Goal: Communication & Community: Share content

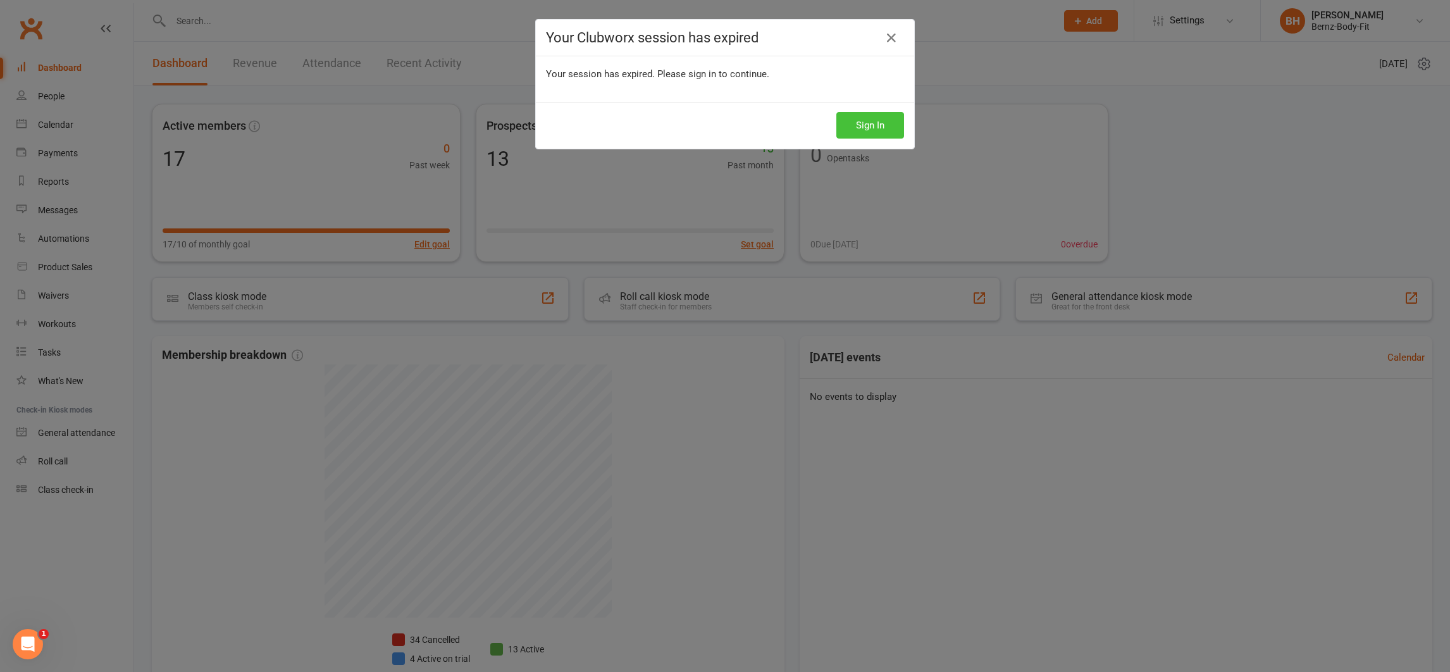
click at [859, 119] on button "Sign In" at bounding box center [871, 125] width 68 height 27
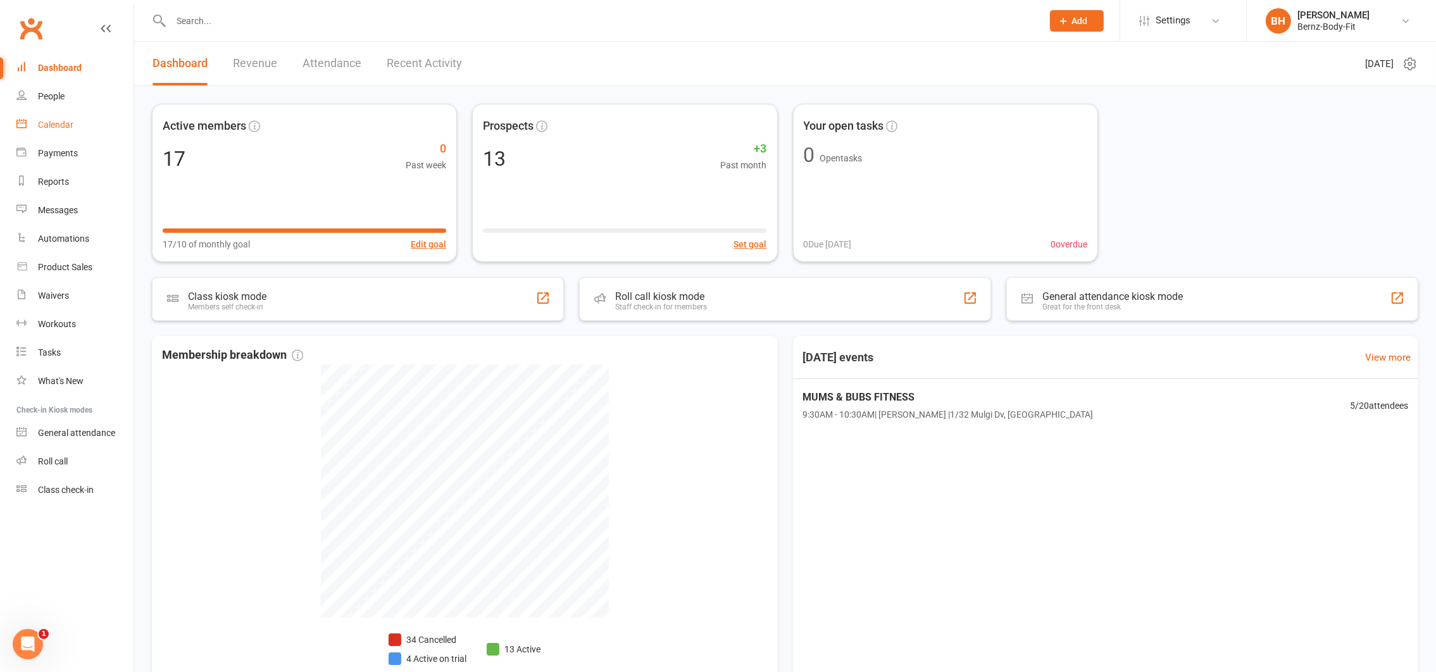
click at [52, 120] on div "Calendar" at bounding box center [55, 125] width 35 height 10
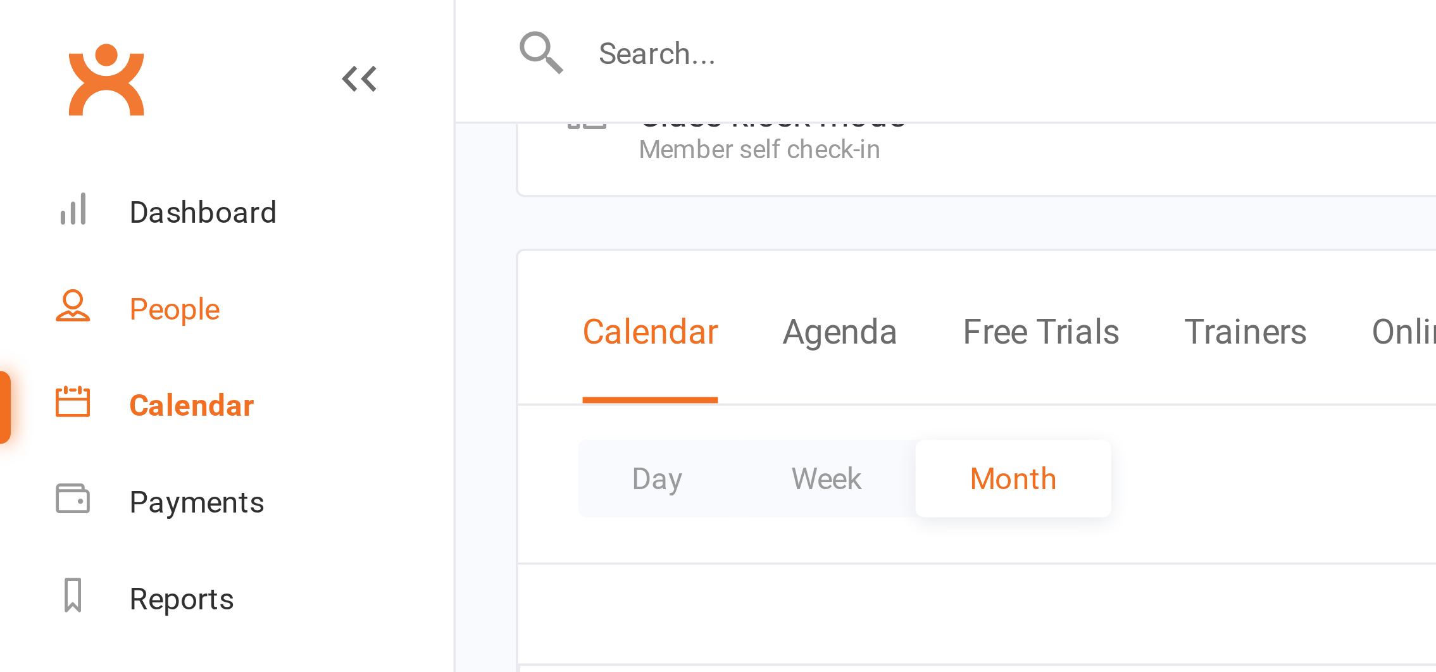
scroll to position [40, 0]
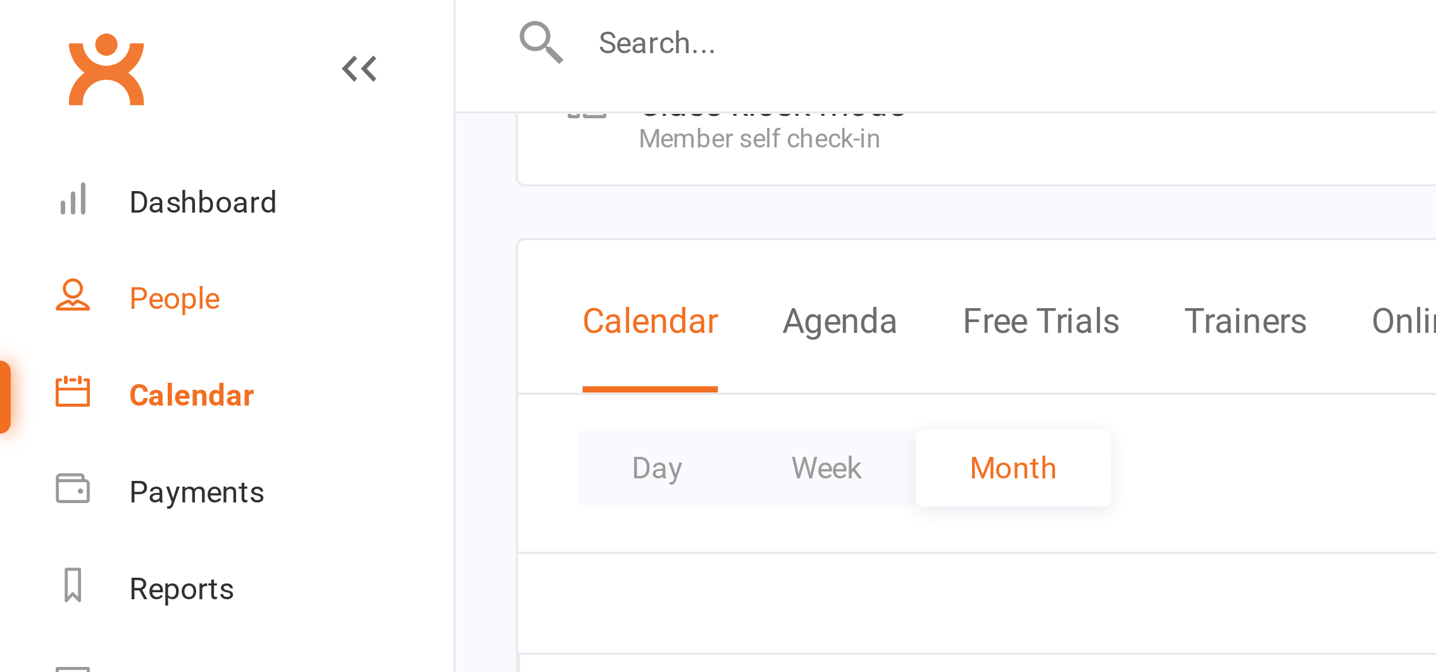
click at [54, 95] on div "People" at bounding box center [51, 96] width 27 height 10
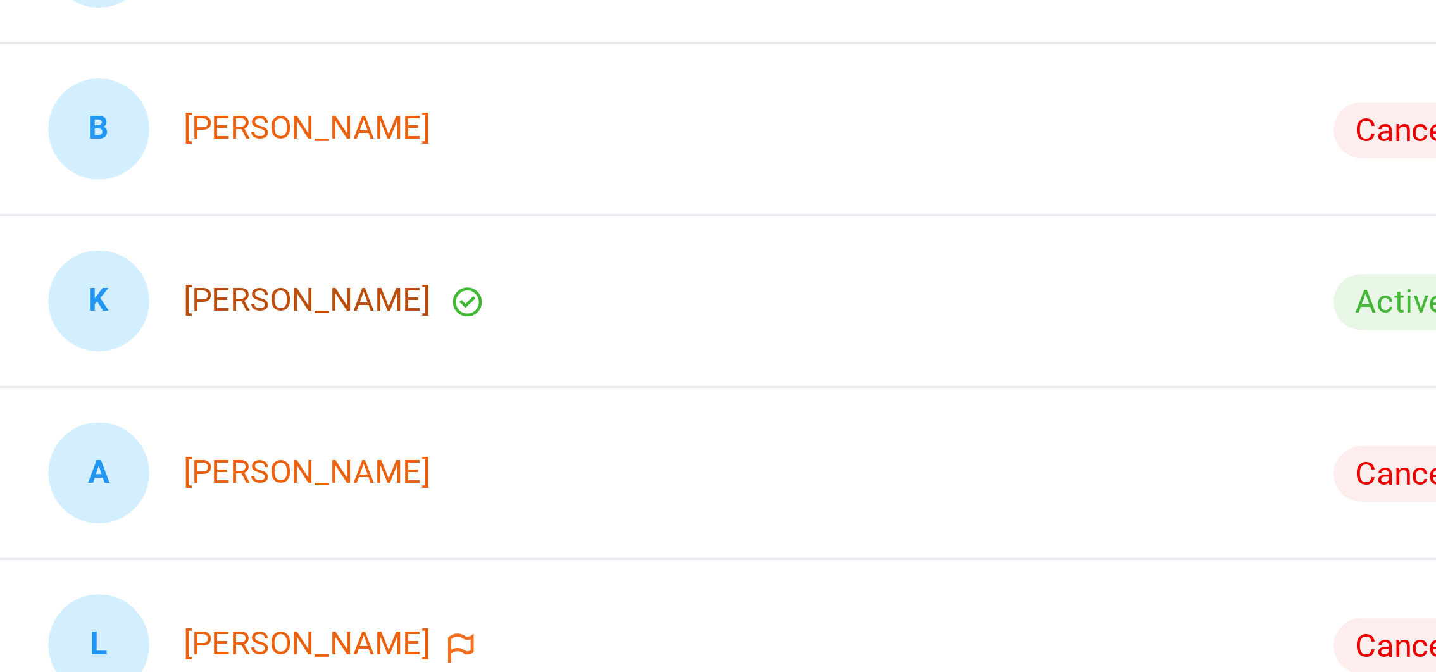
click at [332, 351] on link "[PERSON_NAME]" at bounding box center [327, 348] width 73 height 11
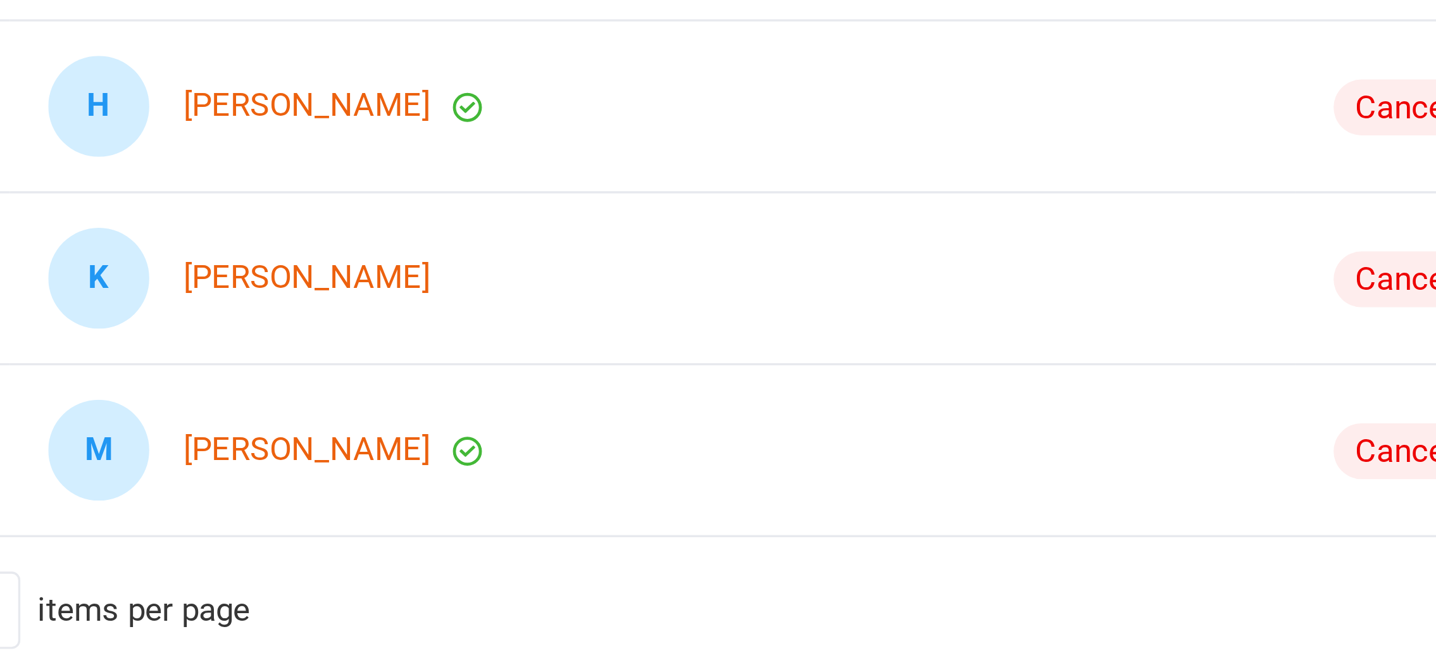
scroll to position [170, 0]
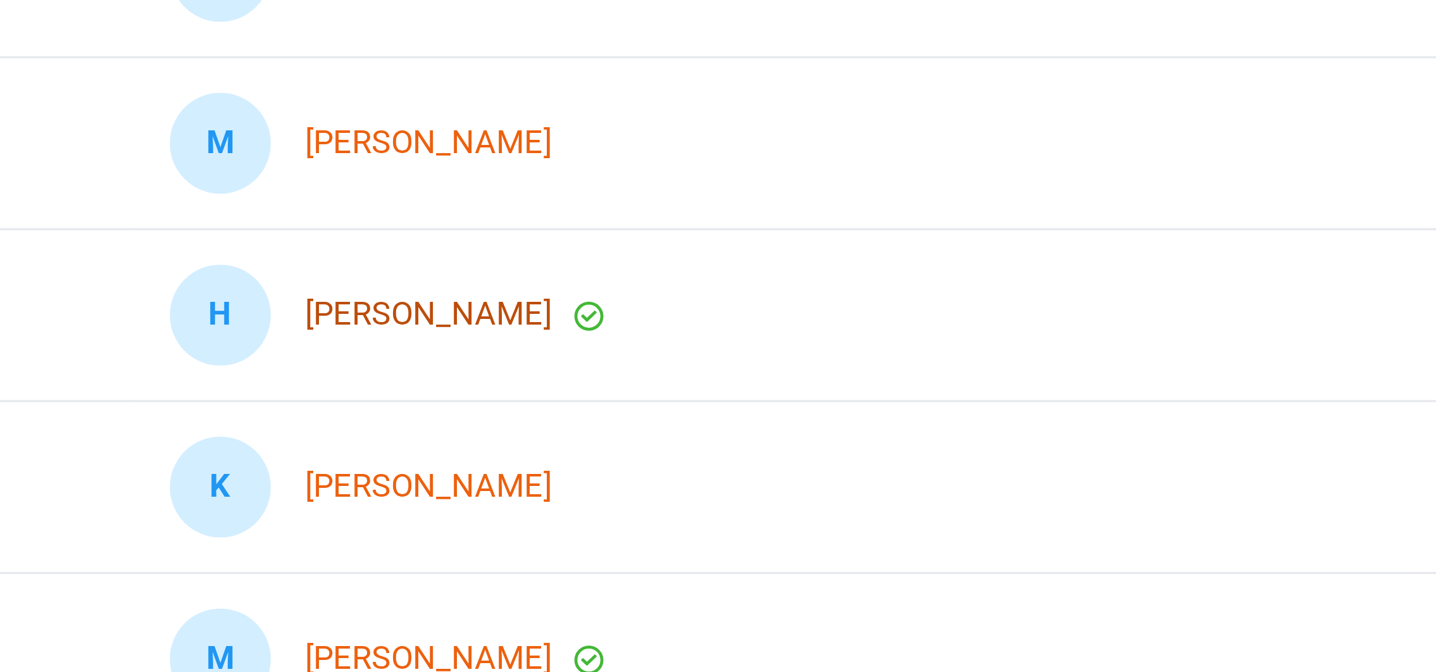
click at [330, 433] on link "[PERSON_NAME]" at bounding box center [327, 433] width 73 height 11
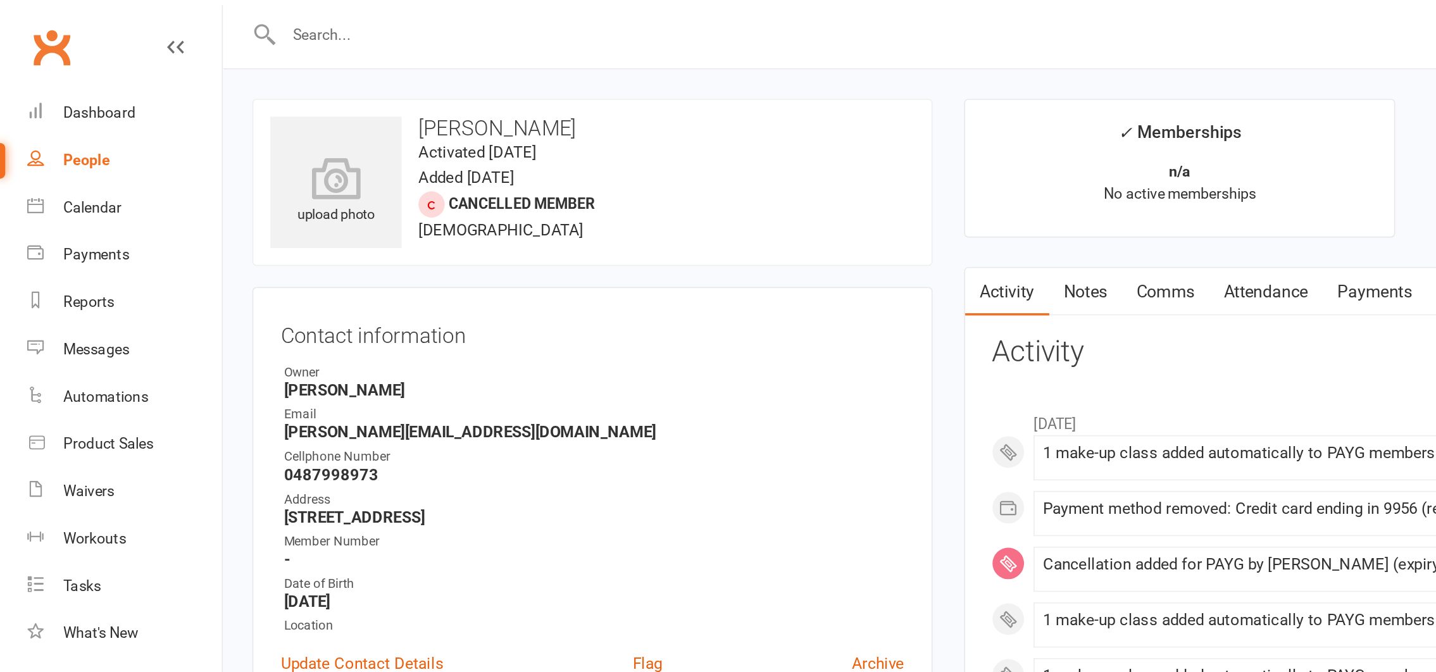
click at [655, 176] on link "Notes" at bounding box center [654, 175] width 44 height 29
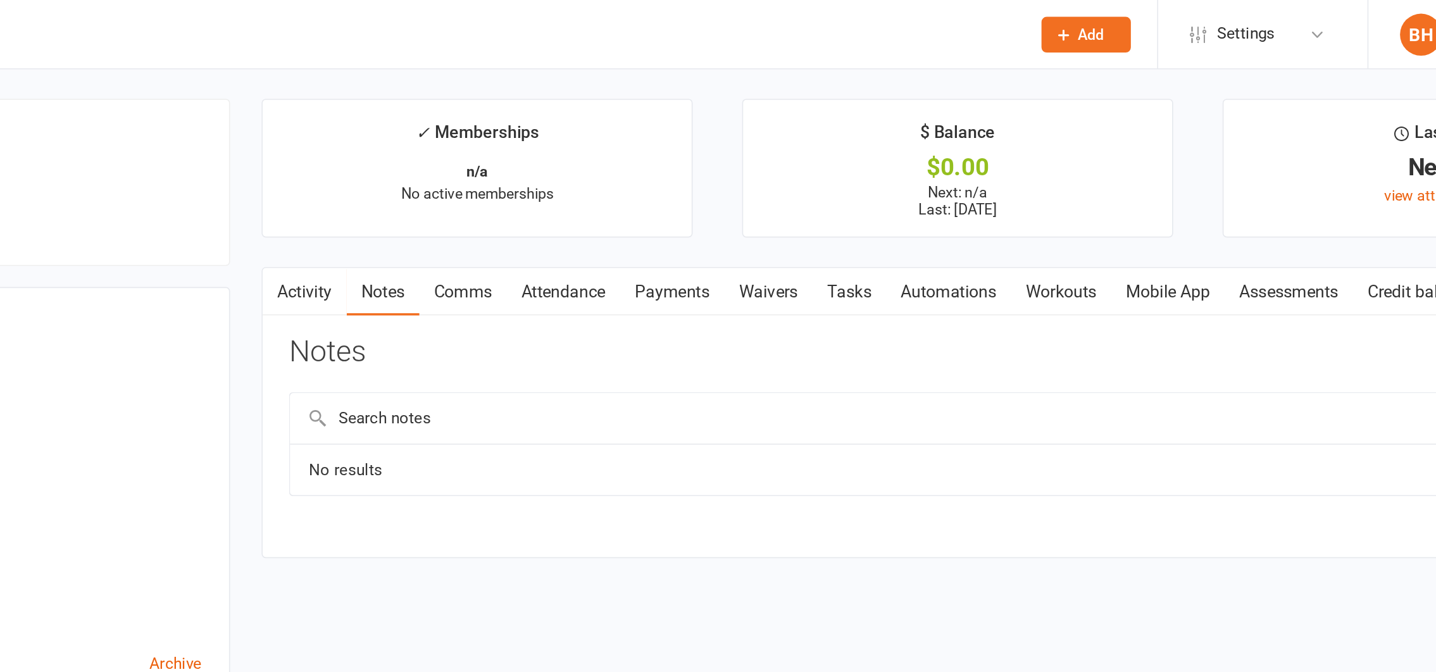
click at [1051, 256] on input "text" at bounding box center [984, 252] width 774 height 30
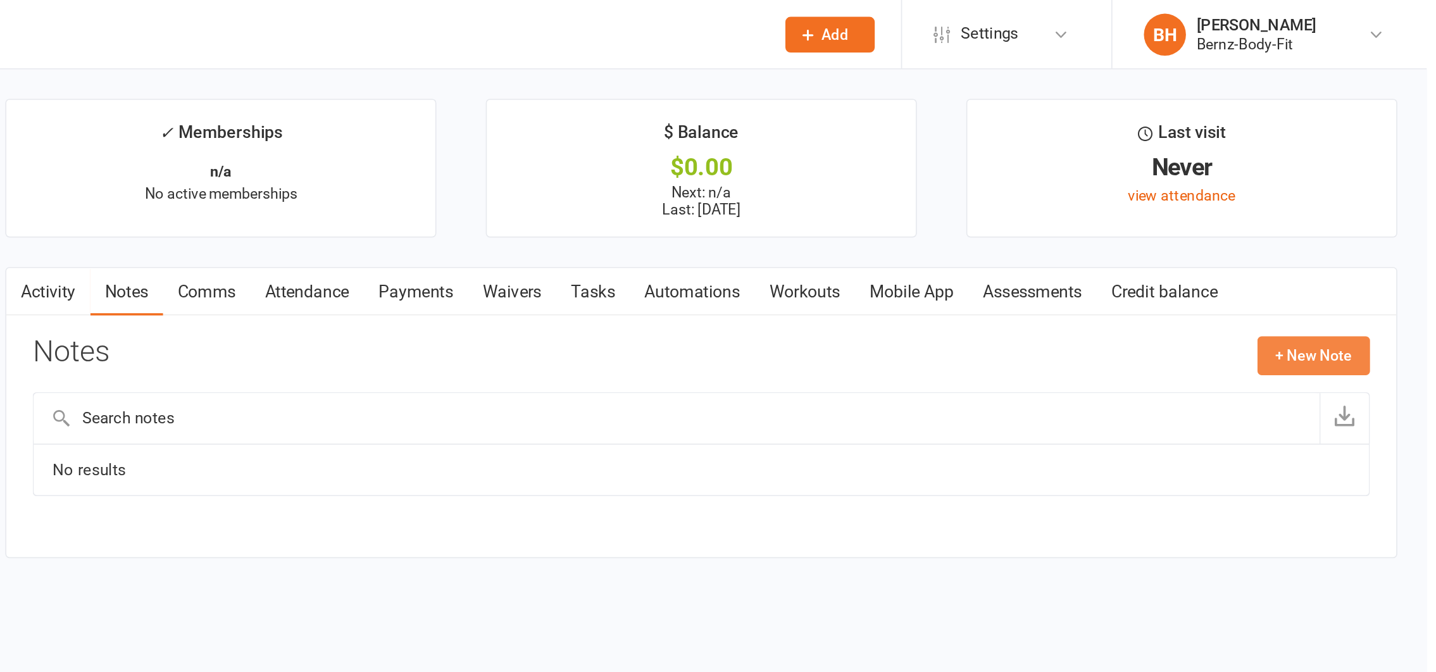
click at [1359, 213] on button "+ New Note" at bounding box center [1368, 214] width 68 height 23
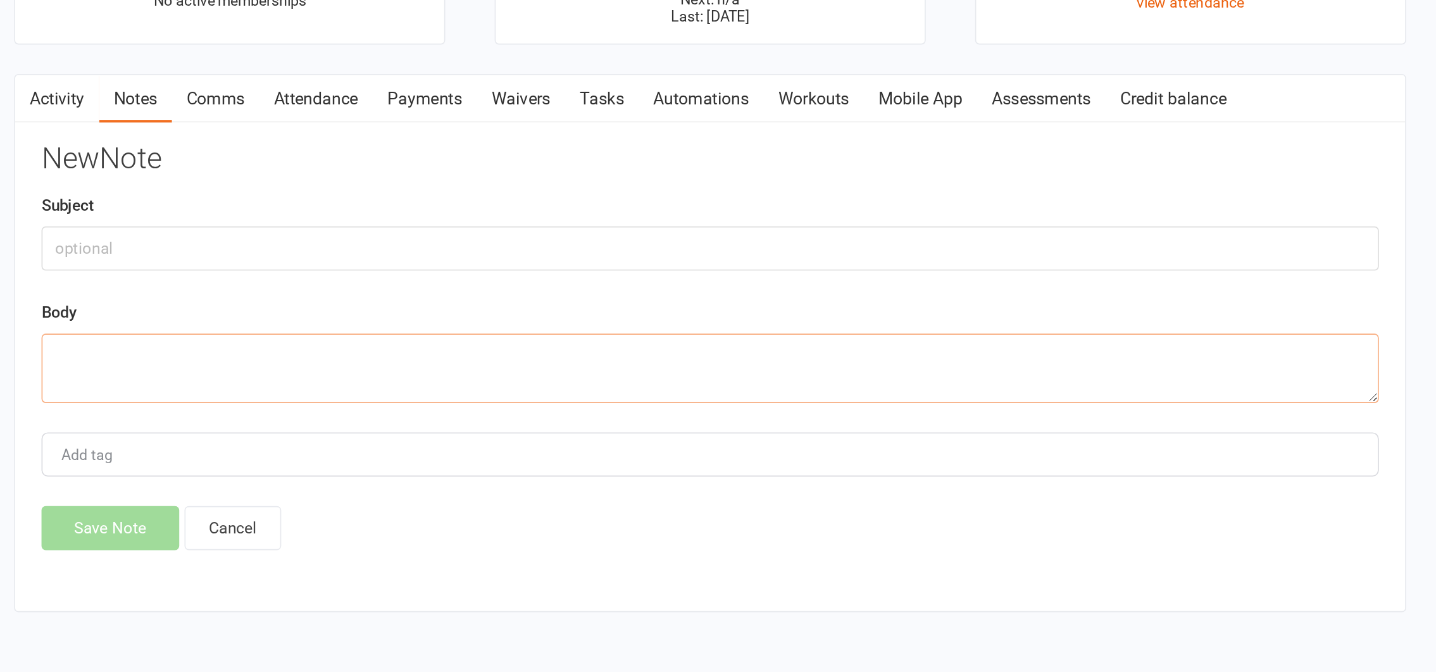
click at [716, 337] on textarea at bounding box center [999, 338] width 805 height 42
type textarea "Has moved towns."
click at [642, 433] on button "Save Note" at bounding box center [638, 434] width 83 height 27
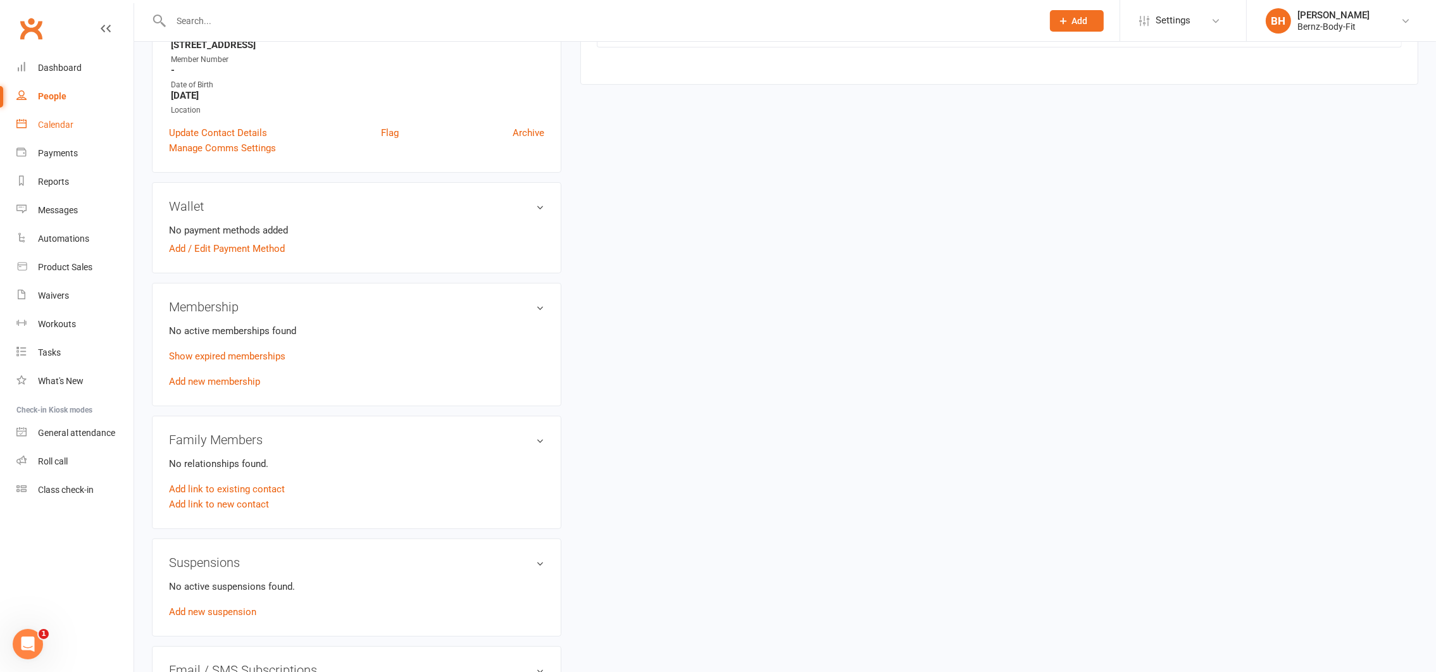
scroll to position [268, 0]
click at [55, 121] on div "Calendar" at bounding box center [55, 125] width 35 height 10
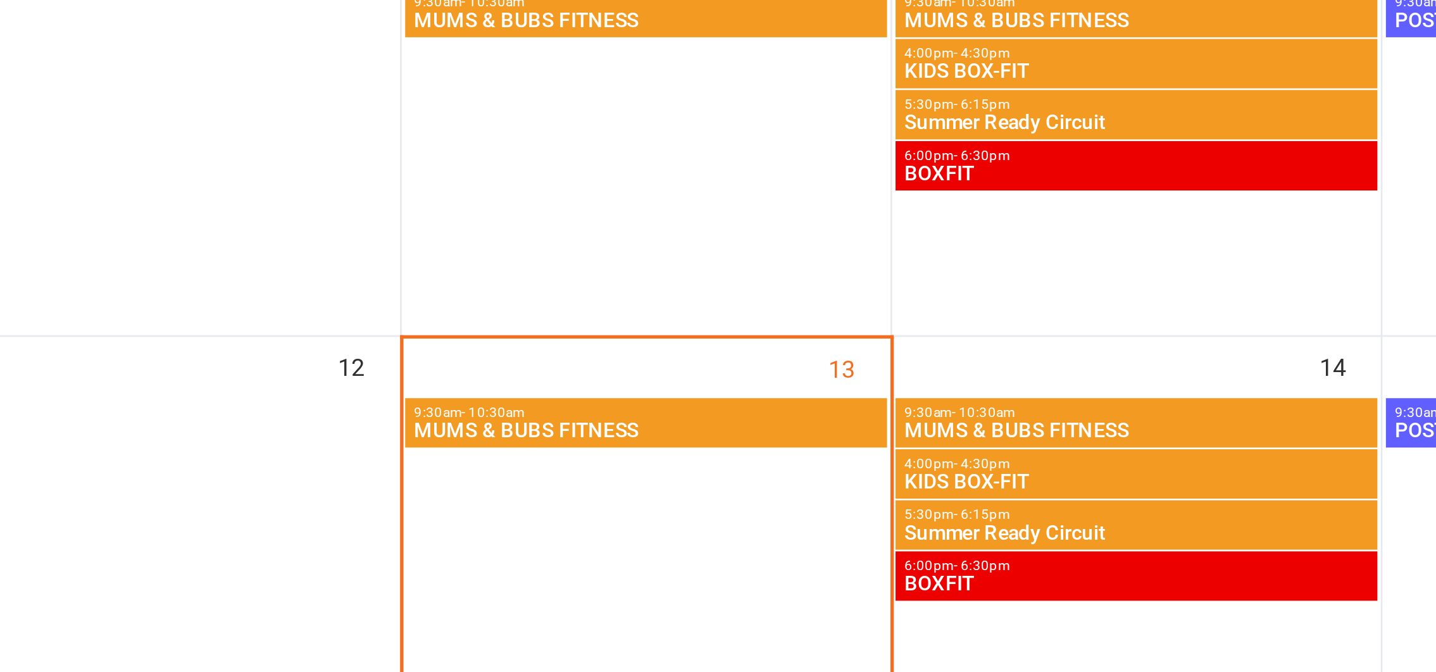
scroll to position [212, 0]
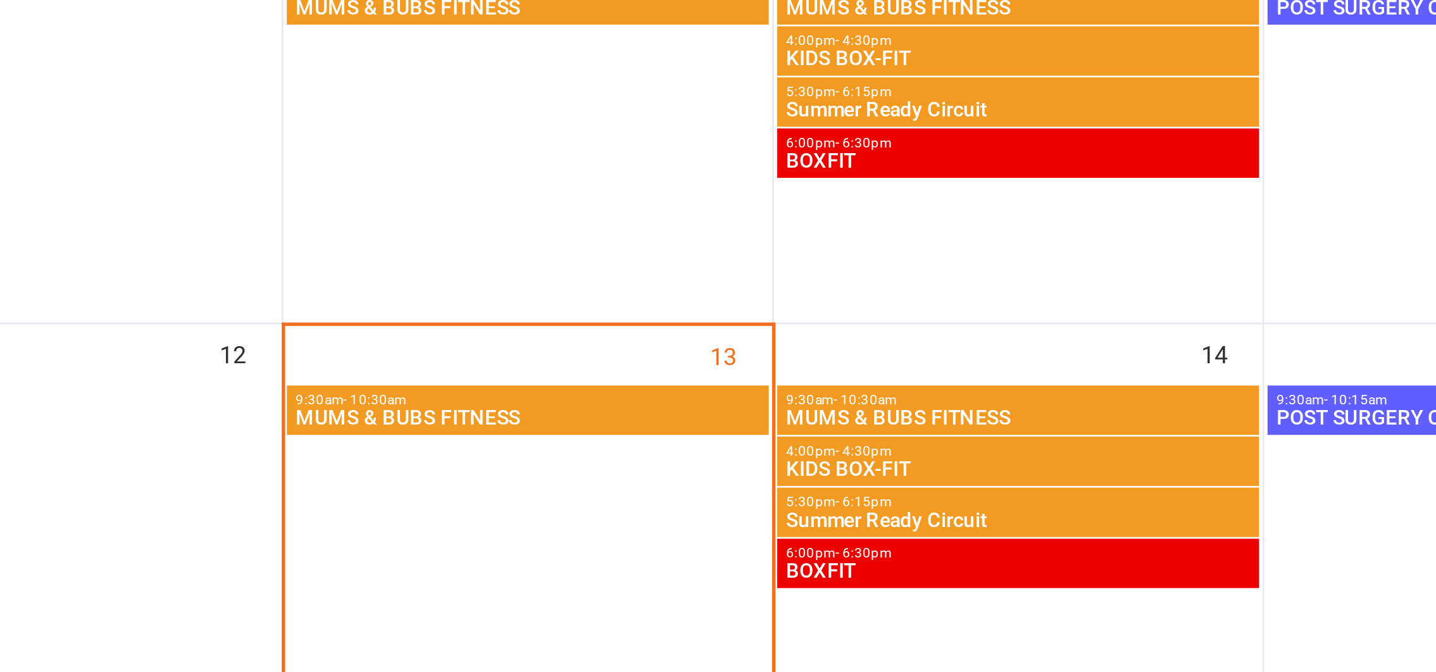
click at [386, 397] on span "MUMS & BUBS FITNESS" at bounding box center [426, 396] width 174 height 8
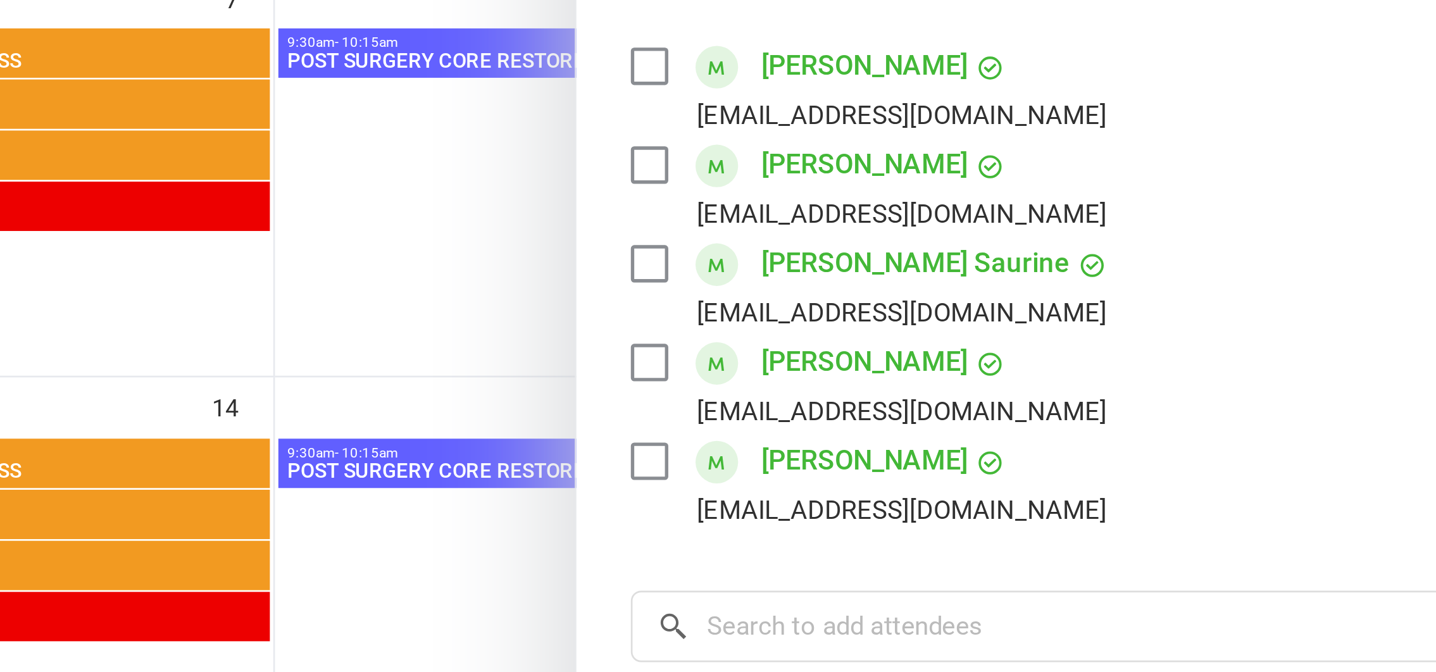
scroll to position [15, 0]
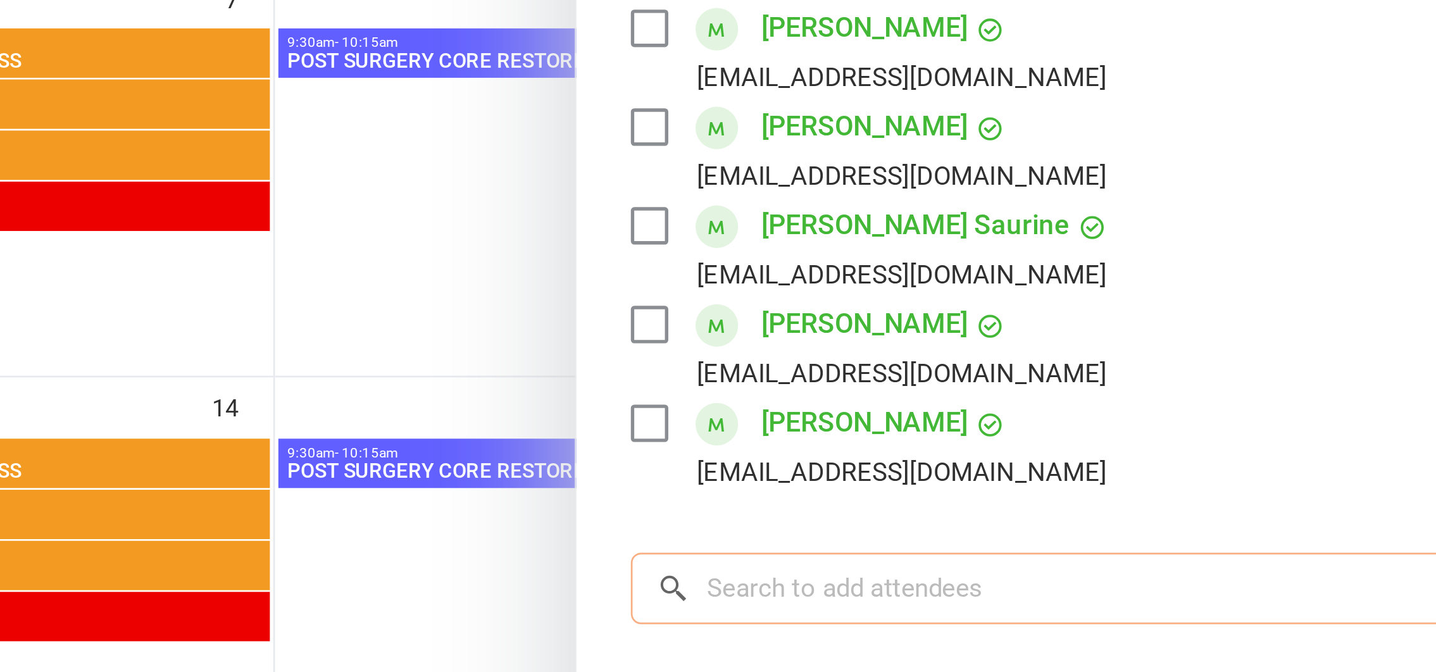
click at [891, 436] on input "search" at bounding box center [1123, 440] width 583 height 27
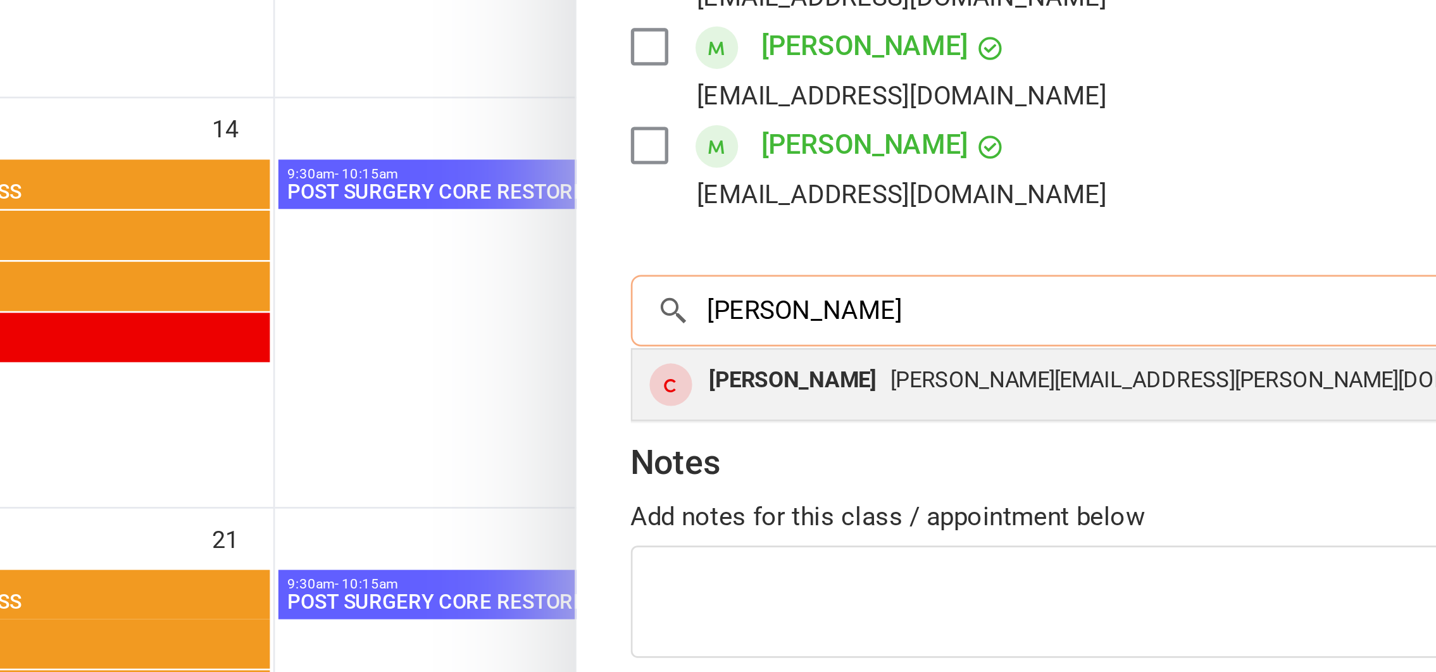
type input "krystal"
click at [890, 467] on div "Krystal Martin" at bounding box center [892, 466] width 73 height 18
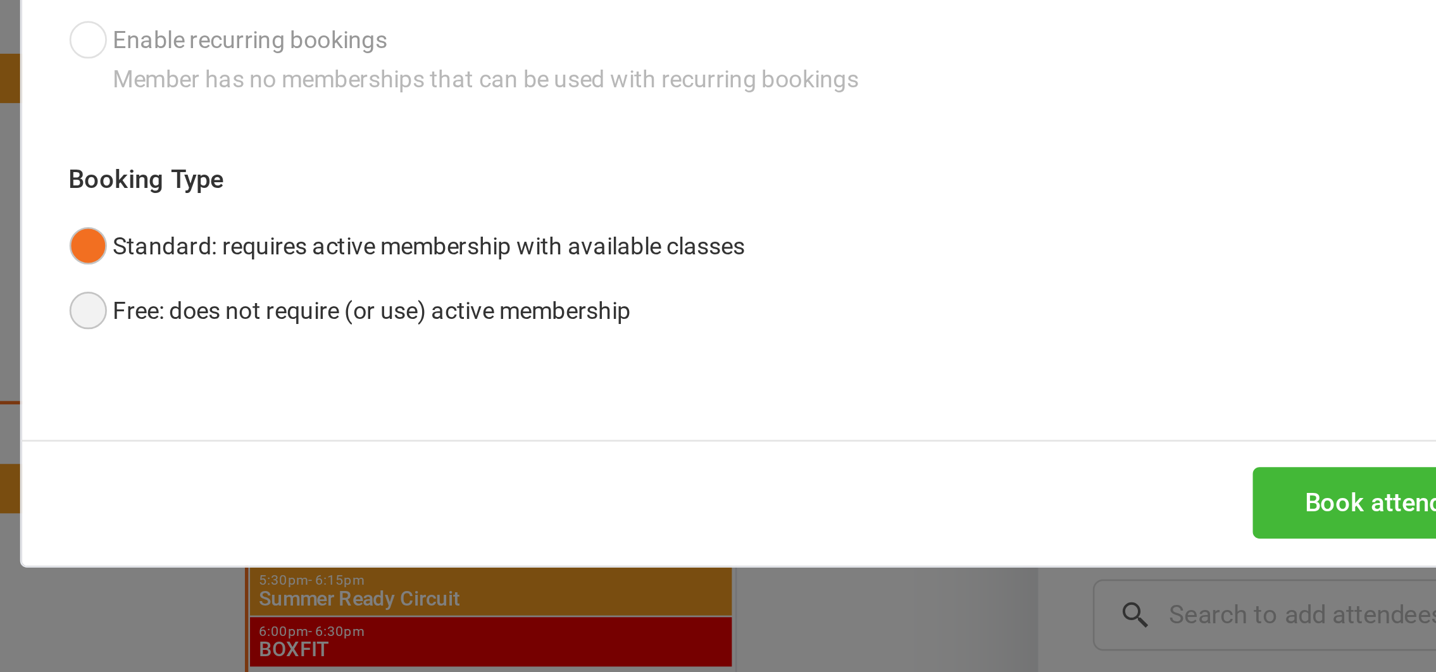
click at [453, 325] on button "Free: does not require (or use) active membership" at bounding box center [556, 327] width 209 height 24
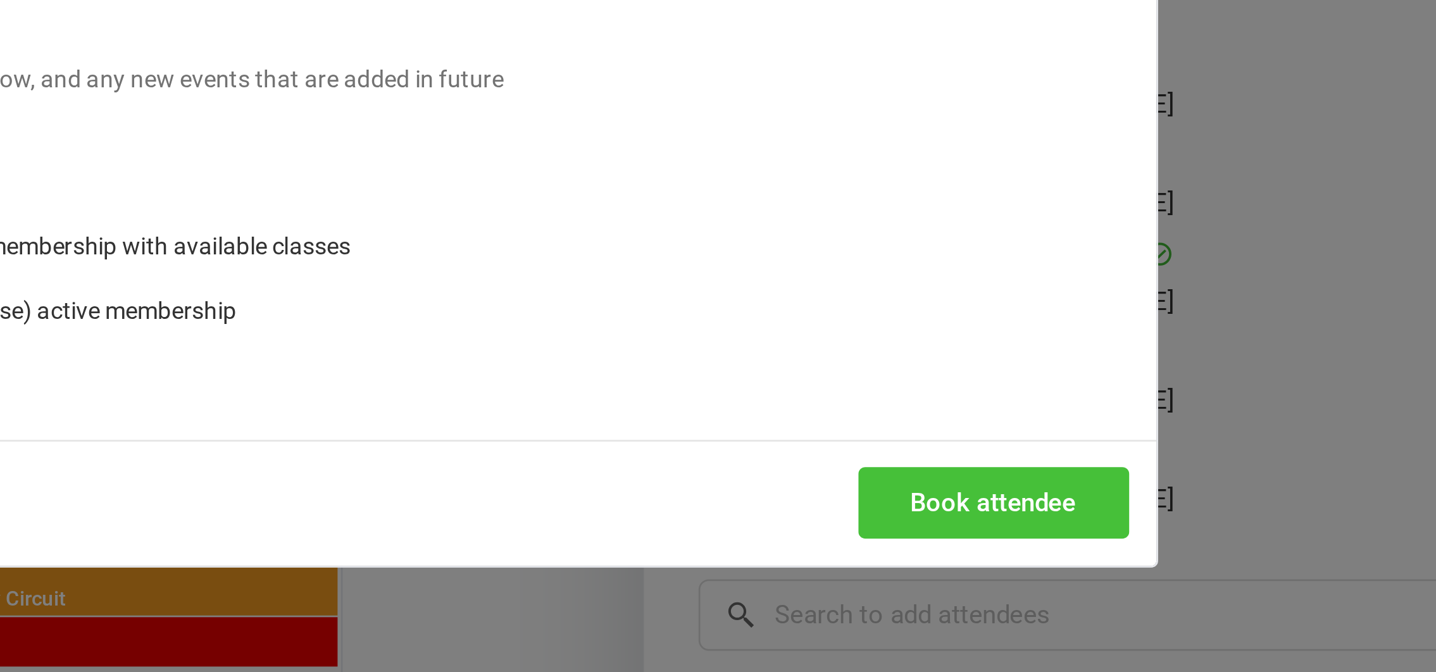
click at [942, 399] on button "Book attendee" at bounding box center [942, 398] width 101 height 27
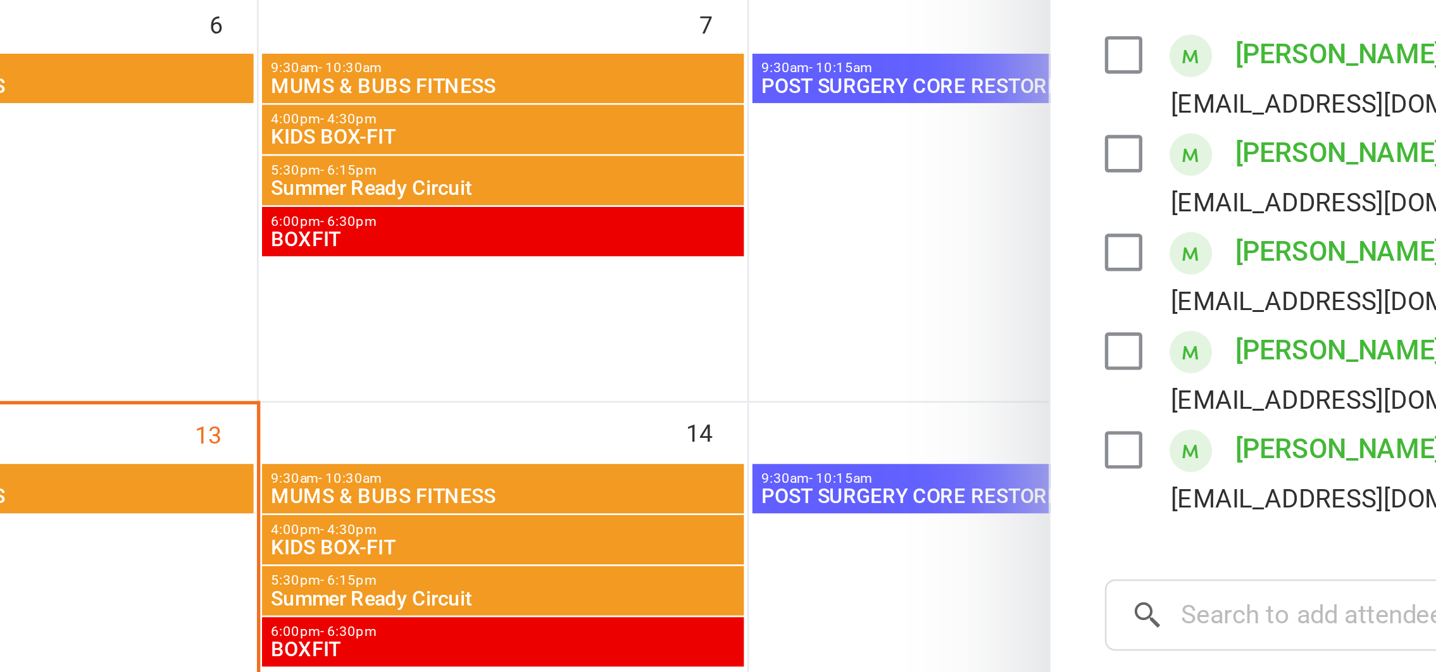
scroll to position [212, 0]
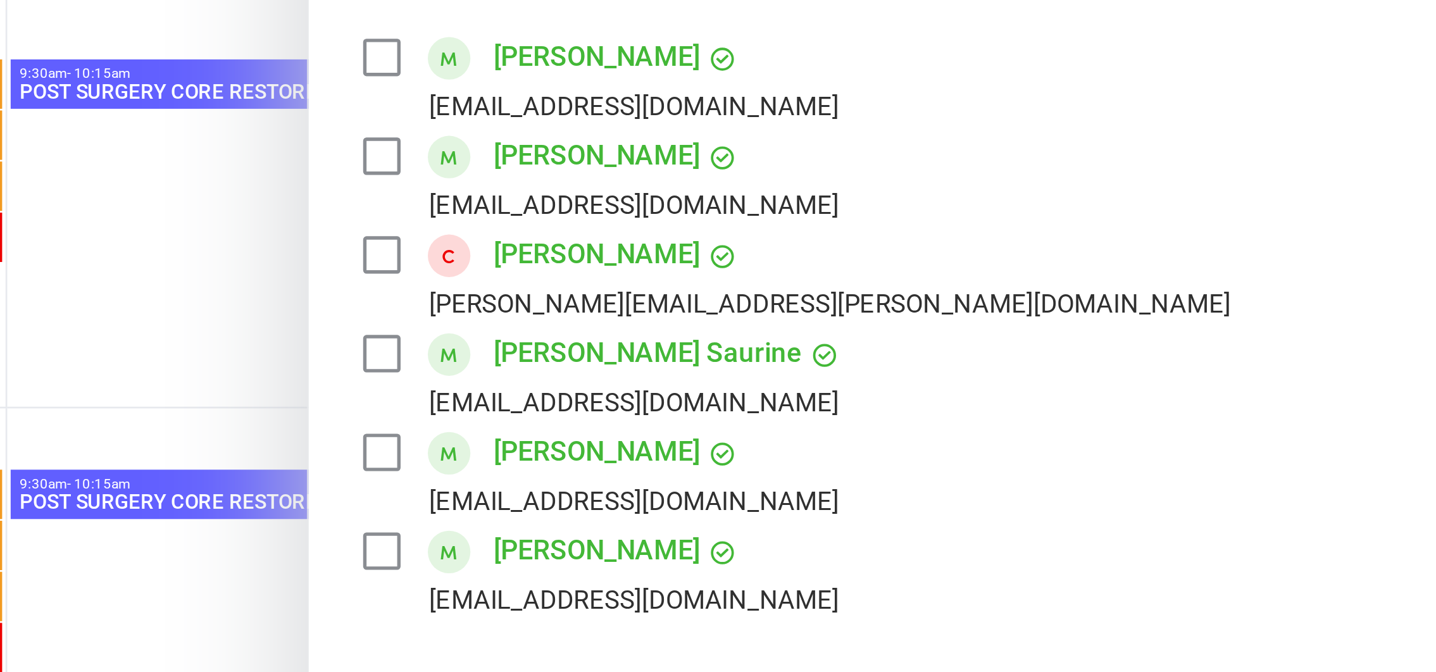
click at [745, 353] on div at bounding box center [785, 336] width 1302 height 672
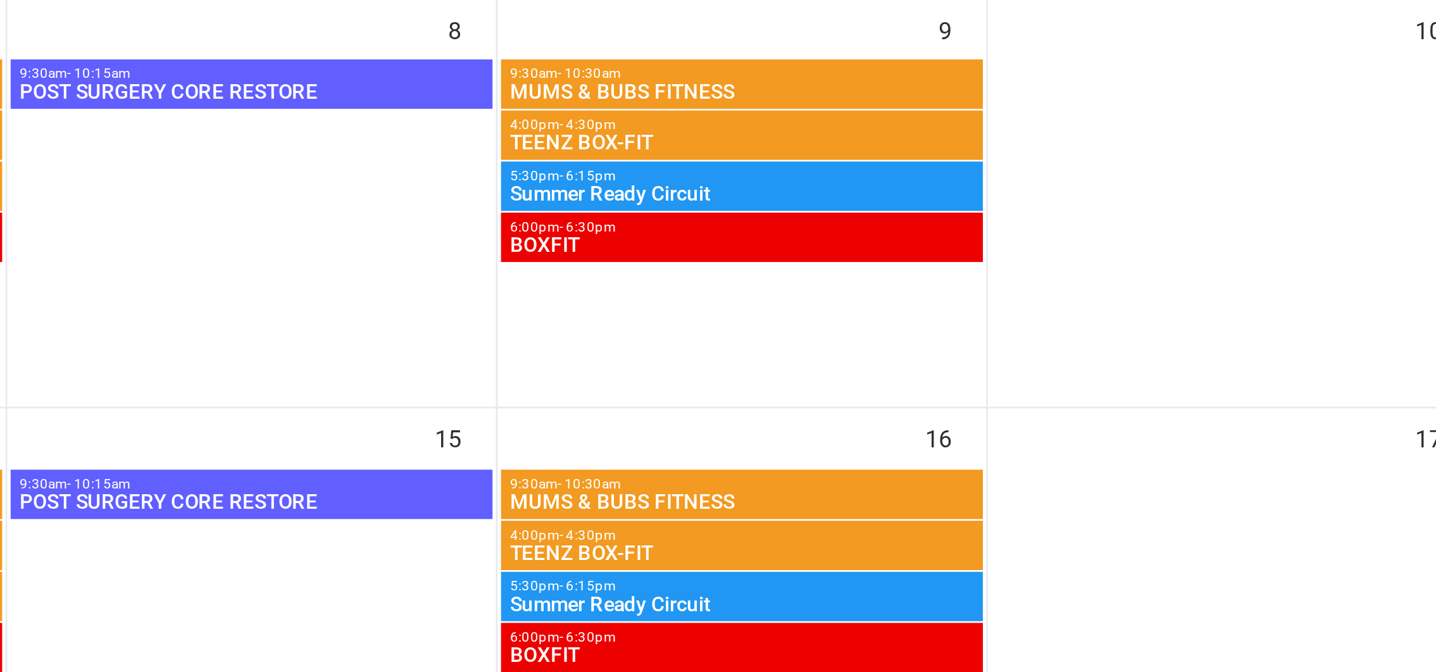
click at [916, 392] on span "MUMS & BUBS FITNESS" at bounding box center [973, 396] width 174 height 8
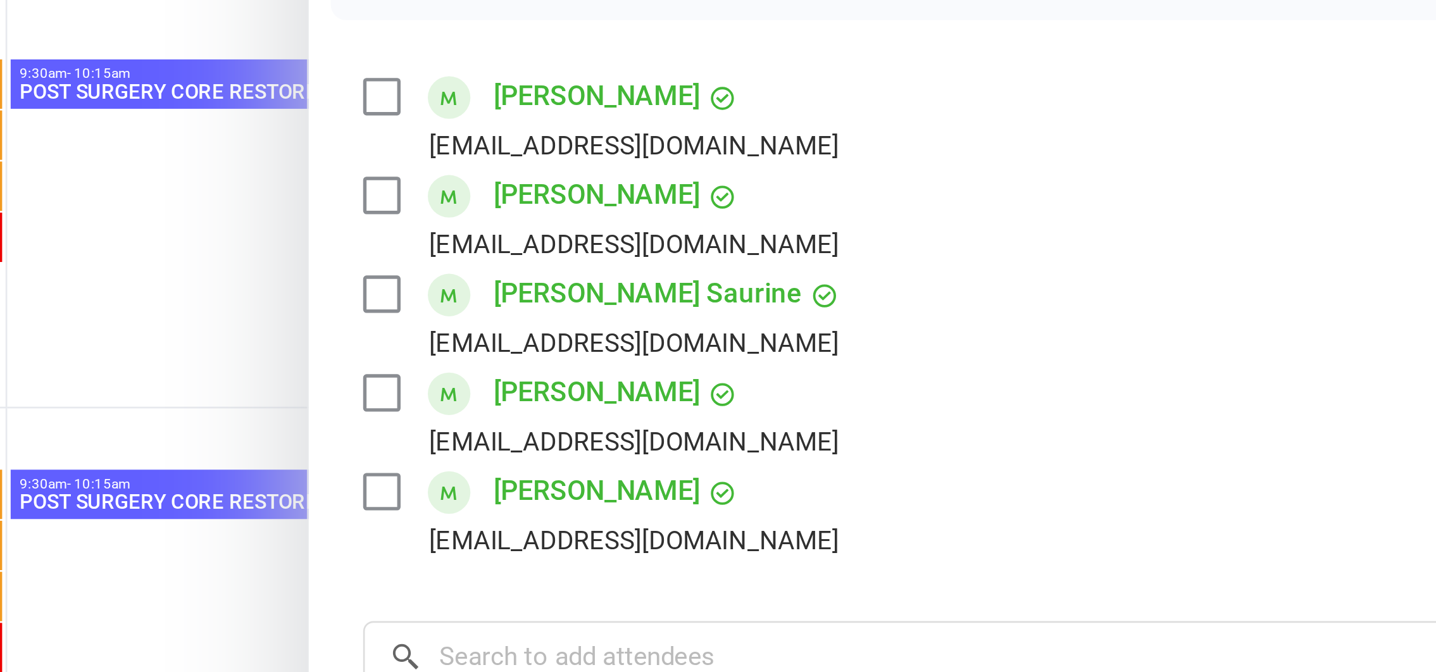
click at [783, 315] on div at bounding box center [785, 336] width 1302 height 672
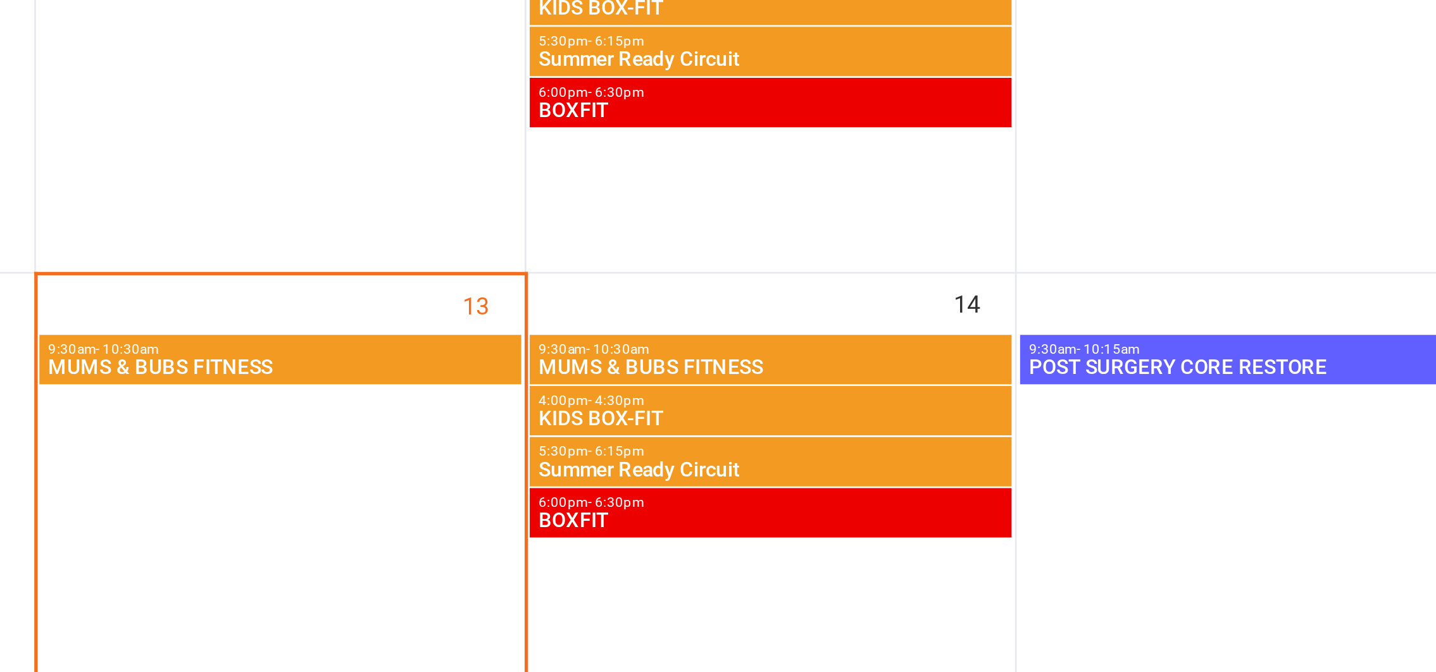
click at [410, 392] on span "MUMS & BUBS FITNESS" at bounding box center [426, 396] width 174 height 8
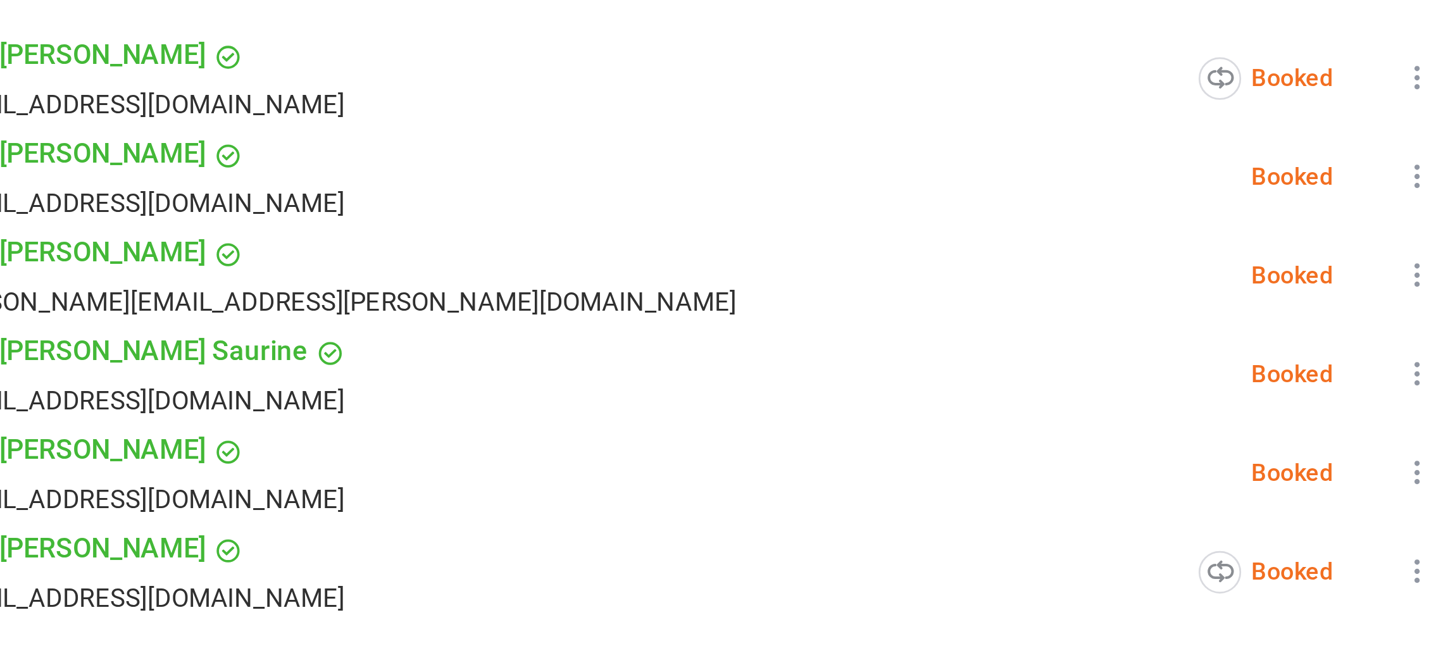
click at [1402, 327] on icon at bounding box center [1408, 327] width 13 height 13
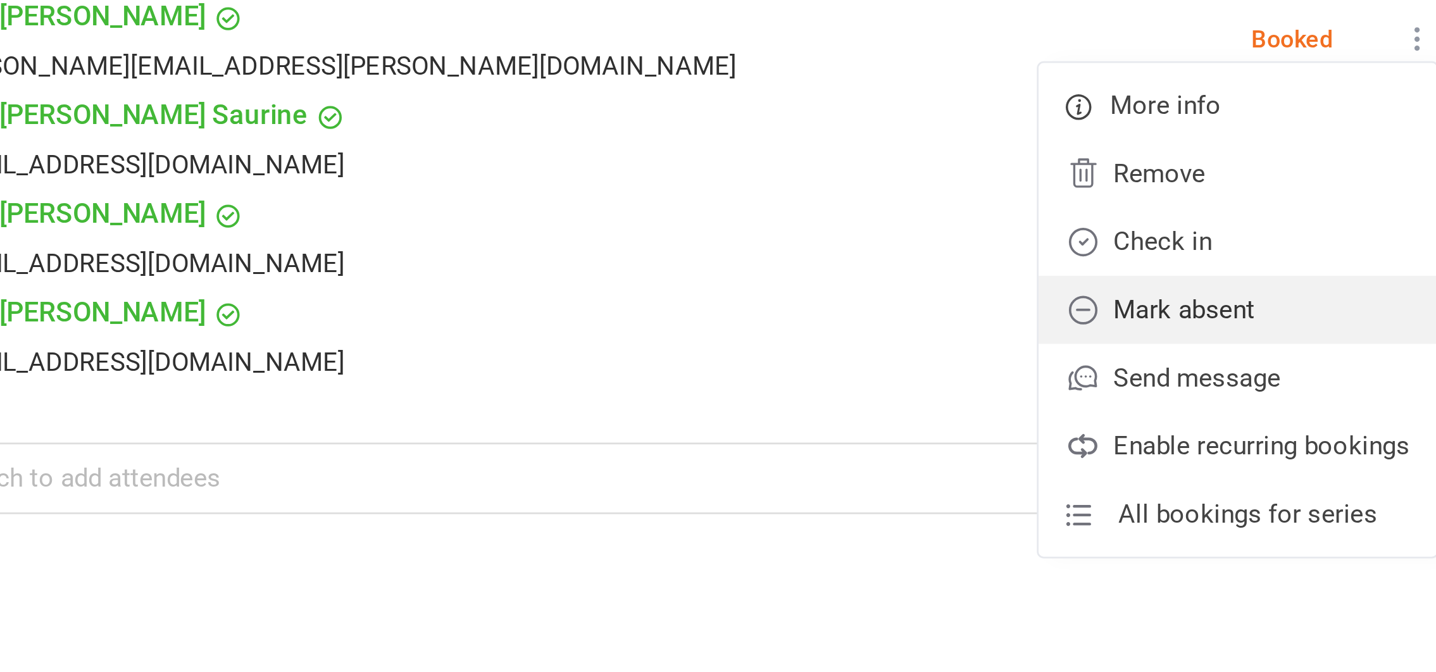
scroll to position [213, 0]
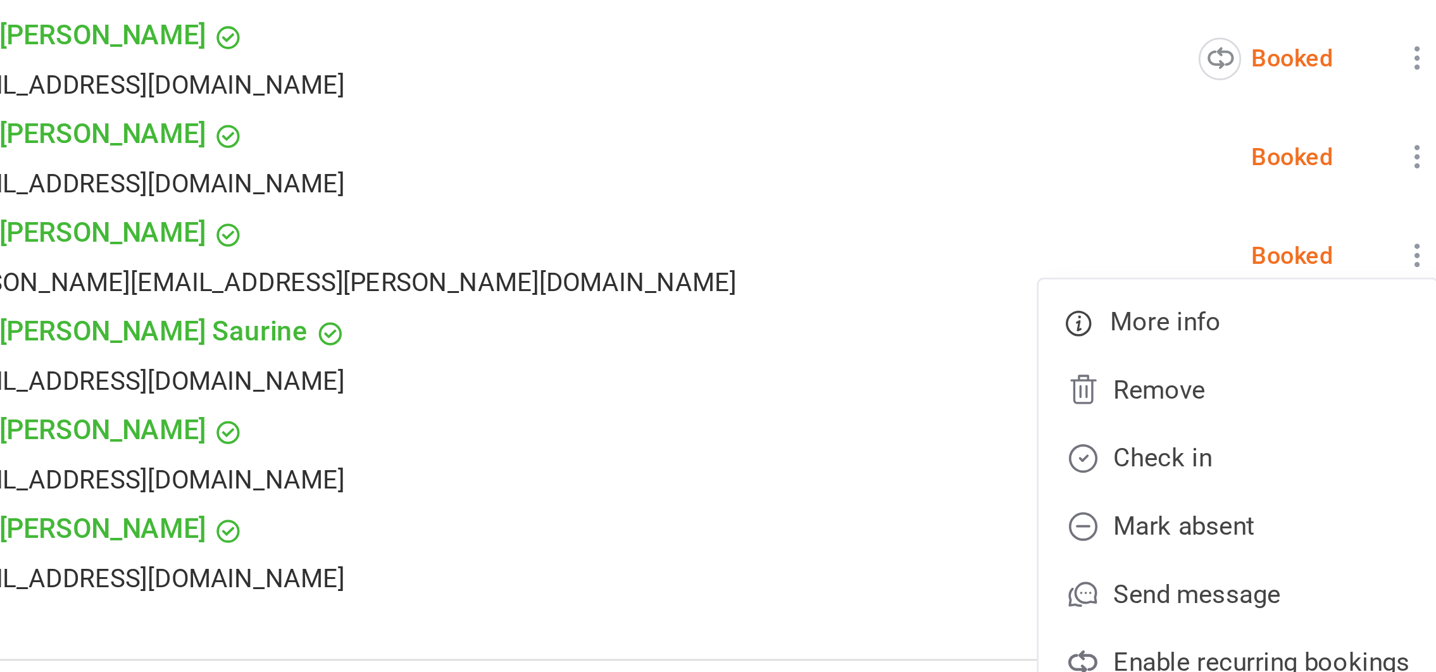
click at [1235, 212] on li "Nicole Endres vineseagle@hotmail.com Booked More info Remove Check in Mark abse…" at bounding box center [1123, 203] width 583 height 37
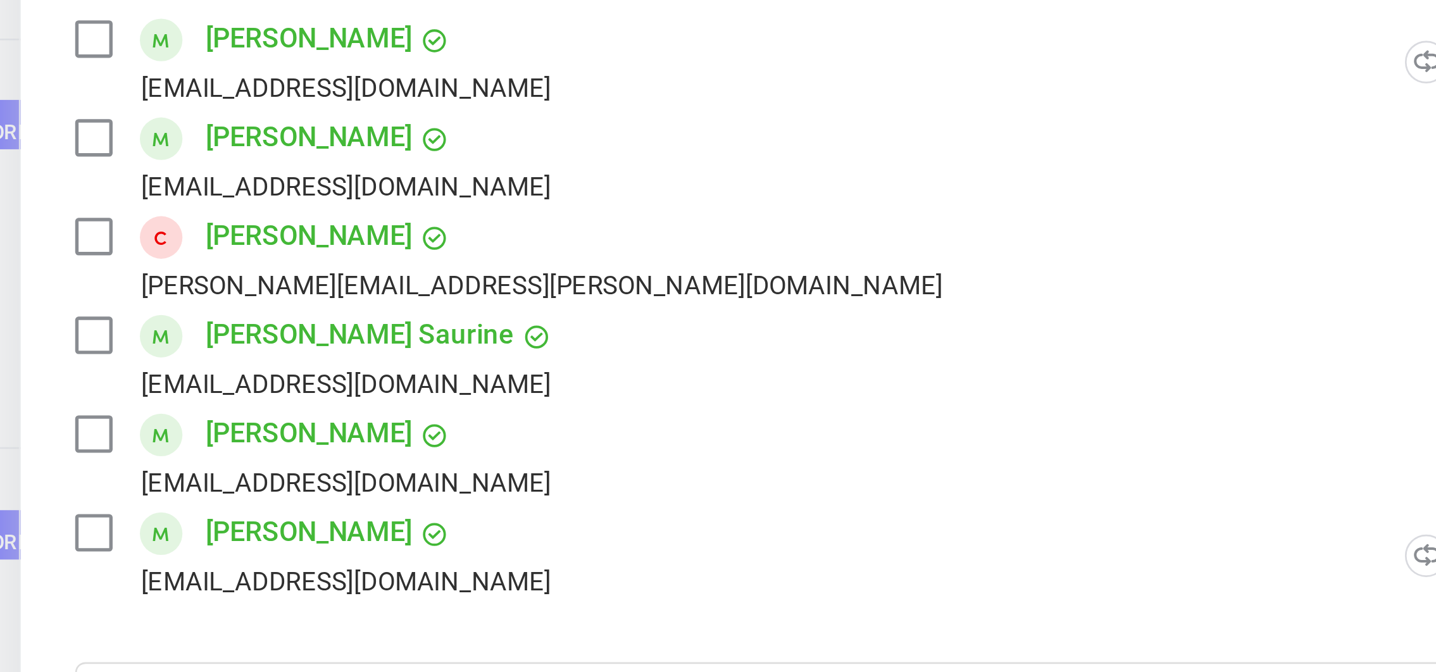
scroll to position [212, 0]
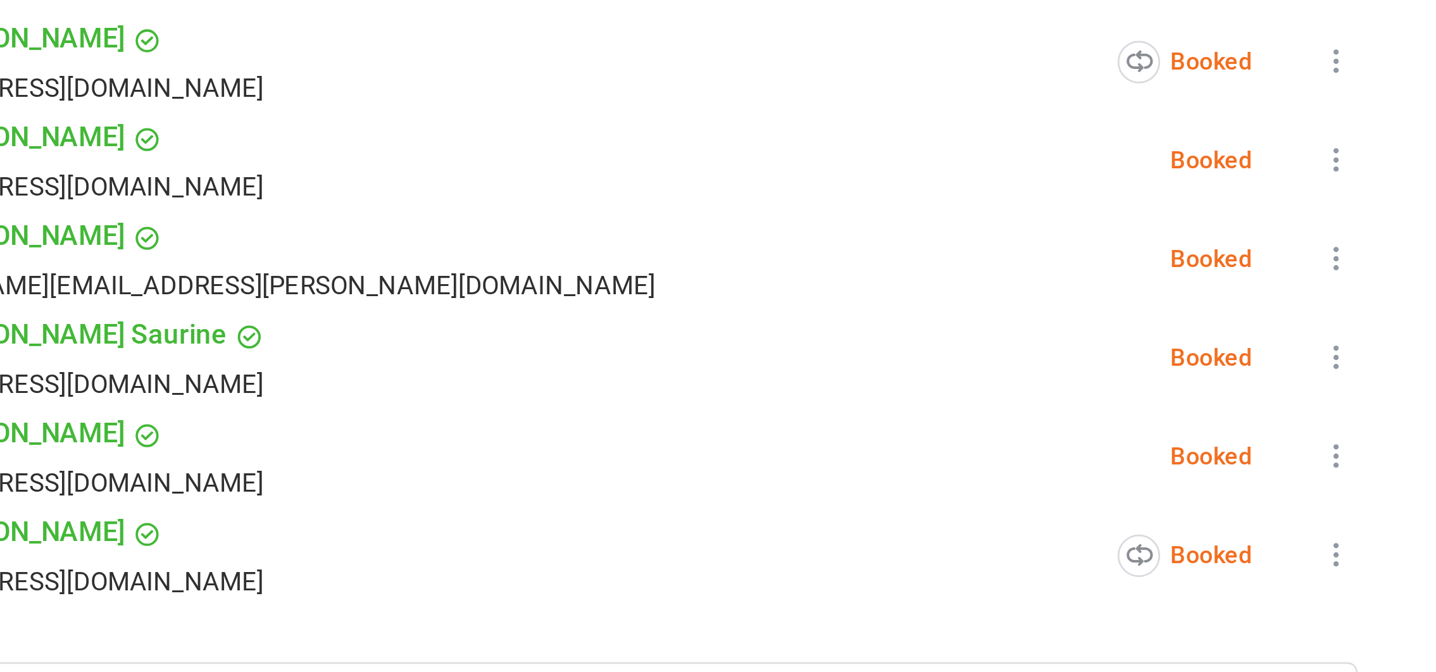
click at [1402, 401] on icon at bounding box center [1408, 400] width 13 height 13
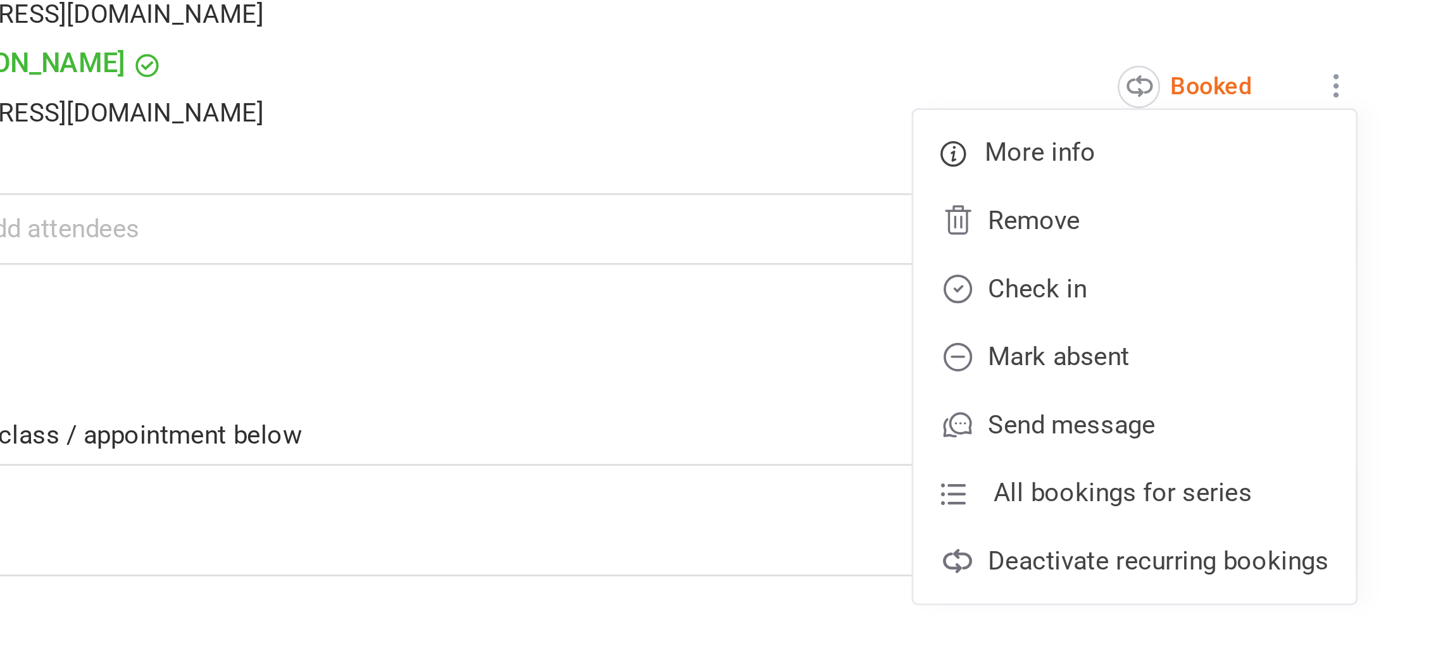
scroll to position [213, 0]
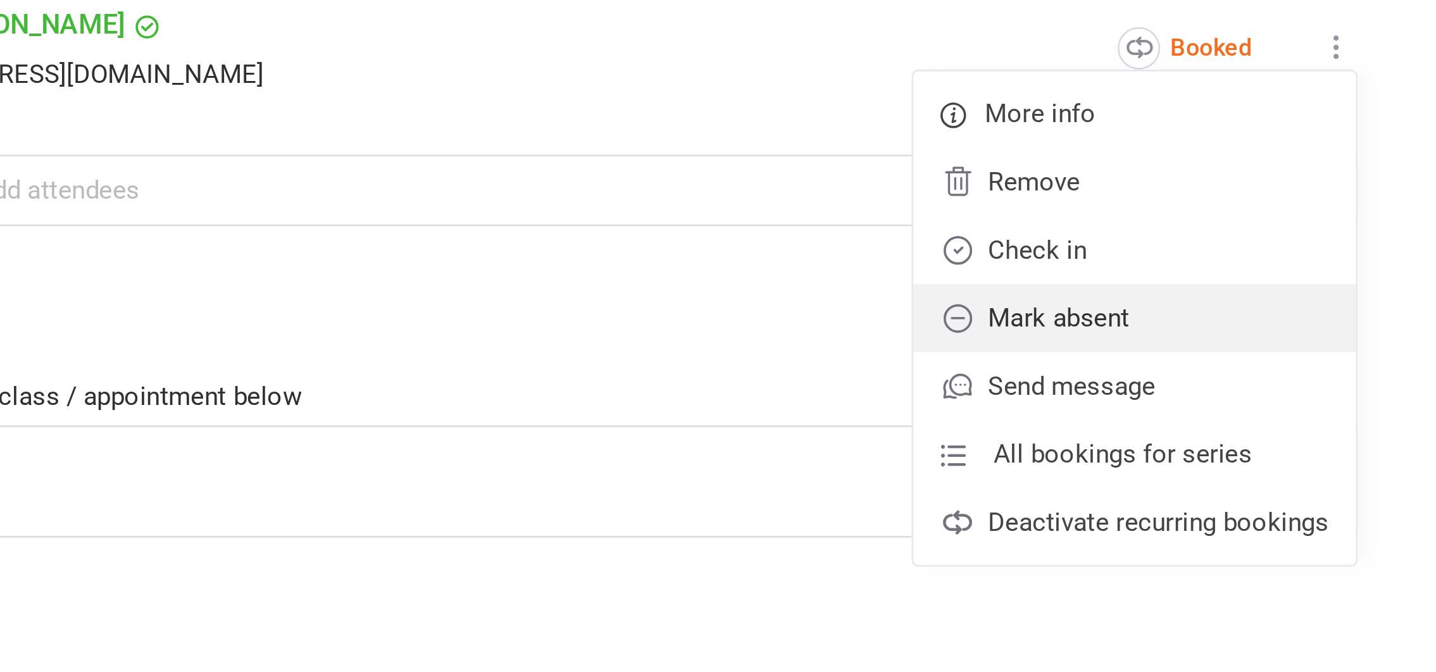
click at [1274, 484] on link "Mark absent" at bounding box center [1333, 487] width 165 height 25
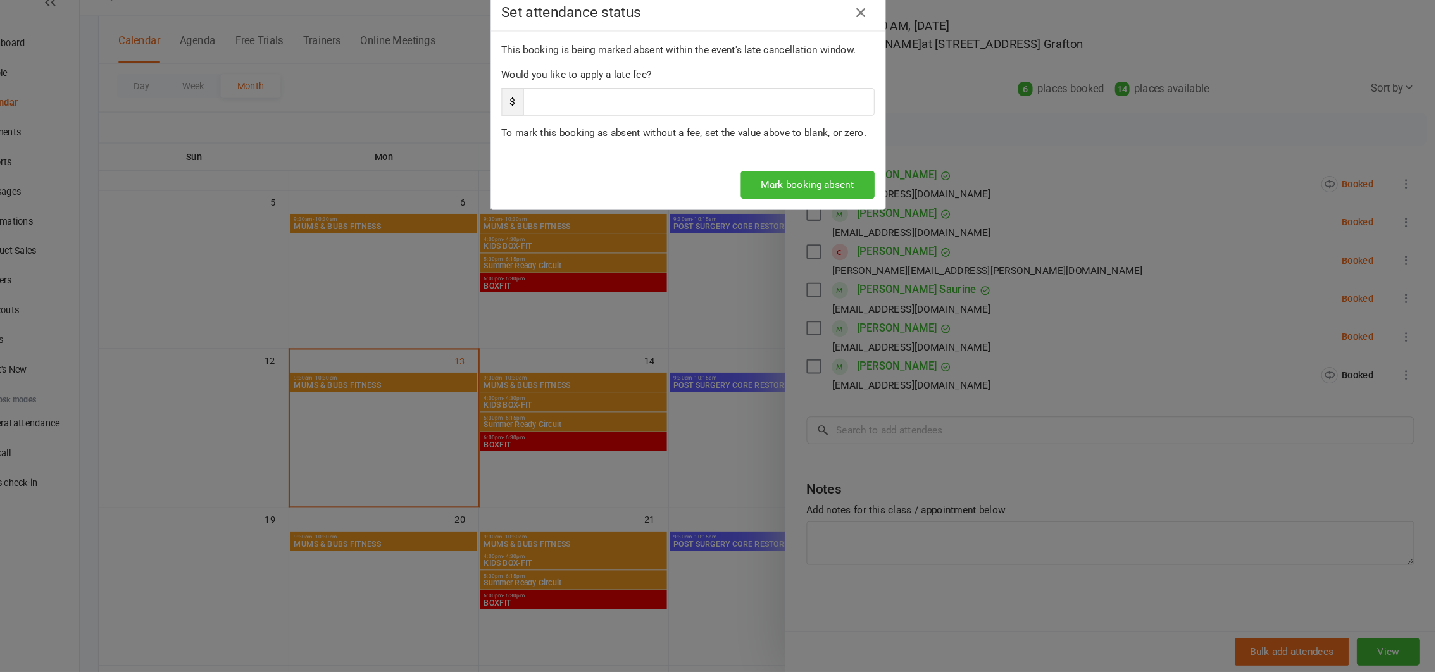
scroll to position [223, 0]
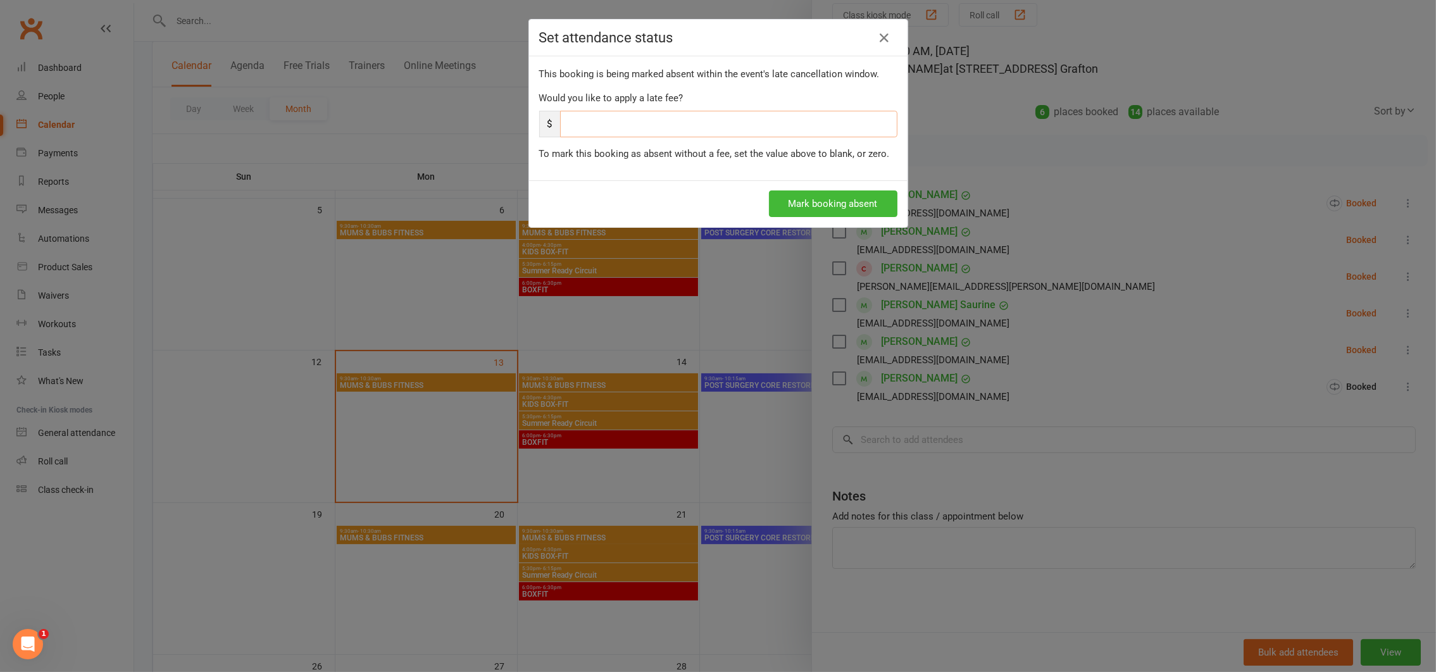
click at [575, 127] on input "number" at bounding box center [728, 124] width 337 height 27
type input "0"
click at [838, 206] on button "Mark booking absent" at bounding box center [833, 203] width 128 height 27
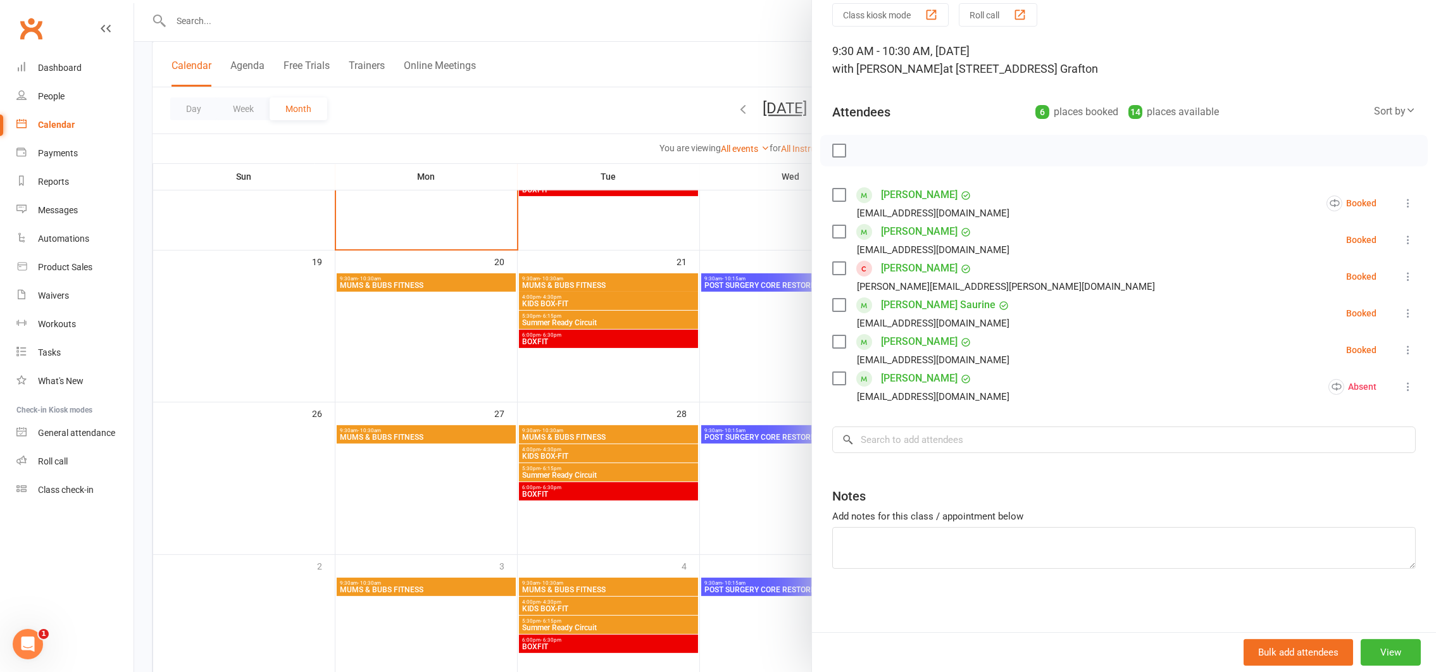
scroll to position [477, 0]
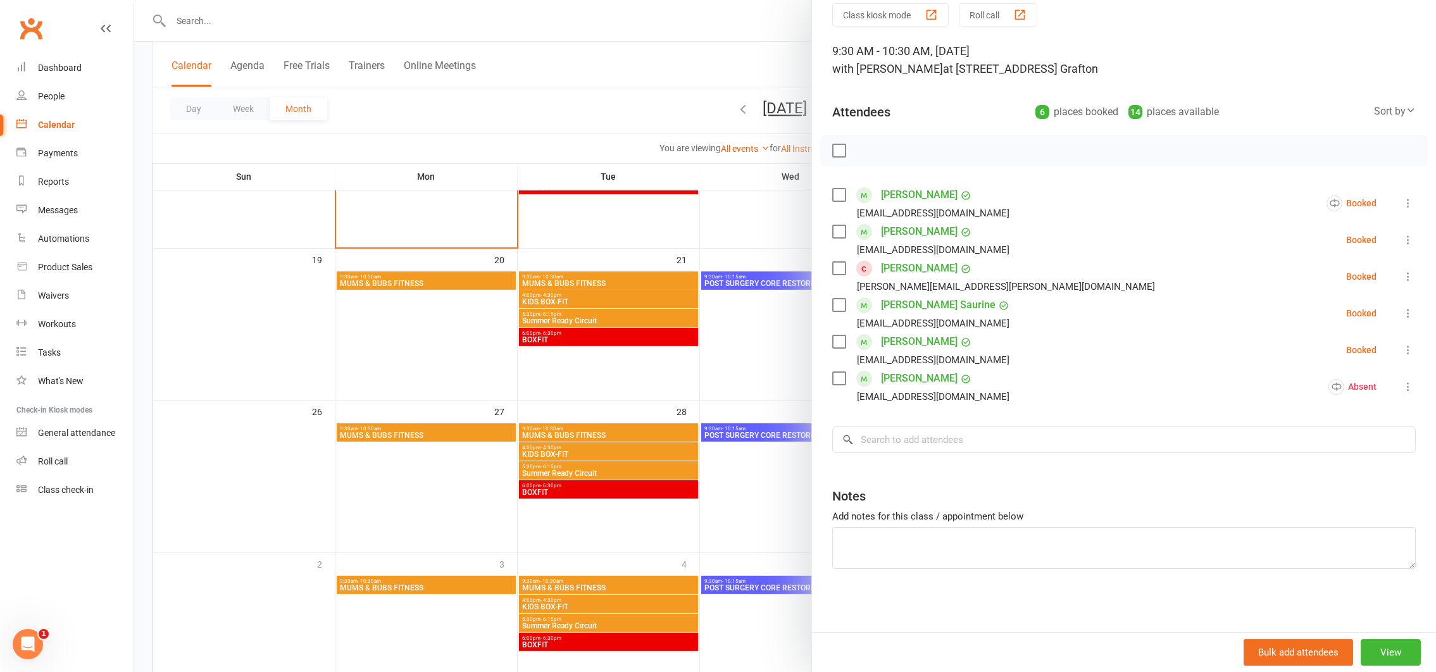
click at [635, 63] on div at bounding box center [785, 336] width 1302 height 672
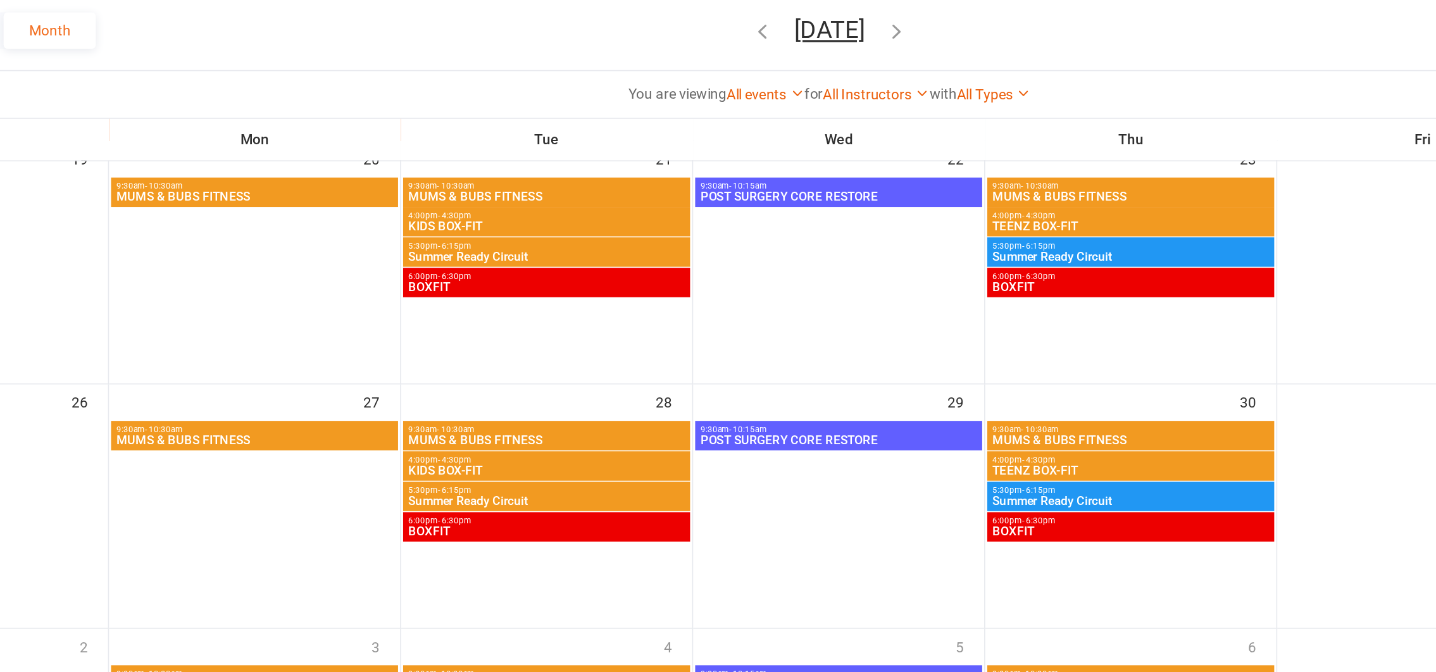
scroll to position [549, 0]
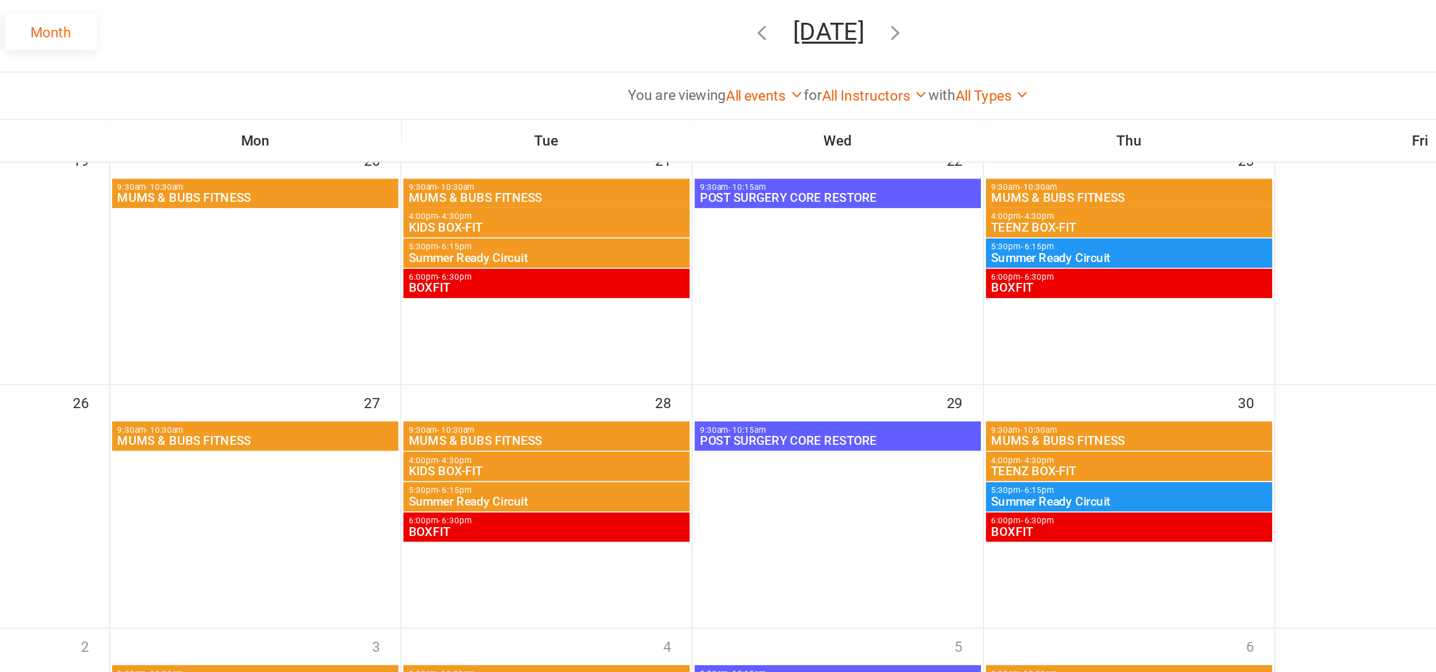
click at [582, 380] on span "KIDS BOX-FIT" at bounding box center [608, 384] width 174 height 8
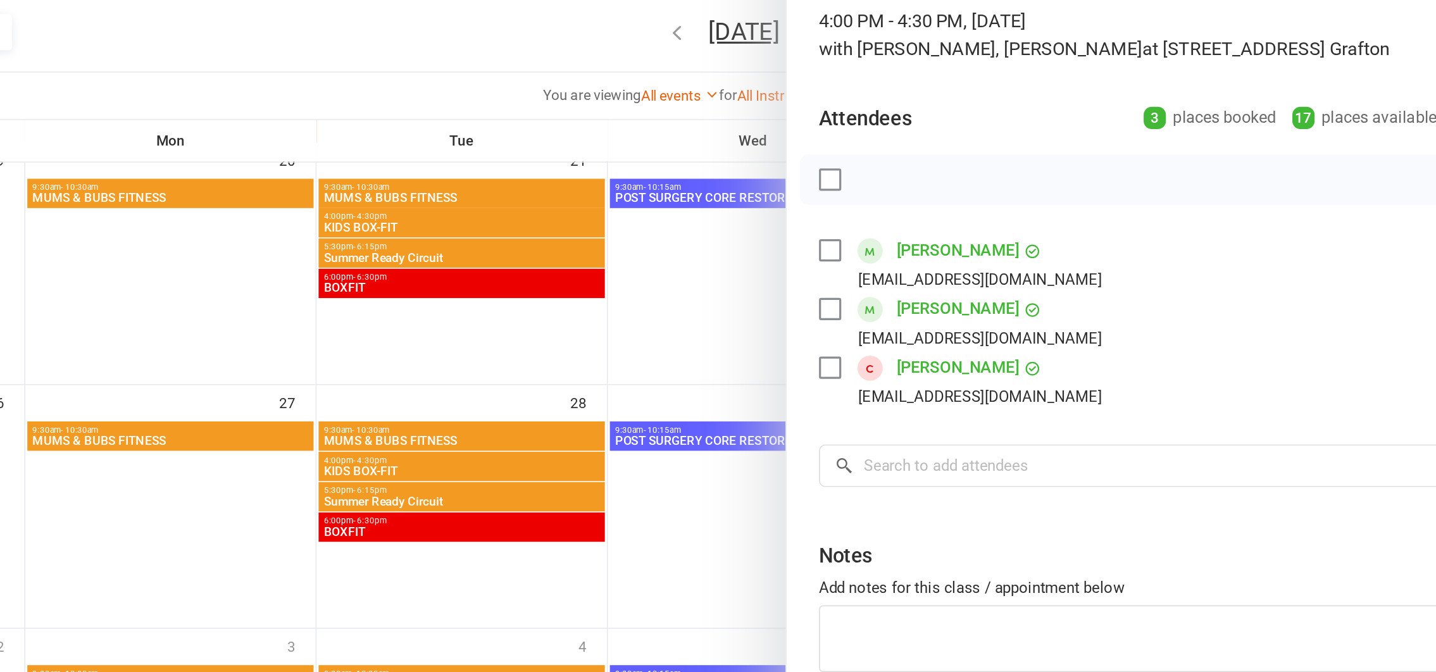
click at [609, 399] on div at bounding box center [785, 336] width 1302 height 672
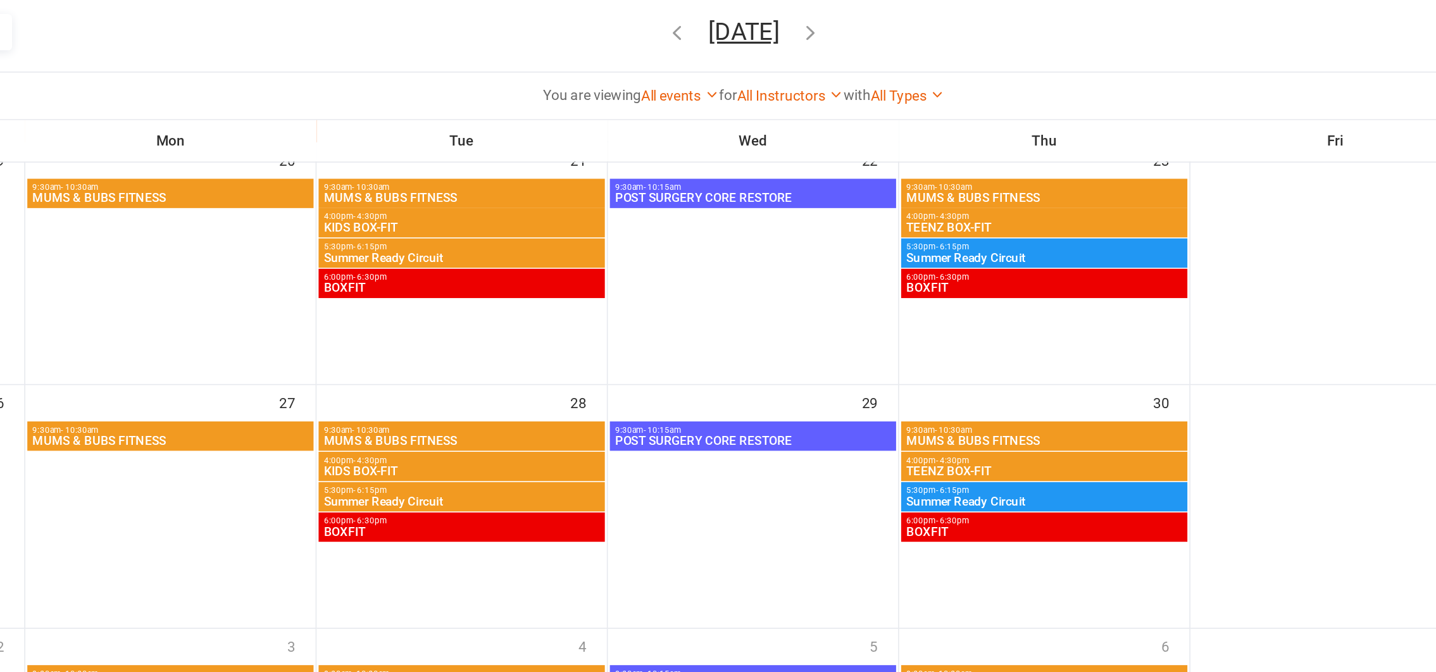
click at [581, 399] on span "Summer Ready Circuit" at bounding box center [608, 403] width 174 height 8
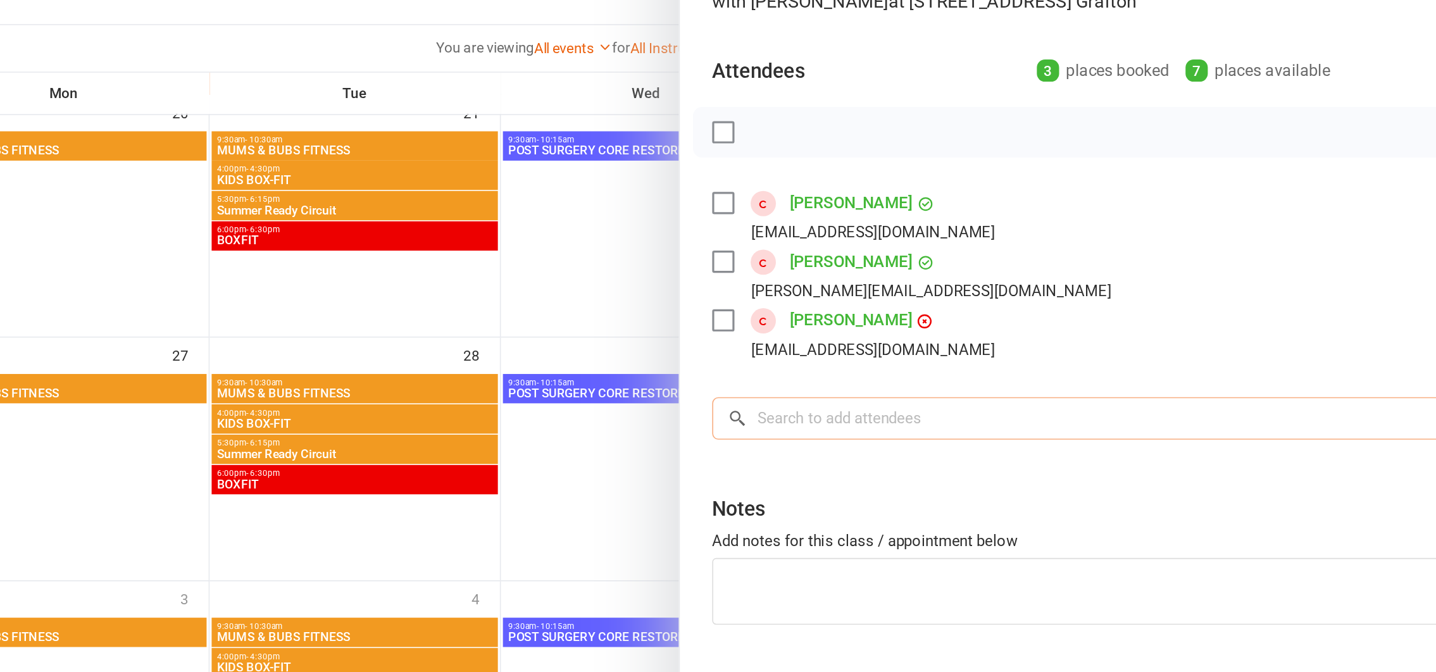
click at [893, 378] on input "search" at bounding box center [1123, 380] width 583 height 27
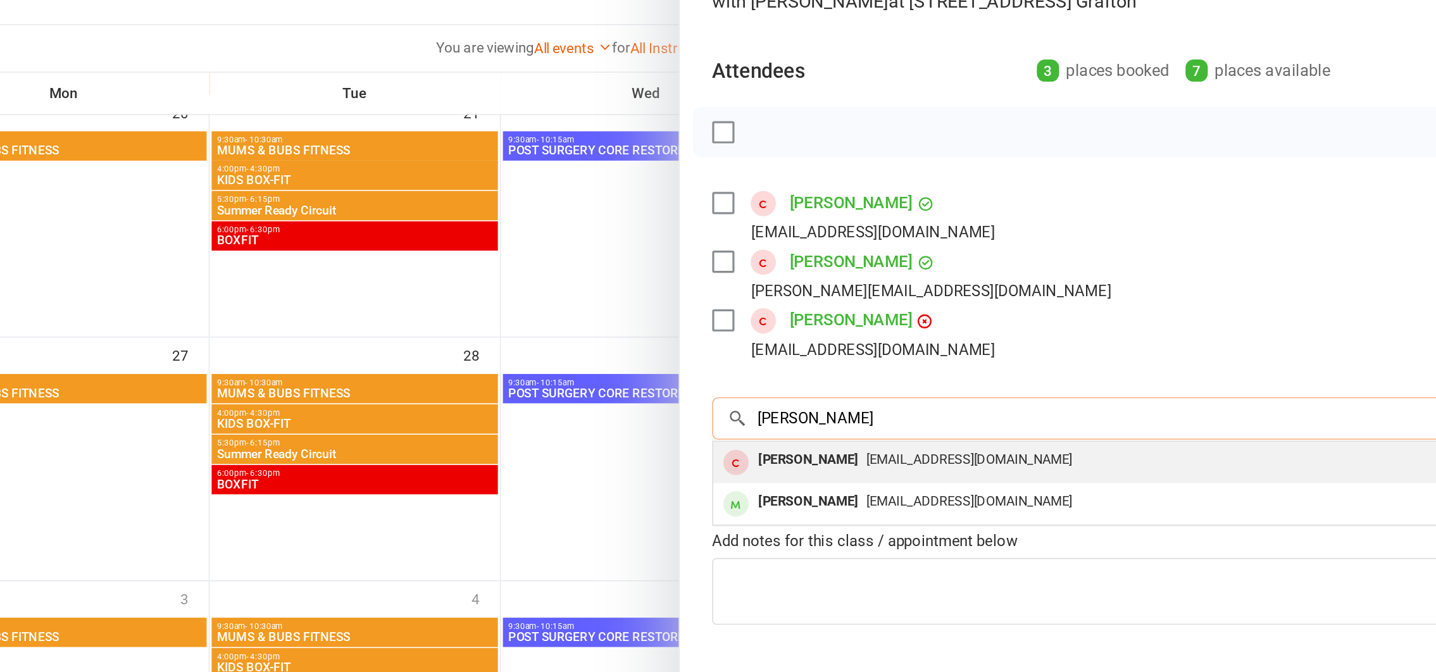
type input "jess"
click at [929, 406] on span "Cjjf_3@hotmail.com" at bounding box center [993, 405] width 128 height 9
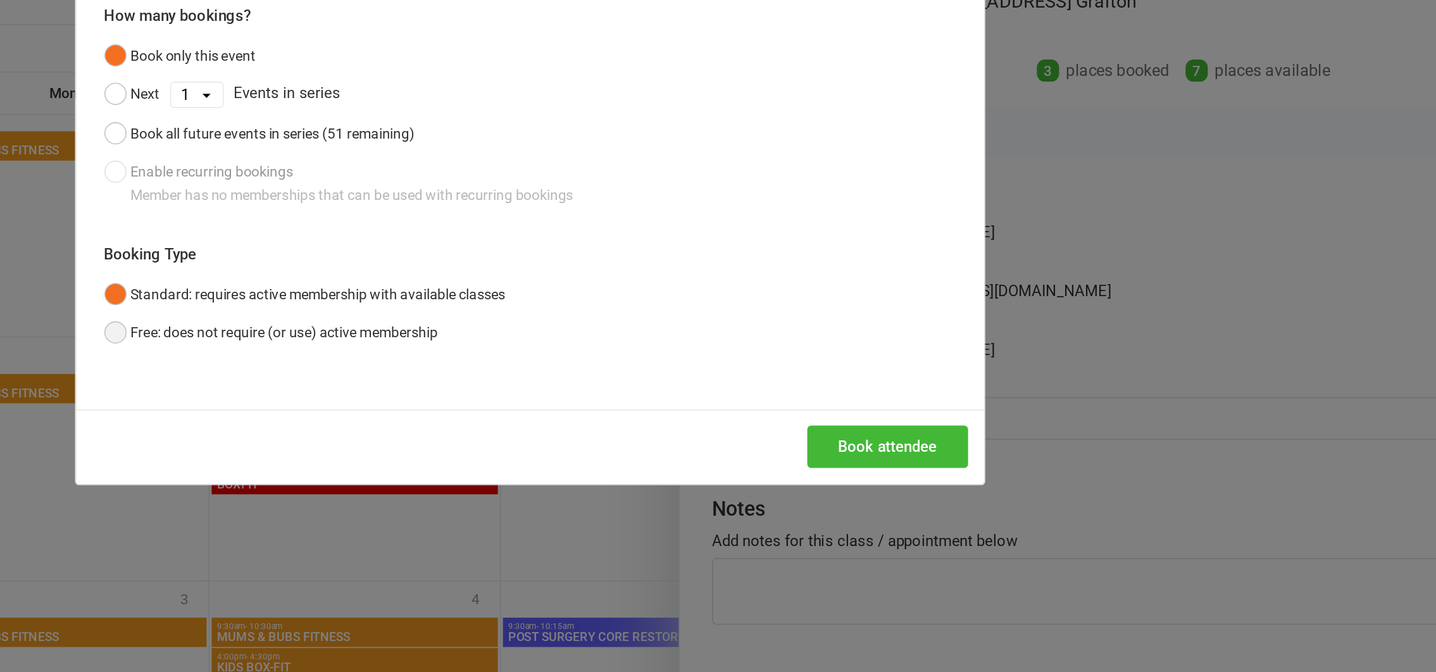
click at [454, 323] on button "Free: does not require (or use) active membership" at bounding box center [556, 327] width 209 height 24
click at [929, 394] on button "Book attendee" at bounding box center [942, 398] width 101 height 27
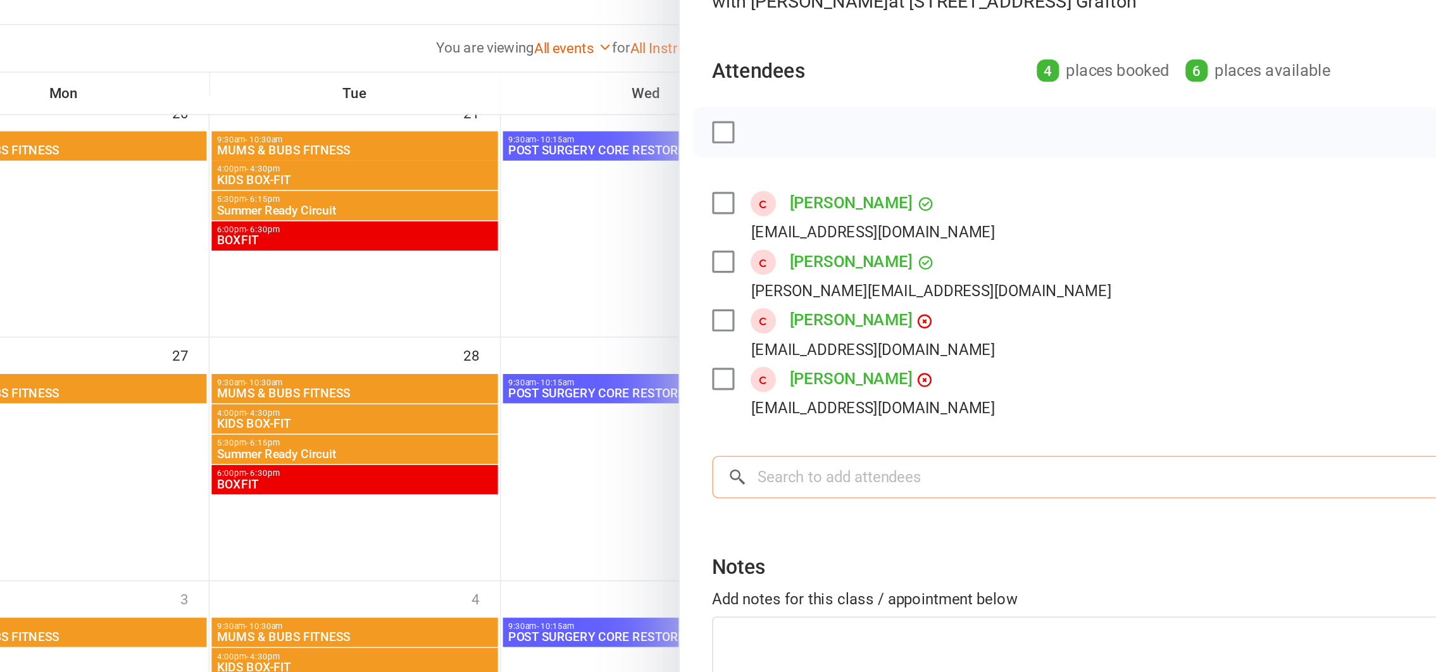
click at [892, 418] on input "search" at bounding box center [1123, 417] width 583 height 27
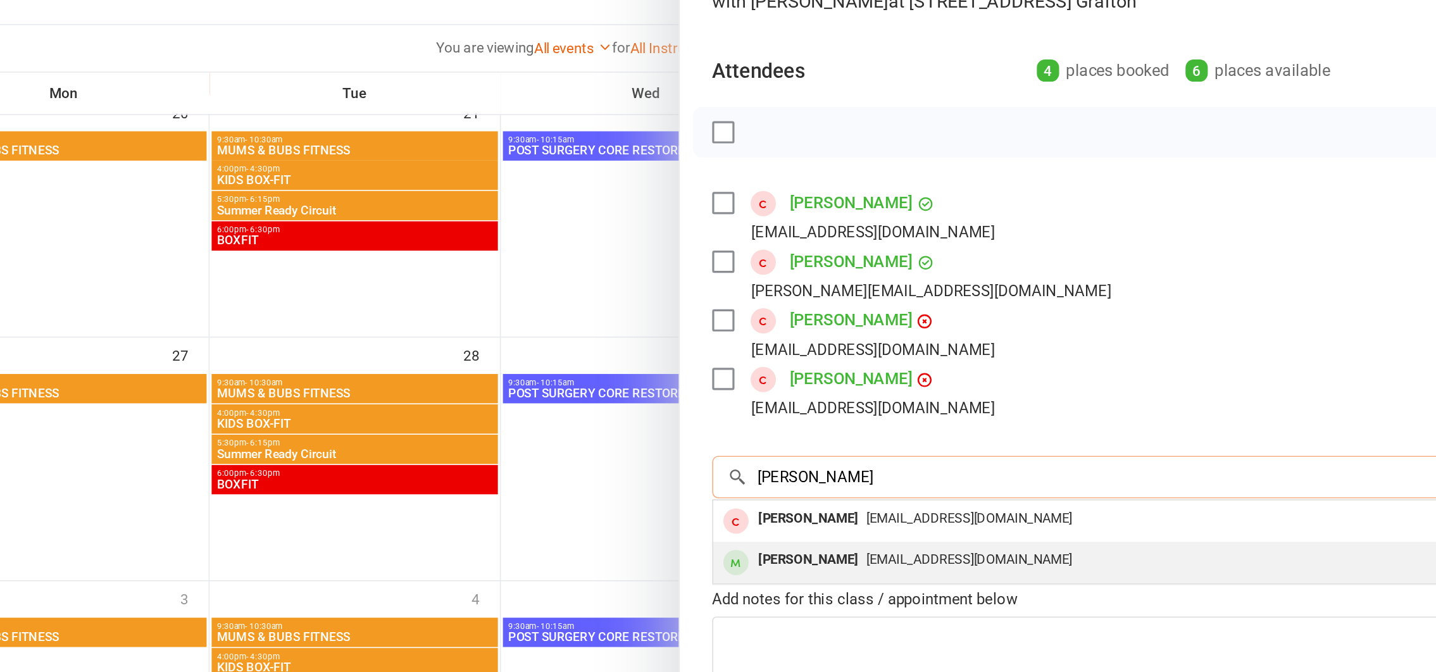
type input "jess"
click at [940, 466] on span "jessicalouisestewart@hotmail.com.au" at bounding box center [993, 468] width 128 height 9
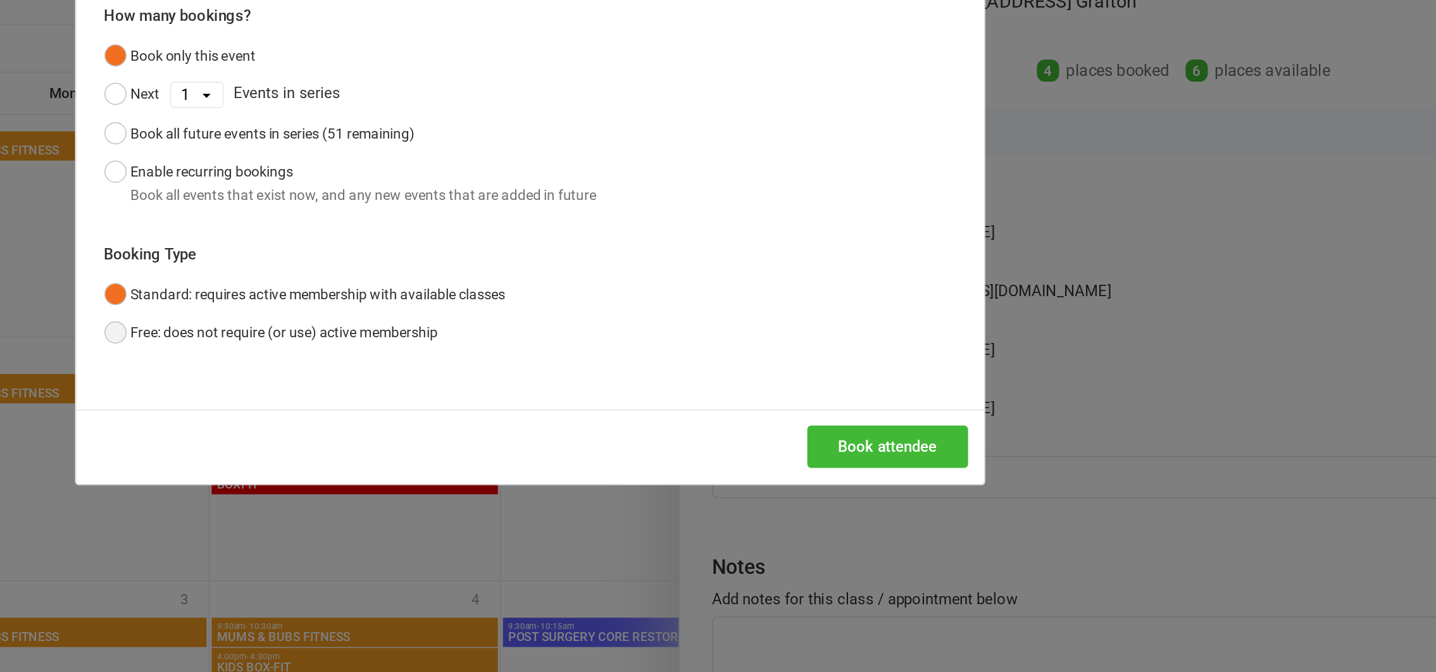
click at [456, 325] on button "Free: does not require (or use) active membership" at bounding box center [556, 327] width 209 height 24
click at [928, 394] on button "Book attendee" at bounding box center [942, 398] width 101 height 27
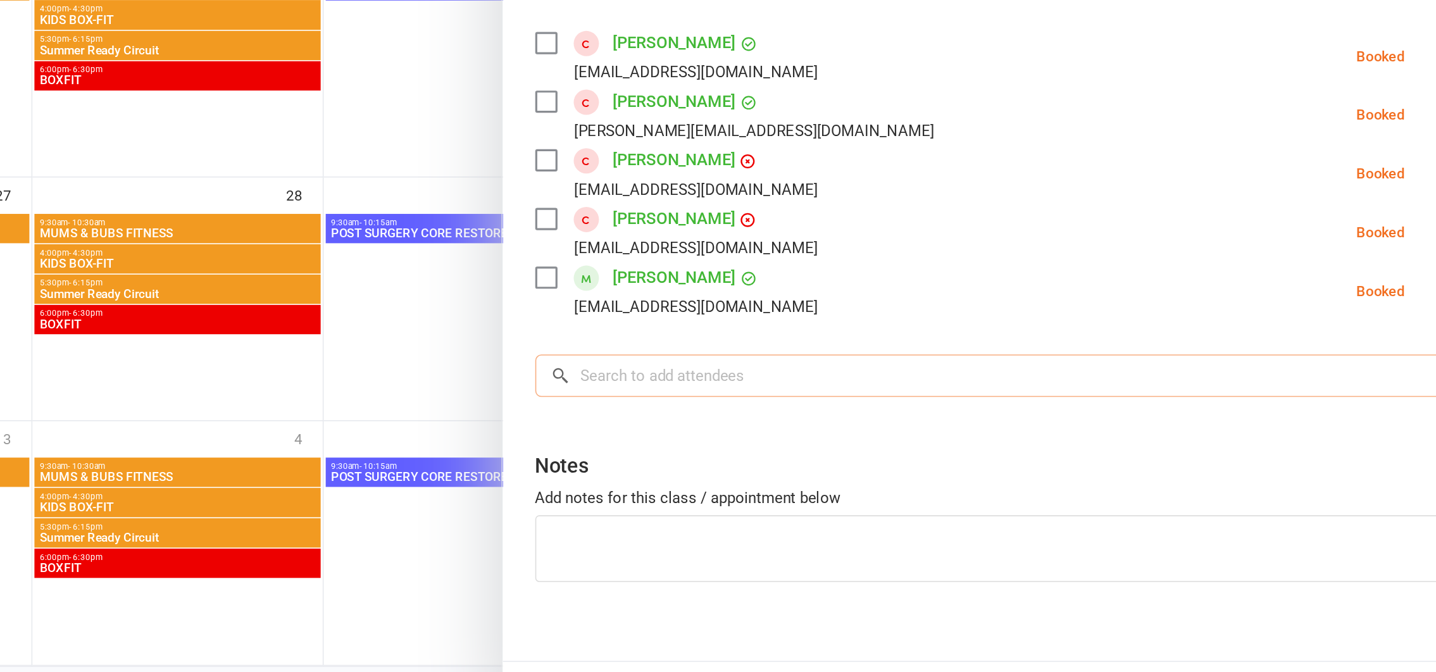
click at [888, 449] on input "search" at bounding box center [1123, 453] width 583 height 27
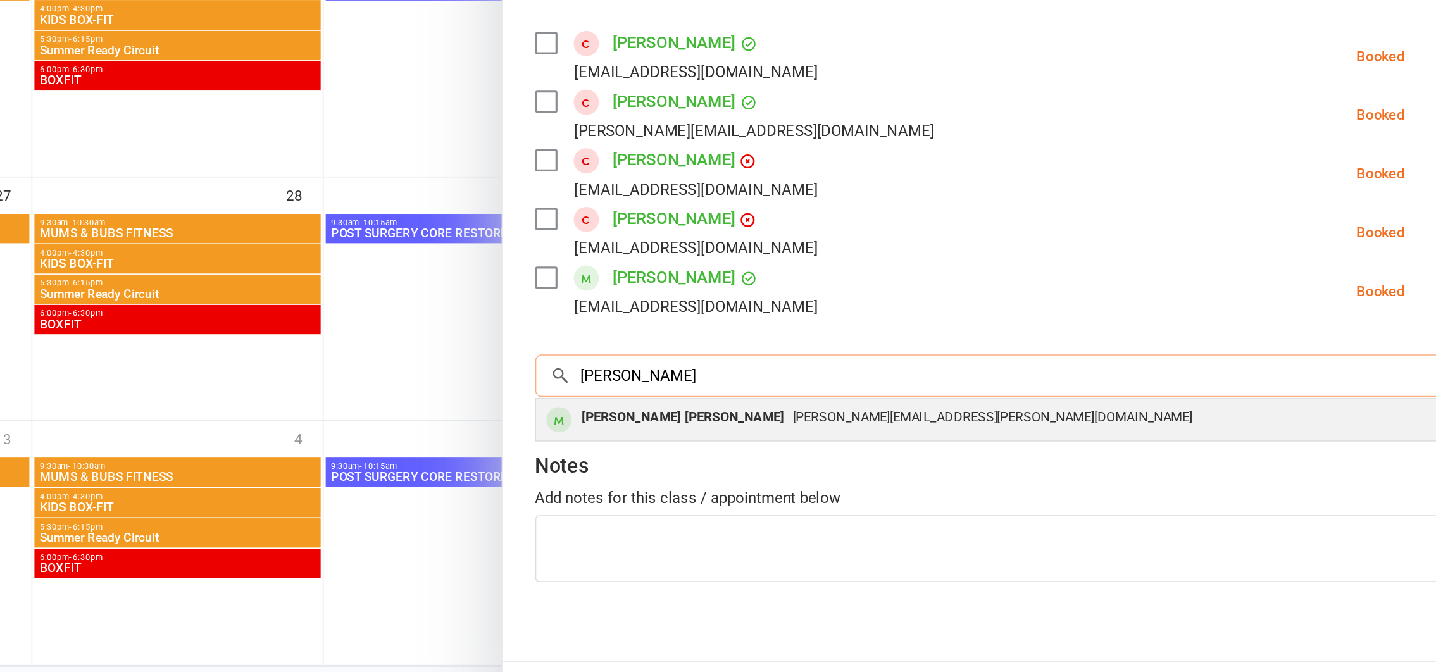
type input "kerrin"
click at [897, 479] on div "[PERSON_NAME] [PERSON_NAME]" at bounding box center [924, 480] width 137 height 18
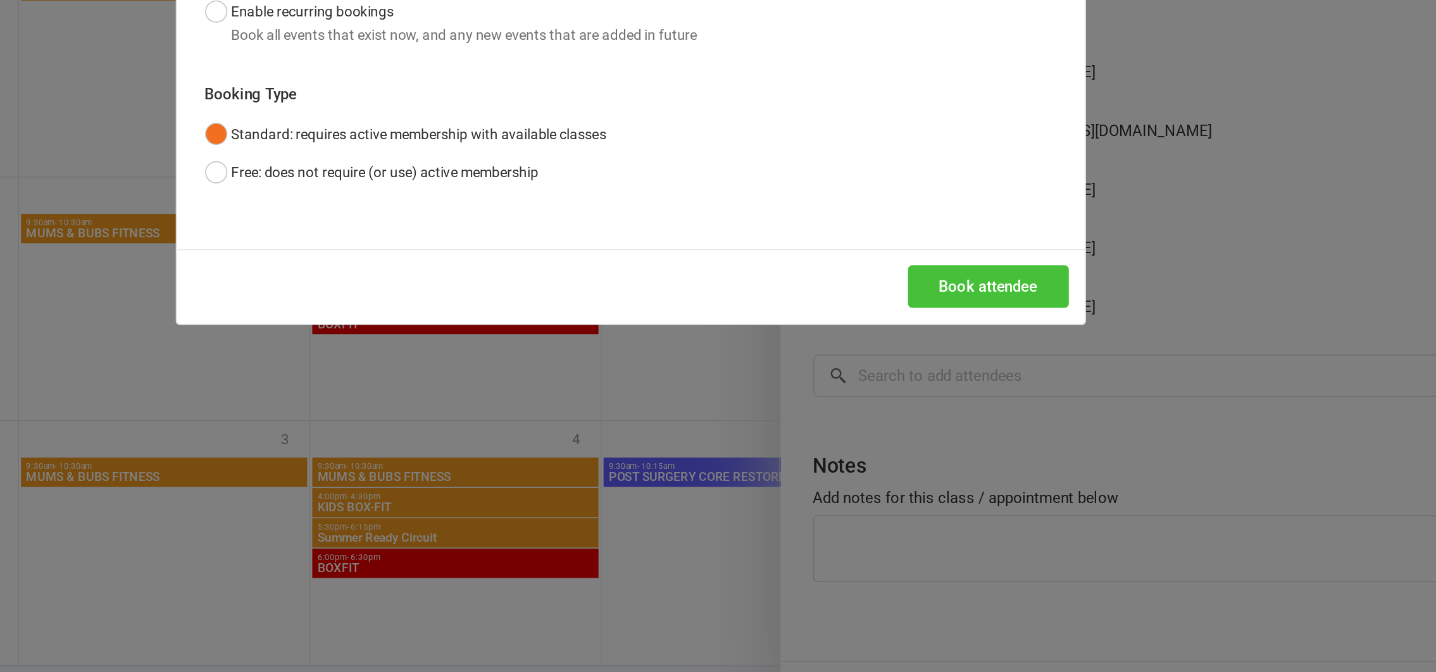
click at [944, 395] on button "Book attendee" at bounding box center [942, 398] width 101 height 27
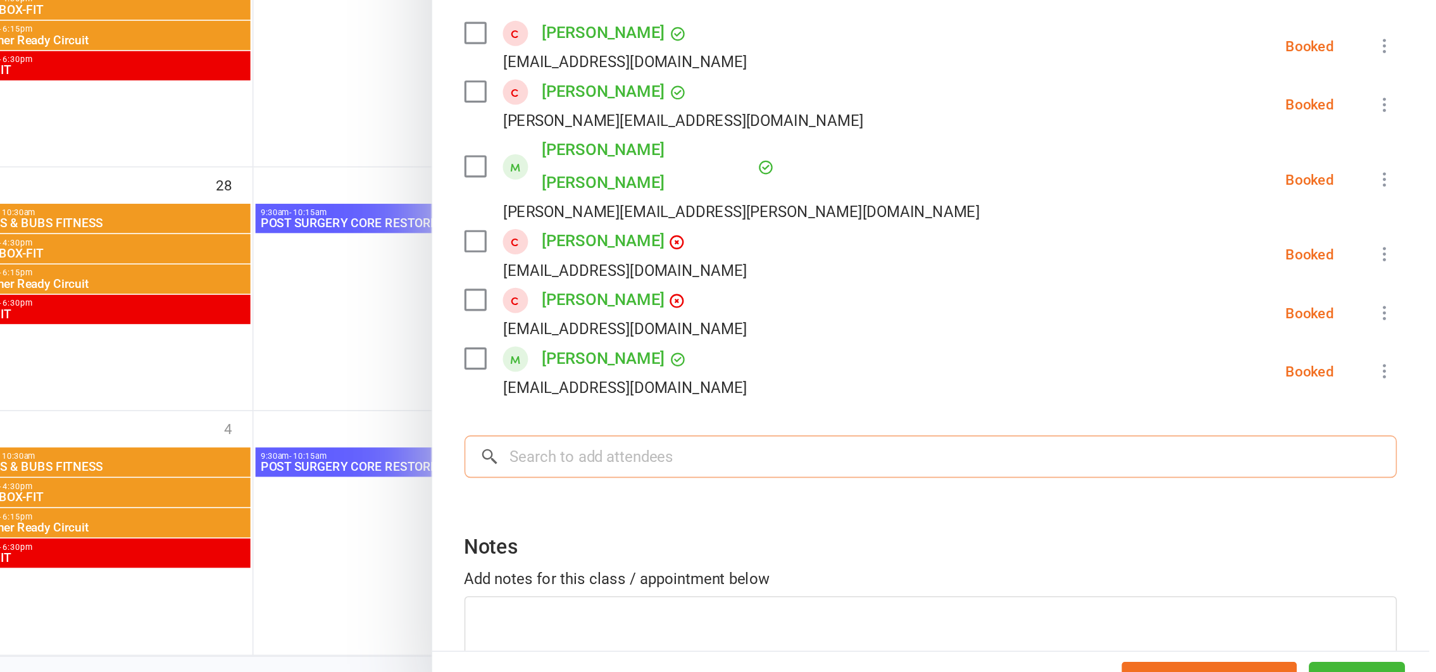
click at [910, 497] on input "search" at bounding box center [1123, 510] width 583 height 27
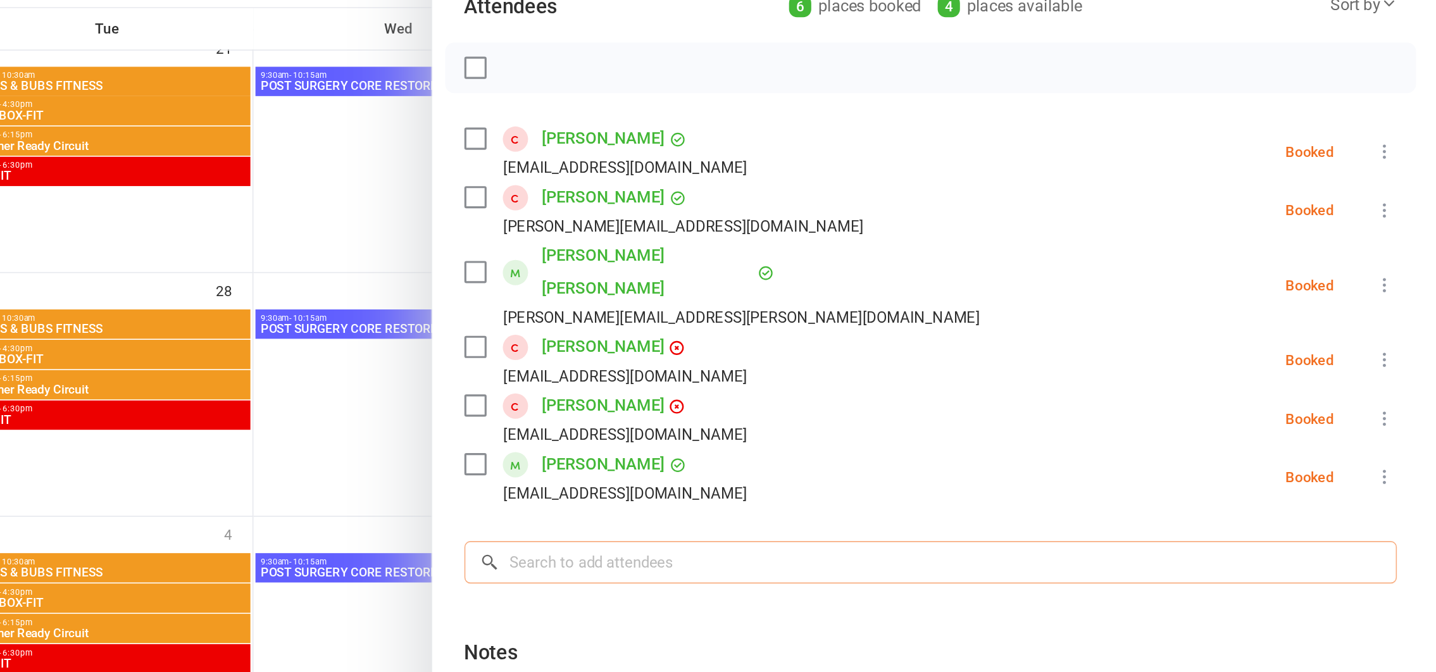
click at [908, 497] on input "search" at bounding box center [1123, 510] width 583 height 27
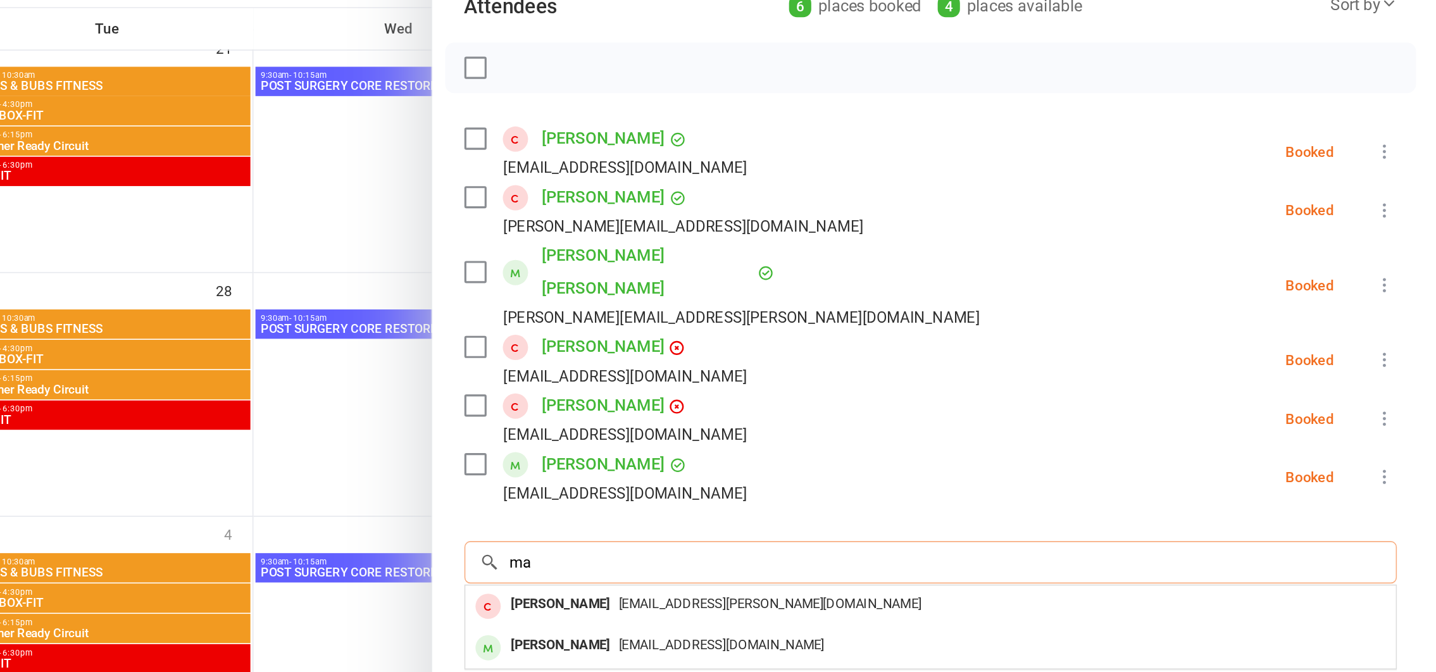
type input "m"
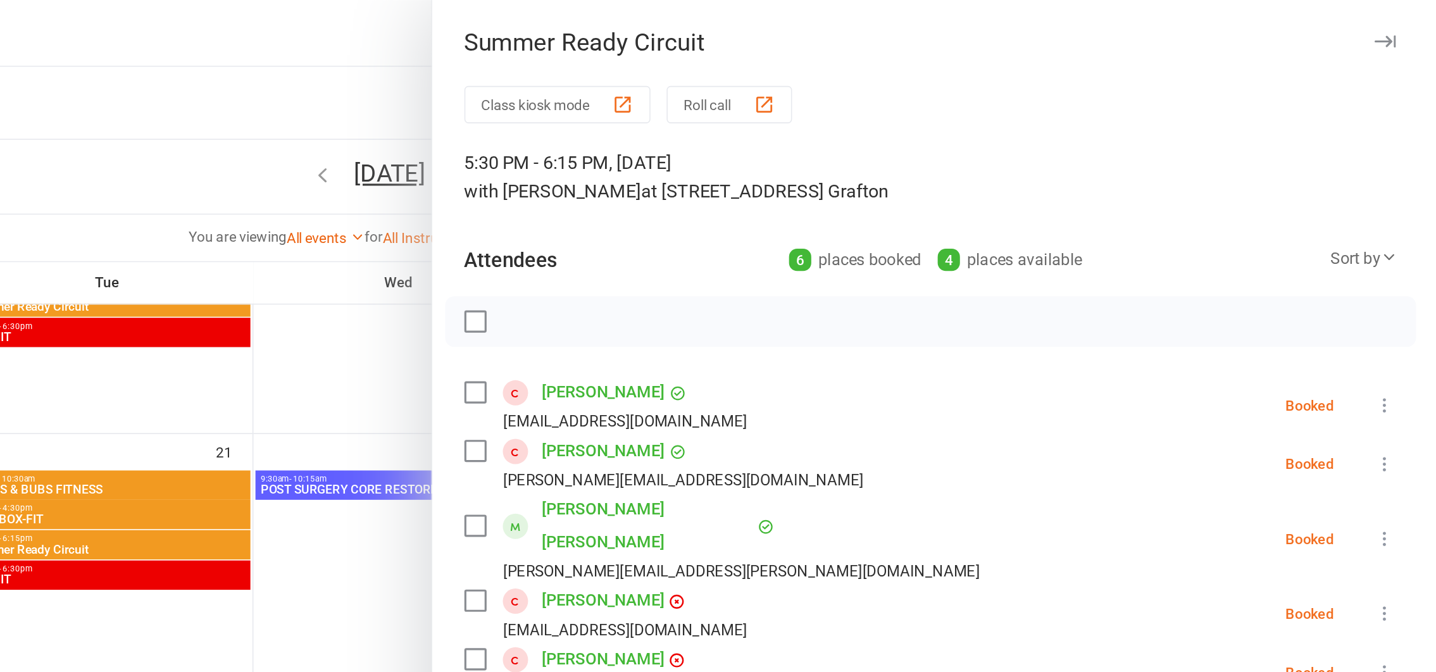
scroll to position [449, 0]
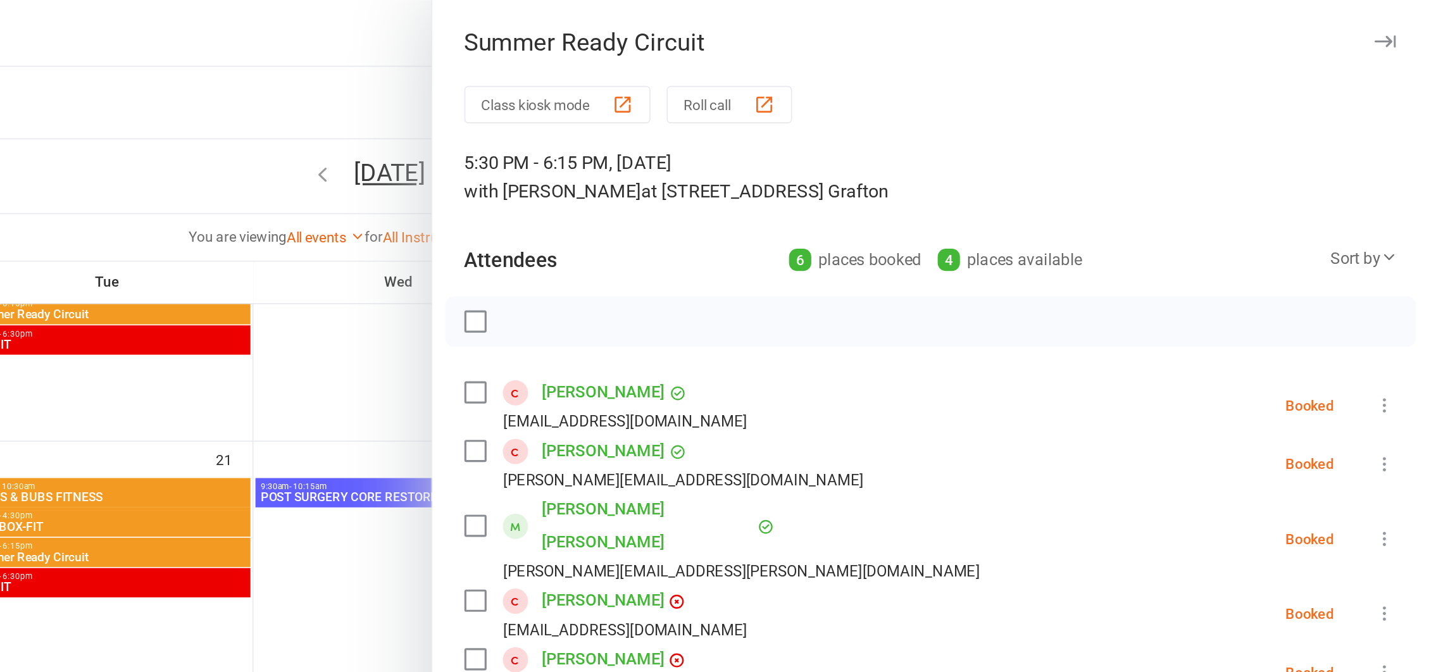
click at [1237, 103] on div "5:30 PM - 6:15 PM, Tuesday, October, 28, 2025 with Bernadette Howson at 1/32 Mu…" at bounding box center [1123, 110] width 583 height 35
click at [744, 236] on div at bounding box center [785, 336] width 1302 height 672
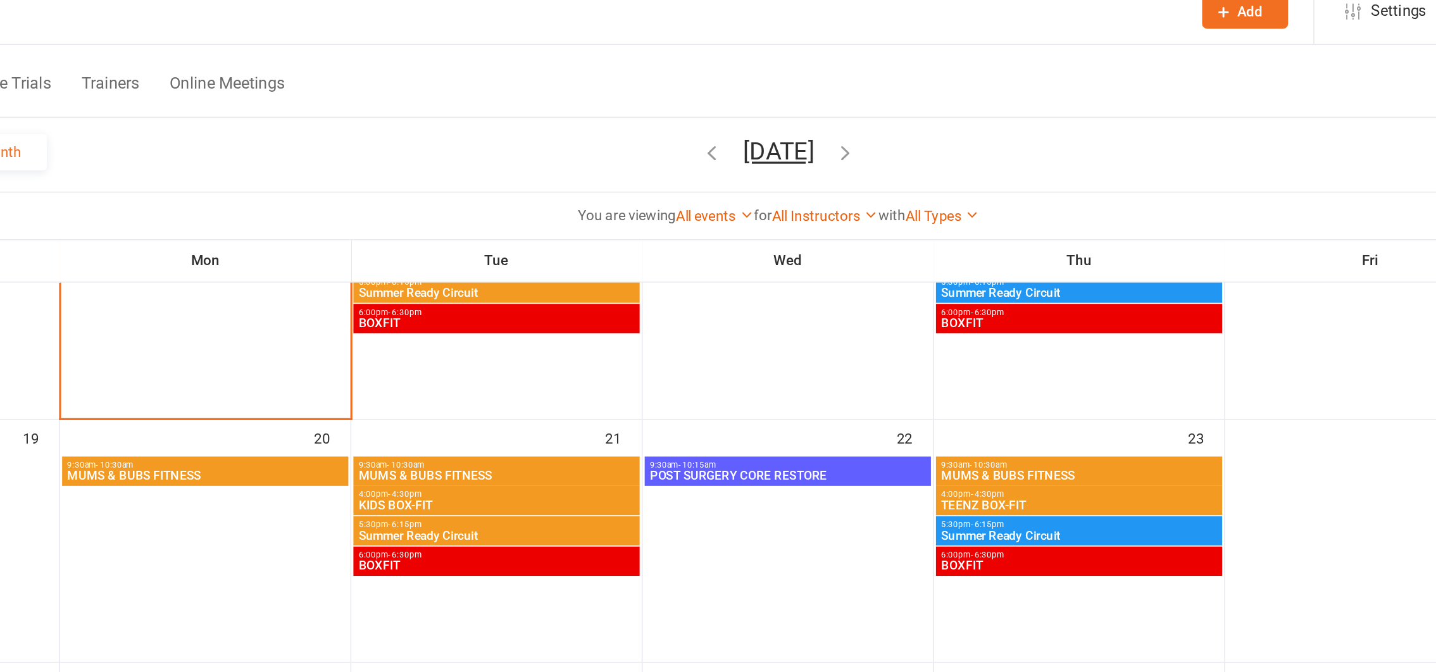
click at [554, 362] on span "- 6:30pm" at bounding box center [550, 361] width 21 height 6
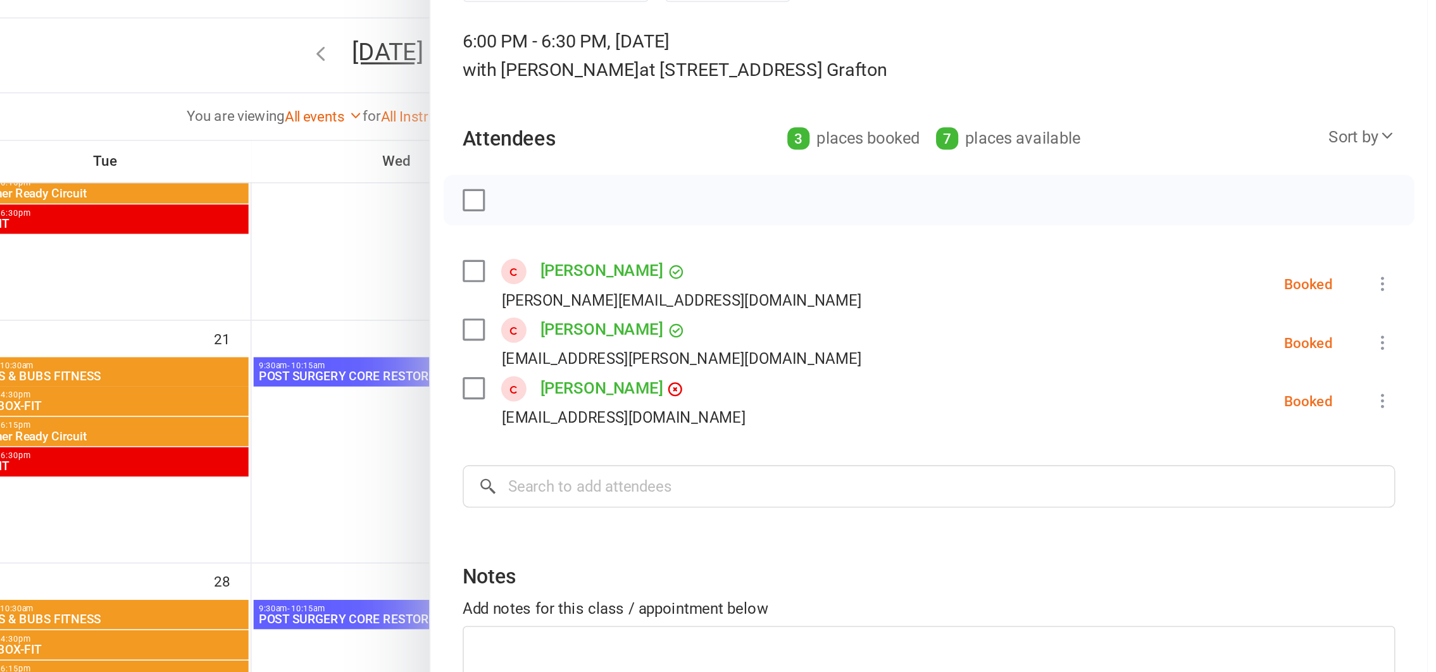
click at [1402, 285] on icon at bounding box center [1408, 290] width 13 height 13
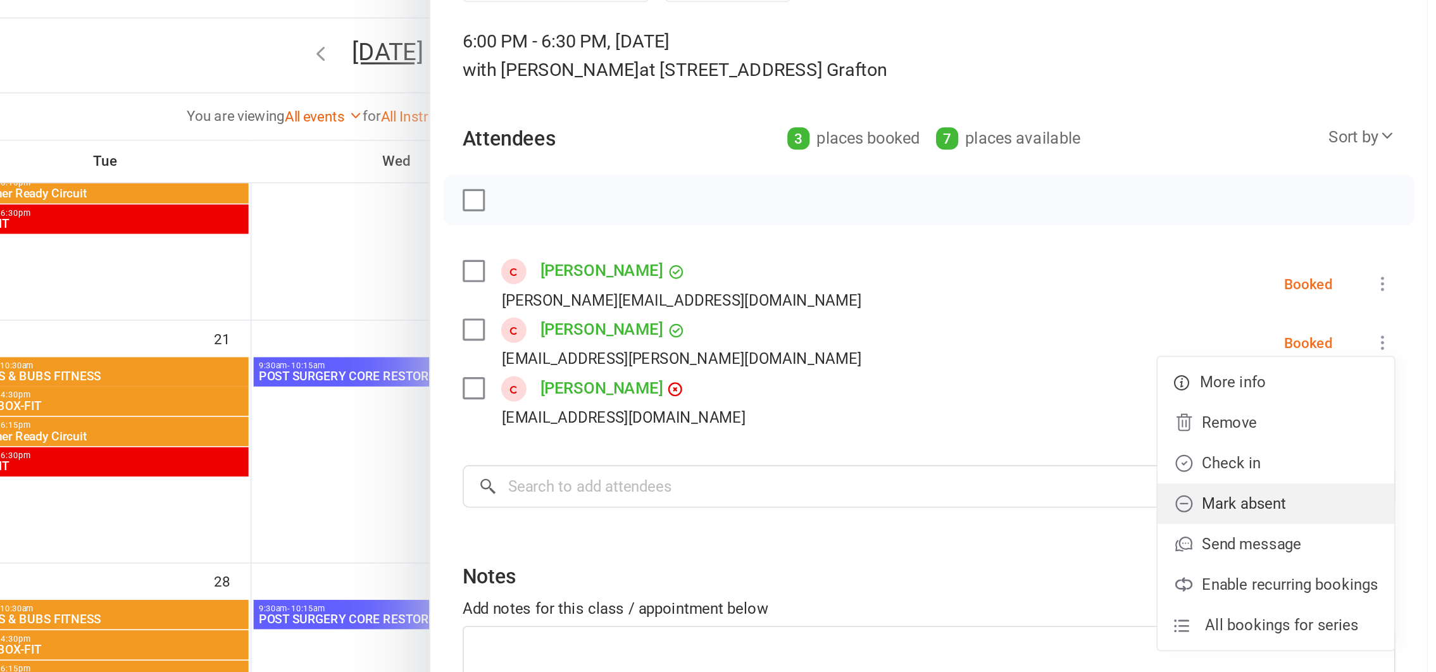
click at [1292, 392] on link "Mark absent" at bounding box center [1341, 390] width 148 height 25
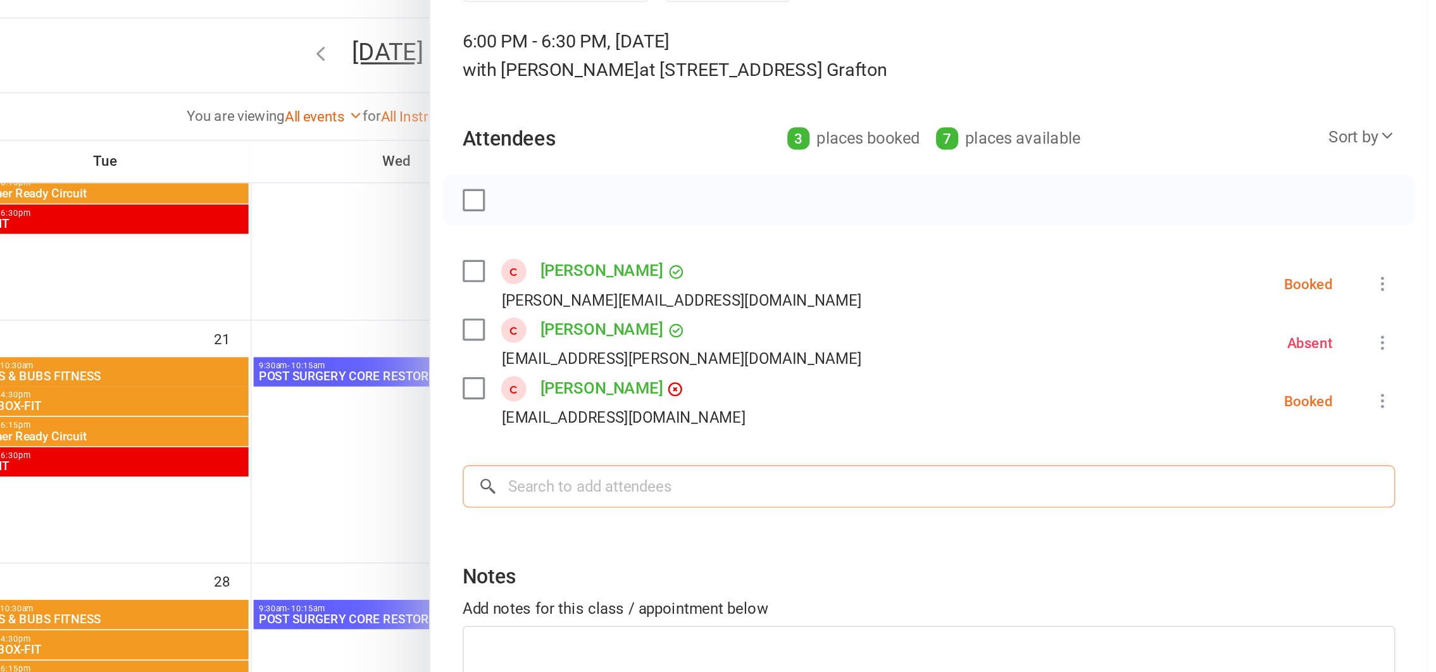
click at [893, 383] on input "search" at bounding box center [1123, 380] width 583 height 27
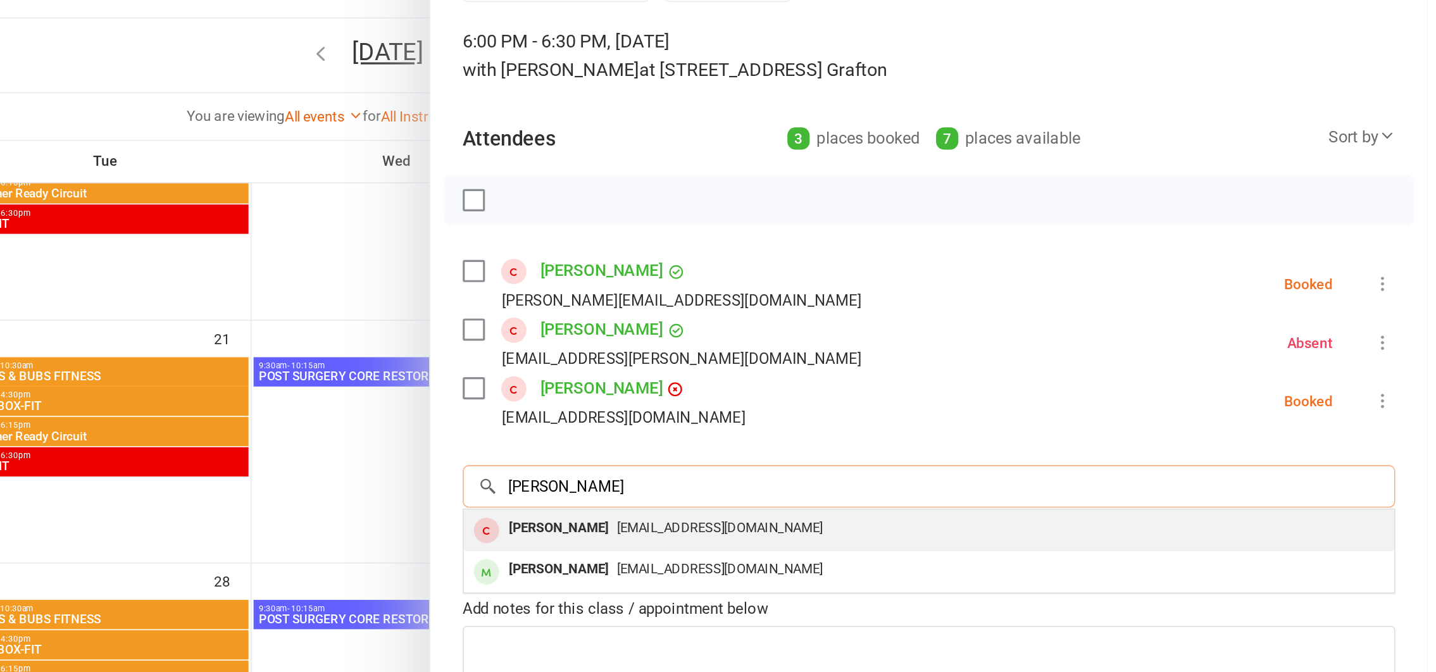
type input "jess"
click at [896, 409] on div "jess Rogers" at bounding box center [892, 406] width 73 height 18
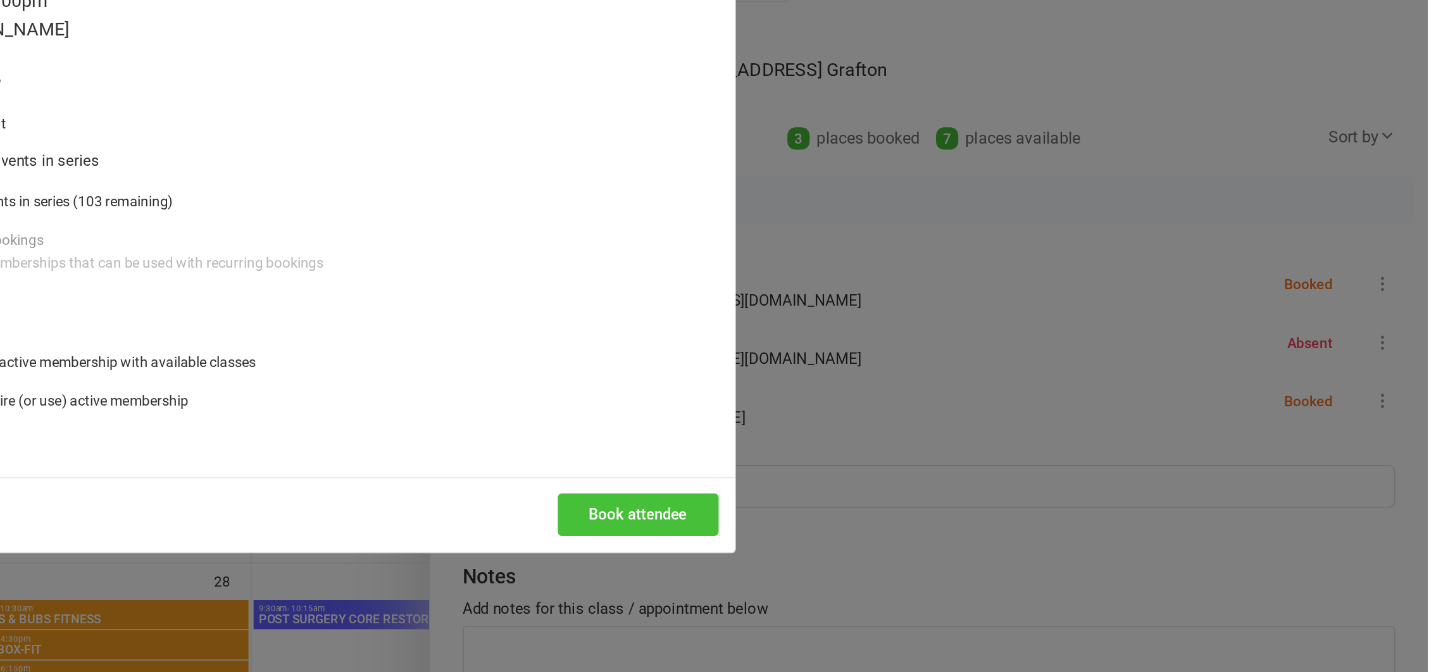
click at [917, 395] on button "Book attendee" at bounding box center [942, 398] width 101 height 27
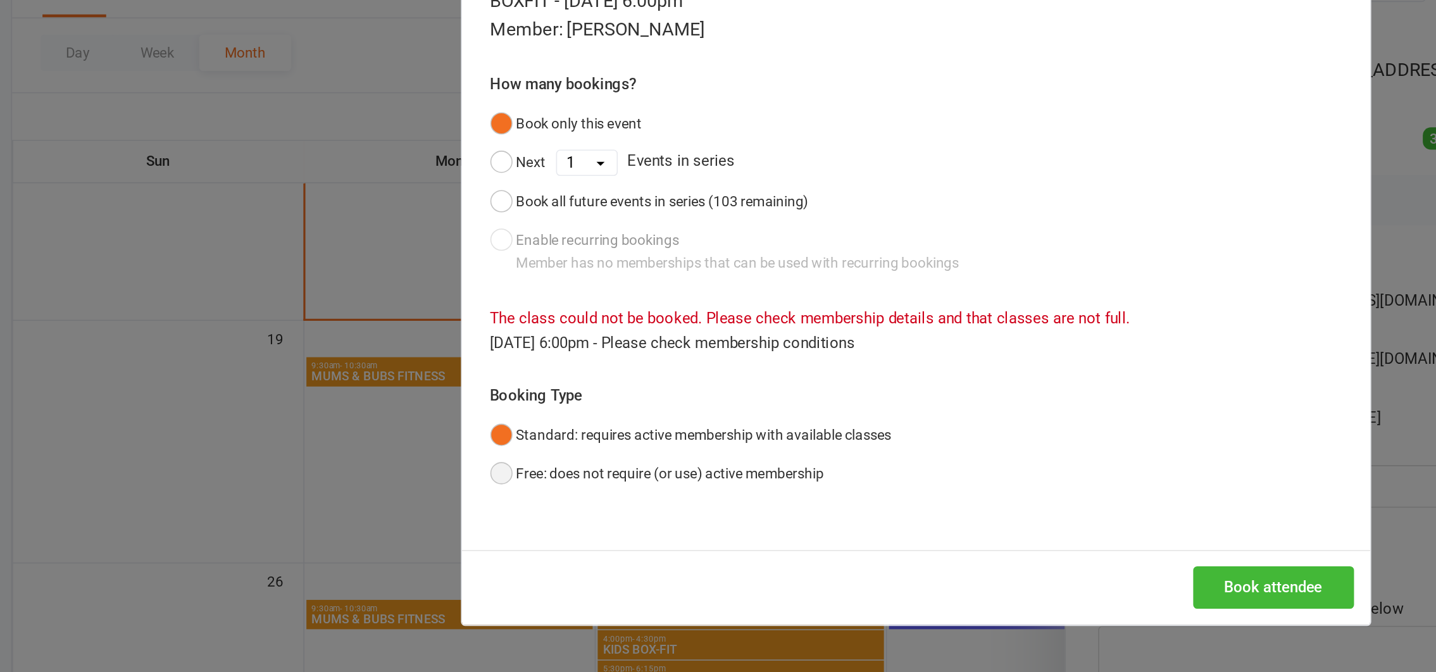
click at [459, 368] on button "Free: does not require (or use) active membership" at bounding box center [556, 372] width 209 height 24
click at [931, 440] on button "Book attendee" at bounding box center [942, 443] width 101 height 27
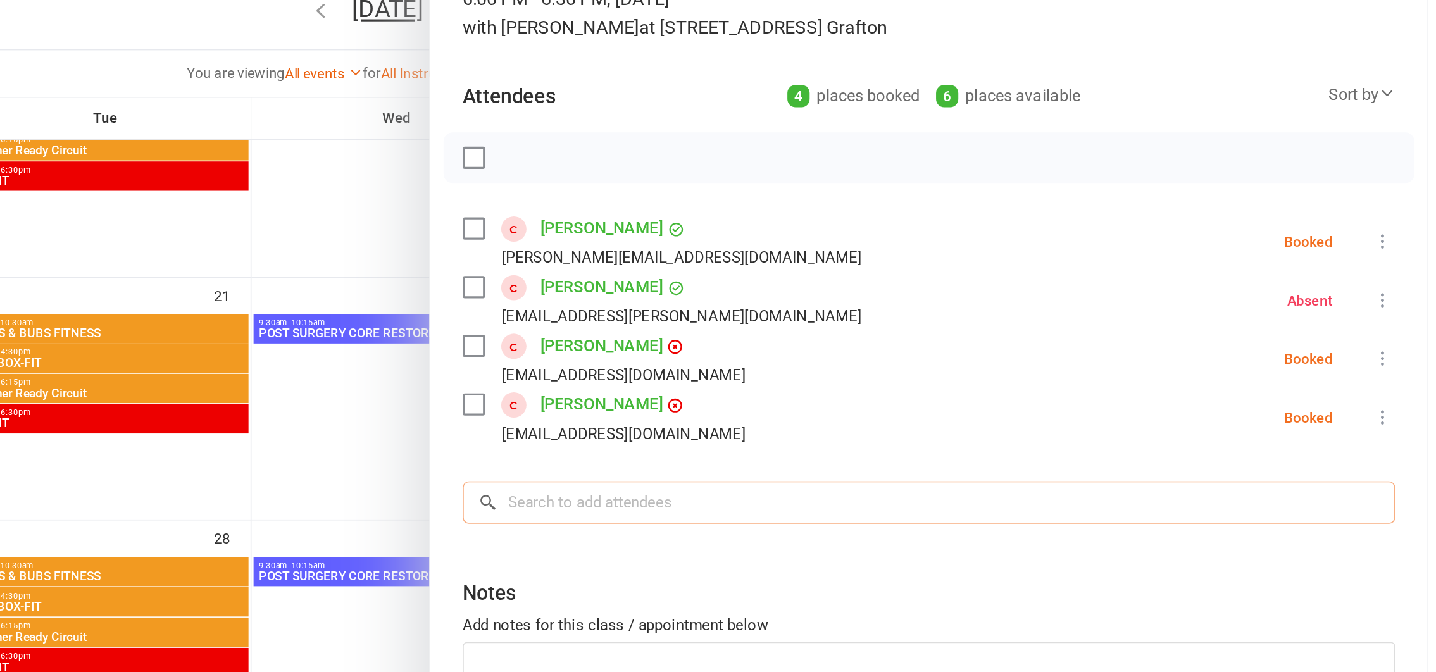
click at [900, 413] on input "search" at bounding box center [1123, 417] width 583 height 27
click at [940, 425] on input "search" at bounding box center [1123, 417] width 583 height 27
type input "m"
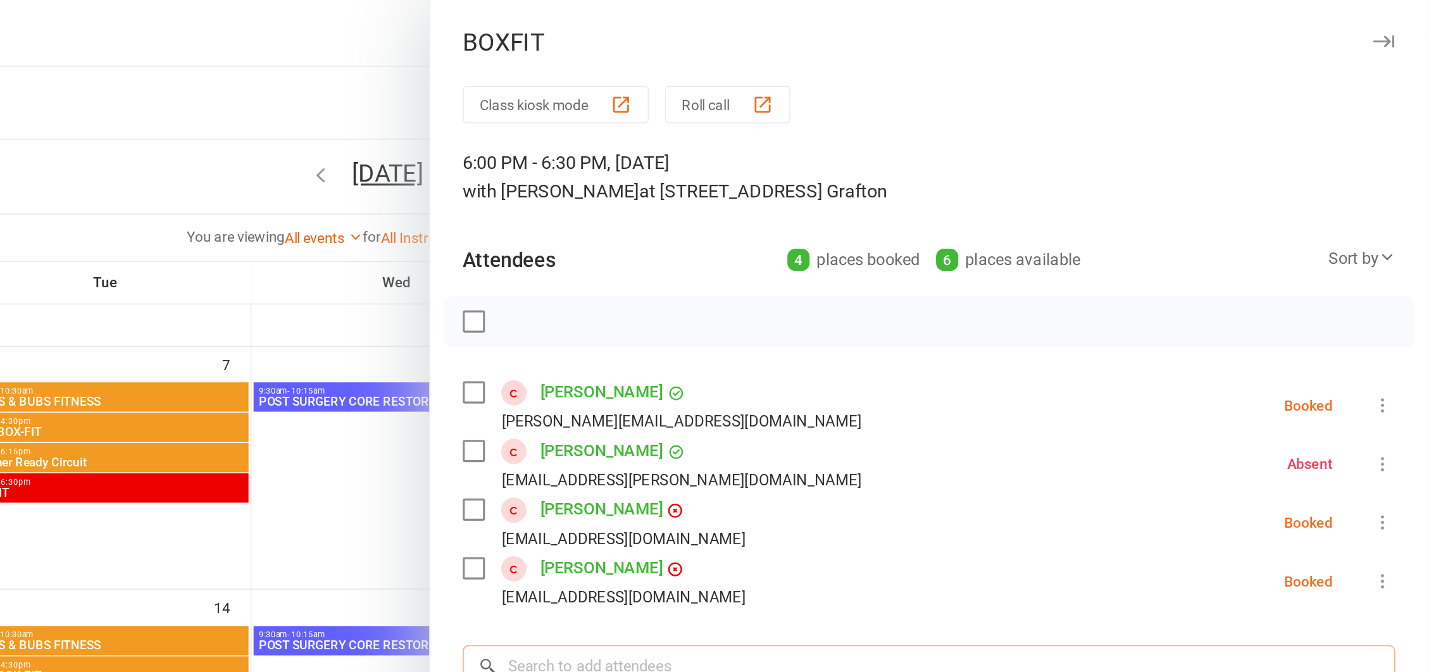
scroll to position [187, 0]
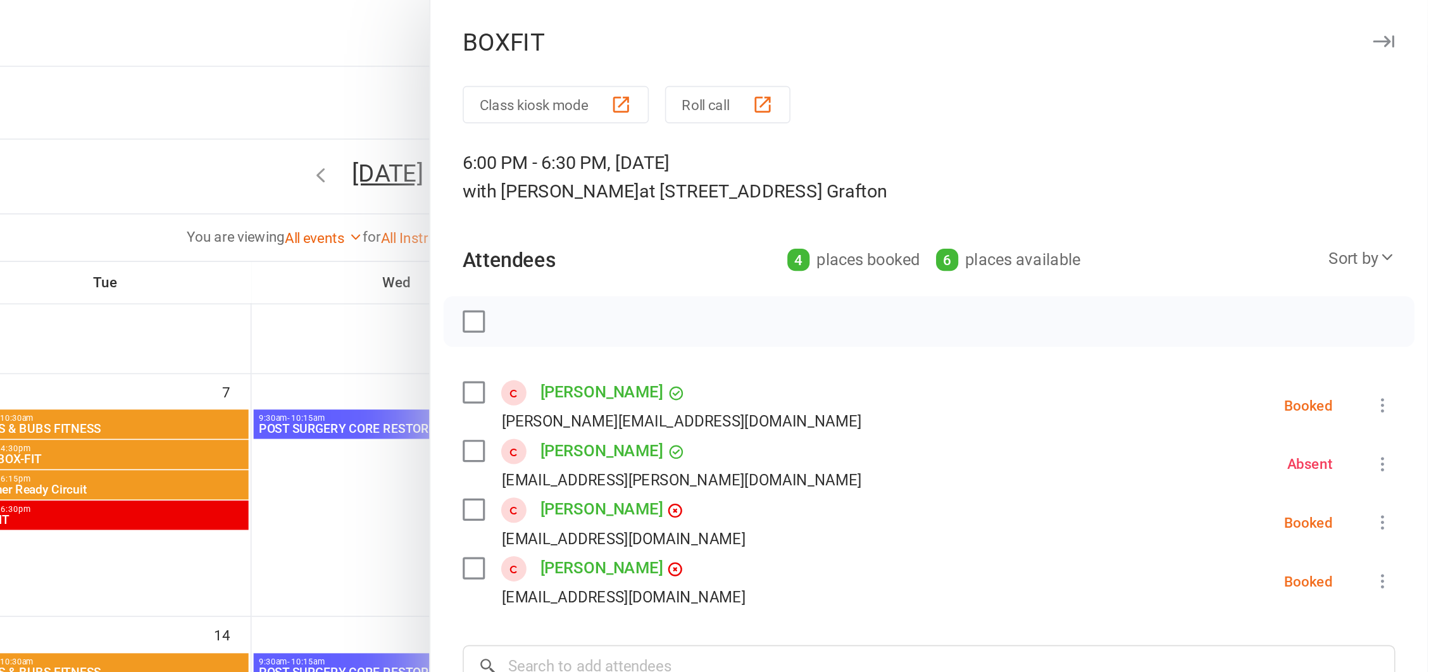
click at [1402, 22] on icon "button" at bounding box center [1408, 26] width 13 height 8
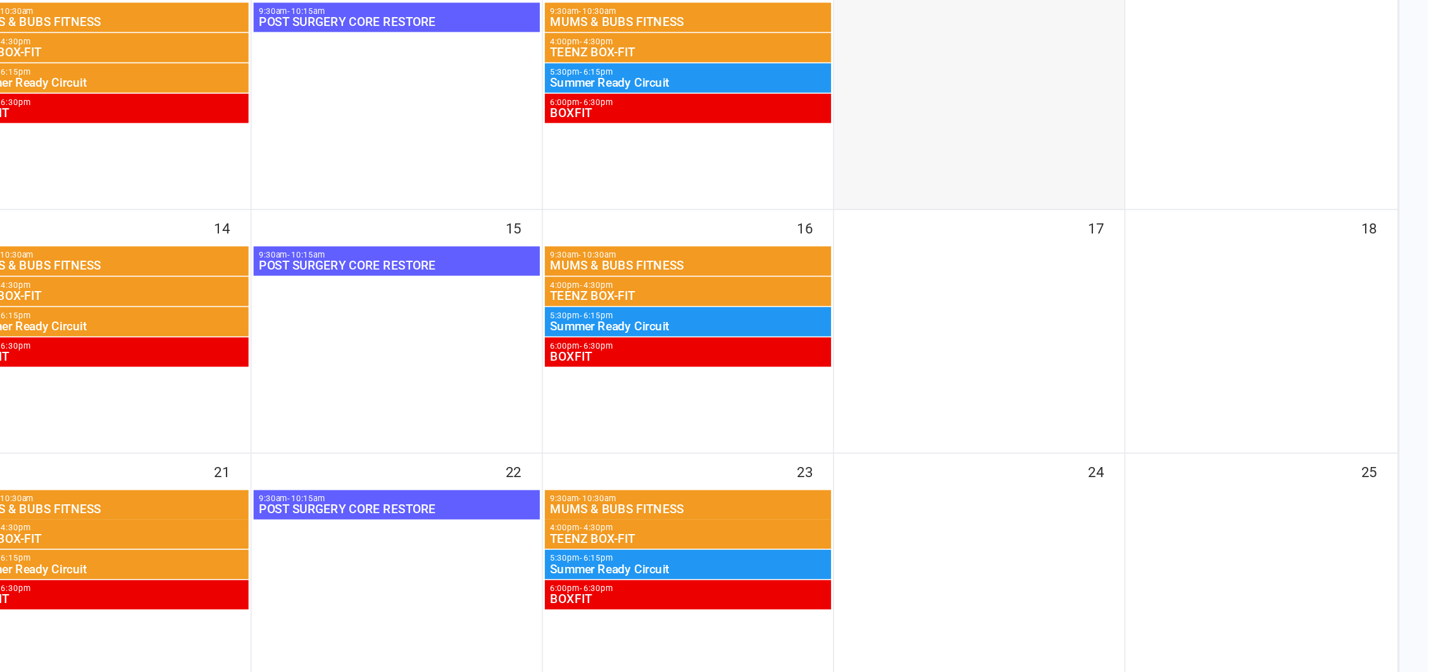
scroll to position [190, 0]
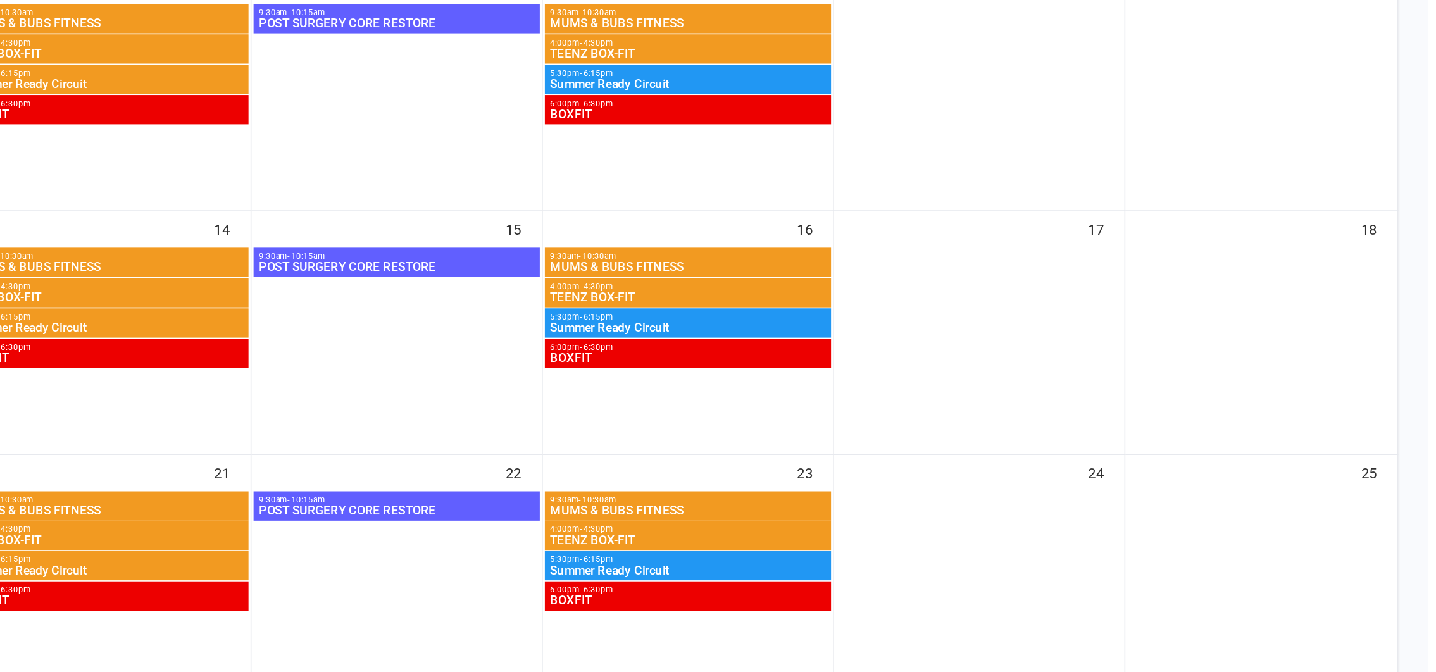
click at [925, 470] on span "6:00pm - 6:30pm" at bounding box center [973, 469] width 174 height 6
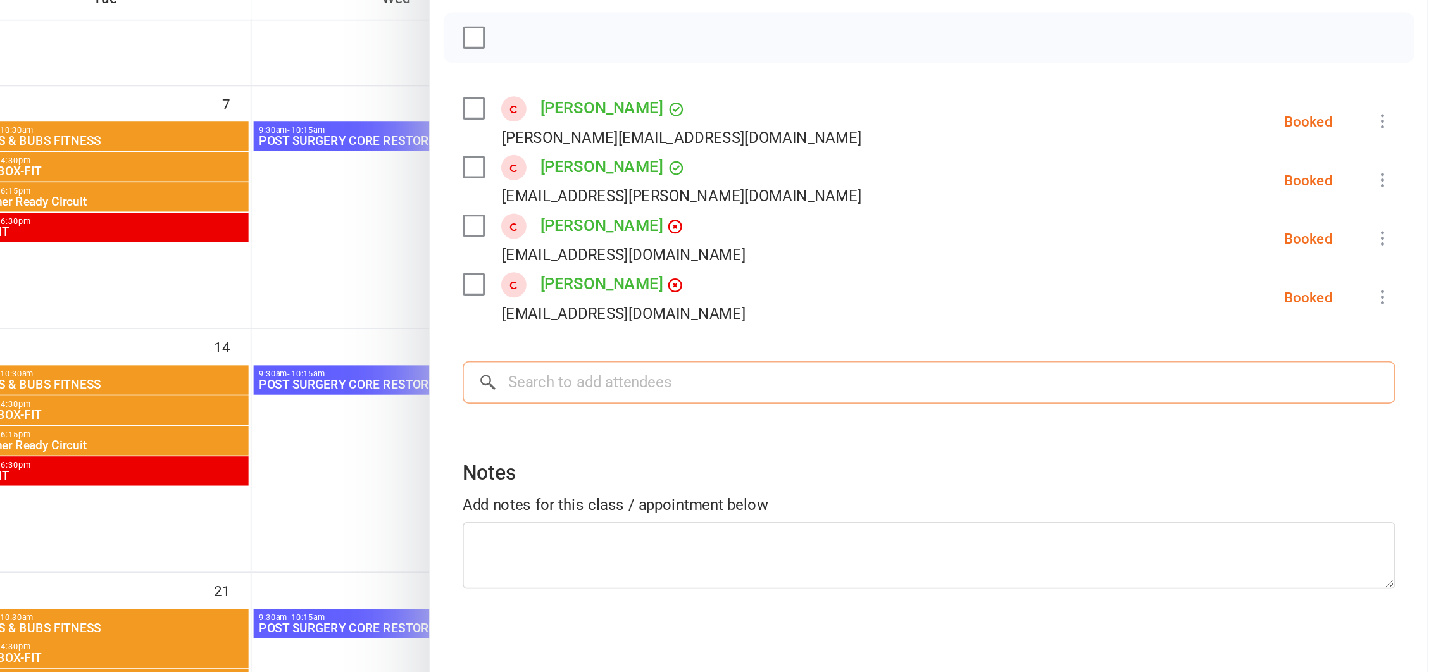
click at [881, 418] on input "search" at bounding box center [1123, 417] width 583 height 27
click at [881, 417] on input "maya" at bounding box center [1123, 417] width 583 height 27
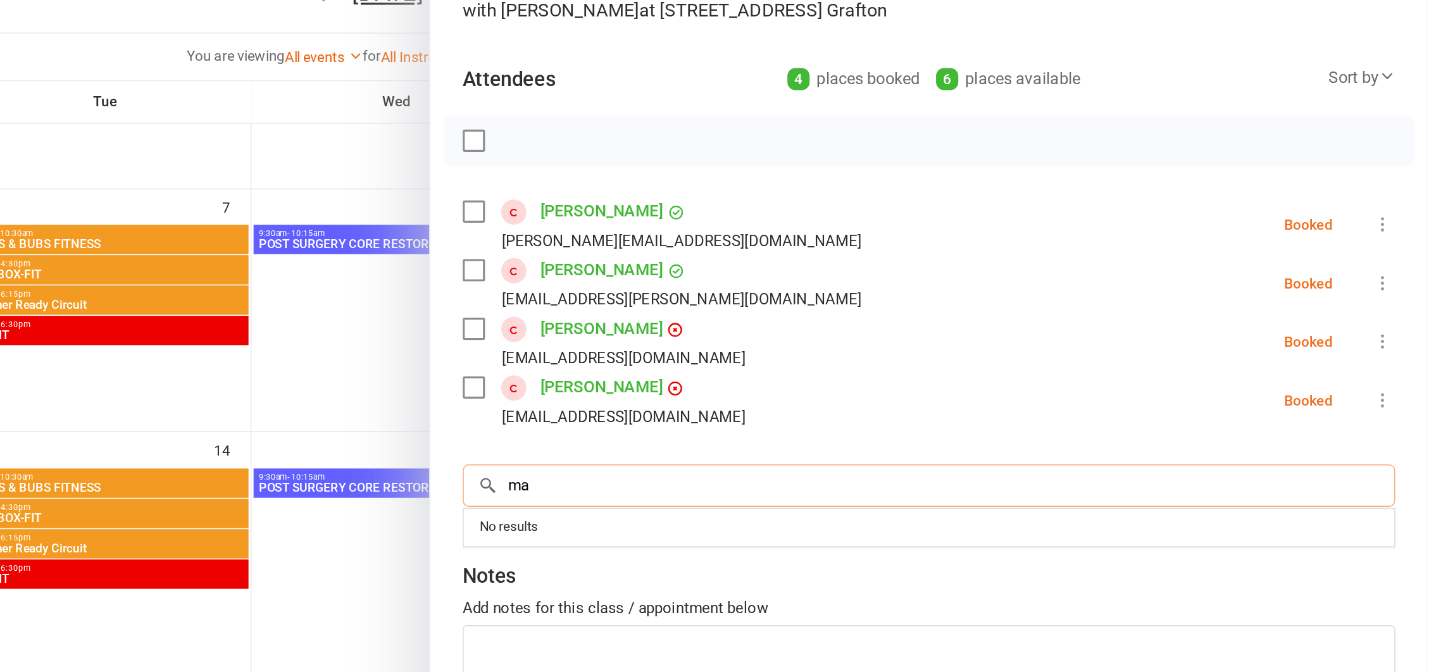
scroll to position [189, 0]
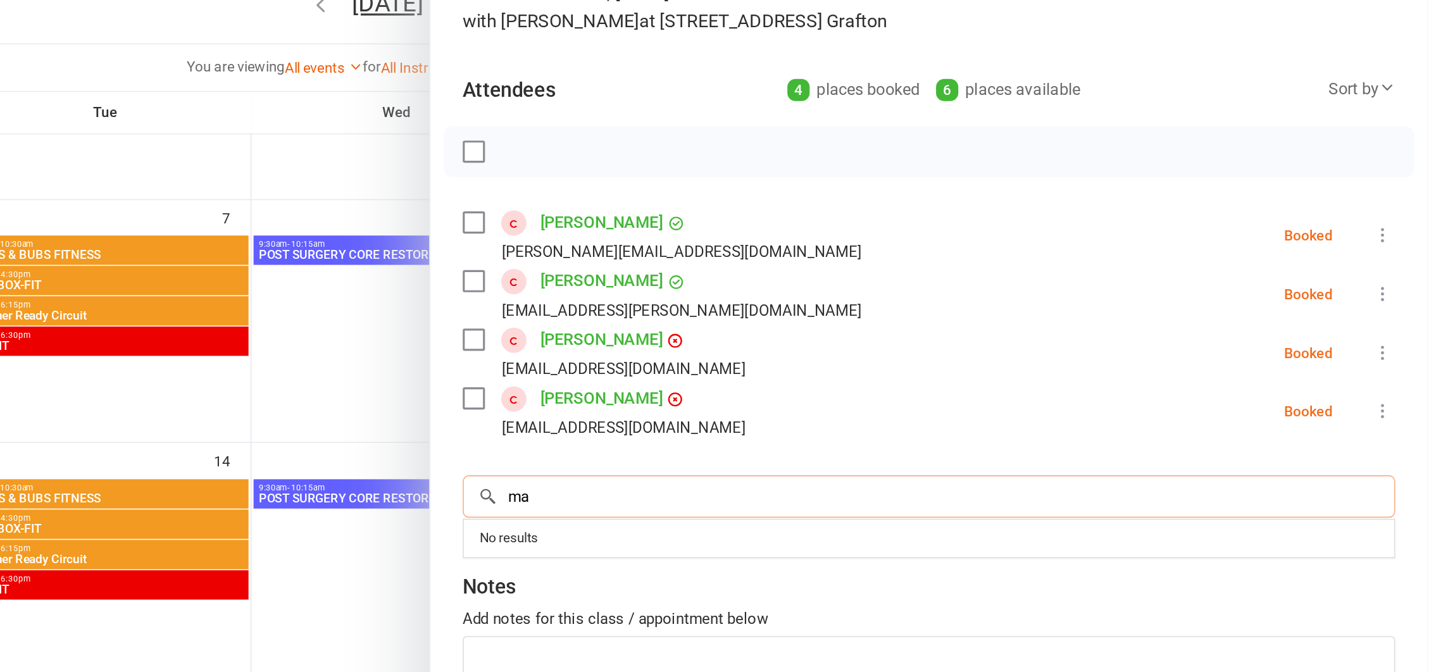
click at [880, 416] on input "ma" at bounding box center [1123, 417] width 583 height 27
type input "m"
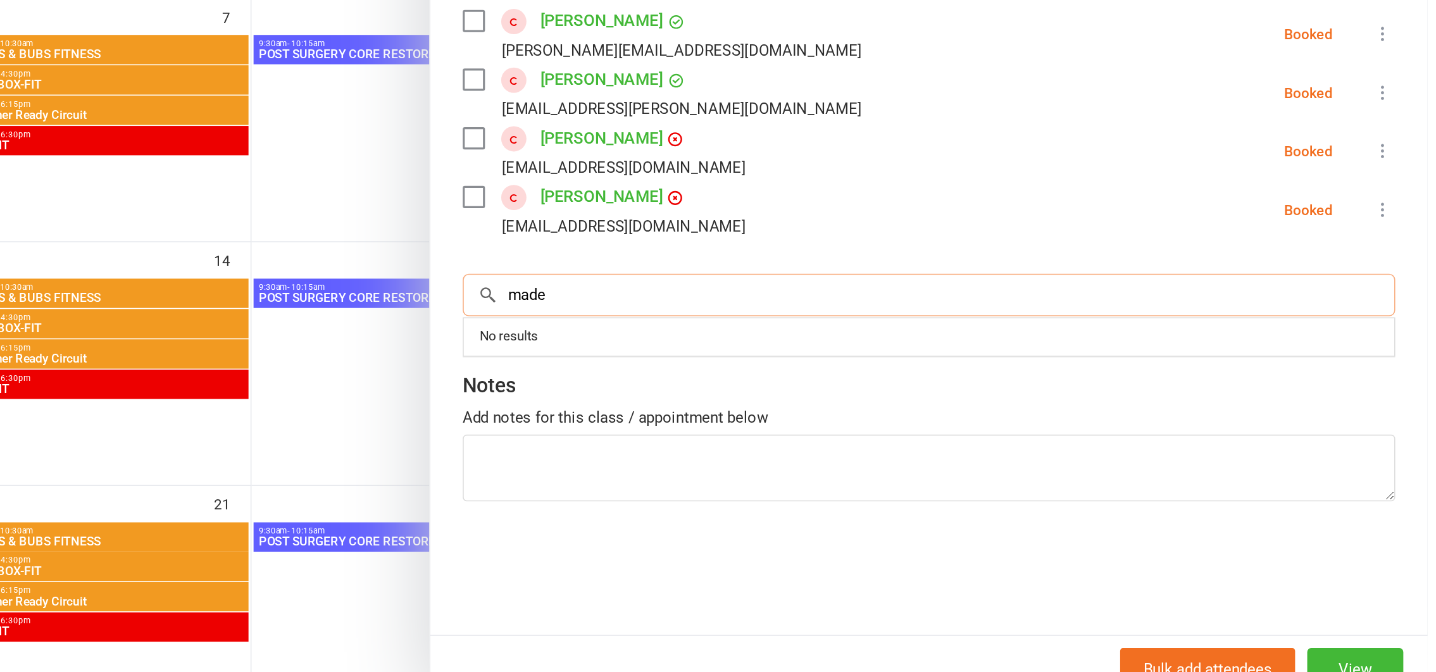
type input "made"
click at [768, 487] on div at bounding box center [785, 336] width 1302 height 672
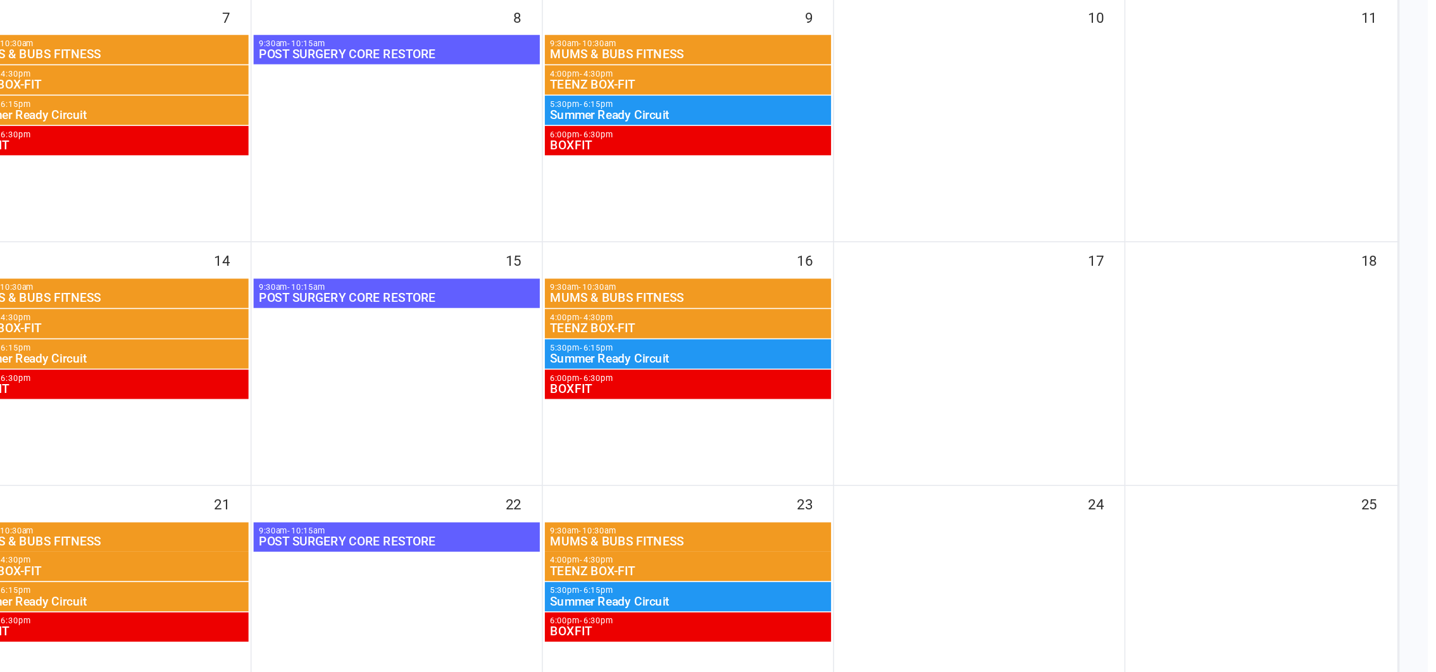
click at [932, 473] on span "BOXFIT" at bounding box center [973, 476] width 174 height 8
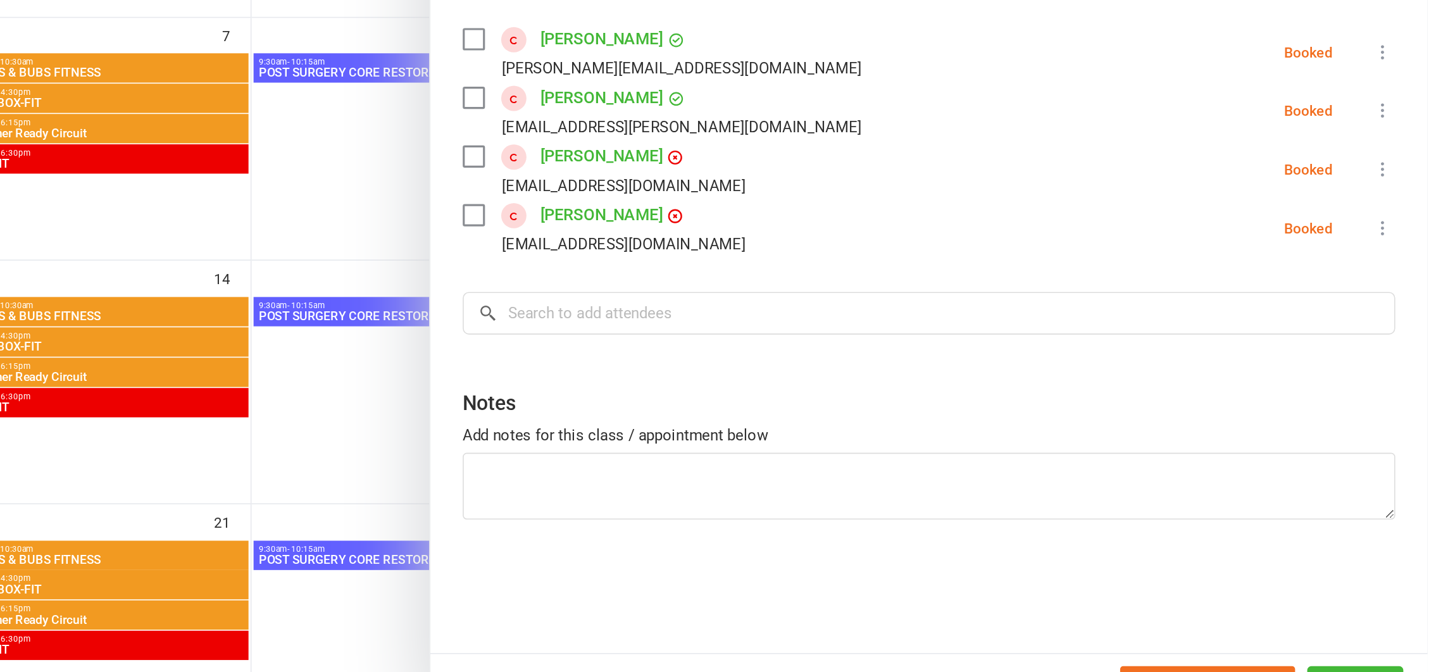
scroll to position [190, 0]
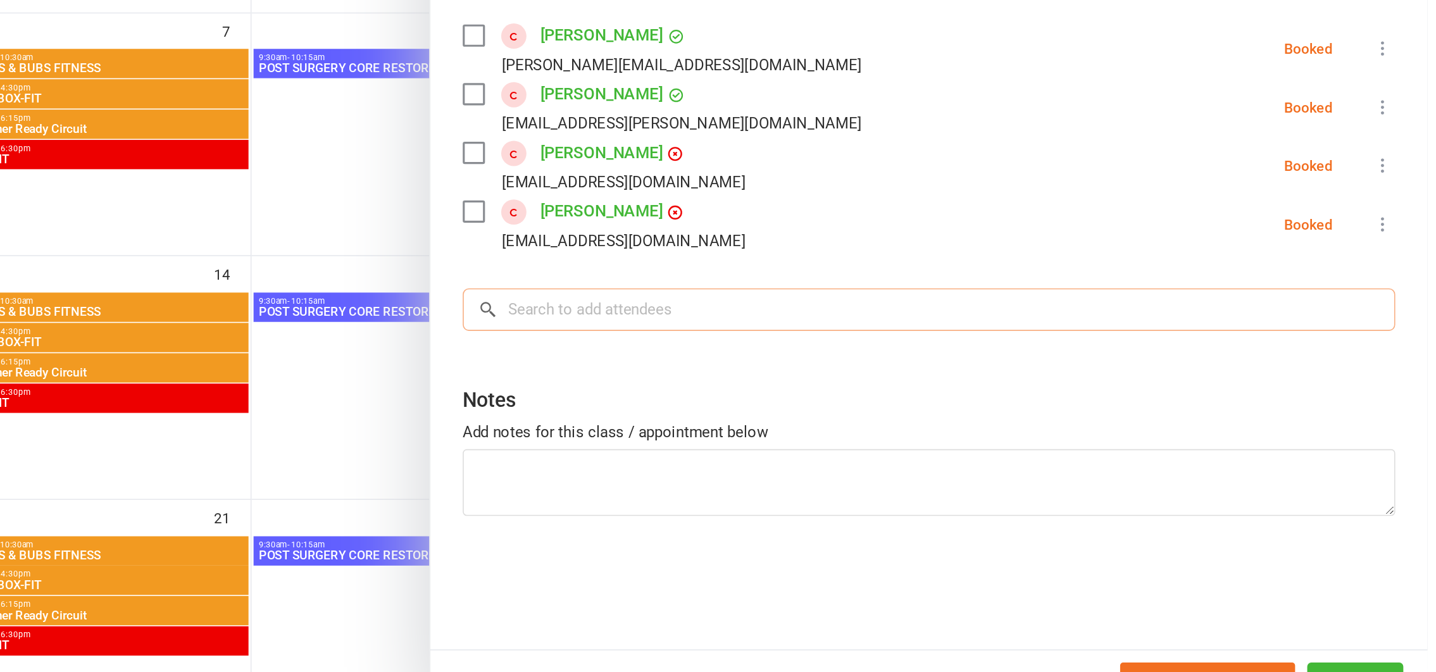
click at [904, 415] on input "search" at bounding box center [1123, 417] width 583 height 27
type input "myra"
drag, startPoint x: 894, startPoint y: 419, endPoint x: 843, endPoint y: 413, distance: 51.6
click at [843, 413] on div "myra × No results" at bounding box center [1123, 417] width 583 height 27
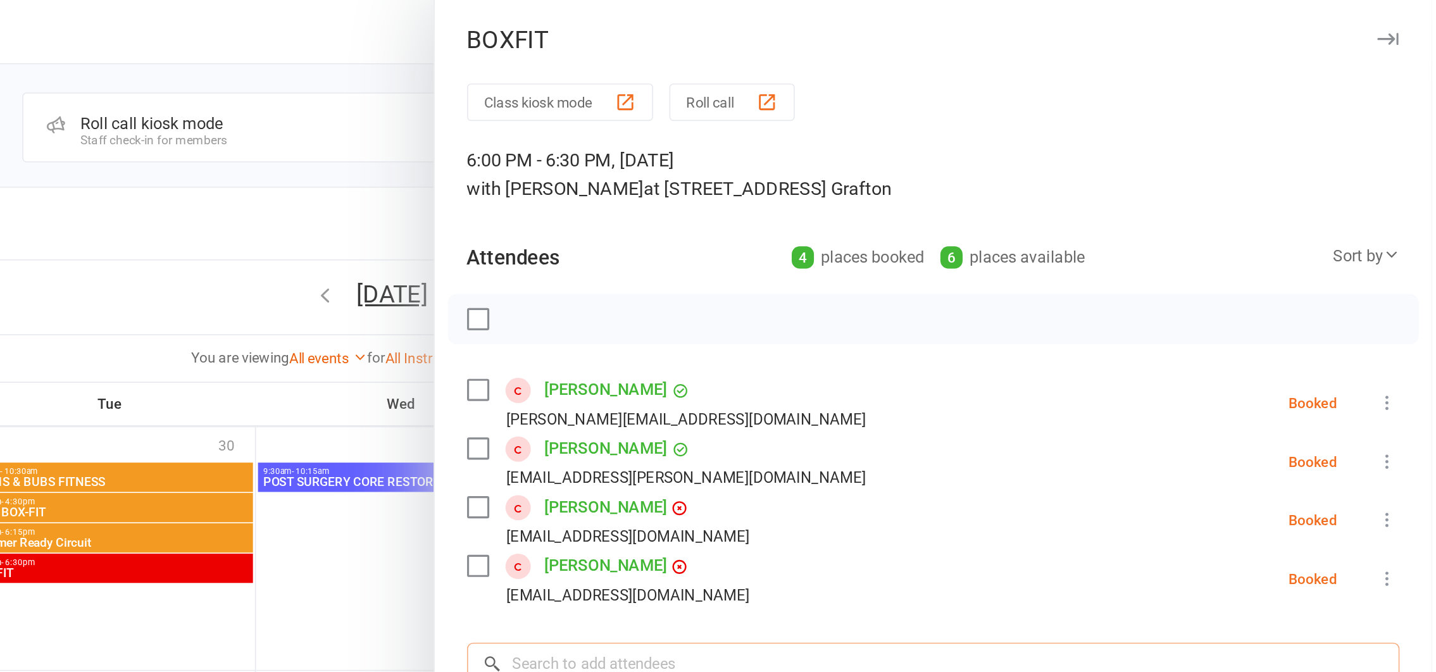
scroll to position [0, 0]
click at [1402, 23] on icon "button" at bounding box center [1408, 26] width 13 height 8
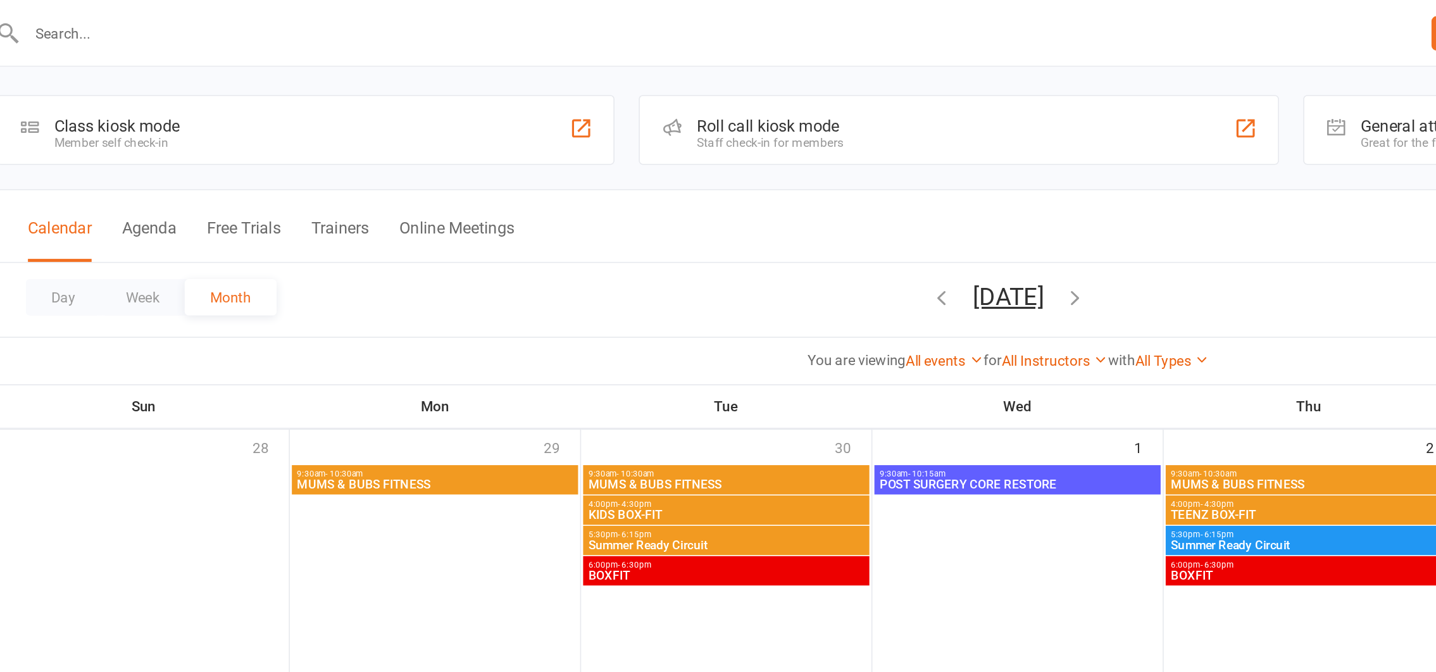
click at [206, 20] on input "text" at bounding box center [600, 21] width 866 height 18
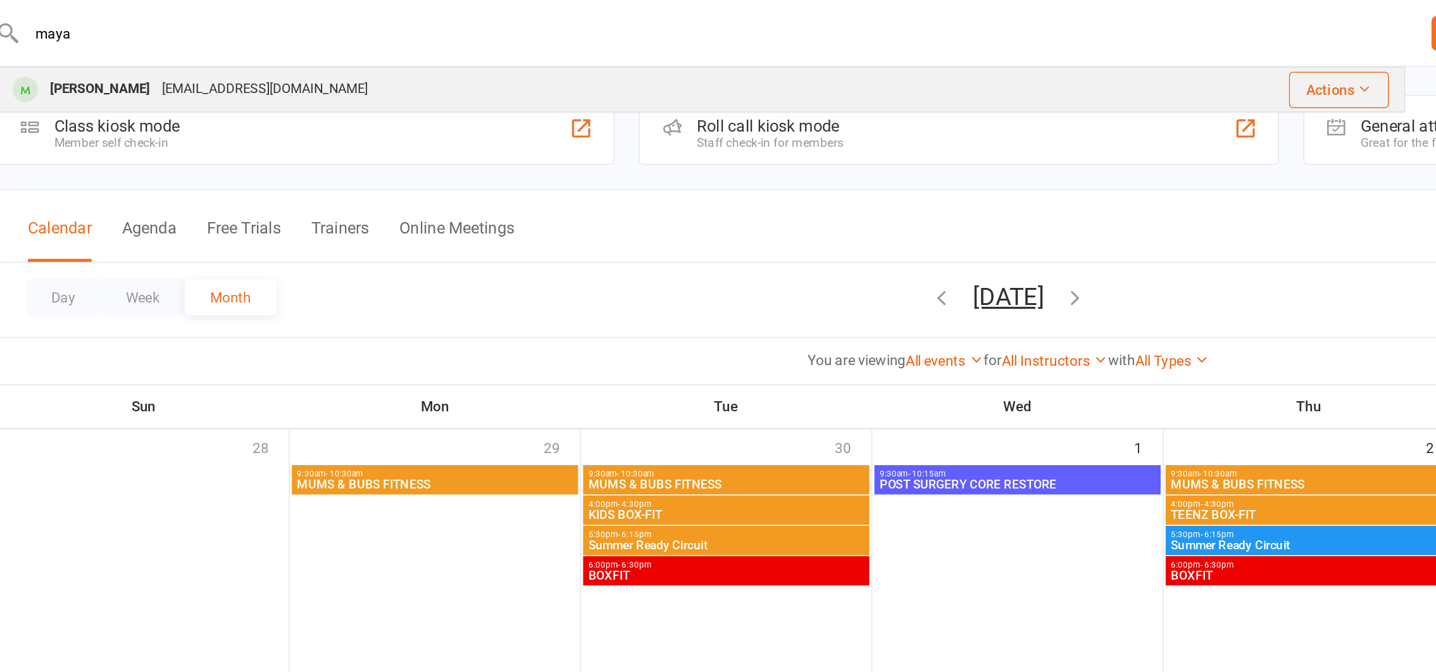
type input "maya"
click at [306, 51] on div "mayralawrie29@outlook.com" at bounding box center [320, 56] width 136 height 18
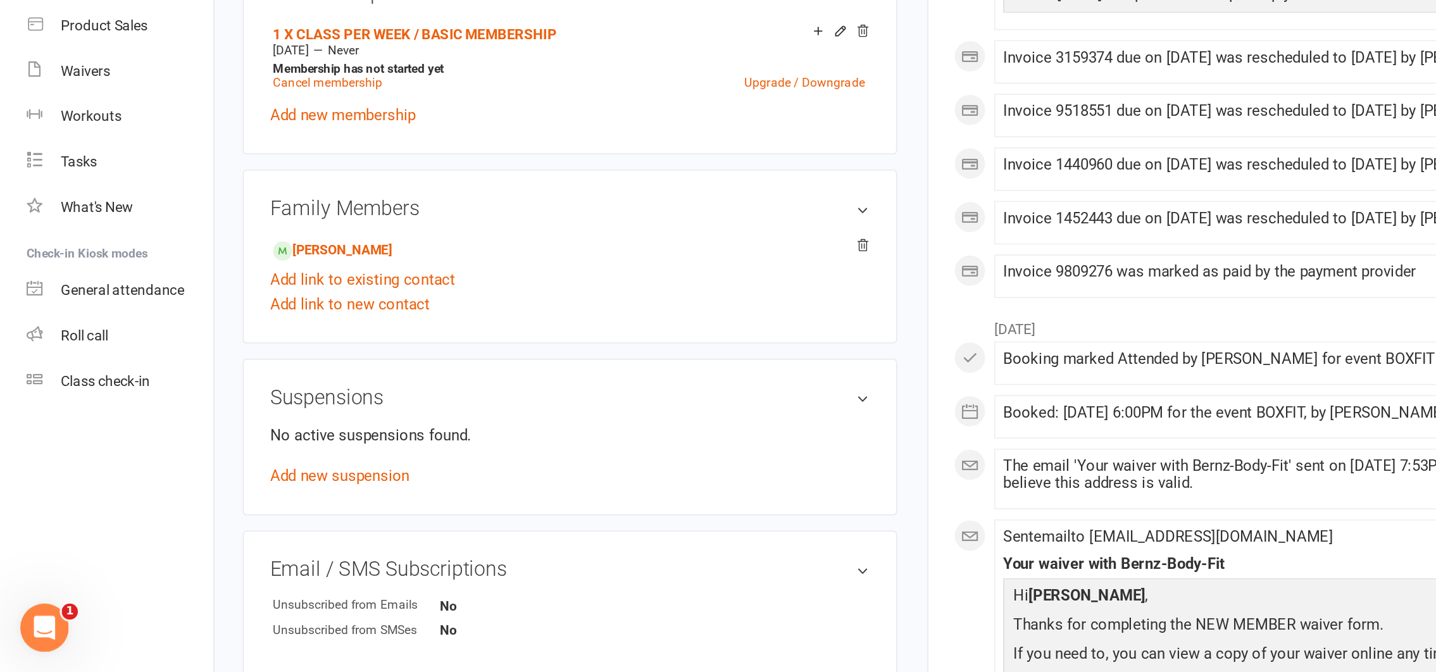
scroll to position [369, 0]
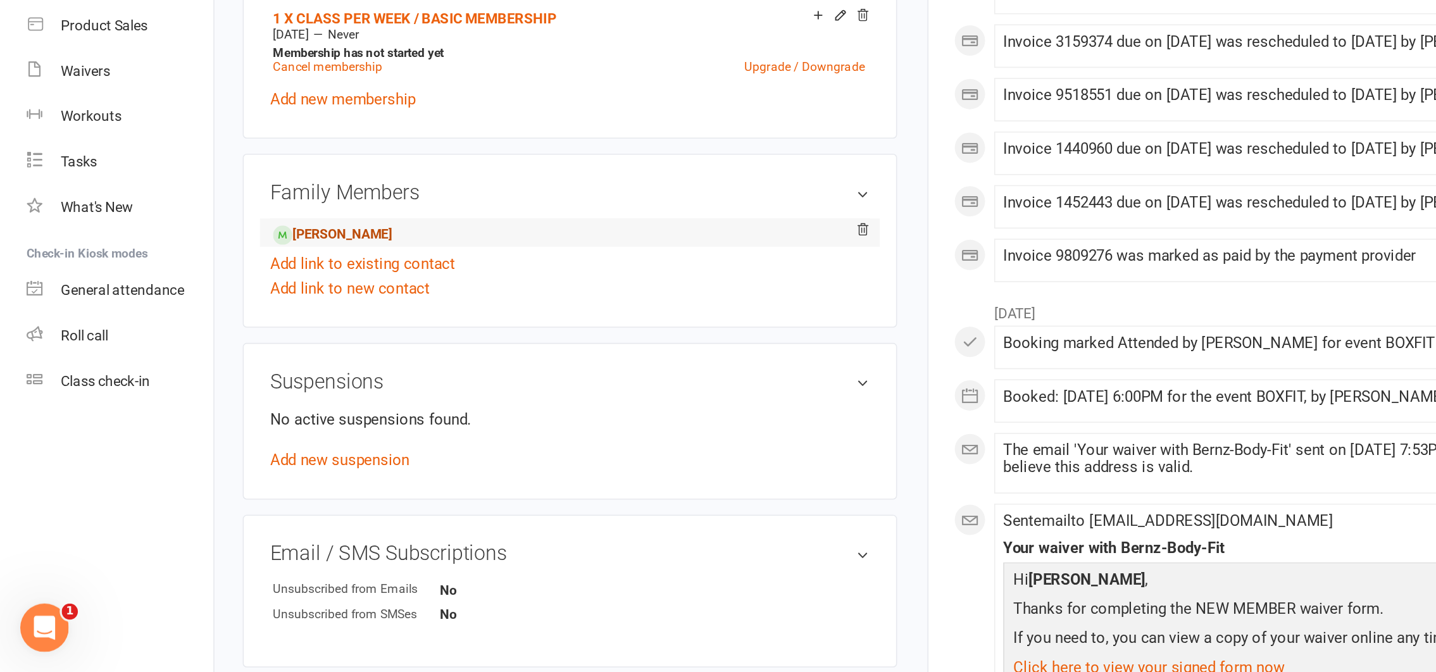
click at [209, 398] on link "Jacob Laurie - Child" at bounding box center [208, 398] width 75 height 13
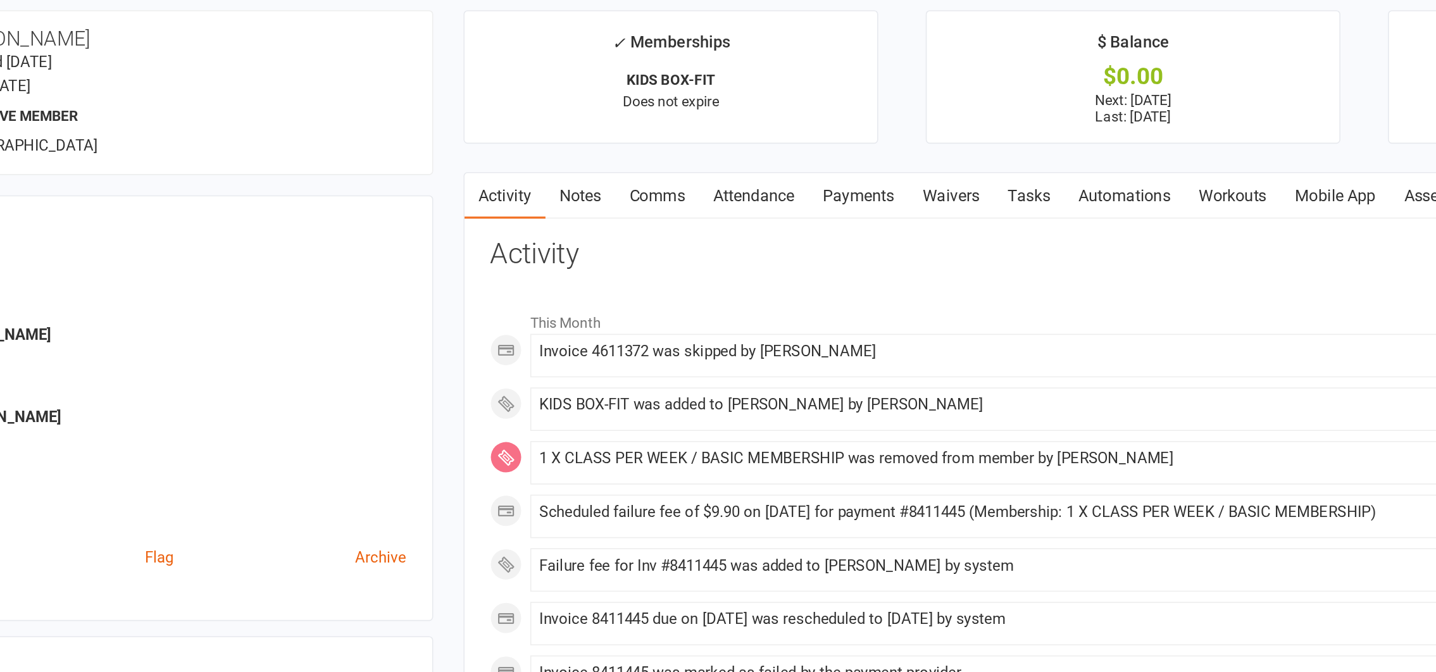
click at [831, 173] on link "Payments" at bounding box center [827, 175] width 63 height 29
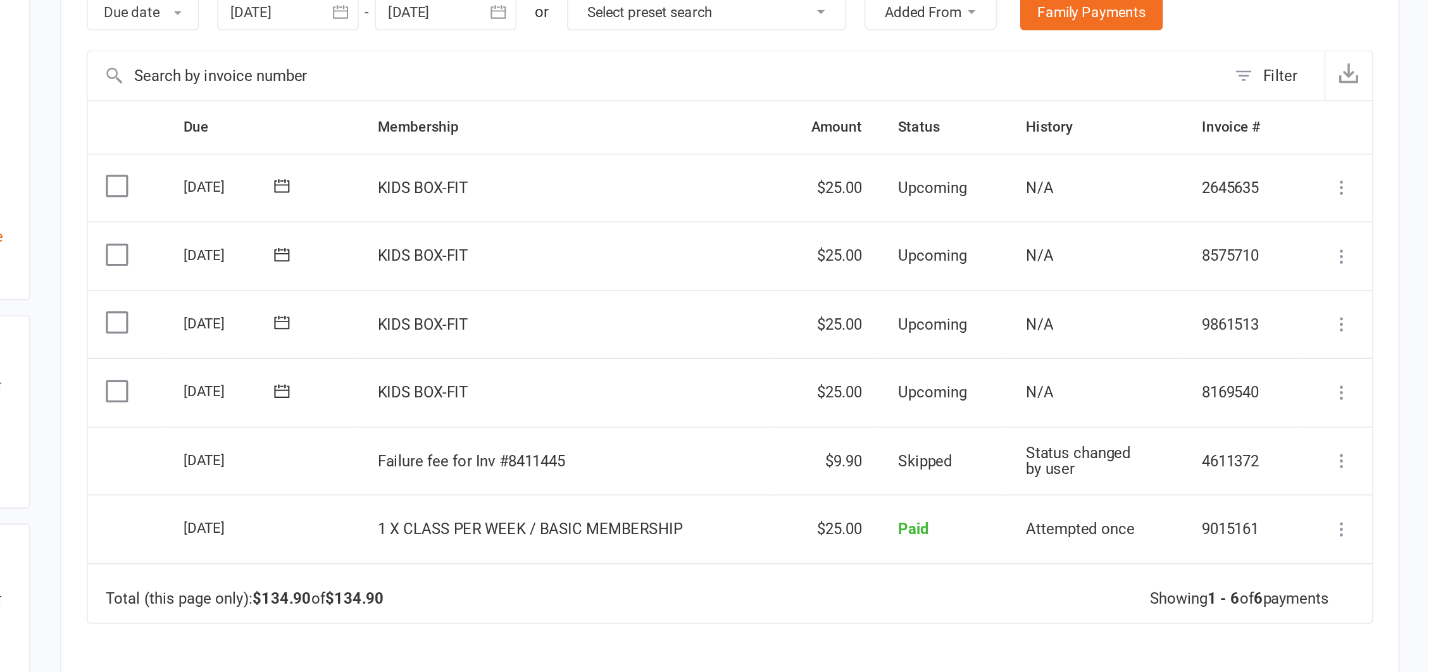
scroll to position [9, 0]
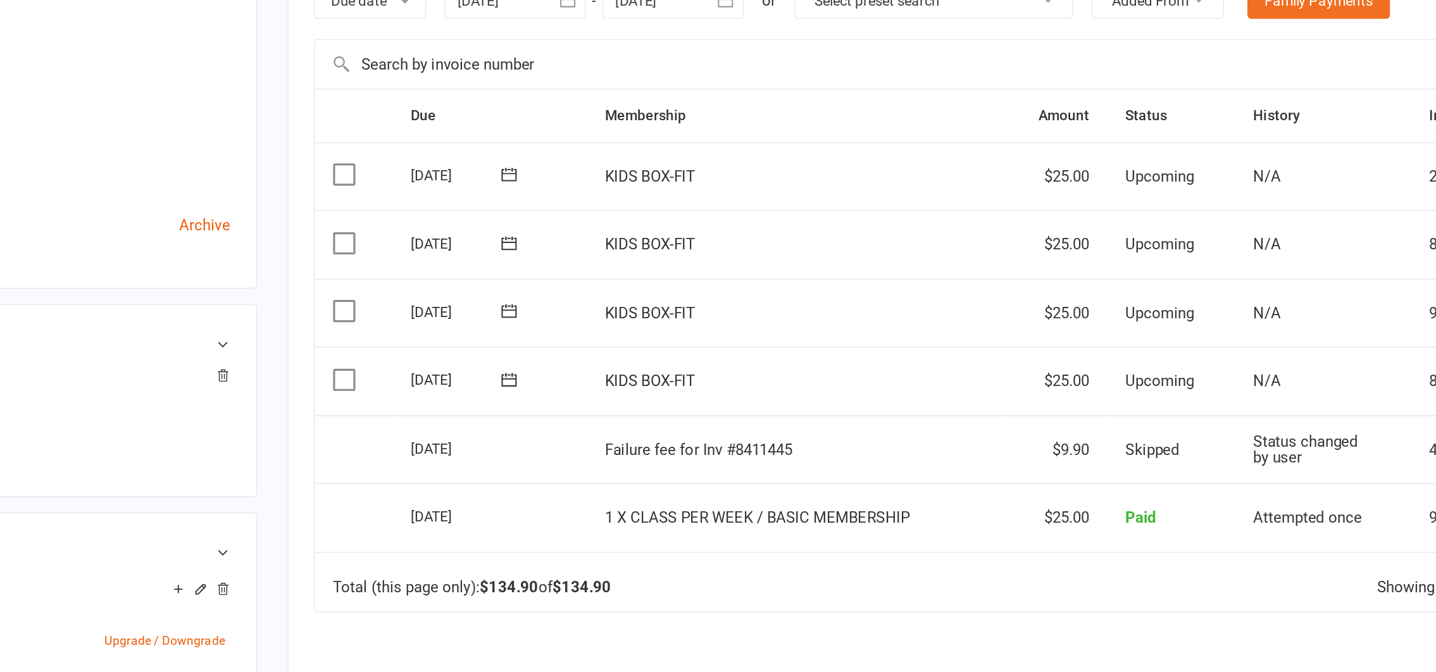
click at [616, 489] on label at bounding box center [617, 489] width 17 height 13
click at [616, 483] on input "checkbox" at bounding box center [613, 483] width 8 height 0
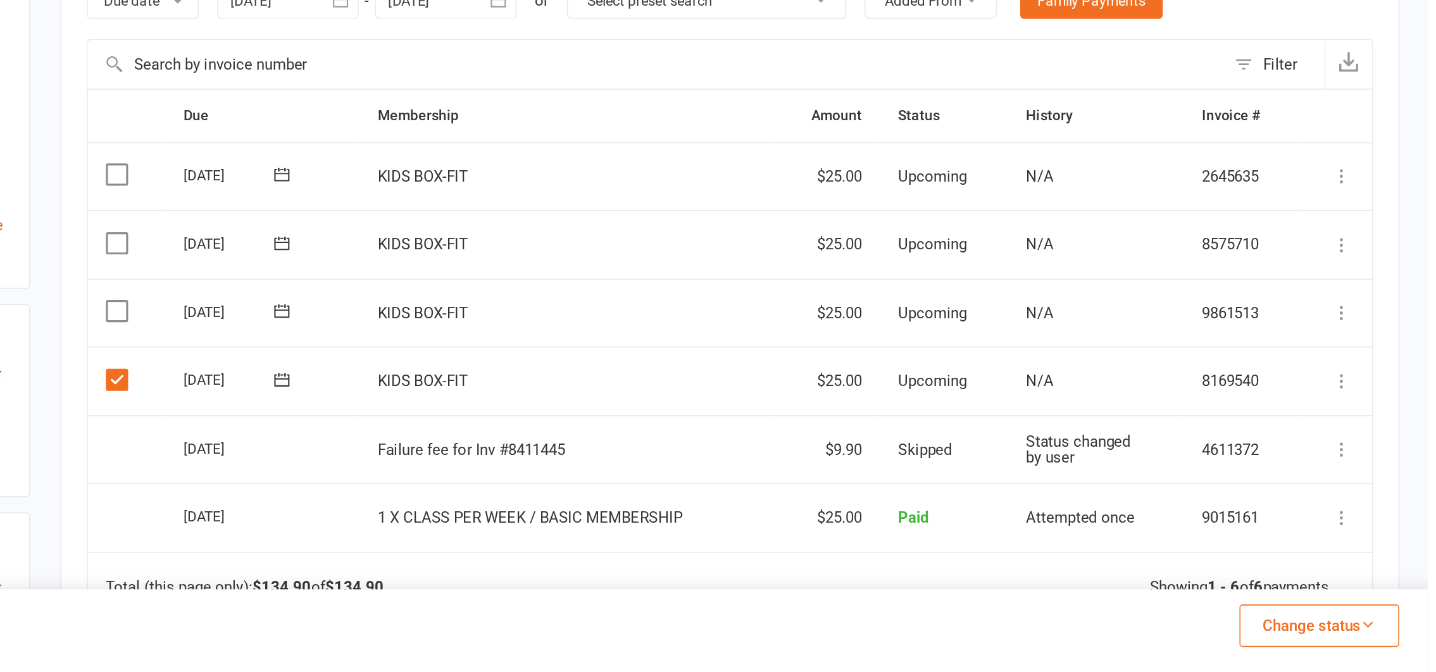
click at [1380, 490] on icon at bounding box center [1382, 490] width 13 height 13
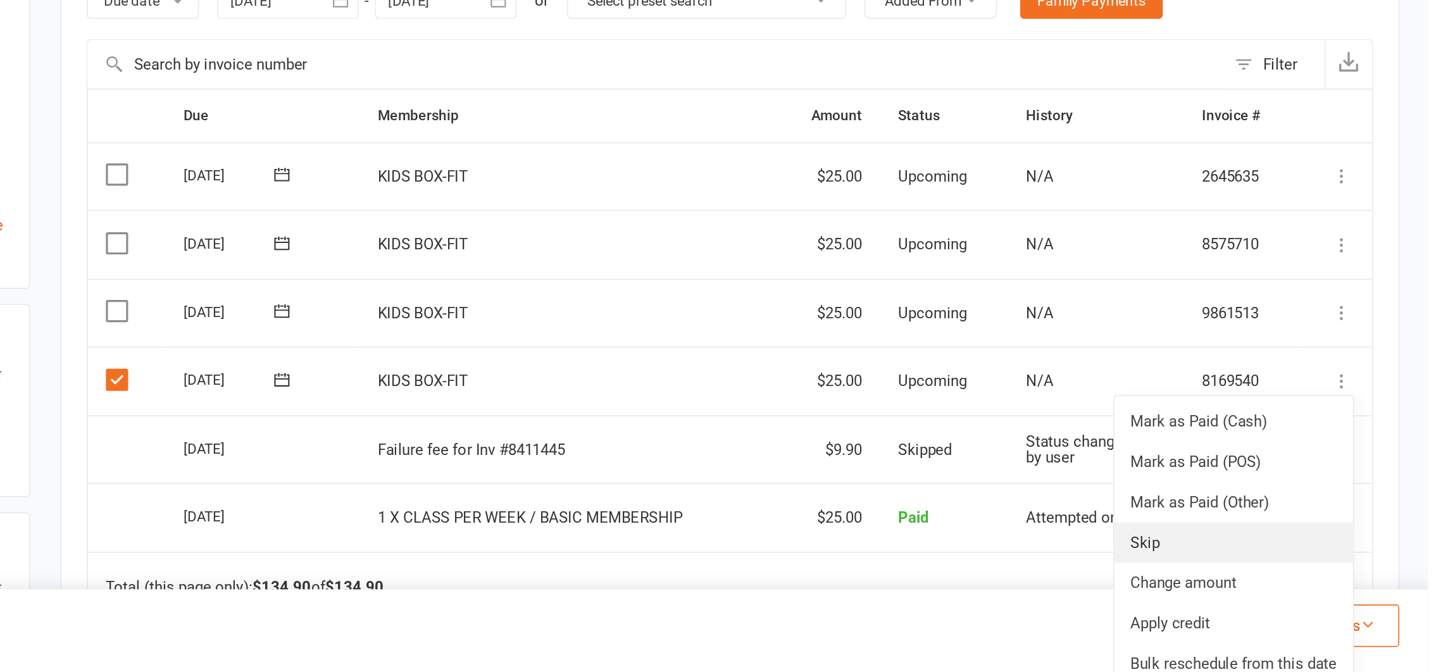
click at [1261, 593] on link "Skip" at bounding box center [1314, 590] width 149 height 25
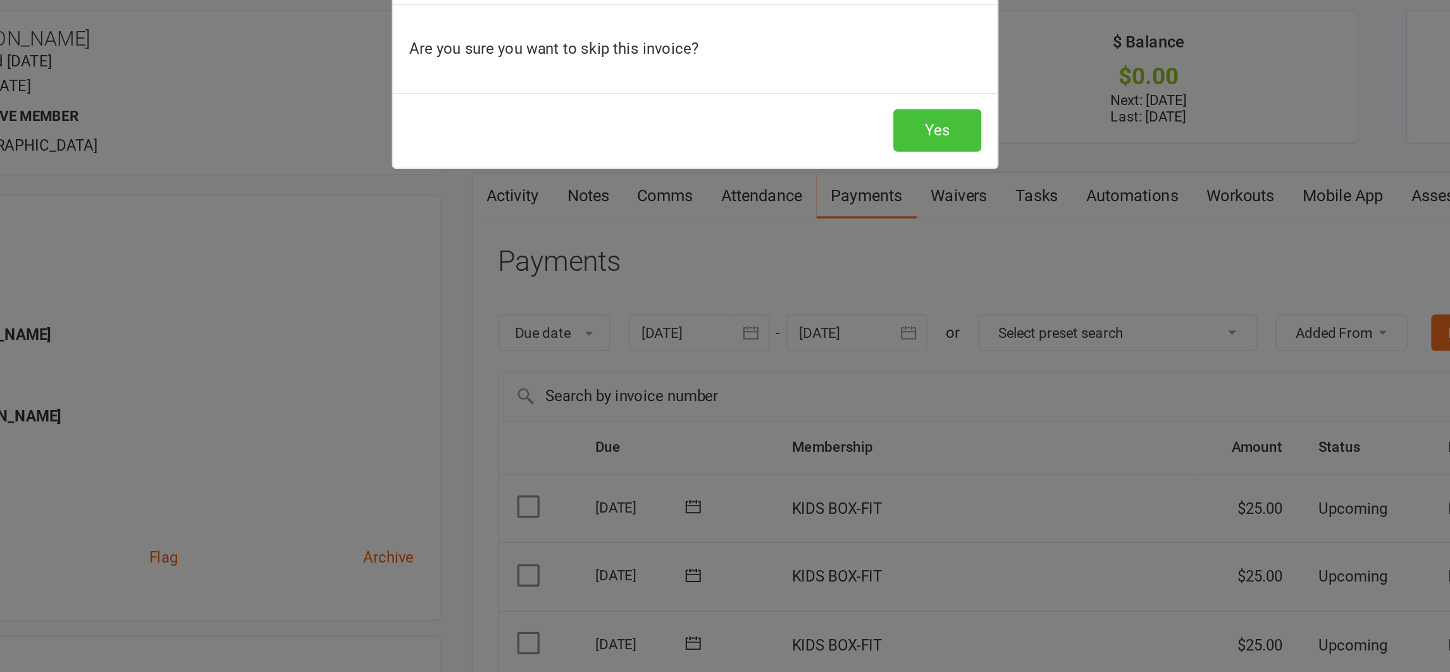
click at [864, 130] on button "Yes" at bounding box center [876, 135] width 55 height 27
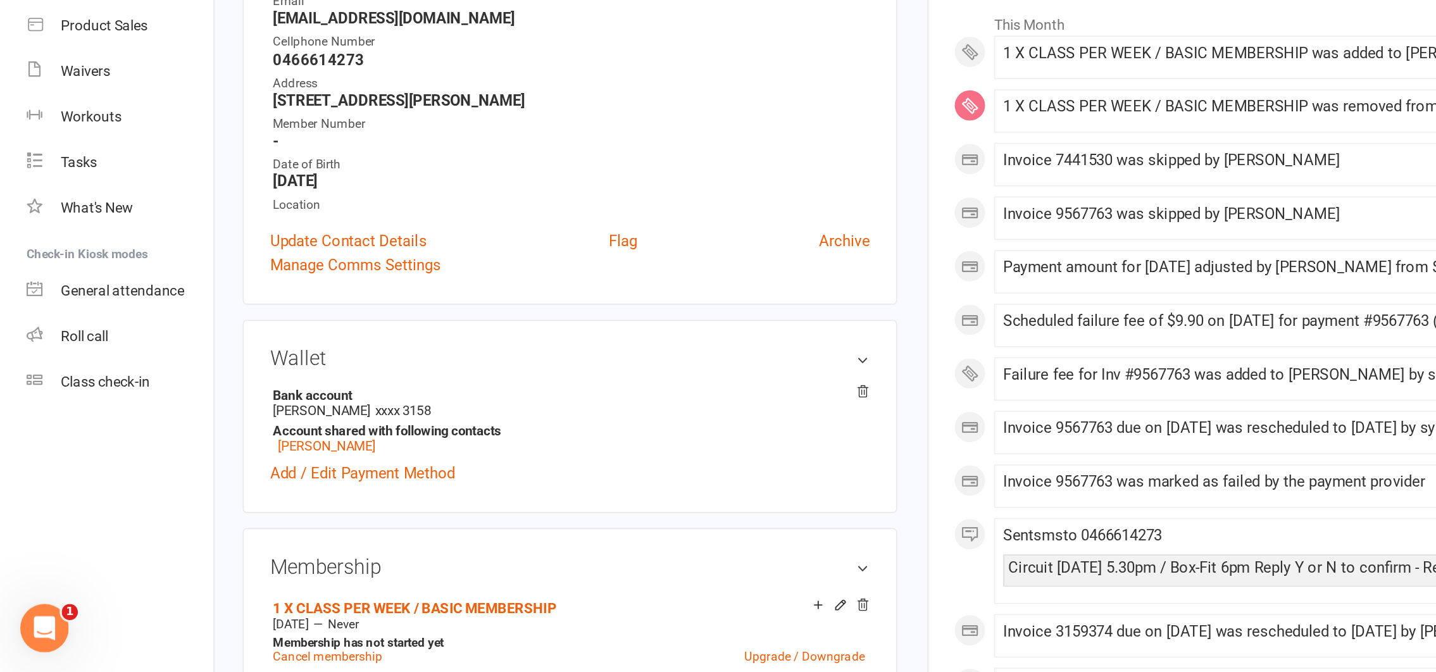
scroll to position [82, 0]
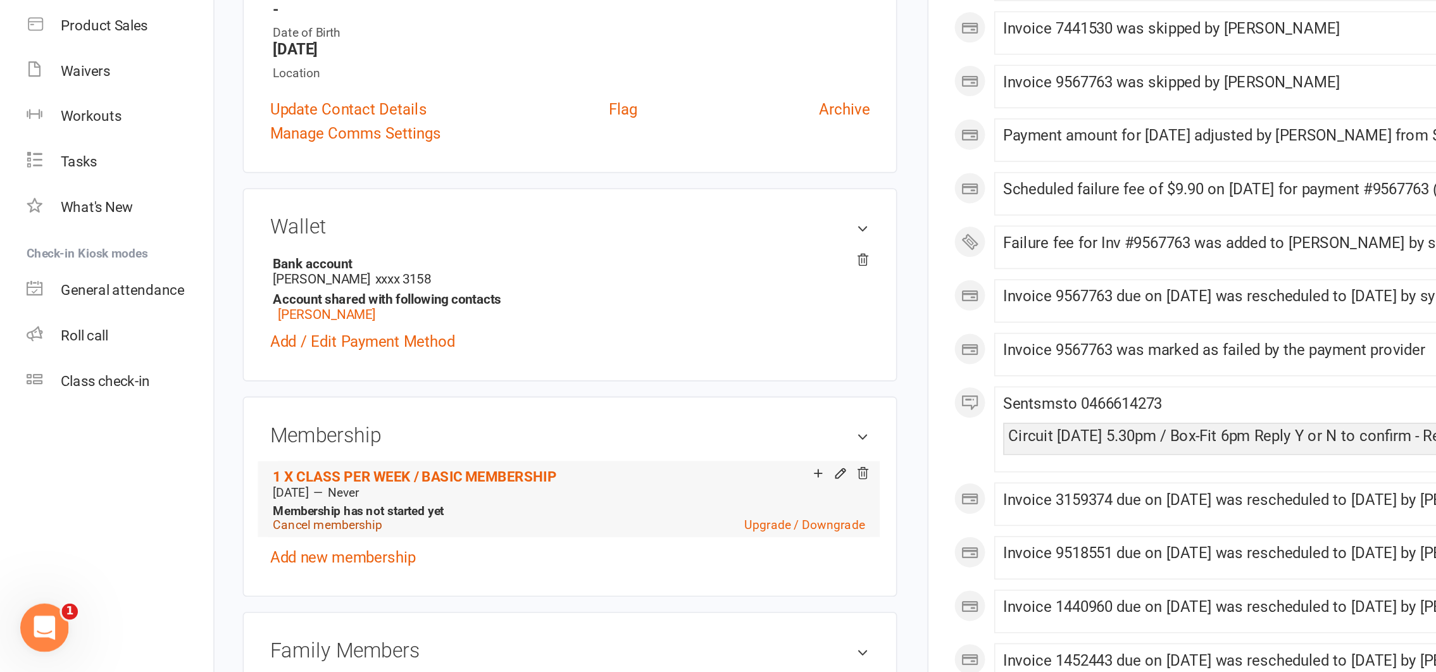
click at [196, 582] on link "Cancel membership" at bounding box center [205, 579] width 68 height 9
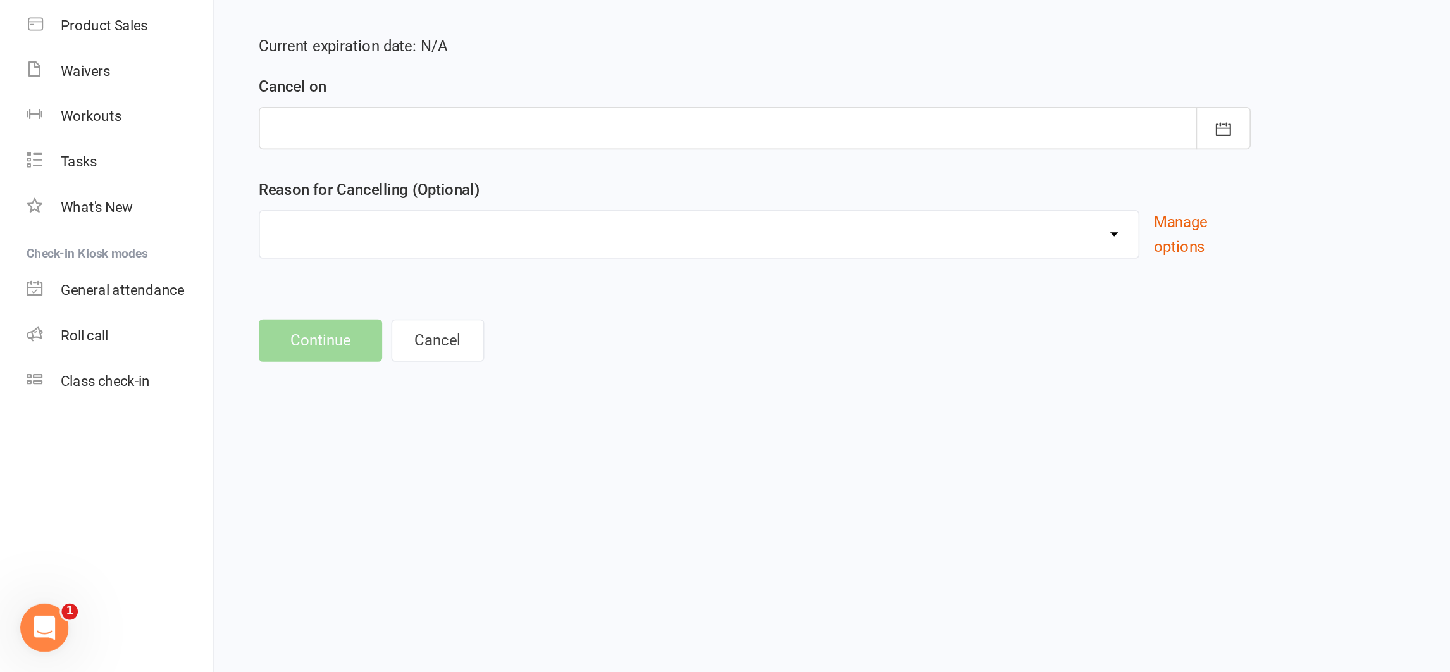
click at [223, 332] on div at bounding box center [472, 331] width 621 height 27
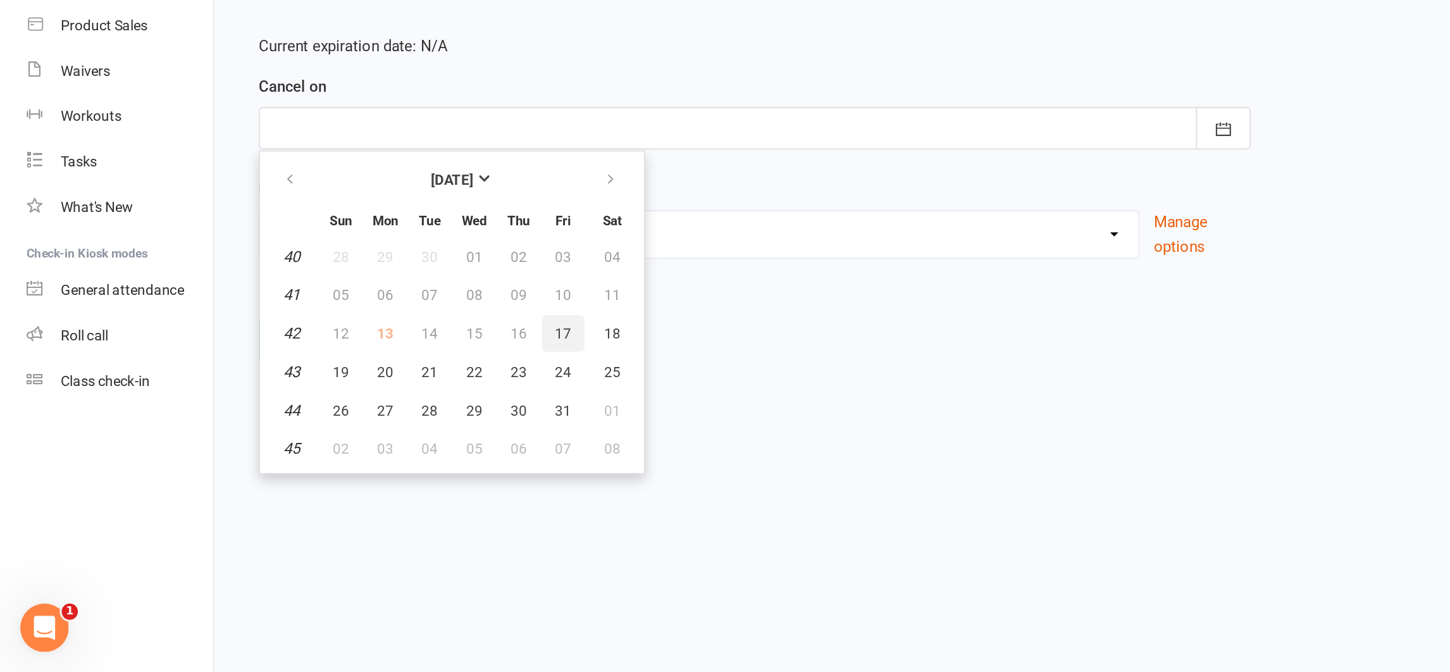
click at [350, 457] on span "17" at bounding box center [352, 460] width 10 height 10
type input "17 Oct 2025"
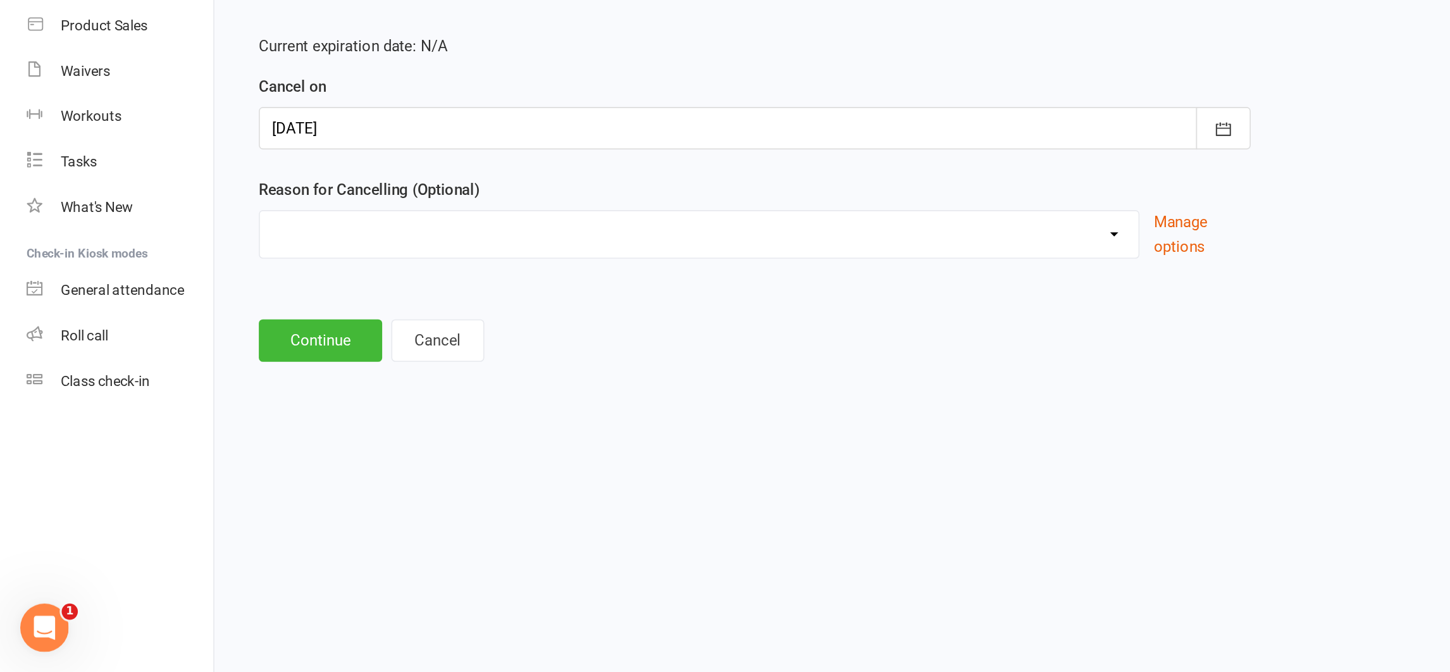
click at [228, 393] on select "Holiday Injury n/a Other reason" at bounding box center [438, 396] width 550 height 25
click at [307, 392] on select "Holiday Injury n/a Other reason" at bounding box center [438, 396] width 550 height 25
select select "3"
click at [163, 384] on select "Holiday Injury n/a Other reason" at bounding box center [438, 396] width 550 height 25
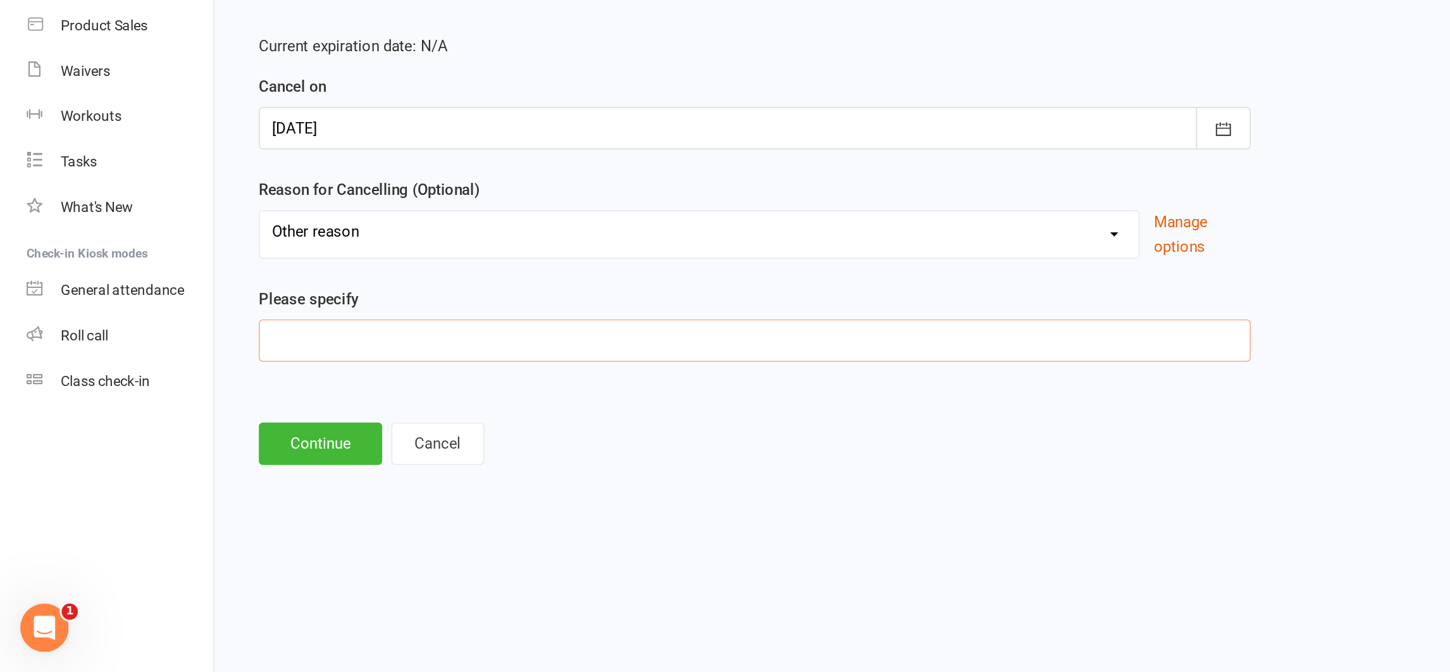
click at [201, 465] on input at bounding box center [472, 464] width 621 height 27
type input "n"
type input "Need to adgust the membership, easier to start again"
click at [200, 525] on button "Continue" at bounding box center [200, 529] width 77 height 27
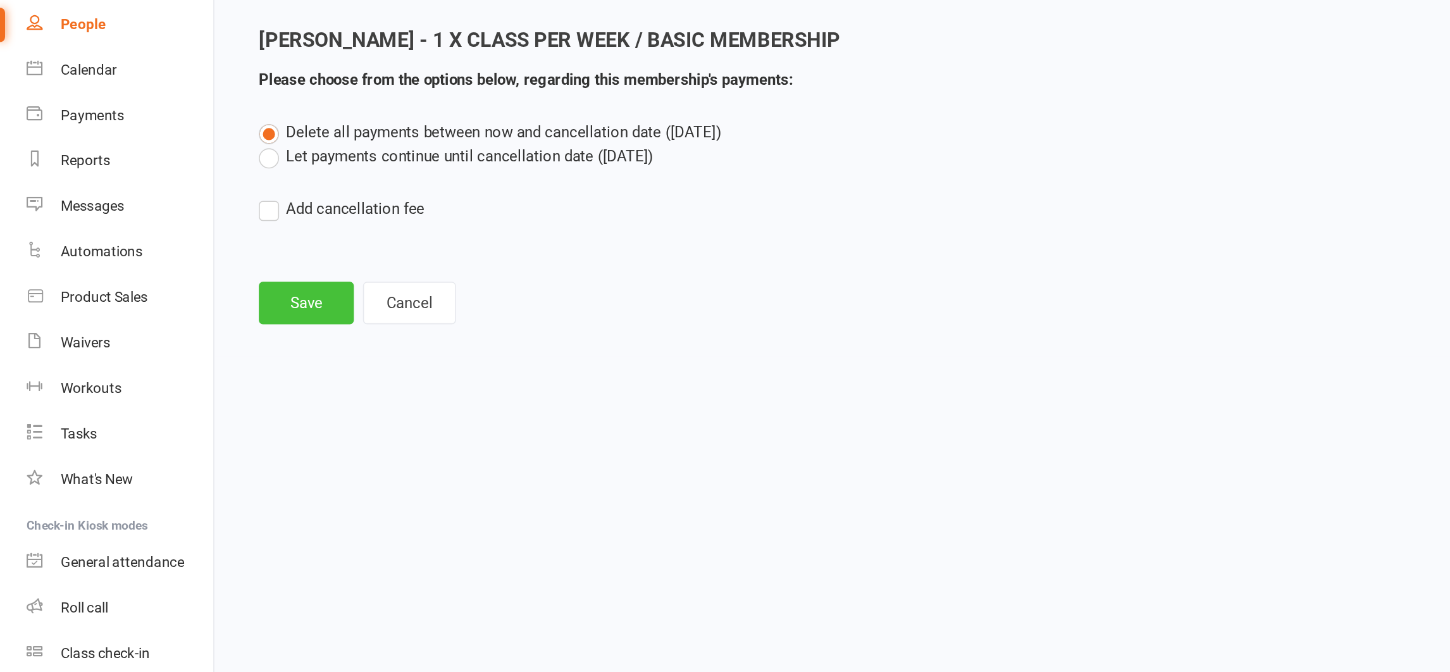
click at [189, 268] on button "Save" at bounding box center [191, 271] width 59 height 27
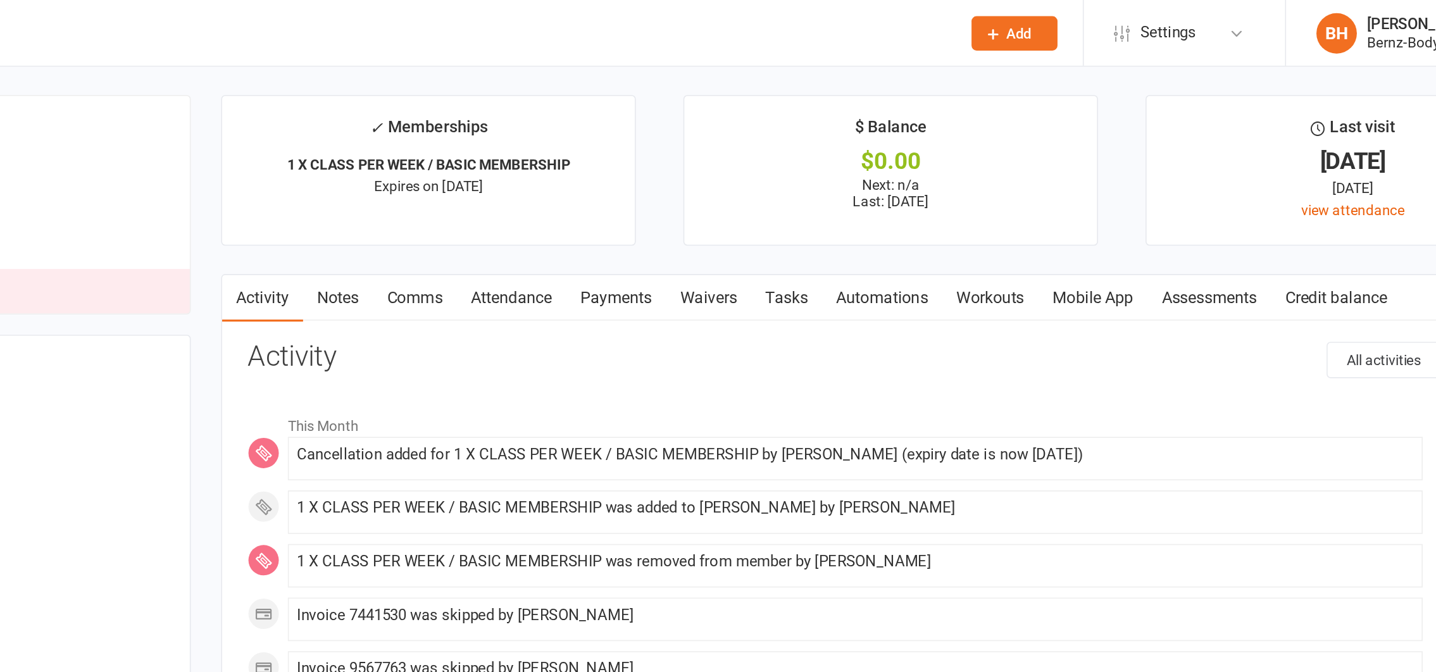
drag, startPoint x: 189, startPoint y: 268, endPoint x: 631, endPoint y: 187, distance: 449.1
drag, startPoint x: 631, startPoint y: 187, endPoint x: 940, endPoint y: 243, distance: 313.9
click at [654, 185] on link "Notes" at bounding box center [654, 186] width 44 height 29
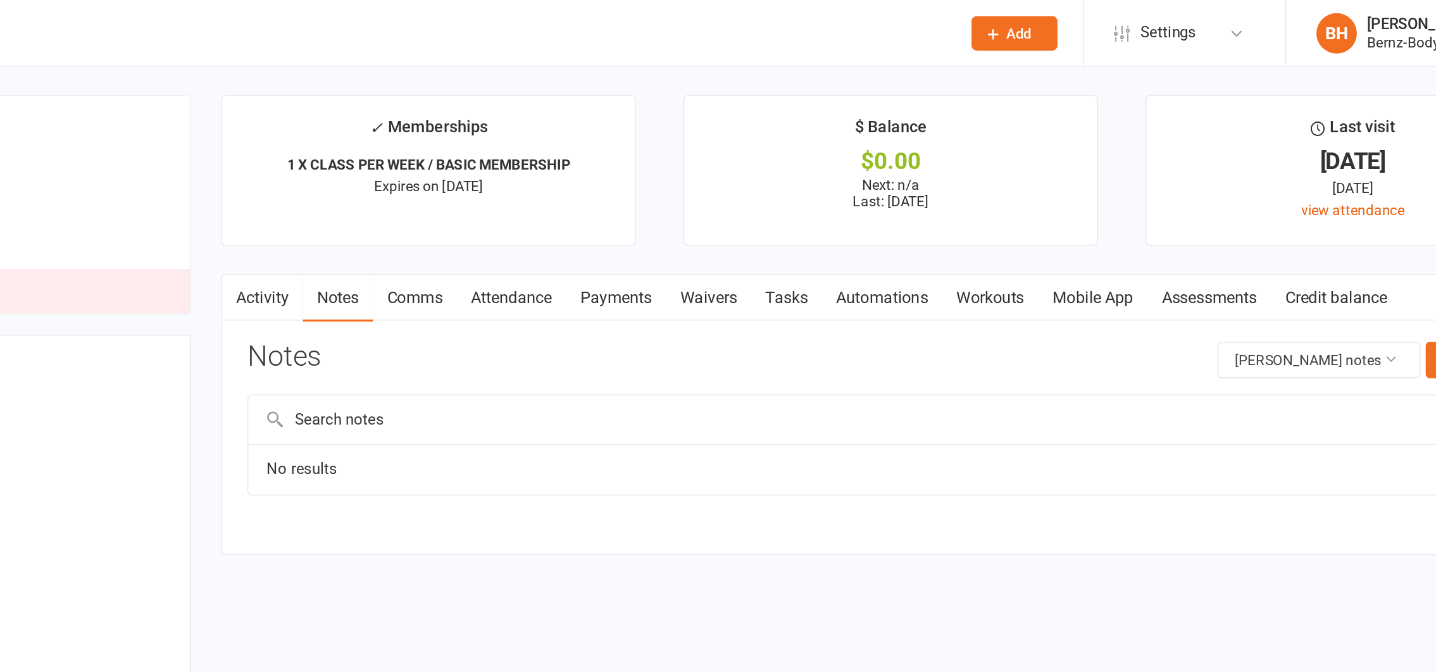
click at [738, 219] on div "Notes Mayra Lawrie's notes + New Note" at bounding box center [999, 230] width 805 height 33
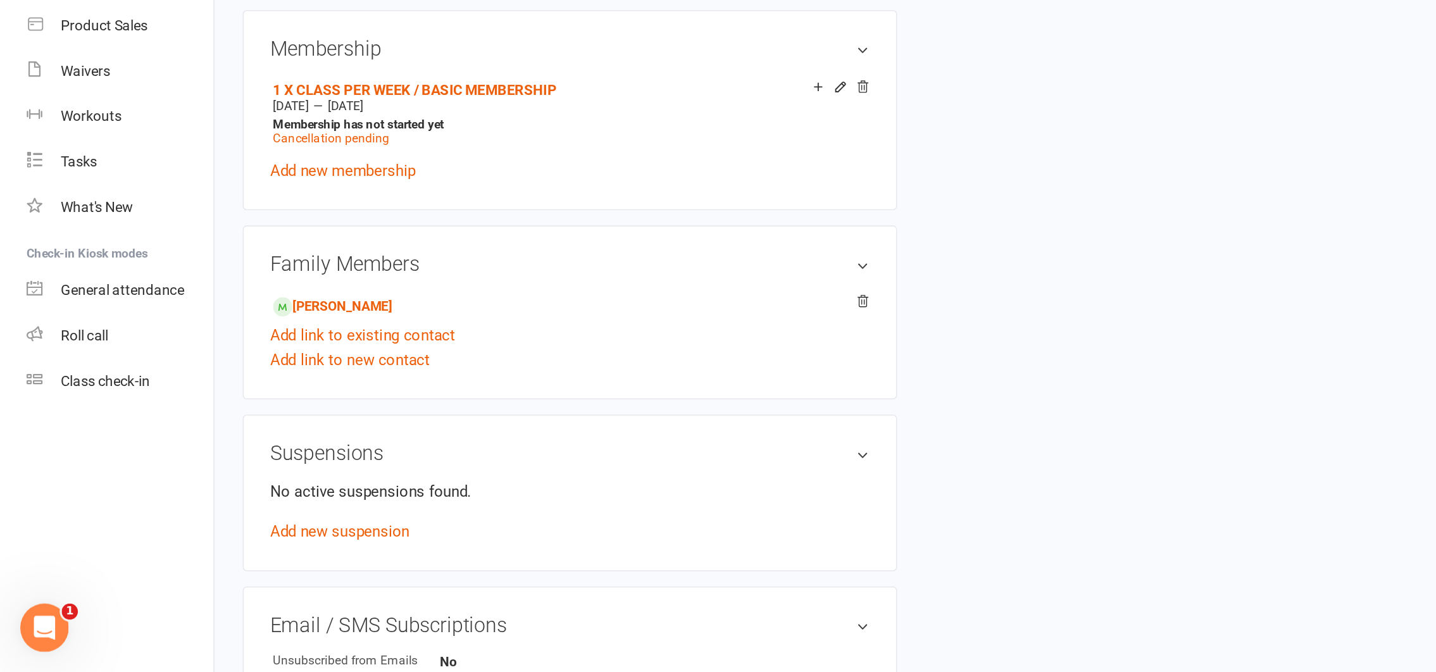
scroll to position [359, 0]
click at [227, 439] on link "Jacob Laurie - Child" at bounding box center [208, 441] width 75 height 13
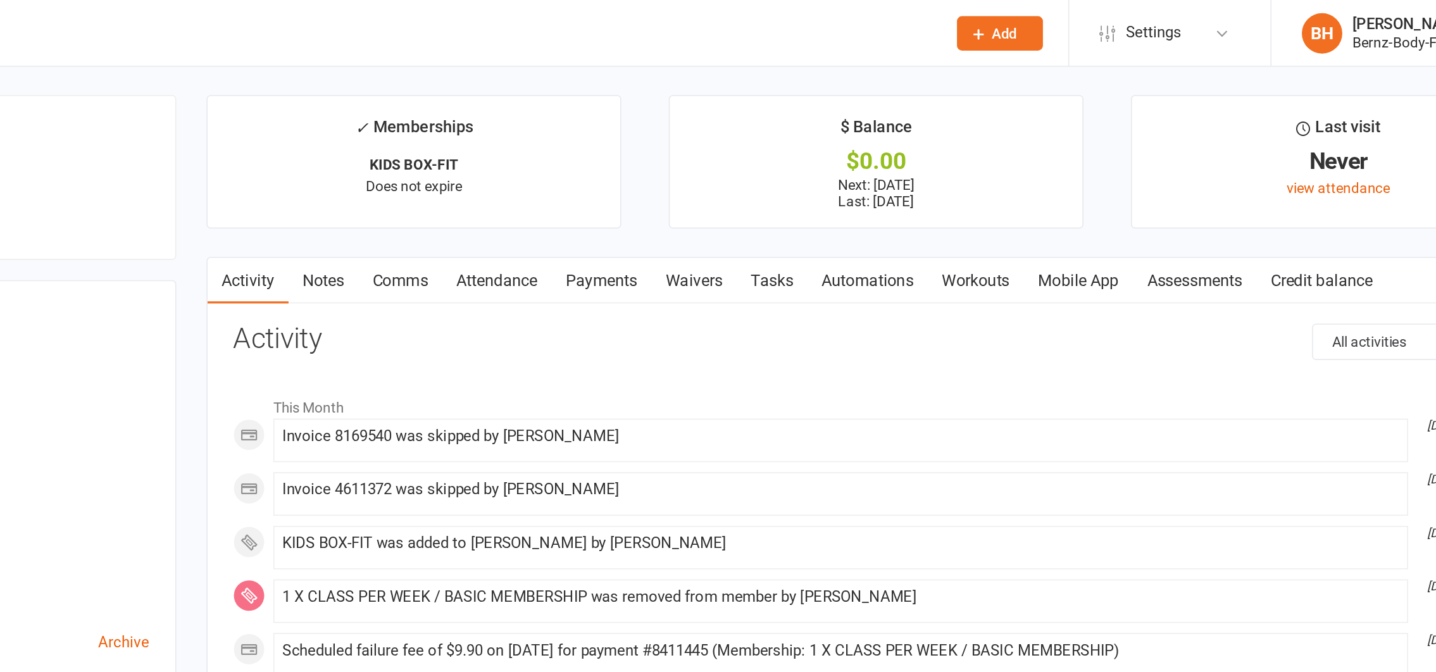
click at [835, 175] on link "Payments" at bounding box center [827, 175] width 63 height 29
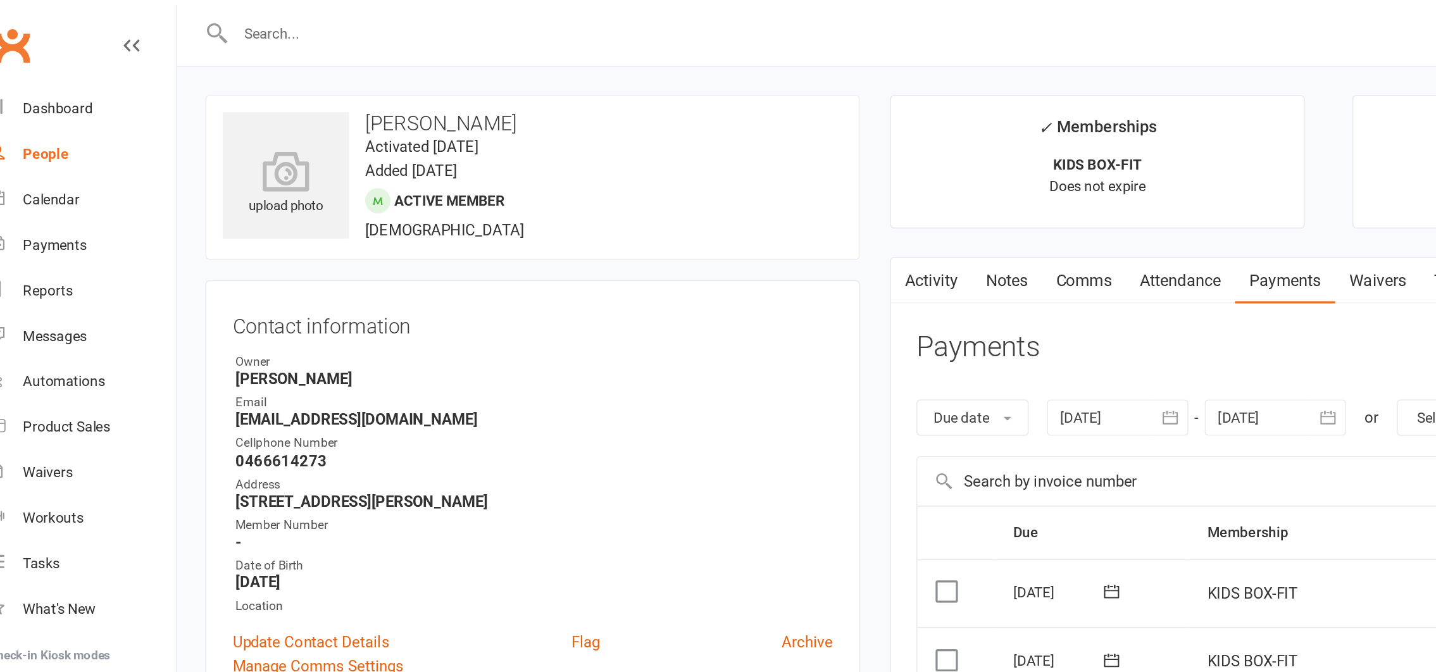
click at [192, 17] on input "text" at bounding box center [600, 21] width 866 height 18
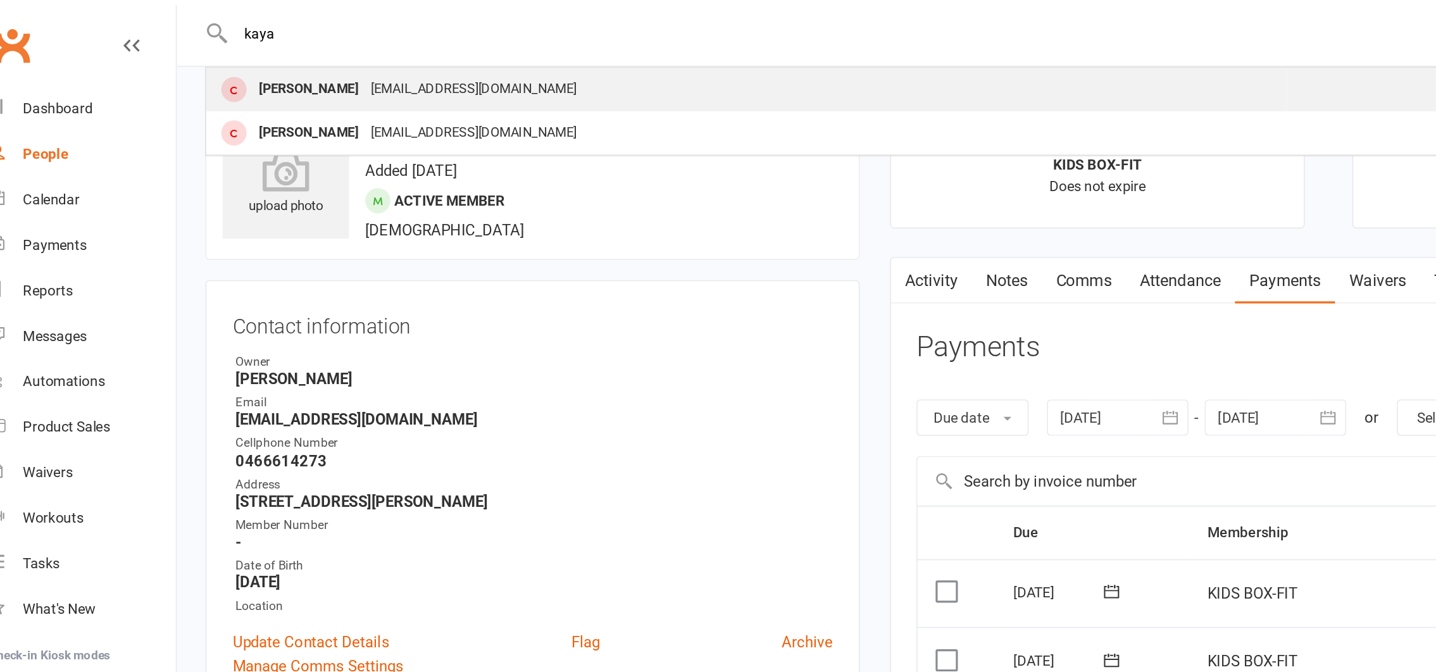
type input "kaya"
click at [222, 57] on div "Kaya Walker" at bounding box center [217, 56] width 70 height 18
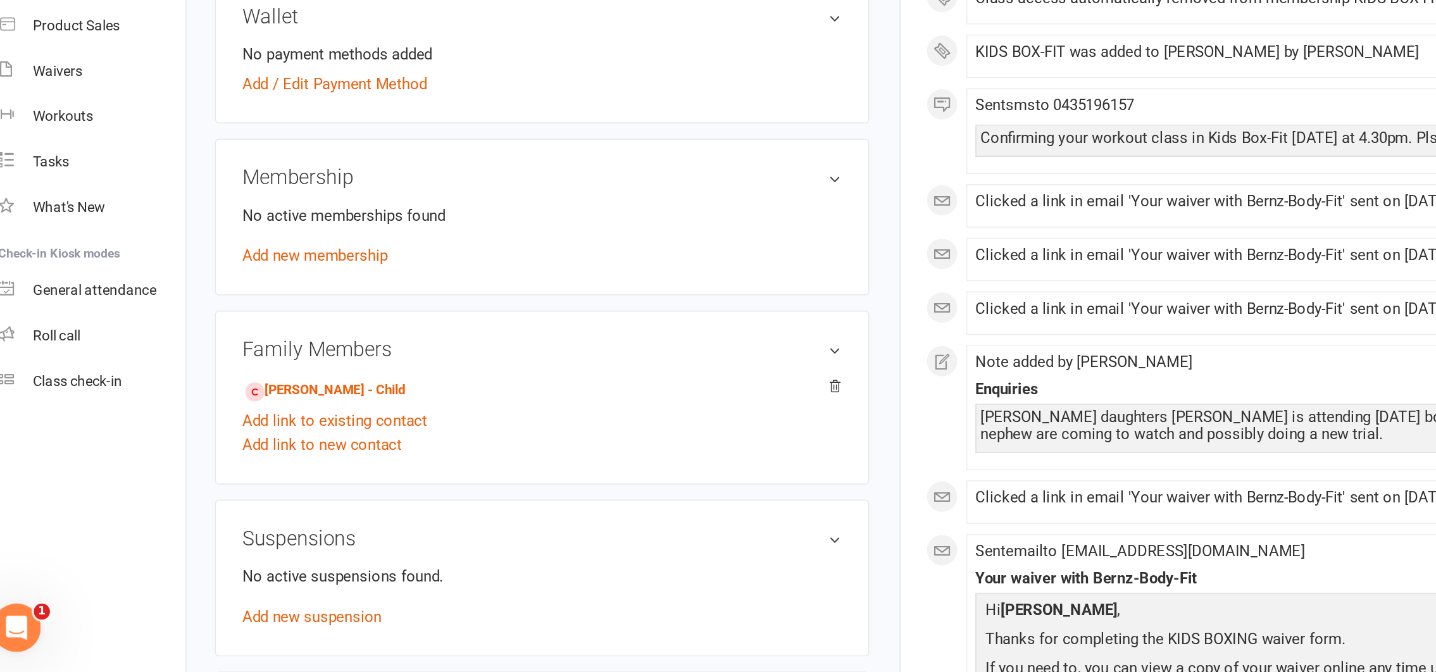
scroll to position [213, 0]
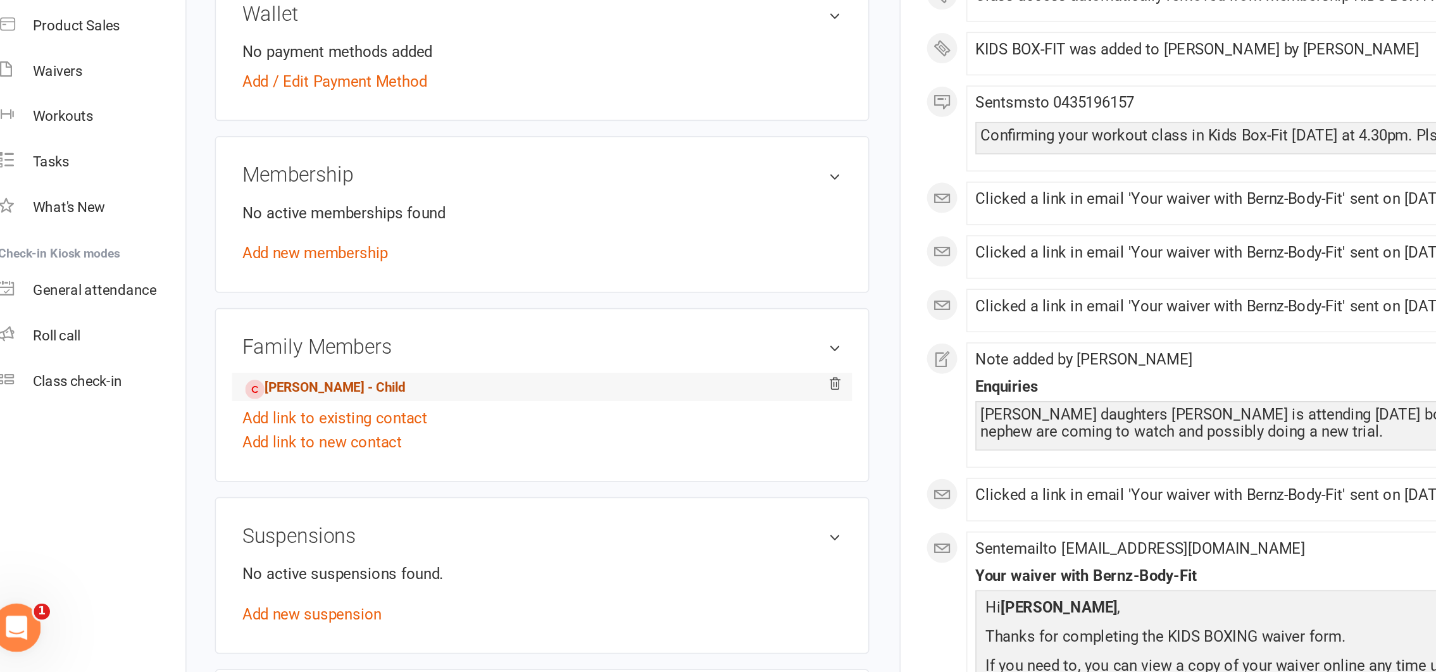
click at [225, 492] on link "Audley Torrens - Child" at bounding box center [221, 494] width 100 height 13
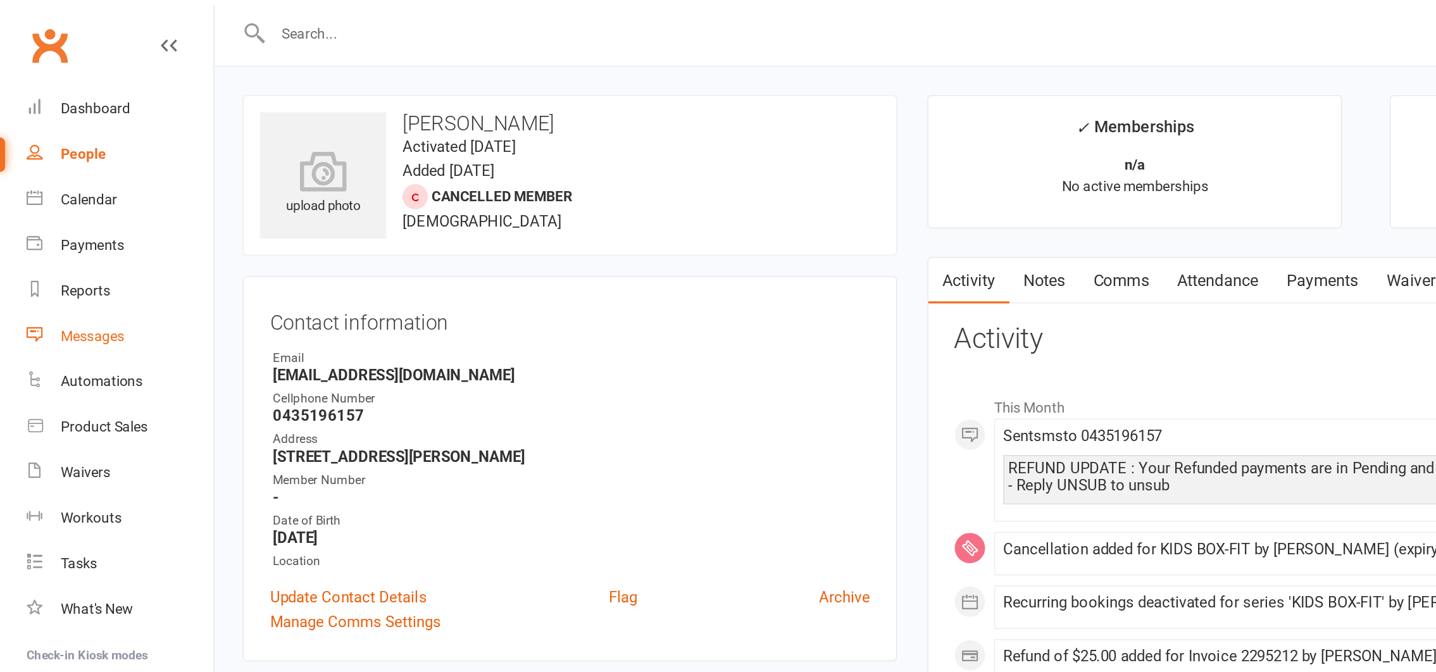
click at [59, 209] on div "Messages" at bounding box center [58, 210] width 40 height 10
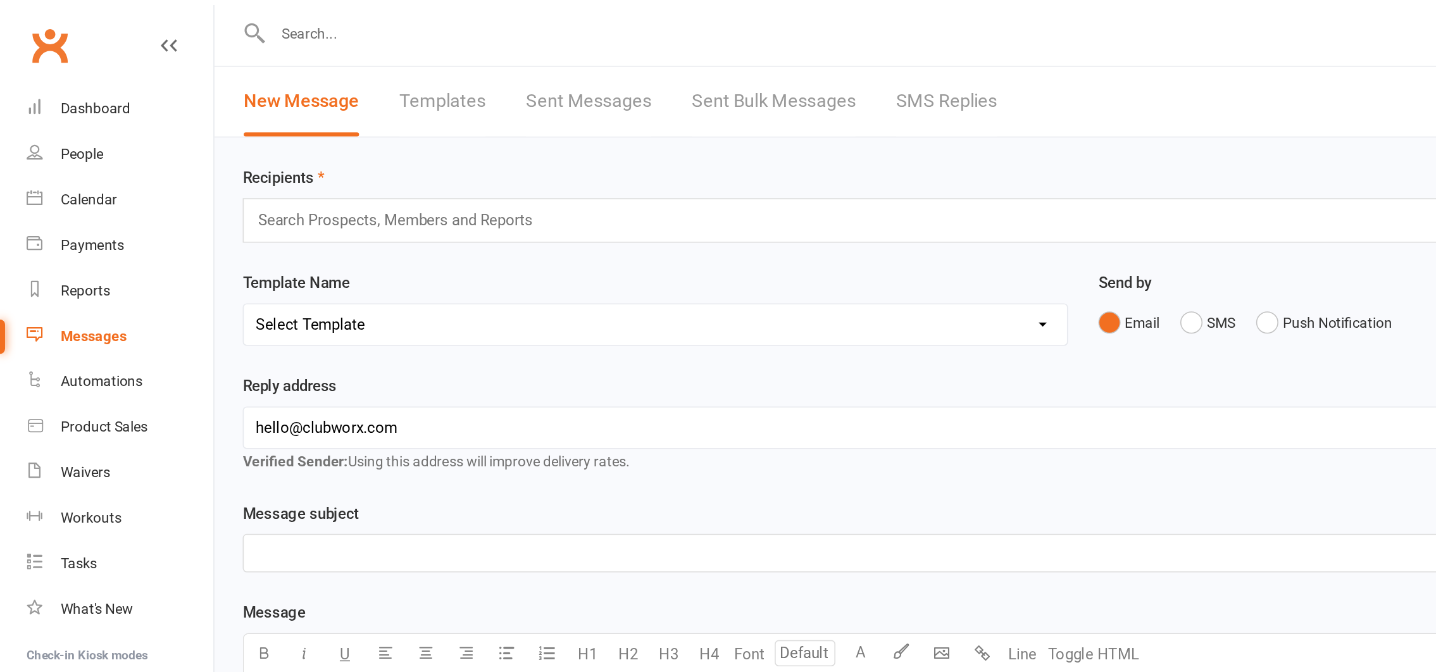
click at [270, 136] on input "text" at bounding box center [252, 138] width 185 height 16
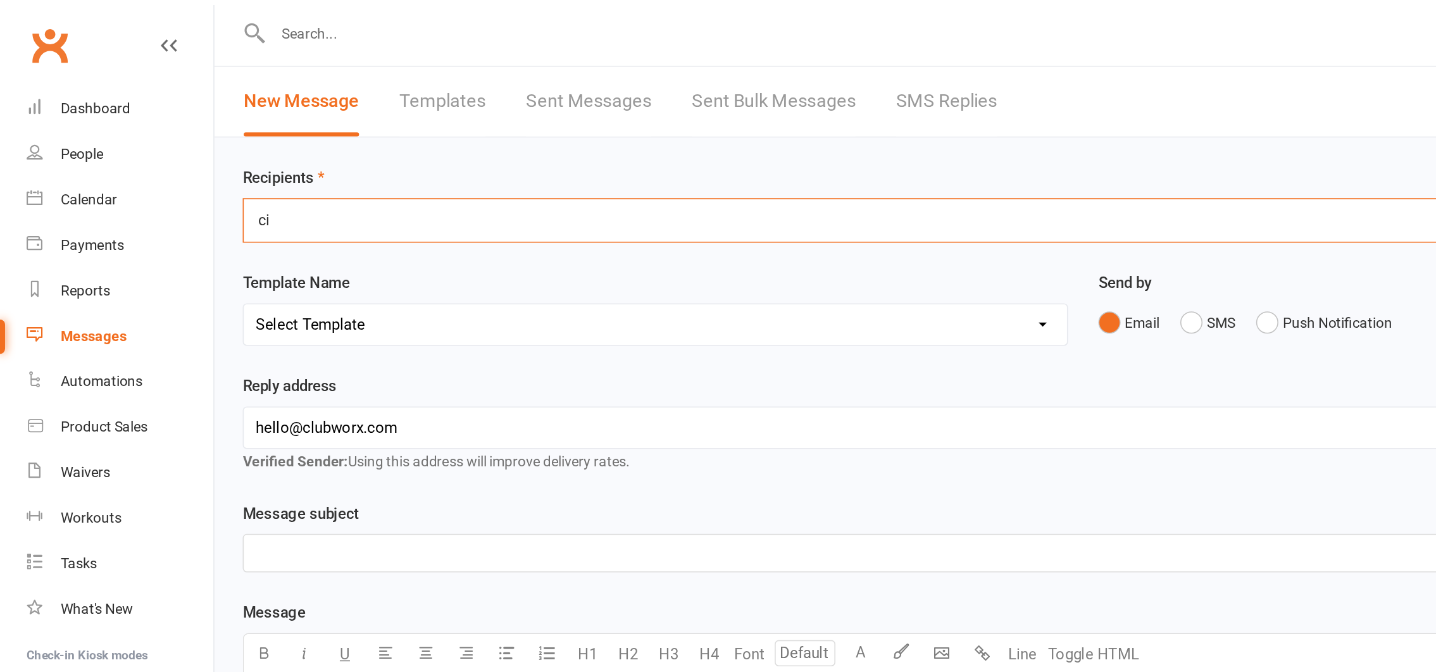
type input "c"
click at [740, 202] on button "SMS" at bounding box center [756, 202] width 34 height 24
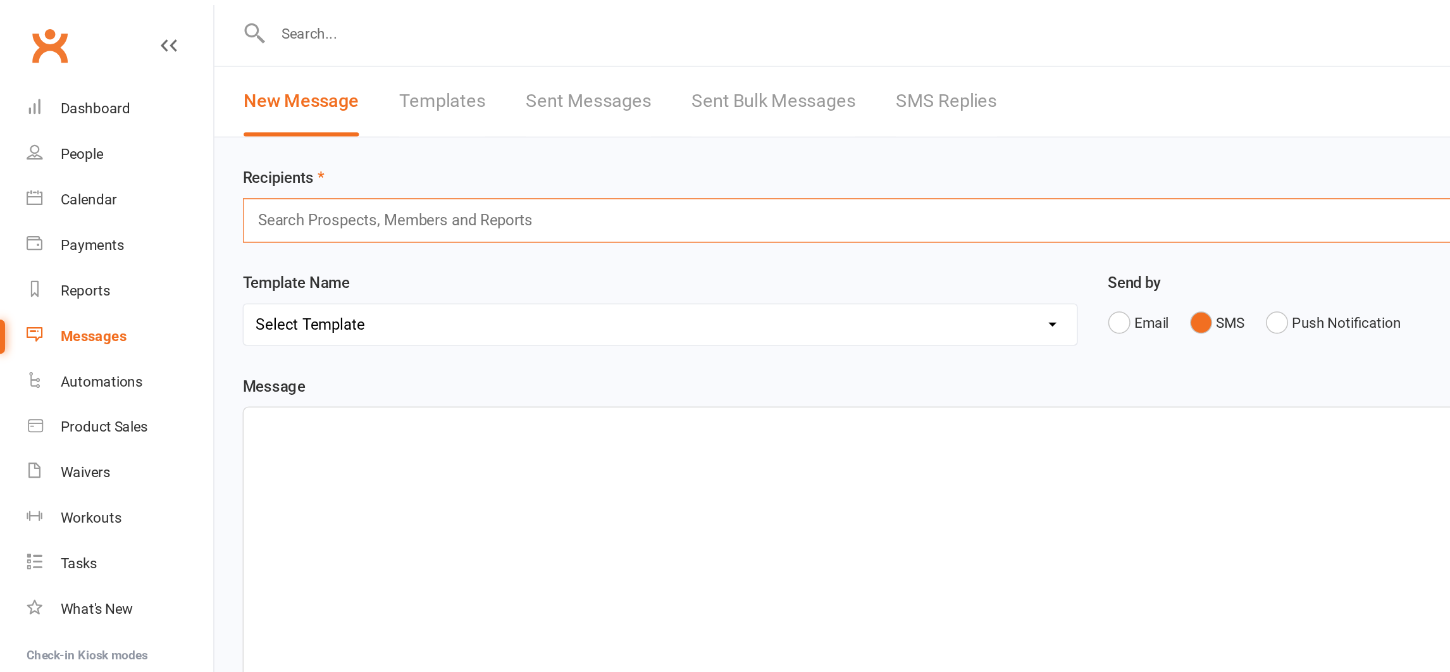
click at [207, 141] on input "text" at bounding box center [252, 138] width 185 height 16
click at [223, 139] on input "text" at bounding box center [252, 138] width 185 height 16
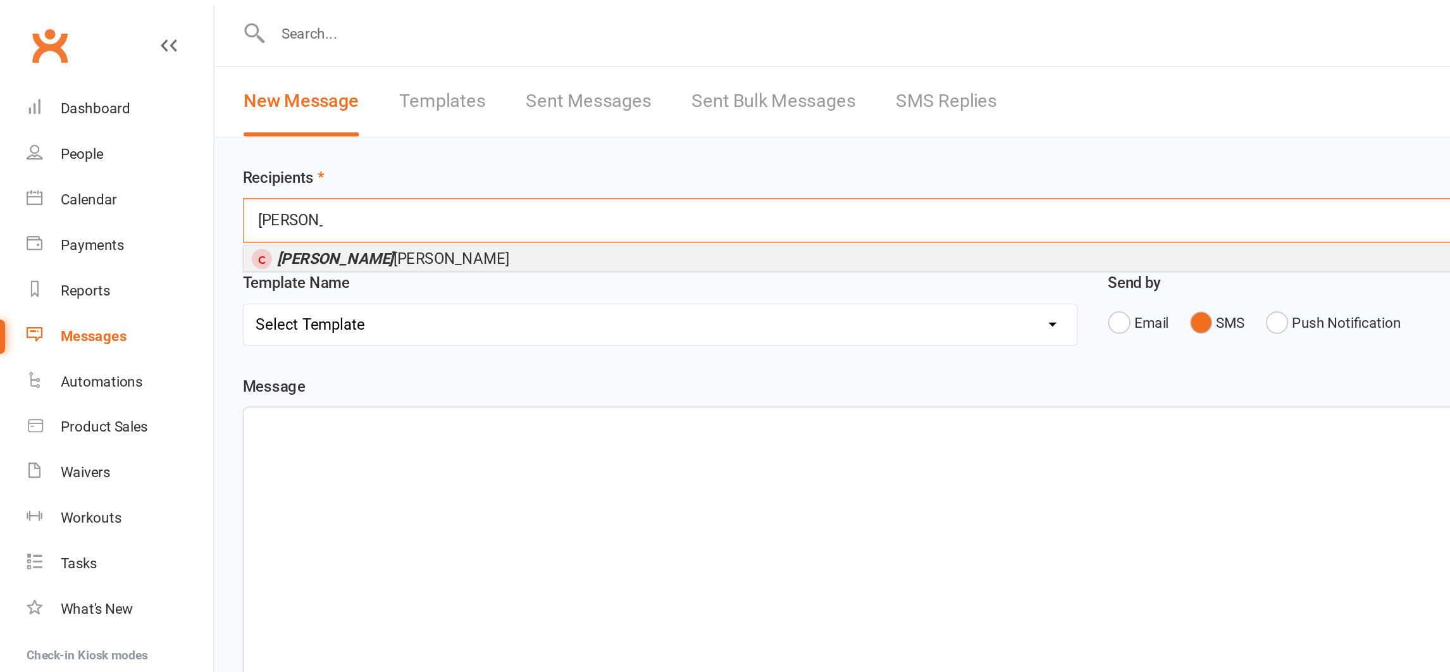
type input "beth"
click at [223, 159] on span "Beth McCarthy" at bounding box center [246, 161] width 146 height 11
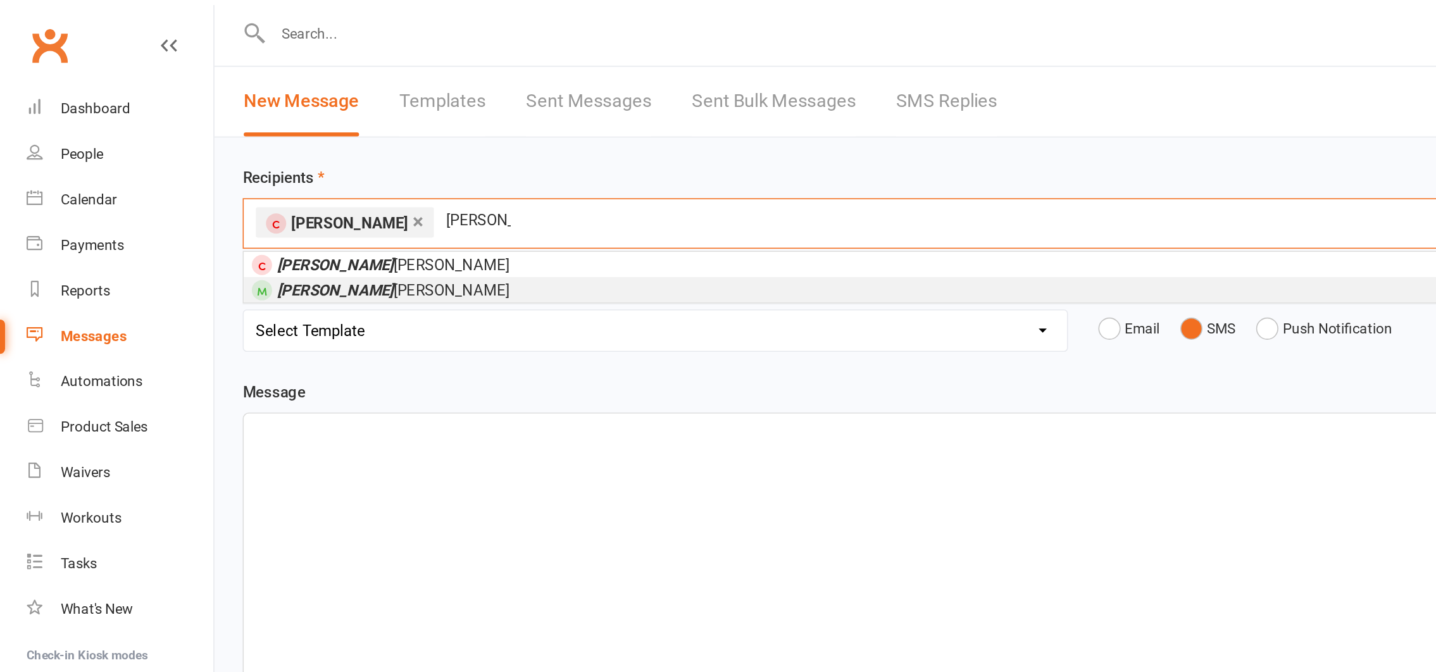
type input "jess"
click at [221, 179] on span "Jess Stewart" at bounding box center [246, 181] width 146 height 11
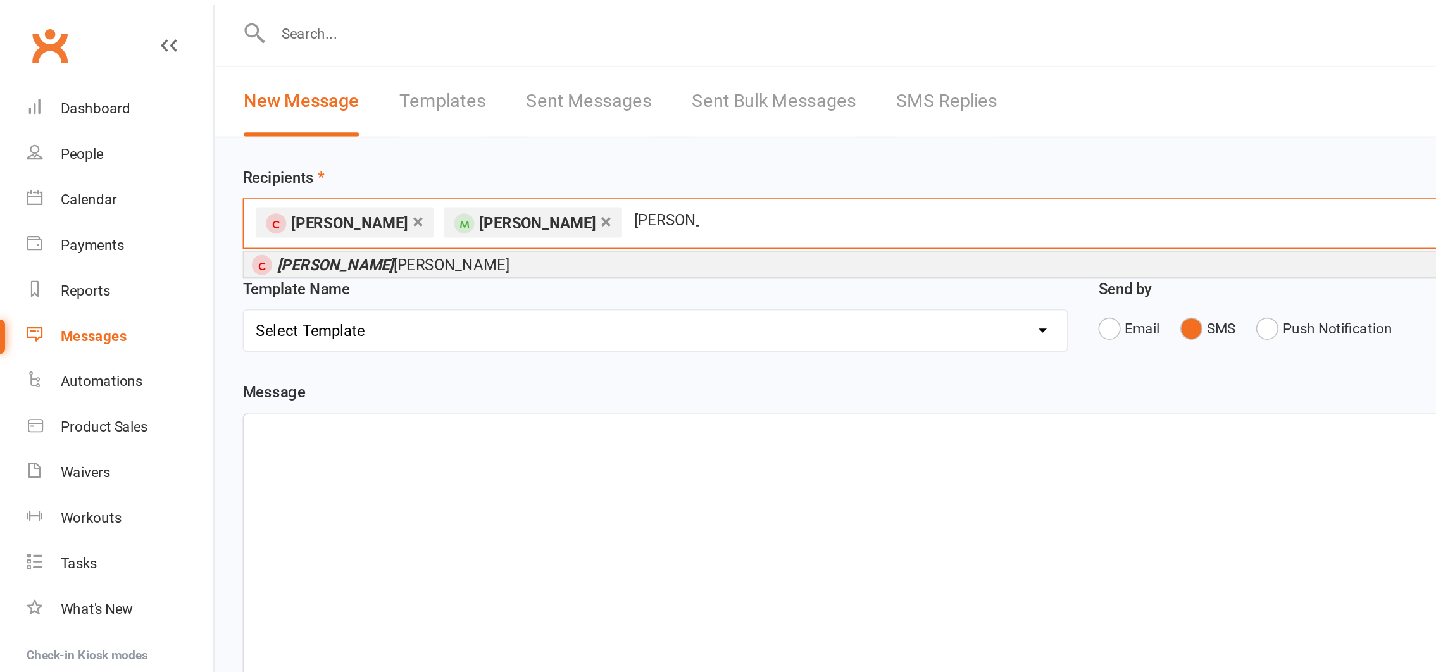
type input "jess"
click at [208, 164] on span "jess Rogers" at bounding box center [246, 165] width 146 height 11
type input "alison"
click at [197, 166] on em "Alison" at bounding box center [209, 165] width 73 height 11
type input "megan"
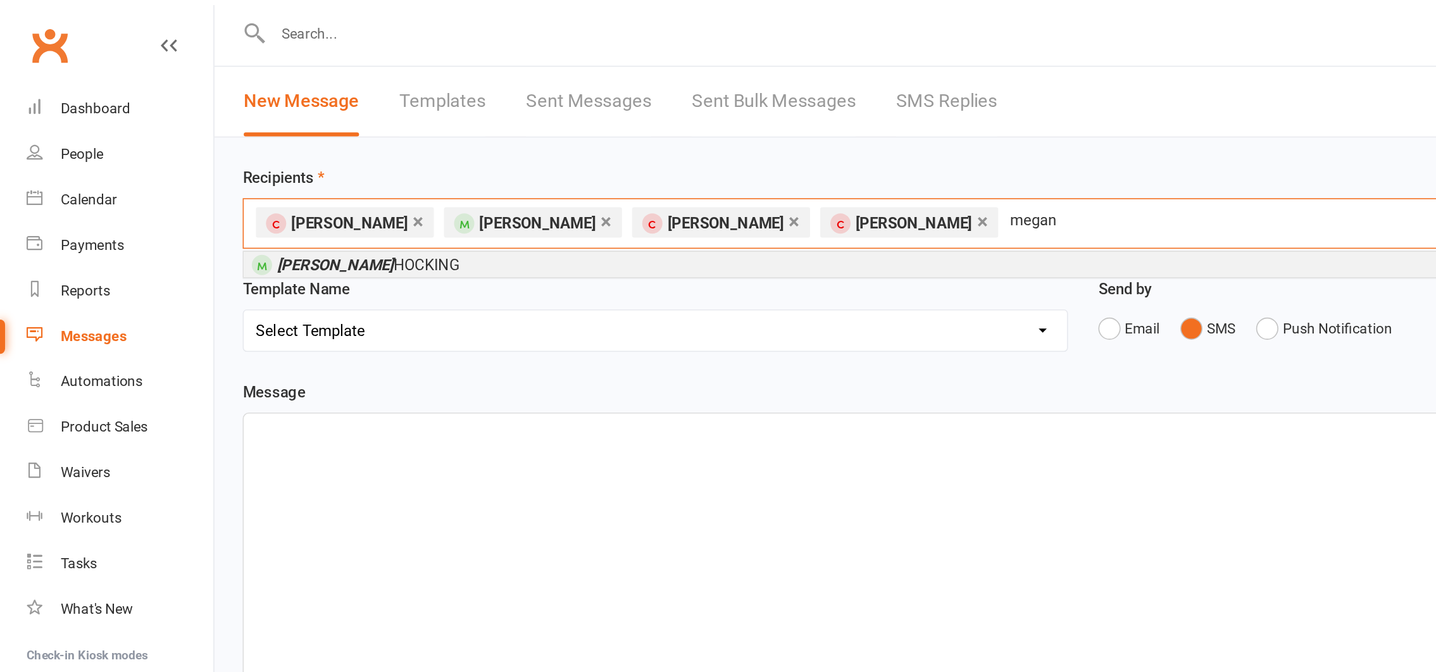
click at [249, 162] on span "MEGAN HOCKING" at bounding box center [230, 165] width 114 height 11
type input "keri"
click at [208, 163] on span "Keri n Maree Hallam" at bounding box center [221, 165] width 97 height 11
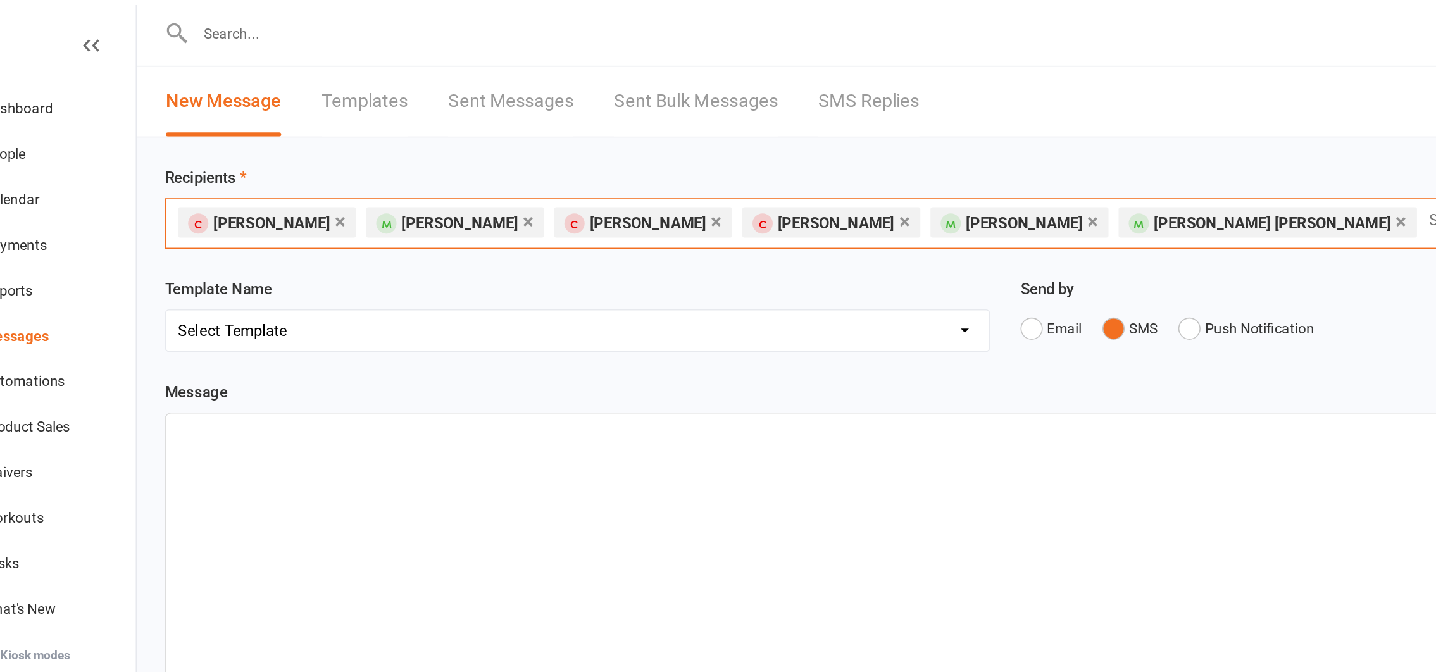
click at [228, 289] on div "﻿" at bounding box center [785, 354] width 1265 height 190
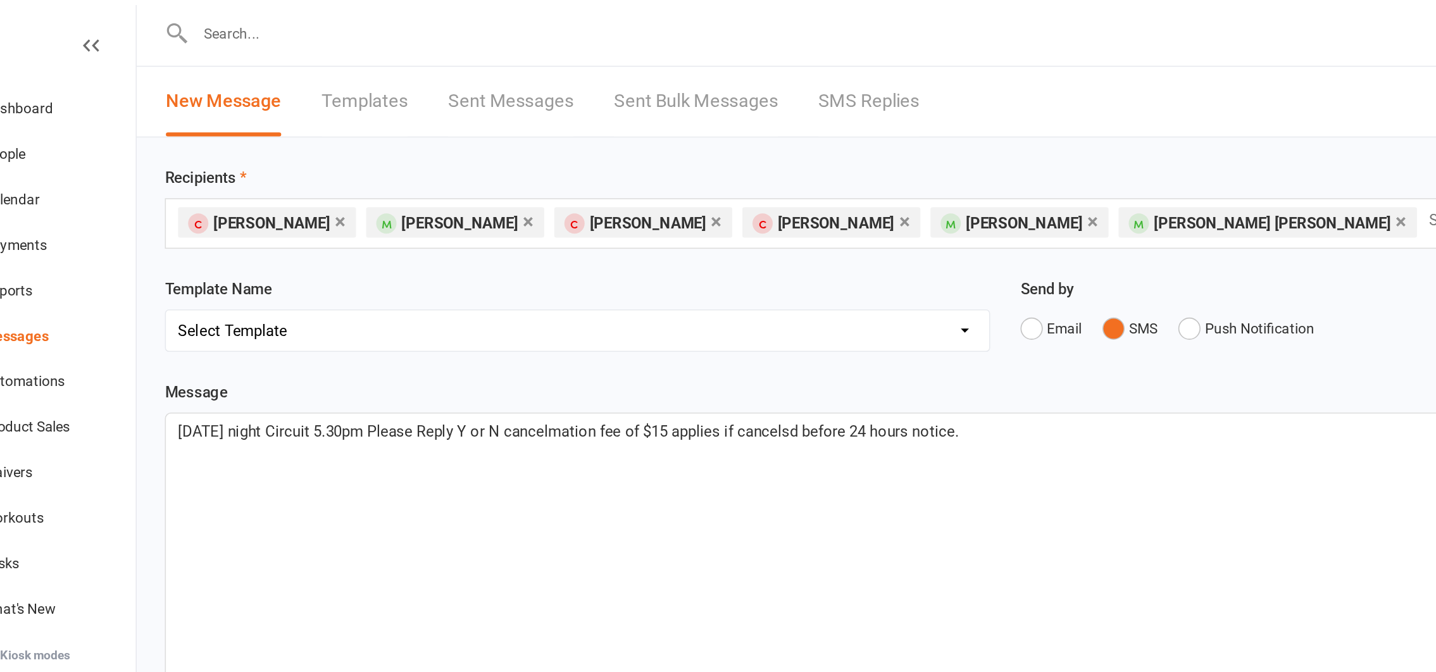
click at [540, 270] on span "Tomorrow night Circuit 5.30pm Please Reply Y or N cancelmation fee of $15 appli…" at bounding box center [404, 270] width 489 height 11
click at [549, 272] on span "Tomorrow night Circuit 5.30pm Please Reply Y or N cancelmation fee of $15 appli…" at bounding box center [404, 270] width 489 height 11
click at [554, 269] on span "Tomorrow night Circuit 5.30pm Please Reply Y or N cancelmation fee of $15 appli…" at bounding box center [404, 270] width 489 height 11
click at [630, 276] on span "Tomorrow night Circuit 5.30pm Please Reply Y or N cancelmation fee of $15 appli…" at bounding box center [404, 270] width 489 height 11
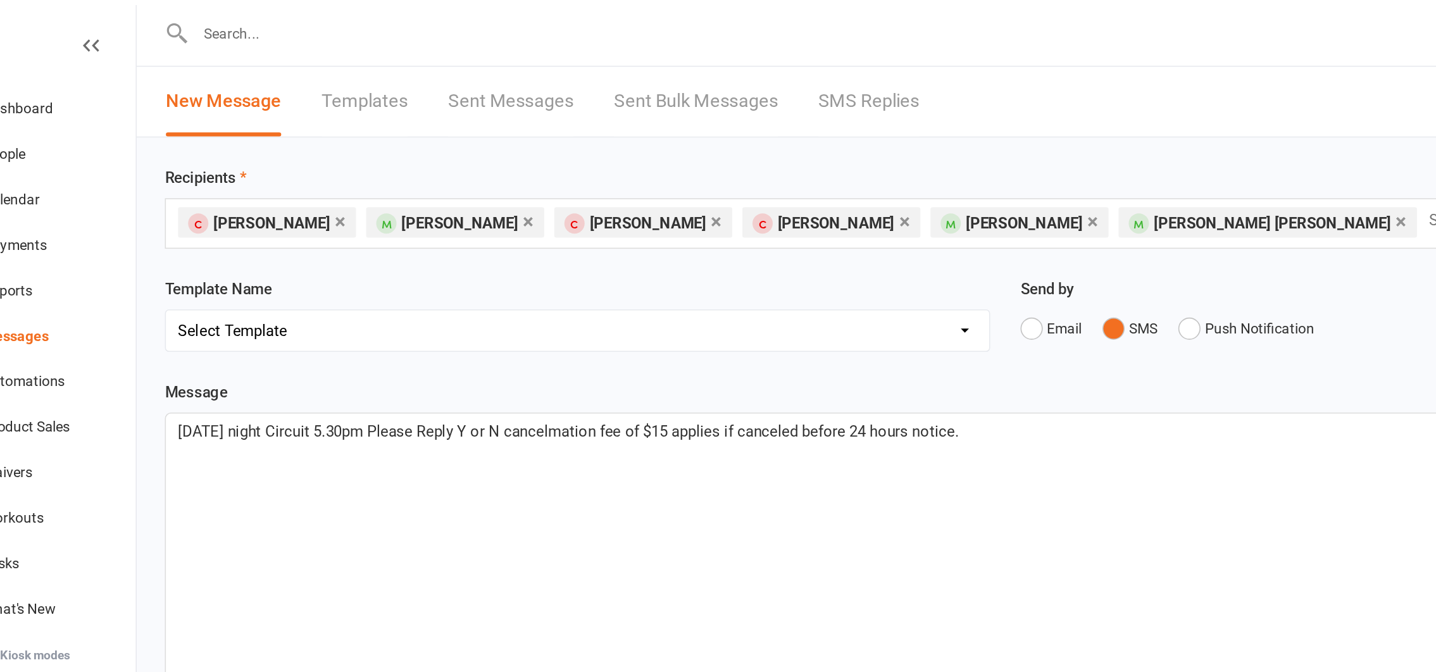
click at [630, 271] on span "Tomorrow night Circuit 5.30pm Please Reply Y or N cancelmation fee of $15 appli…" at bounding box center [404, 270] width 489 height 11
click at [404, 268] on span "Tomorrow night Circuit 5.30pm Please Reply Y or N cancelmation fee of $15 appli…" at bounding box center [405, 270] width 490 height 11
click at [557, 351] on div "Tomorrow night Circuit 5.30pm Please Reply Y or N cancellation fee of $15 appli…" at bounding box center [785, 354] width 1265 height 190
click at [229, 270] on span "Tomorrow night Circuit 5.30pm Please Reply Y or N cancellation fee of $15 appli…" at bounding box center [402, 270] width 484 height 11
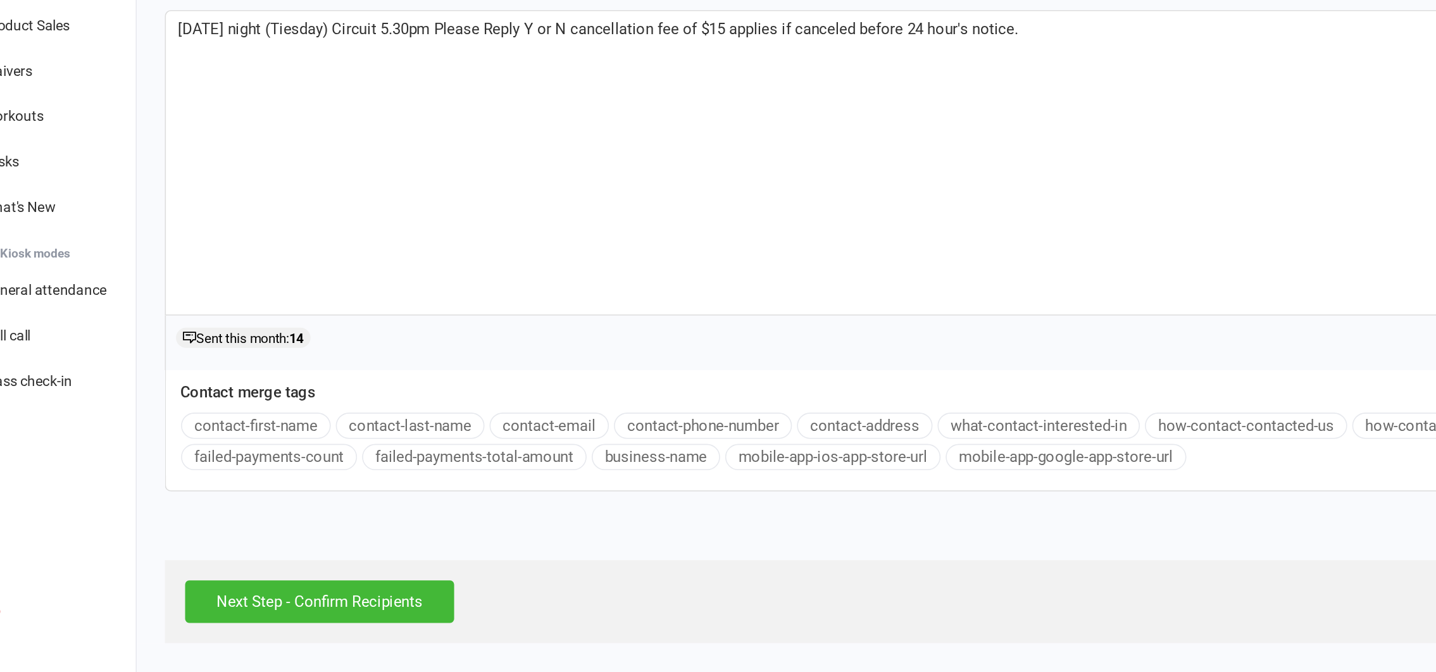
scroll to position [2, 0]
click at [249, 624] on input "Next Step - Confirm Recipients" at bounding box center [249, 627] width 168 height 27
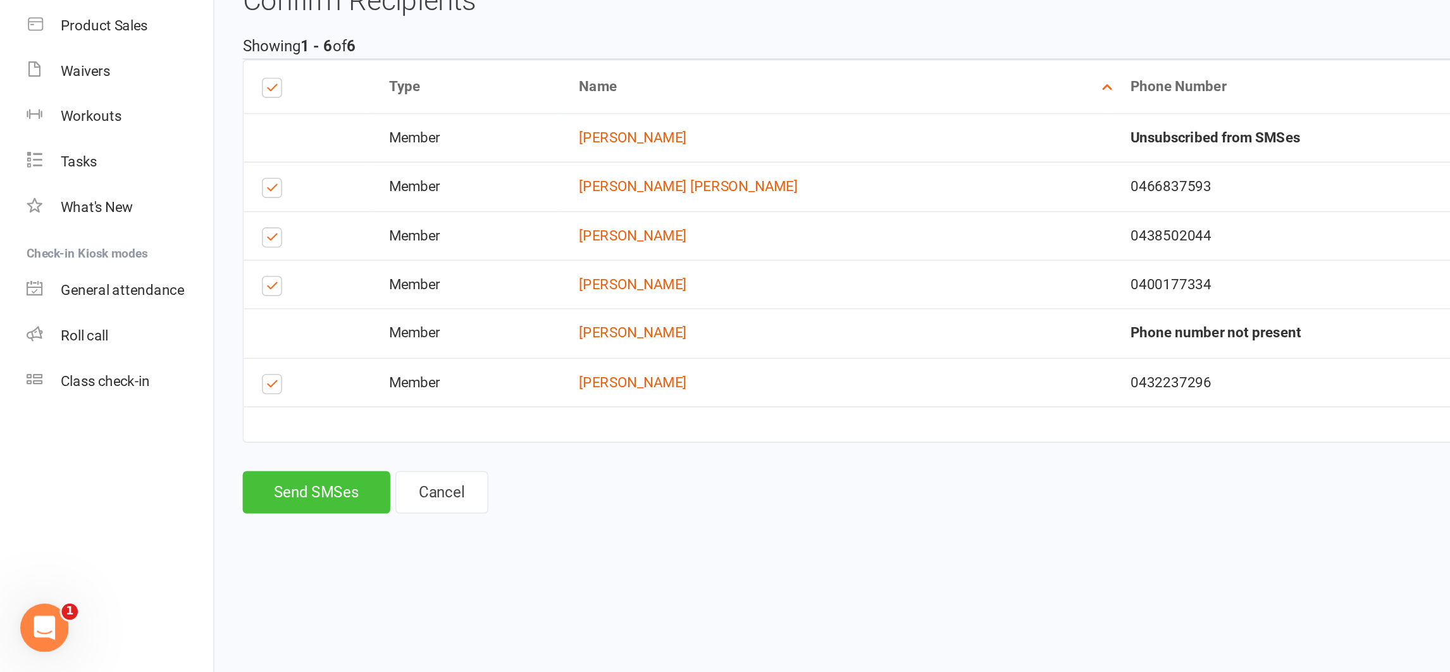
click at [185, 571] on button "Send SMSes" at bounding box center [198, 559] width 92 height 27
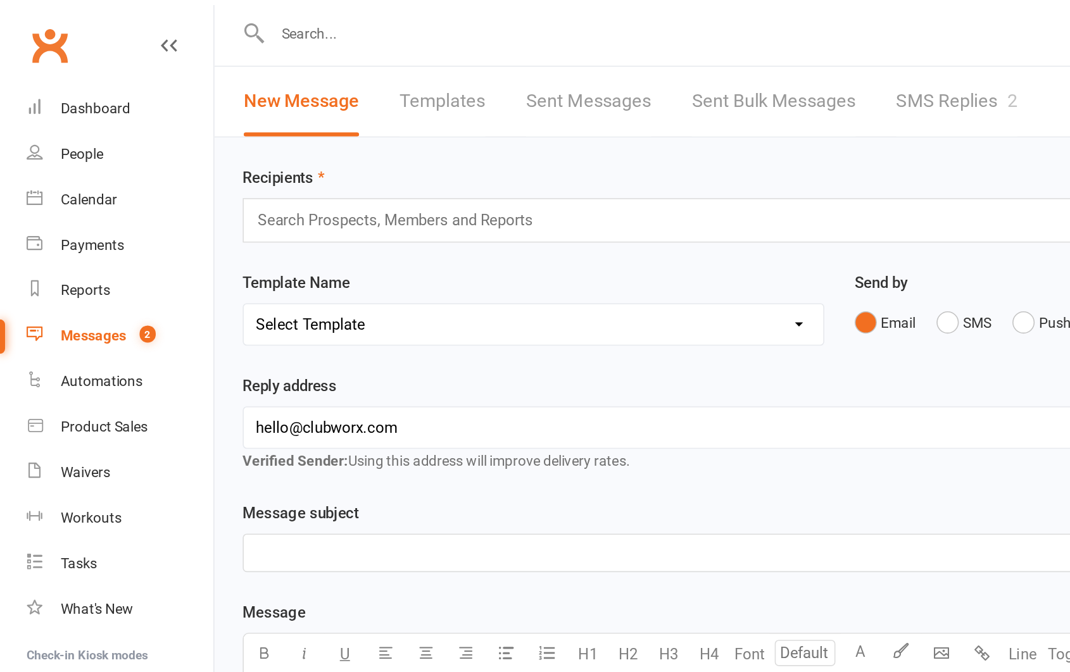
click at [70, 207] on div "Messages" at bounding box center [58, 210] width 41 height 10
click at [98, 206] on link "Messages 2" at bounding box center [74, 210] width 117 height 28
click at [591, 59] on link "SMS Replies 2" at bounding box center [599, 64] width 76 height 44
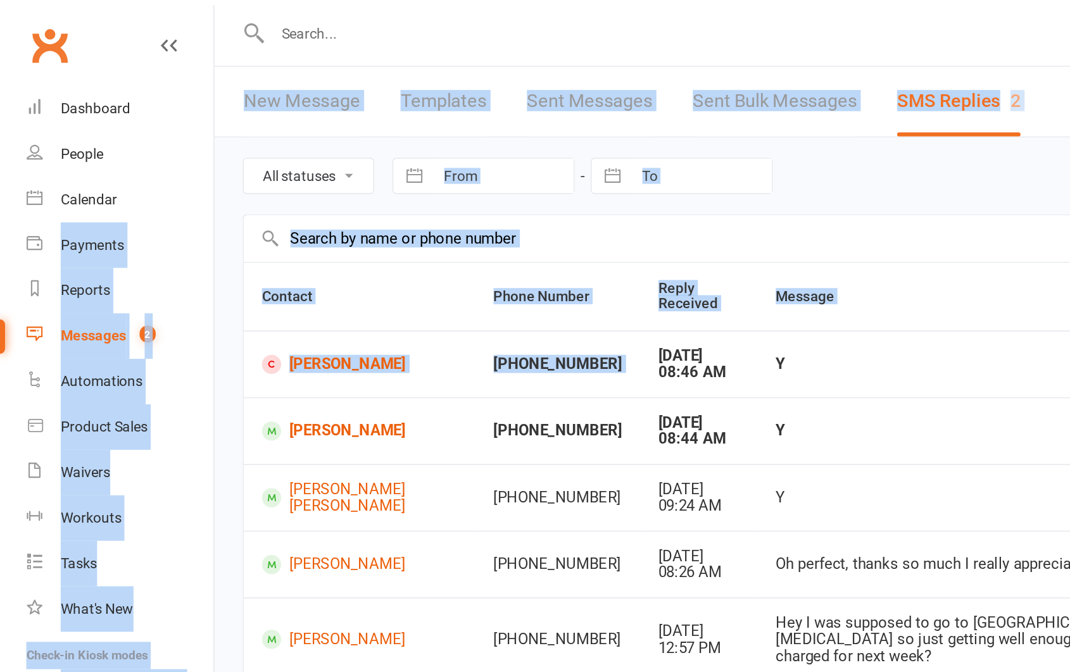
drag, startPoint x: 148, startPoint y: 125, endPoint x: 368, endPoint y: 218, distance: 238.2
click at [368, 218] on div "All statuses Read only Unread only Navigate forward to interact with the calend…" at bounding box center [601, 398] width 935 height 625
click at [592, 189] on th "Message" at bounding box center [732, 186] width 516 height 42
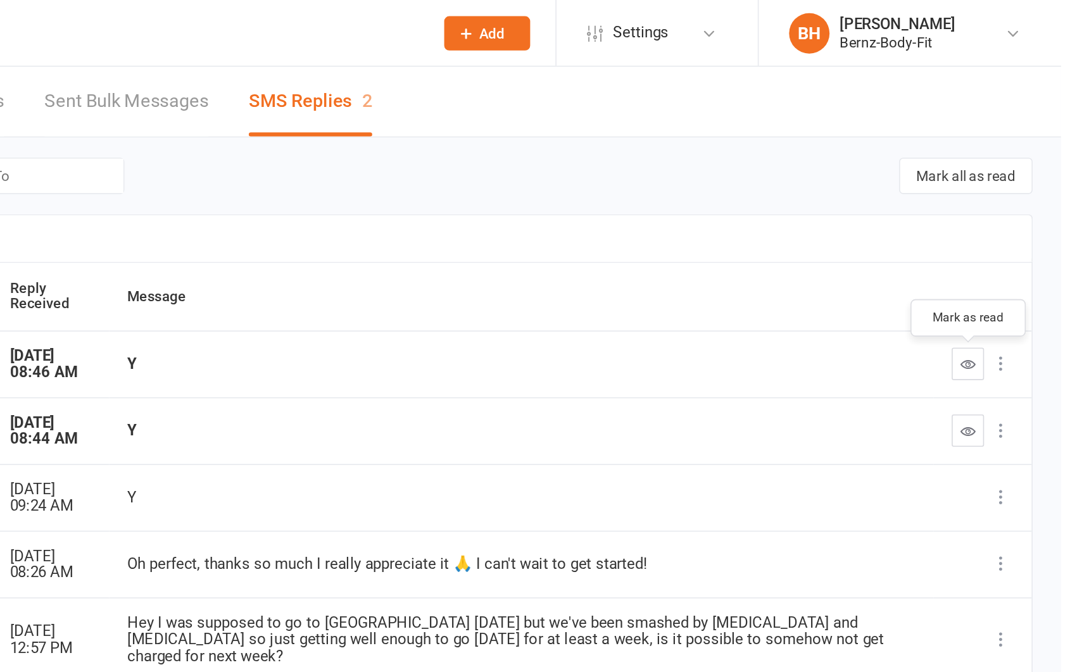
click at [1013, 228] on icon "button" at bounding box center [1011, 227] width 9 height 9
click at [1016, 275] on icon "button" at bounding box center [1011, 269] width 9 height 9
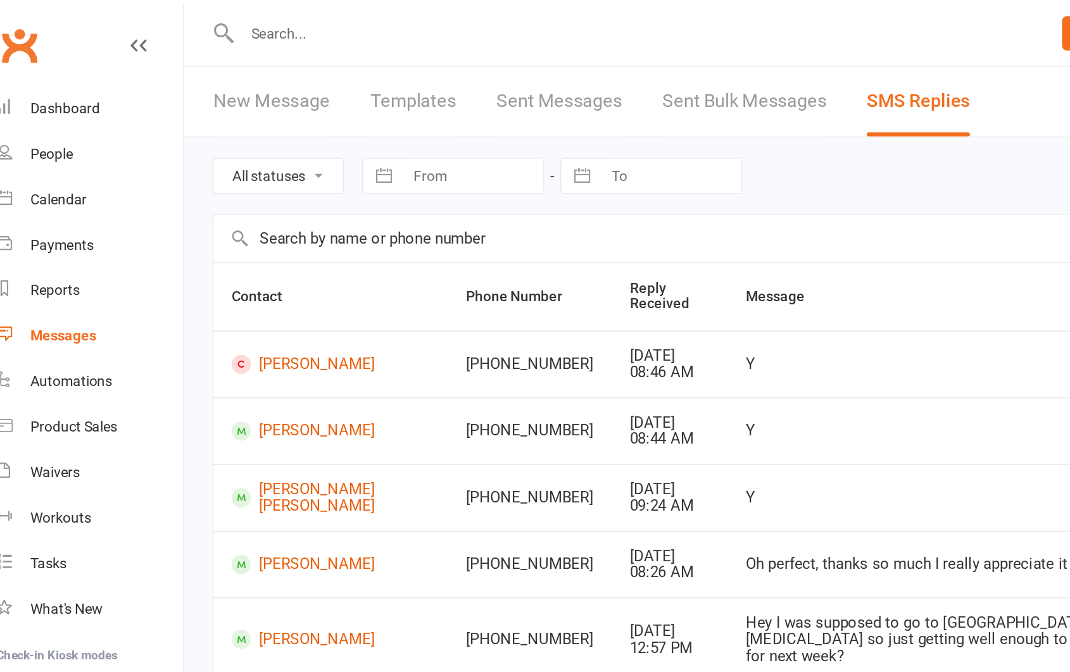
click at [212, 27] on input "text" at bounding box center [416, 21] width 501 height 18
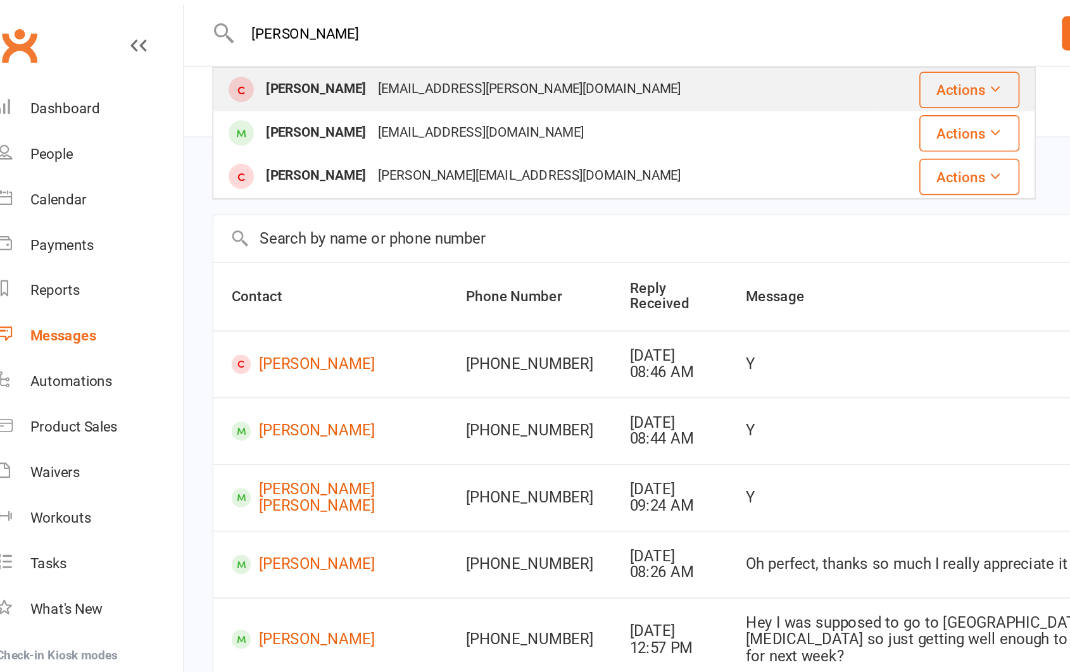
type input "maddison"
click at [220, 53] on div "Maddison Sheehan" at bounding box center [217, 56] width 70 height 18
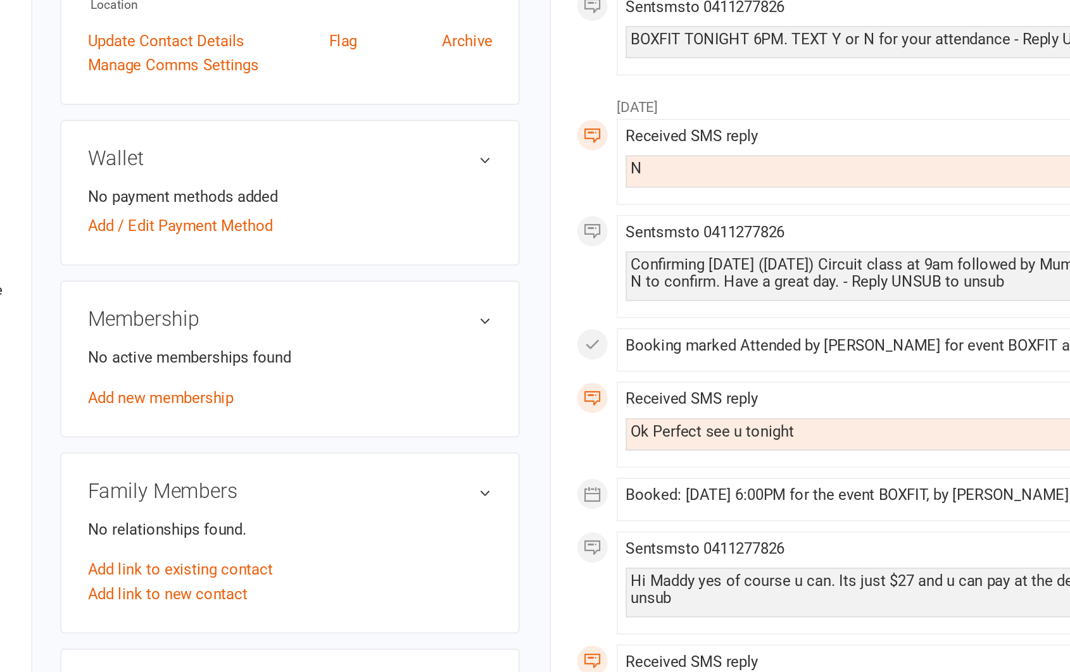
scroll to position [126, 0]
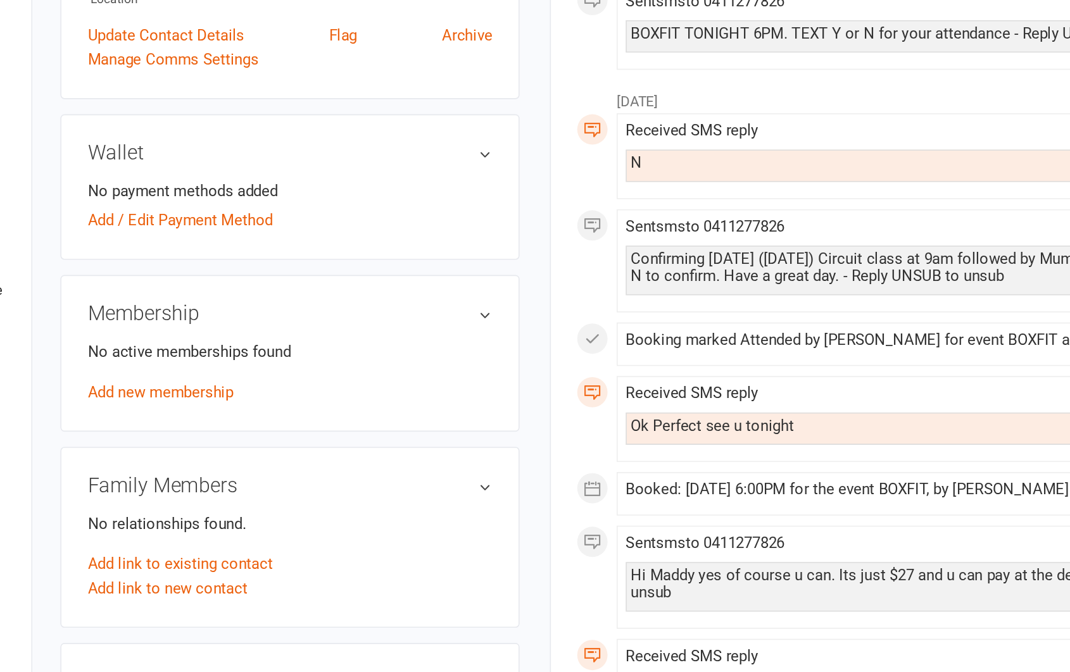
click at [421, 446] on h3 "Membership" at bounding box center [295, 447] width 253 height 14
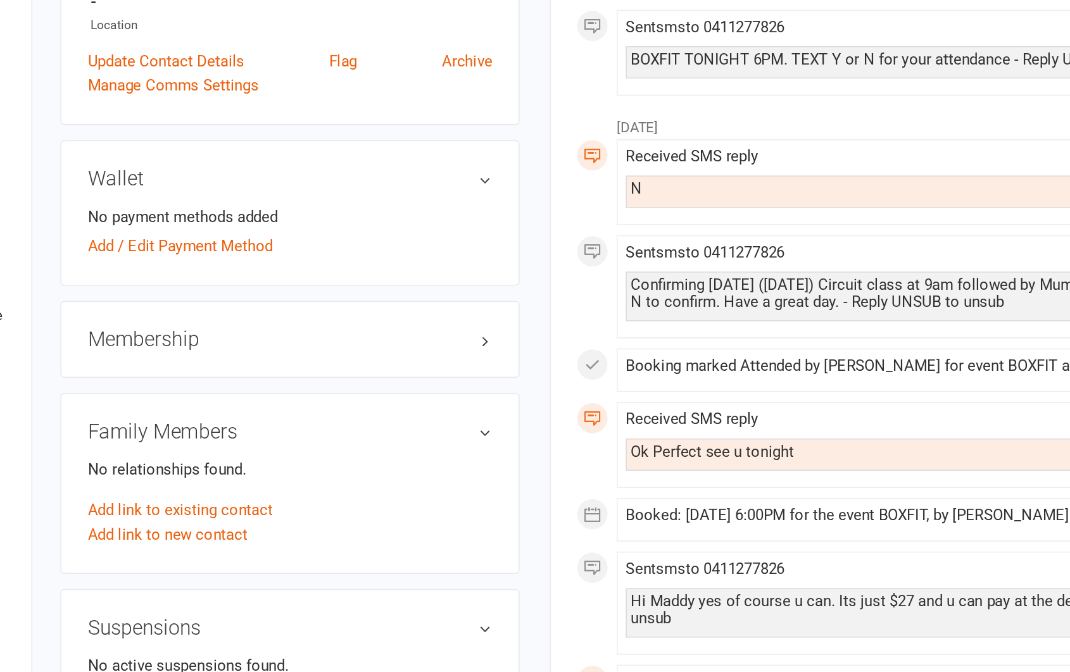
scroll to position [125, 0]
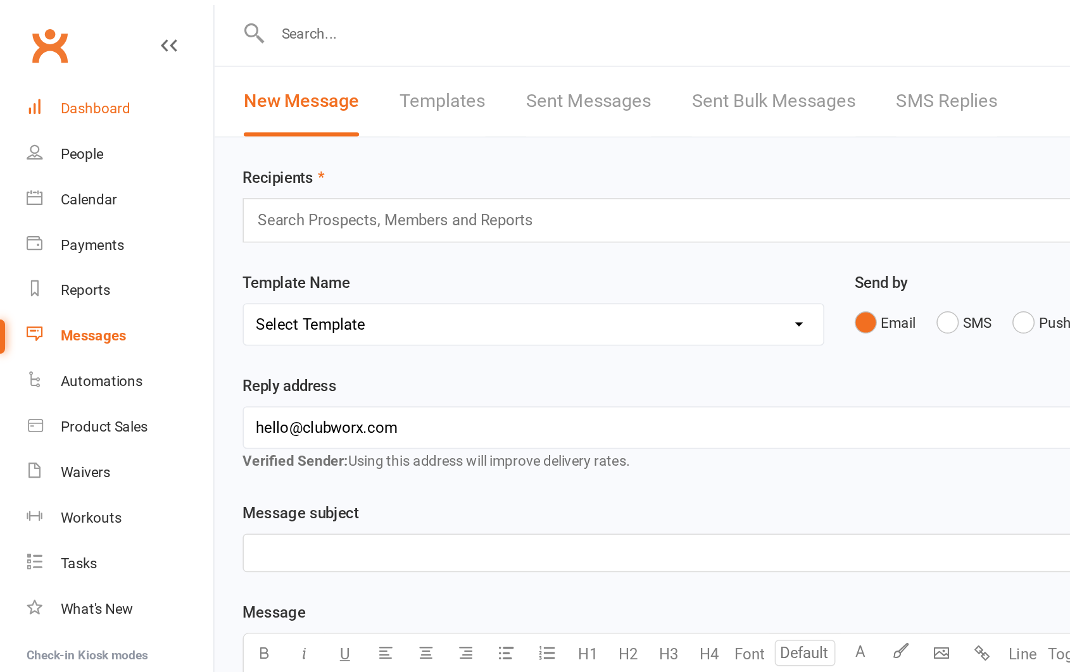
click at [54, 63] on div "Dashboard" at bounding box center [60, 68] width 44 height 10
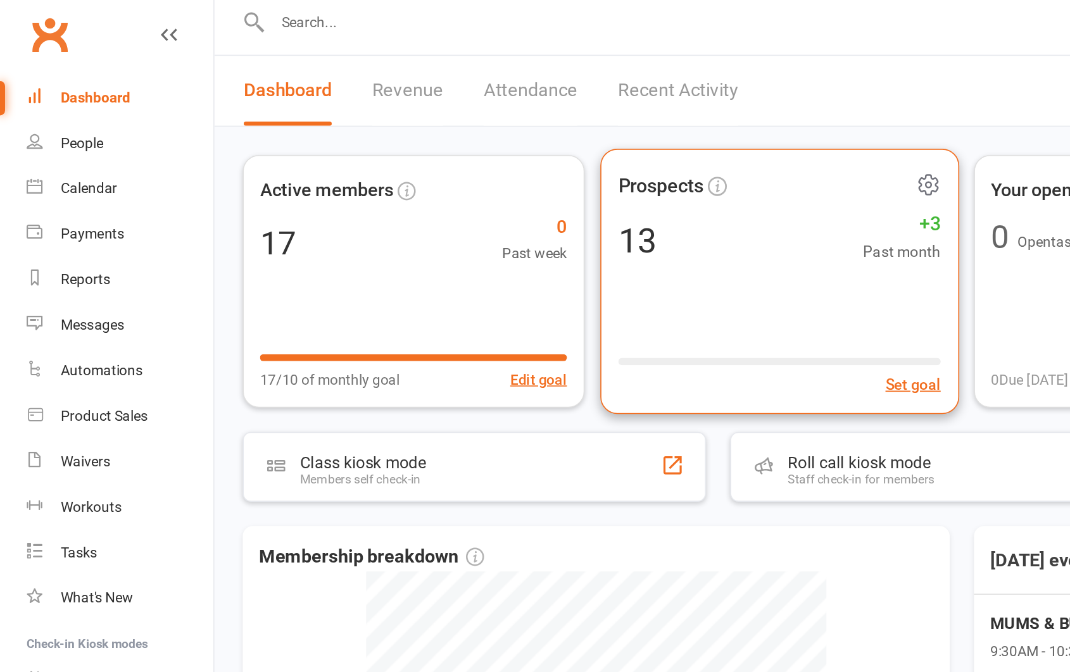
click at [436, 180] on div "Prospects 13 +3 Past month Set goal" at bounding box center [487, 183] width 224 height 166
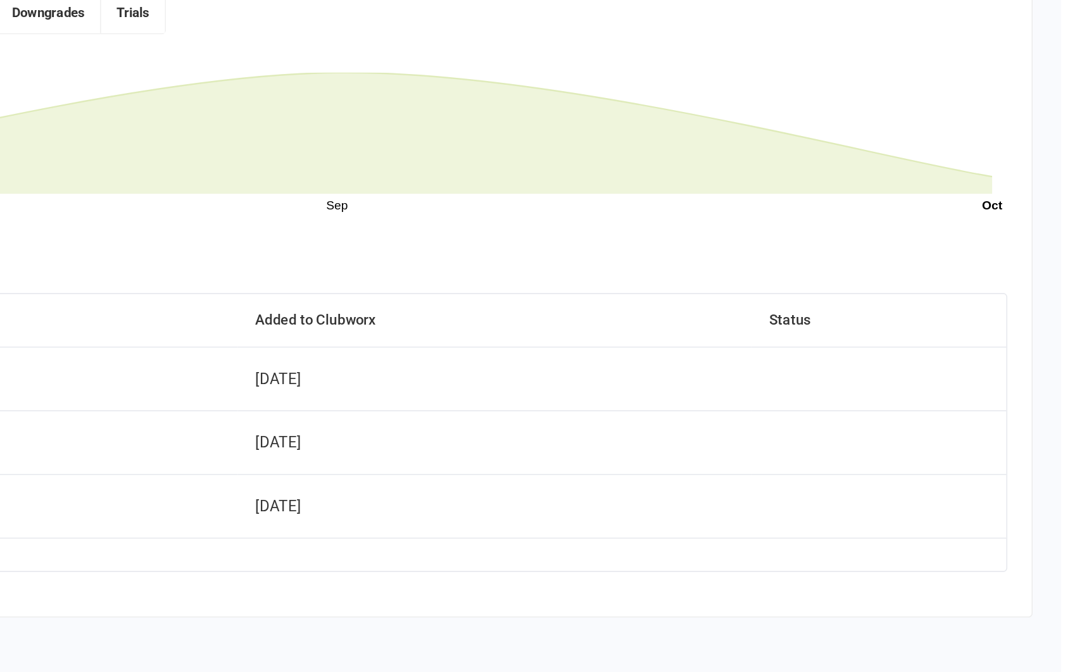
scroll to position [149, 0]
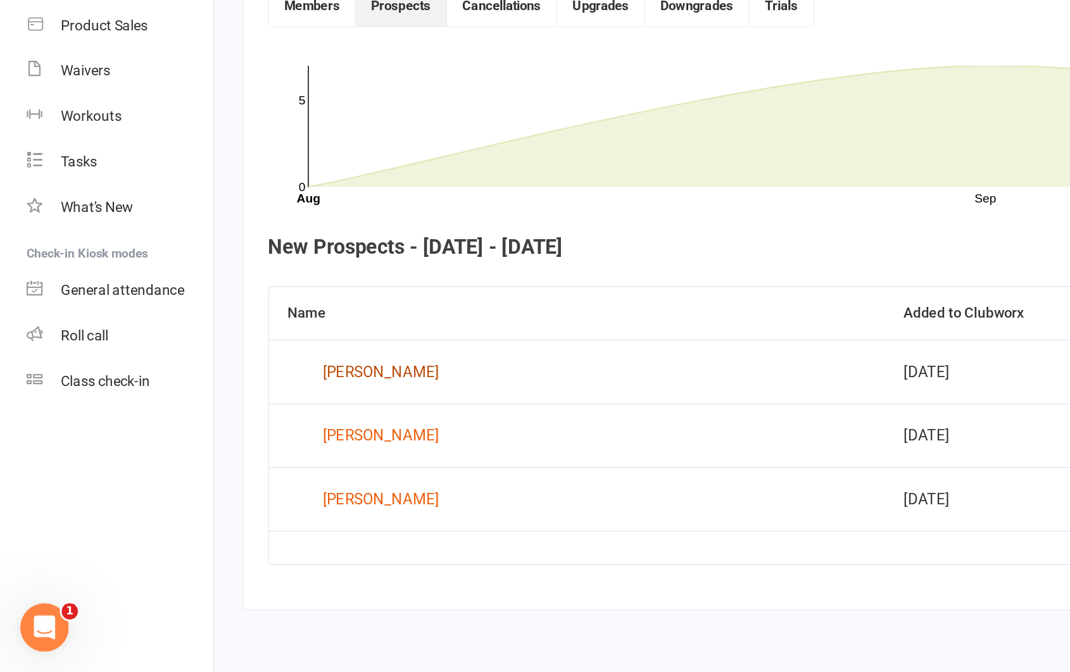
click at [227, 481] on div "[PERSON_NAME]" at bounding box center [238, 484] width 73 height 19
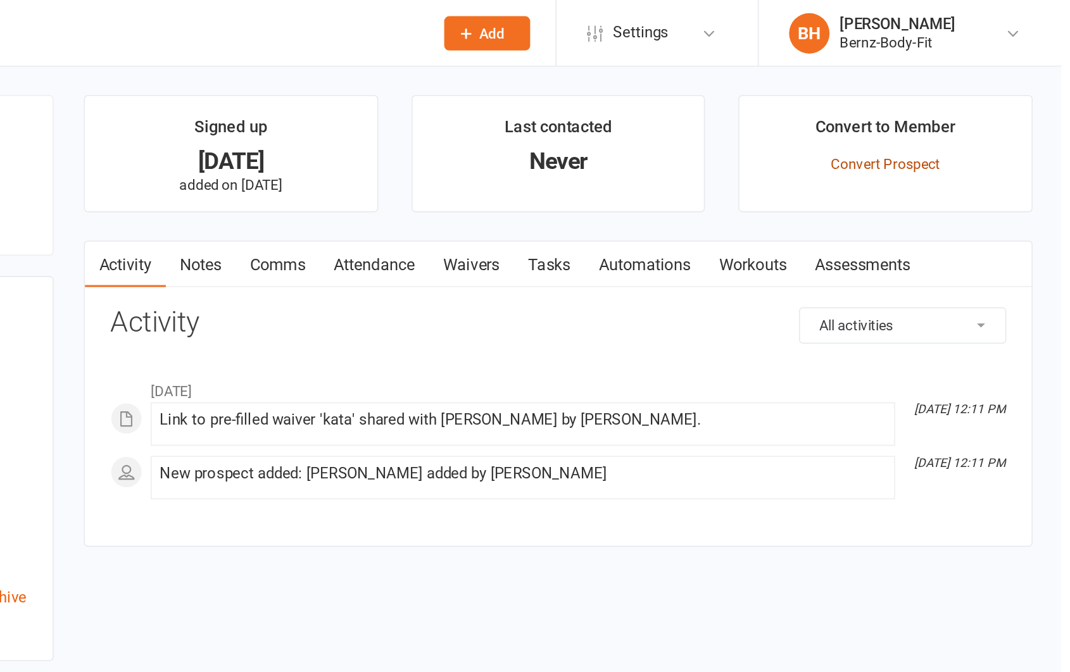
click at [960, 103] on link "Convert Prospect" at bounding box center [960, 102] width 68 height 10
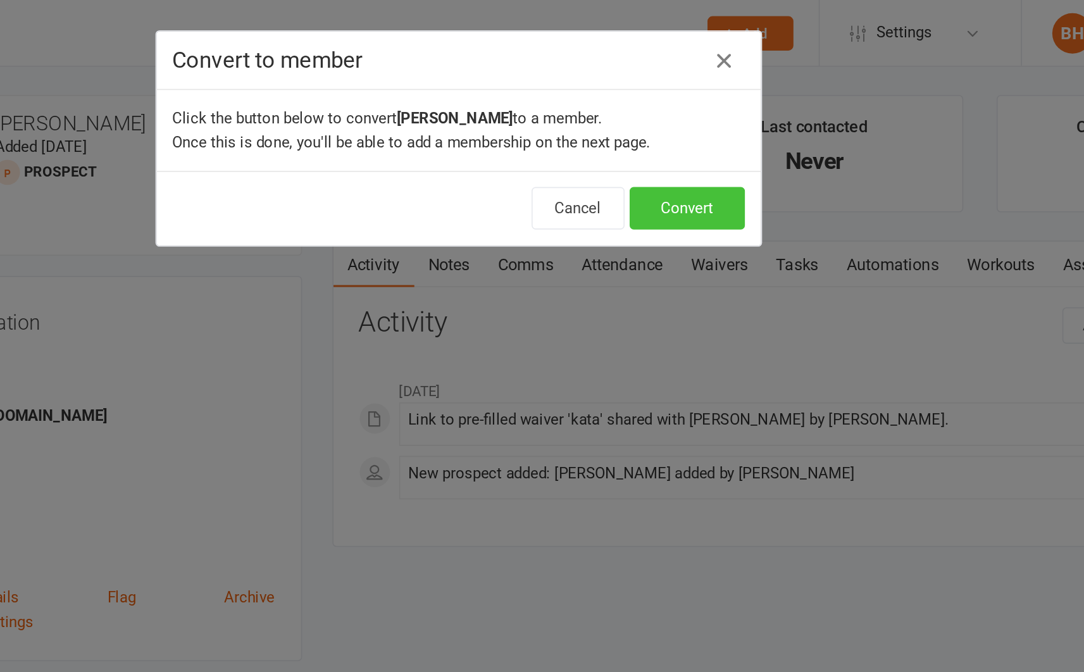
click at [675, 127] on button "Convert" at bounding box center [685, 130] width 72 height 27
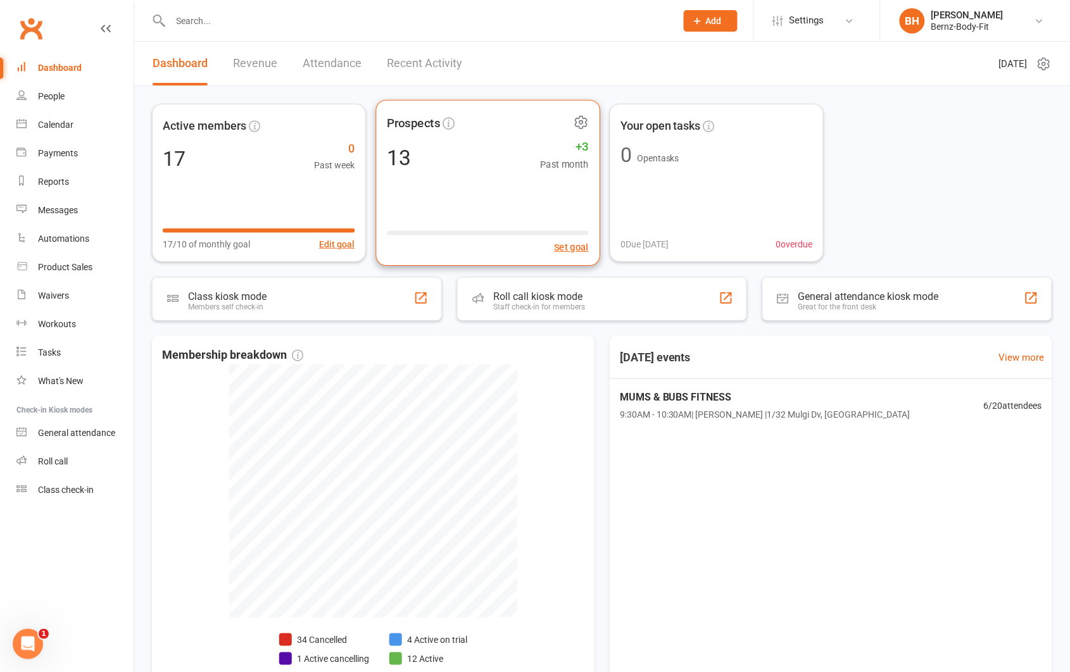
click at [473, 212] on div "Prospects 13 +3 Past month Set goal" at bounding box center [487, 183] width 224 height 166
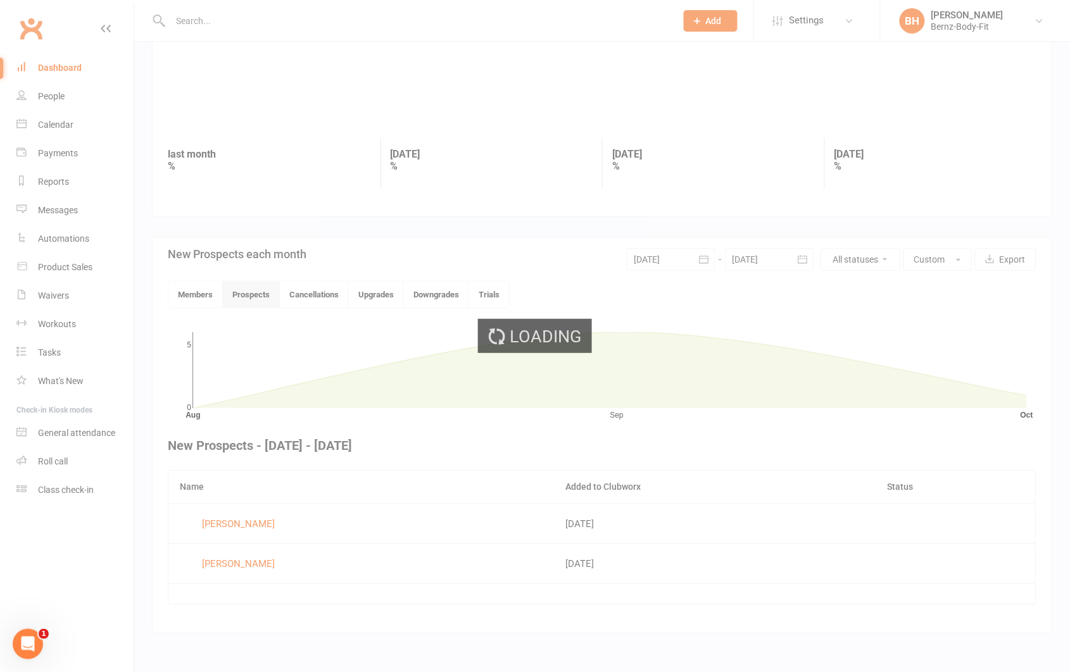
scroll to position [109, 0]
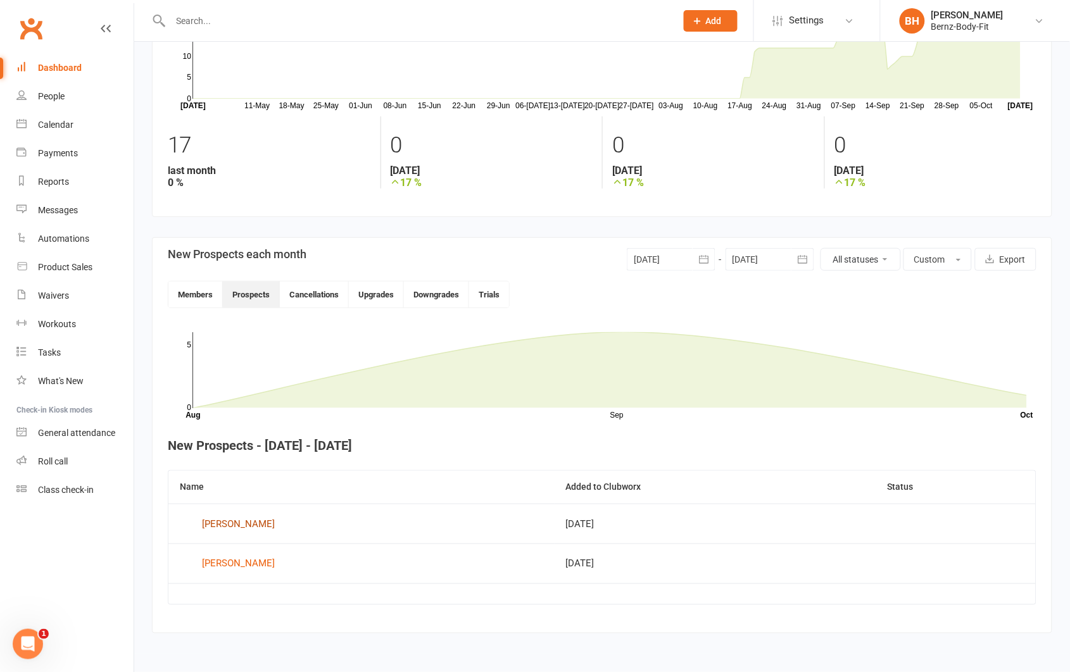
click at [231, 521] on div "[PERSON_NAME]" at bounding box center [238, 524] width 73 height 19
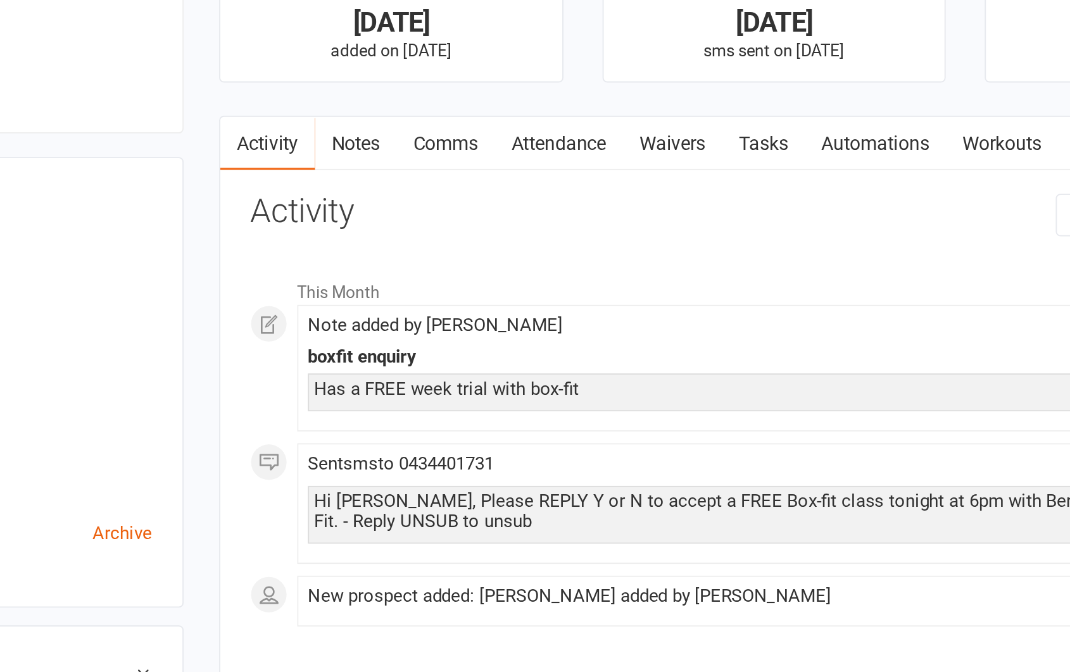
click at [592, 164] on link "Comms" at bounding box center [579, 165] width 53 height 29
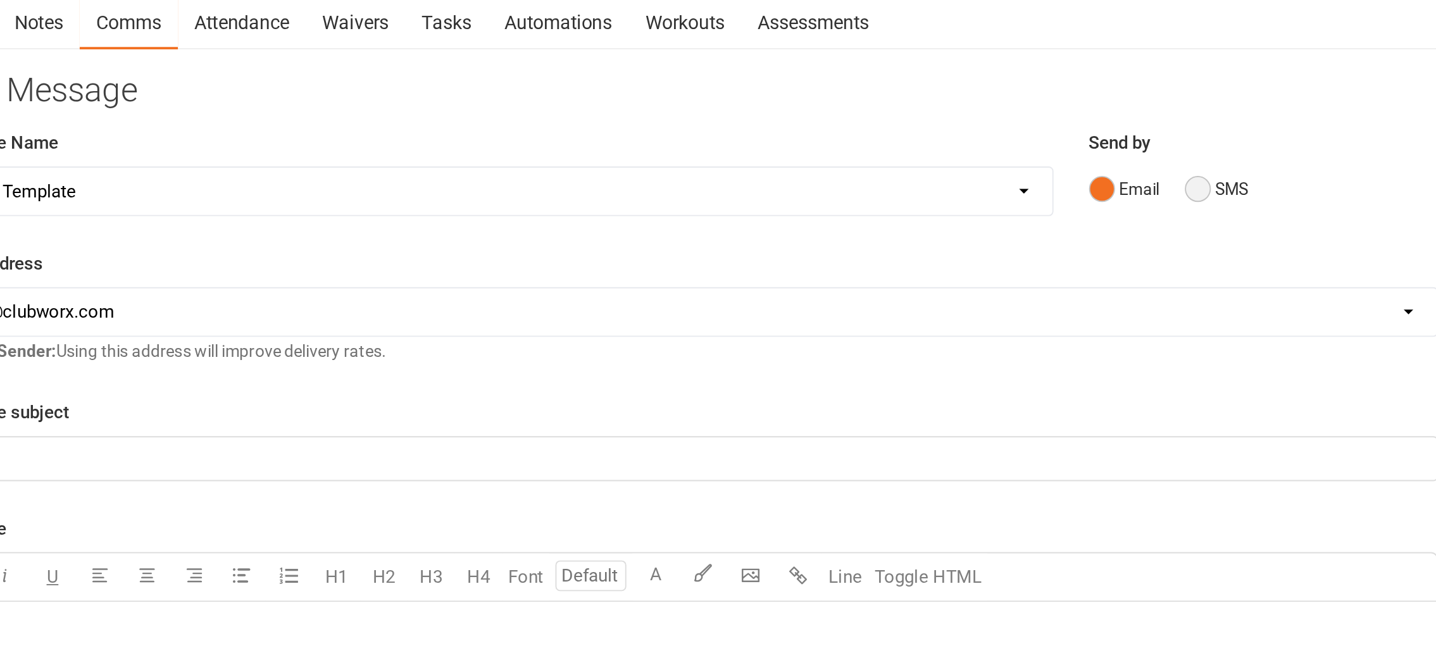
click at [1083, 253] on button "SMS" at bounding box center [1283, 254] width 34 height 24
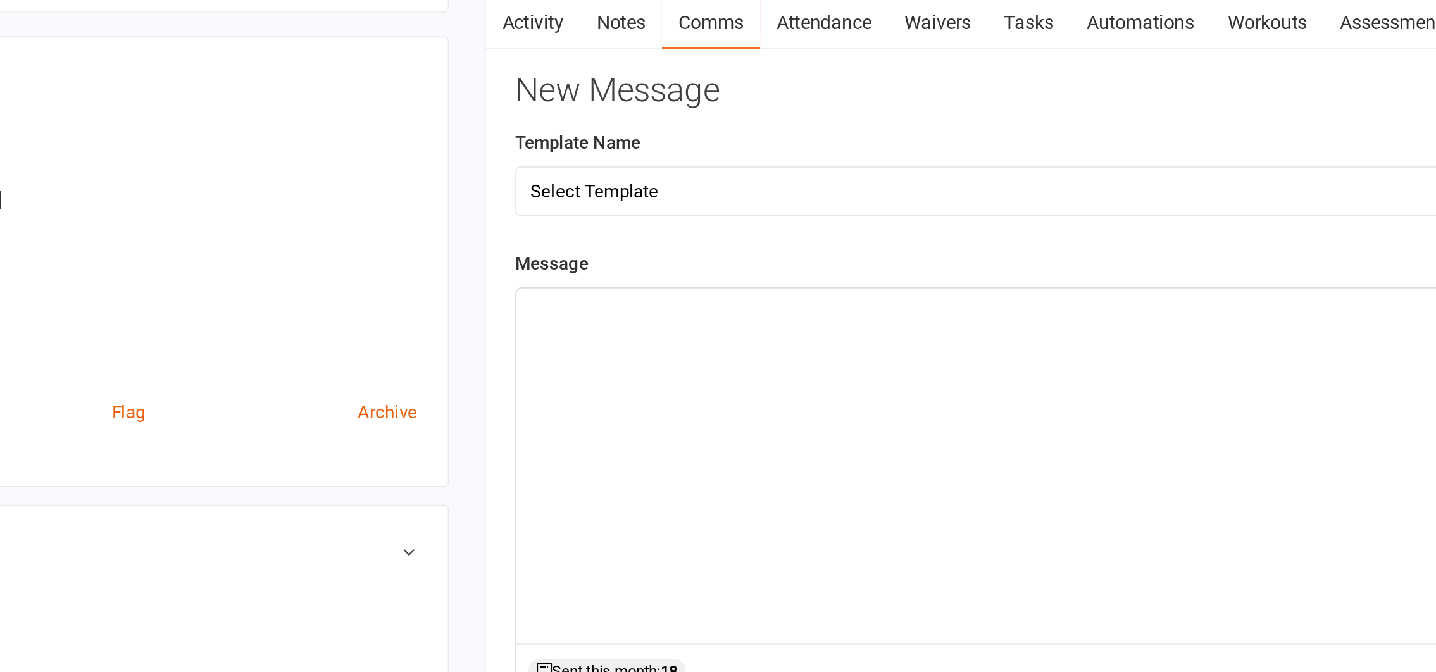
click at [635, 329] on div "﻿" at bounding box center [999, 403] width 804 height 190
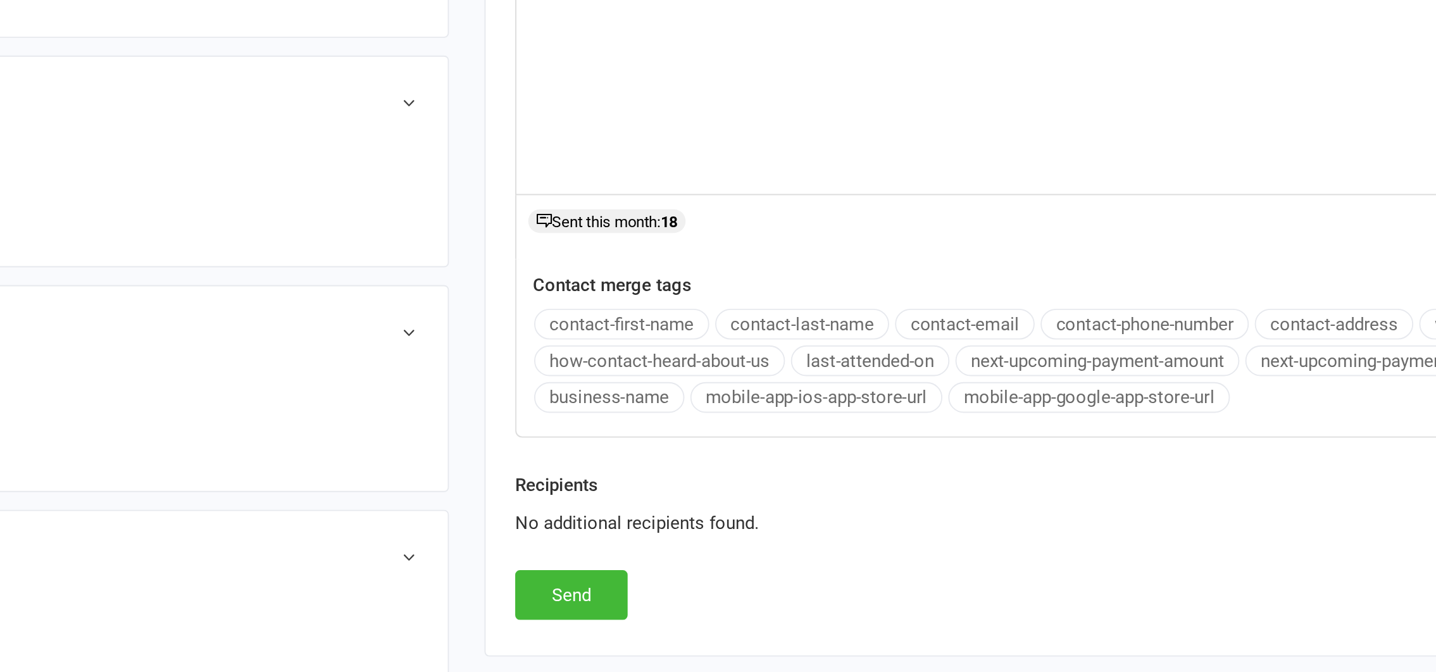
scroll to position [139, 0]
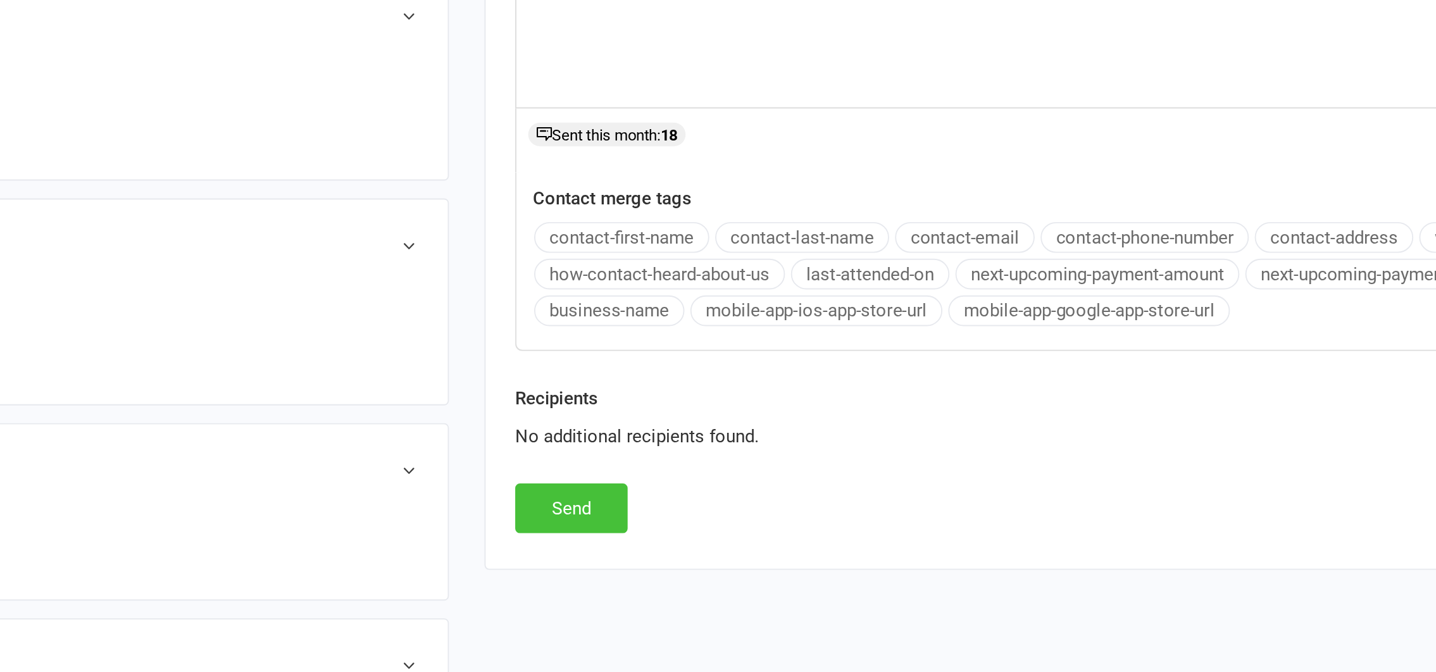
click at [625, 575] on button "Send" at bounding box center [627, 572] width 60 height 27
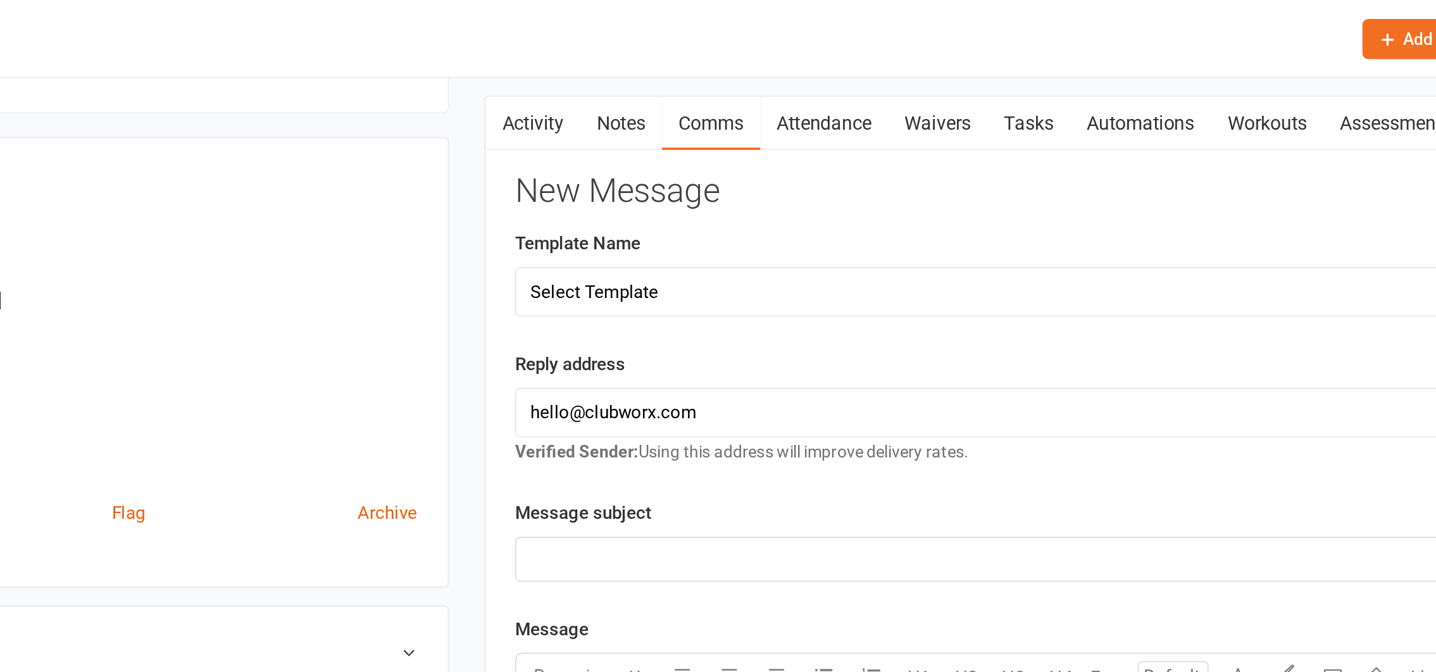
scroll to position [0, 0]
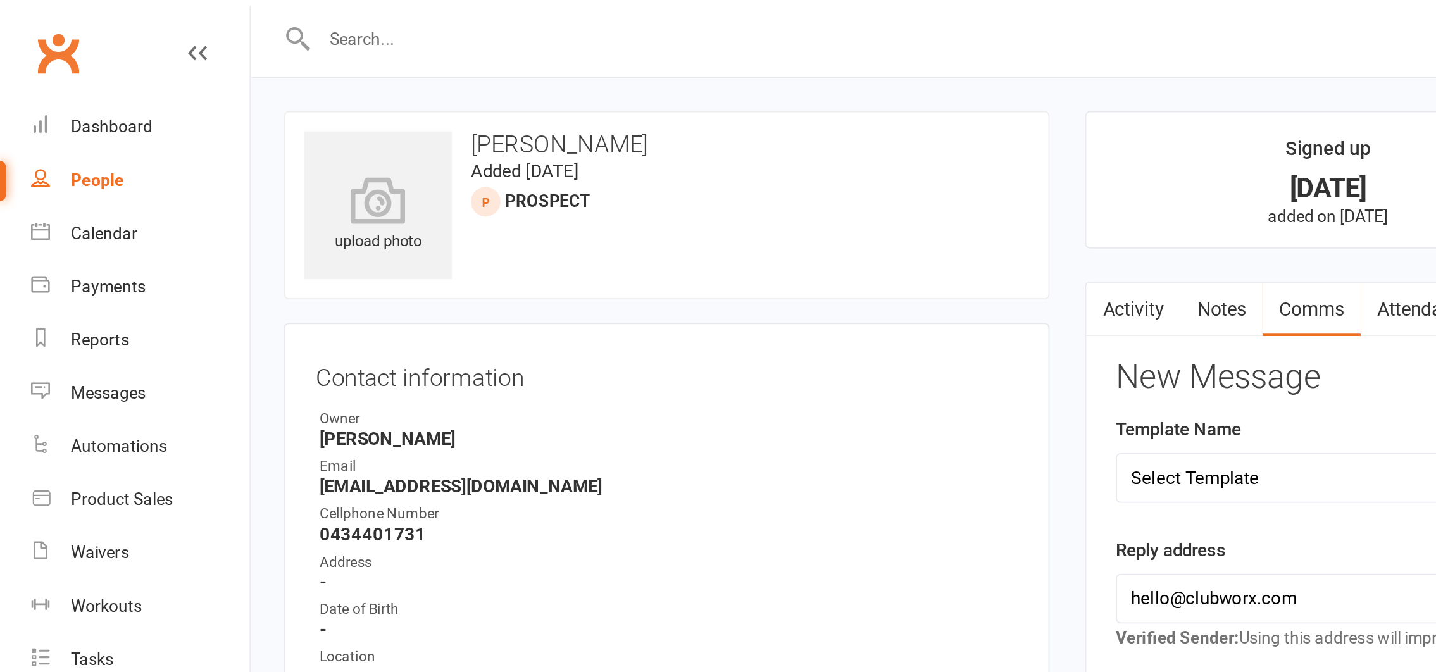
click at [49, 96] on div "People" at bounding box center [52, 96] width 28 height 10
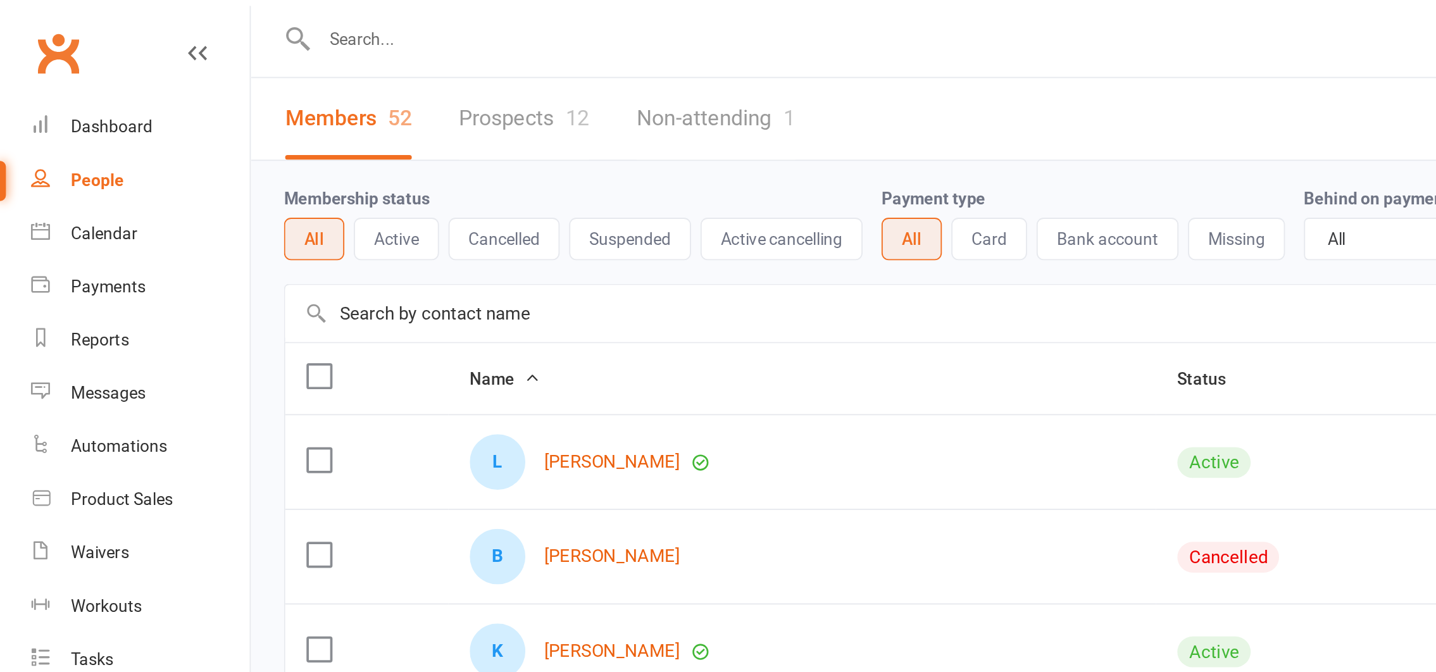
click at [294, 145] on div "Membership status All Active Cancelled Suspended Active cancelling Payment type…" at bounding box center [785, 119] width 1266 height 66
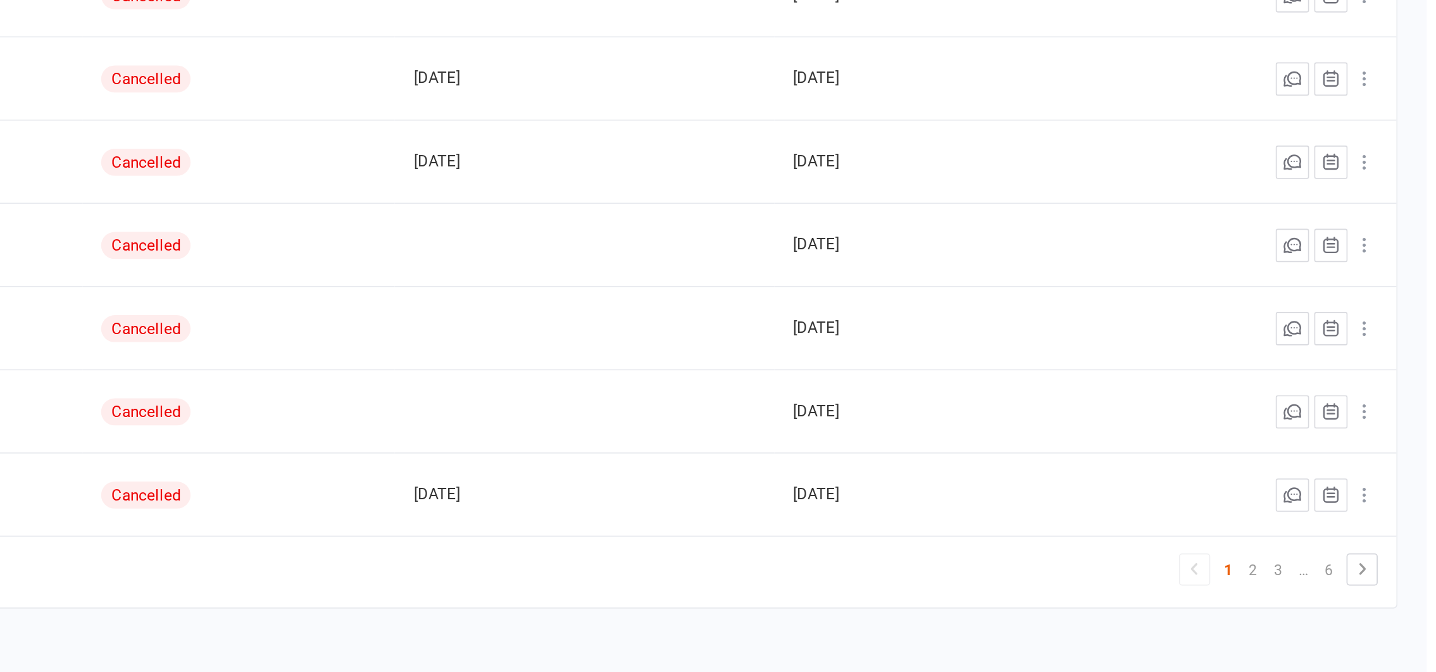
scroll to position [170, 0]
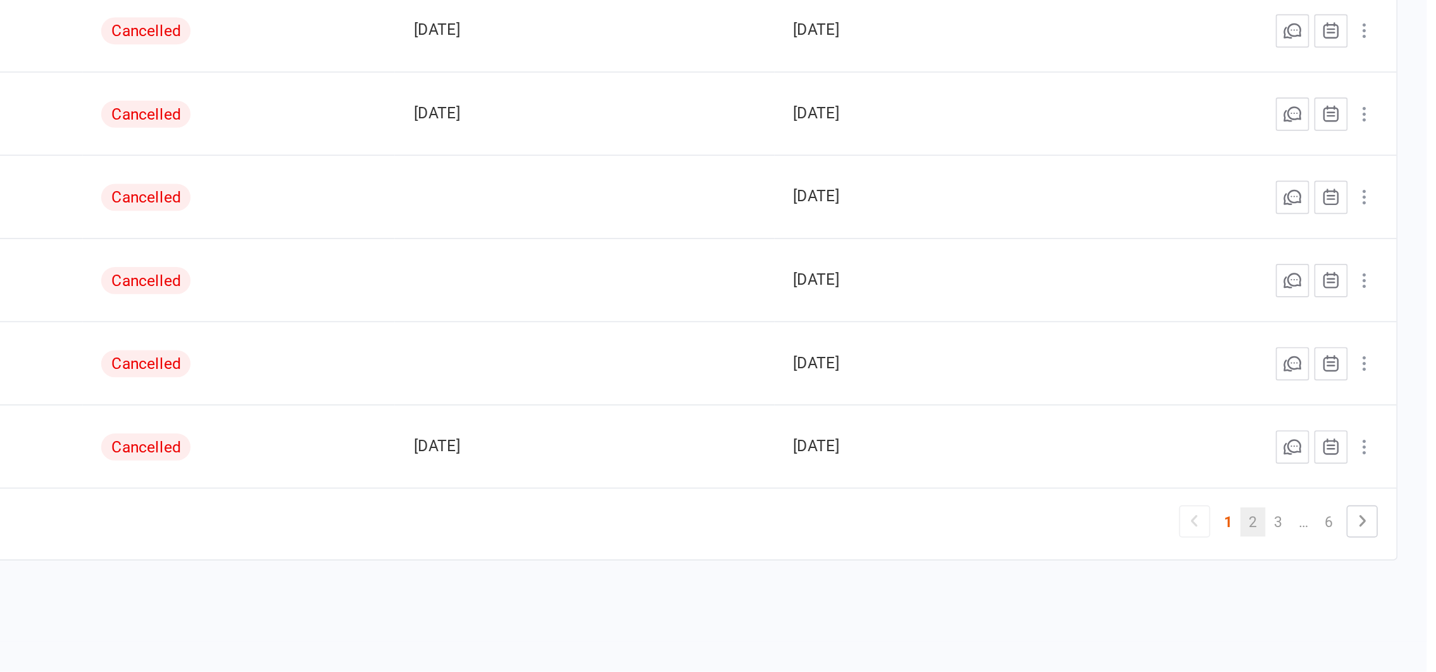
click at [1083, 577] on link "2" at bounding box center [1330, 581] width 15 height 18
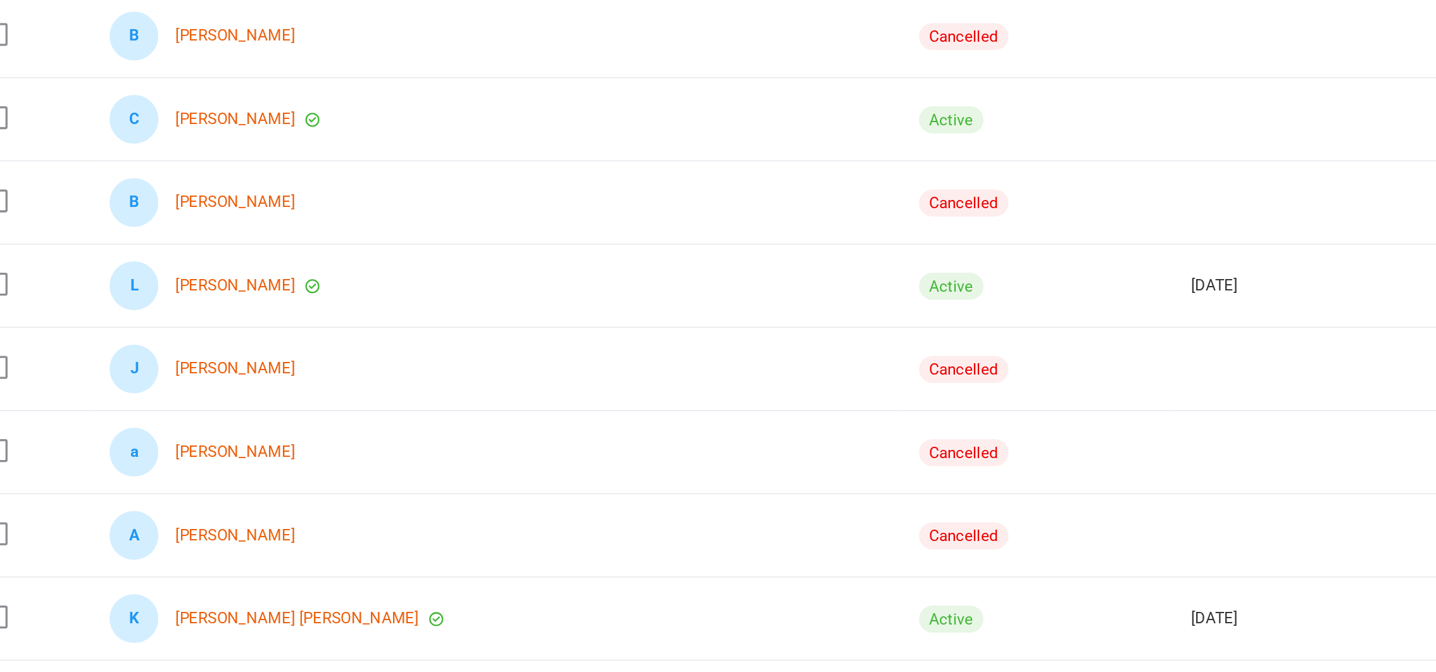
scroll to position [169, 0]
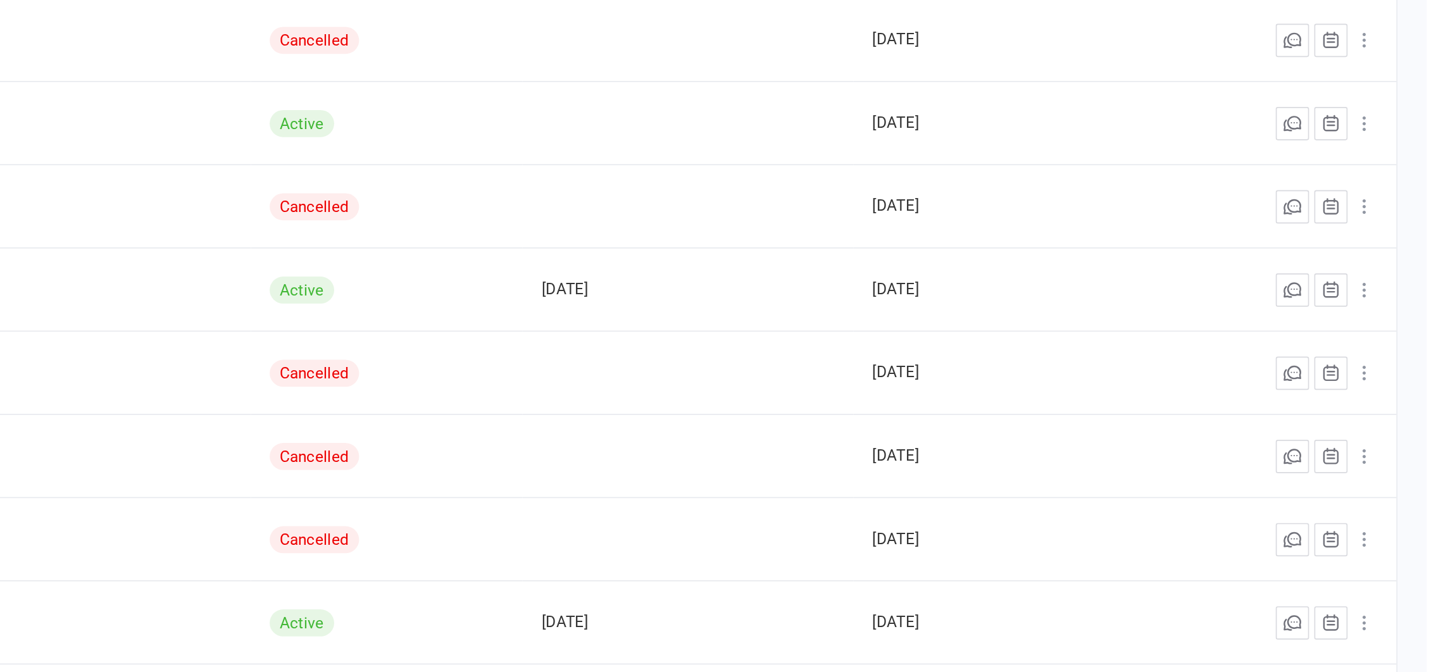
click at [1083, 484] on icon at bounding box center [1398, 484] width 13 height 13
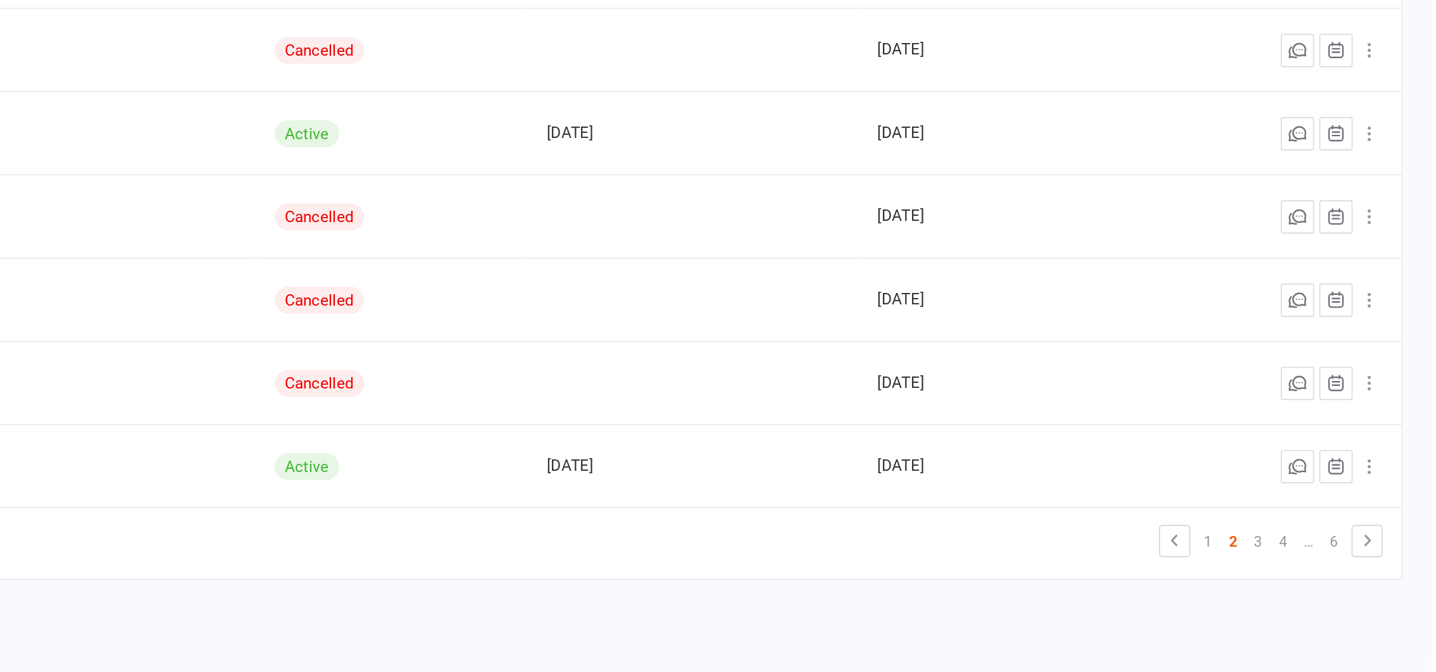
click at [1083, 610] on div "Name Status Last Attended Created M [PERSON_NAME] Cancelled [DATE] N [PERSON_NA…" at bounding box center [785, 318] width 1266 height 607
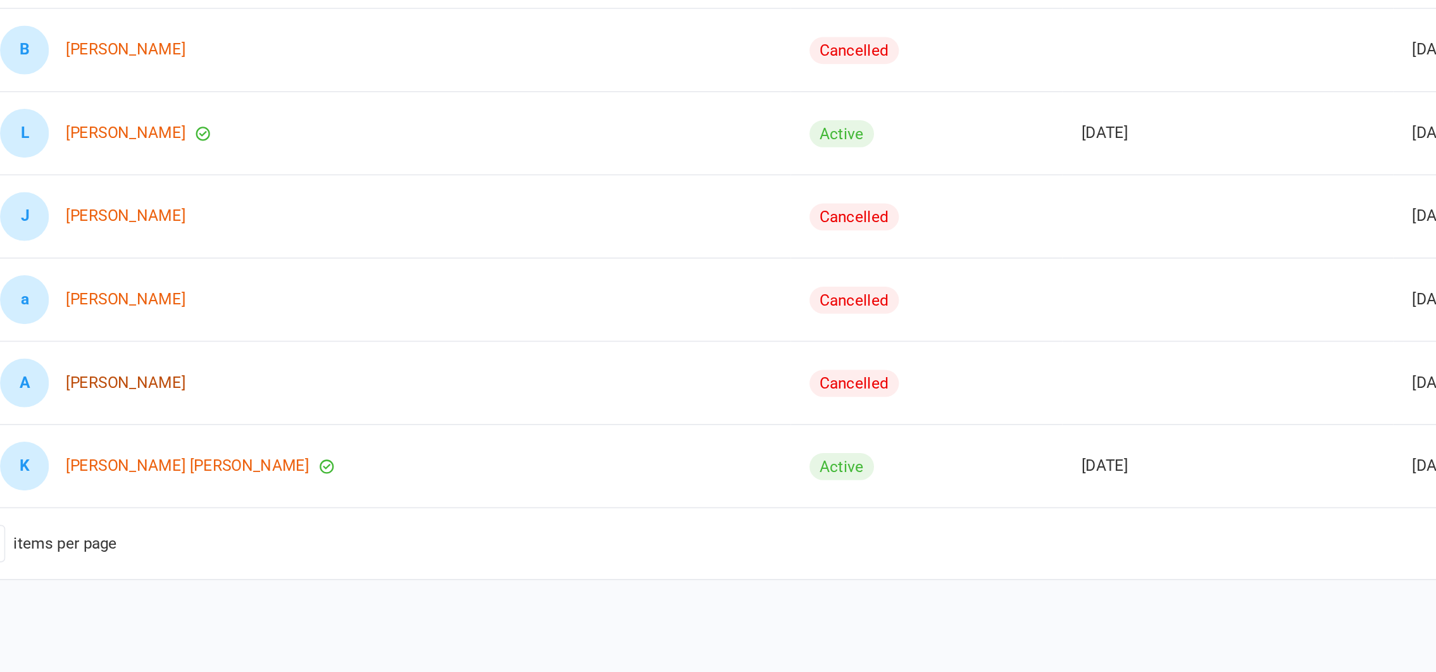
click at [307, 482] on link "[PERSON_NAME]" at bounding box center [316, 484] width 73 height 11
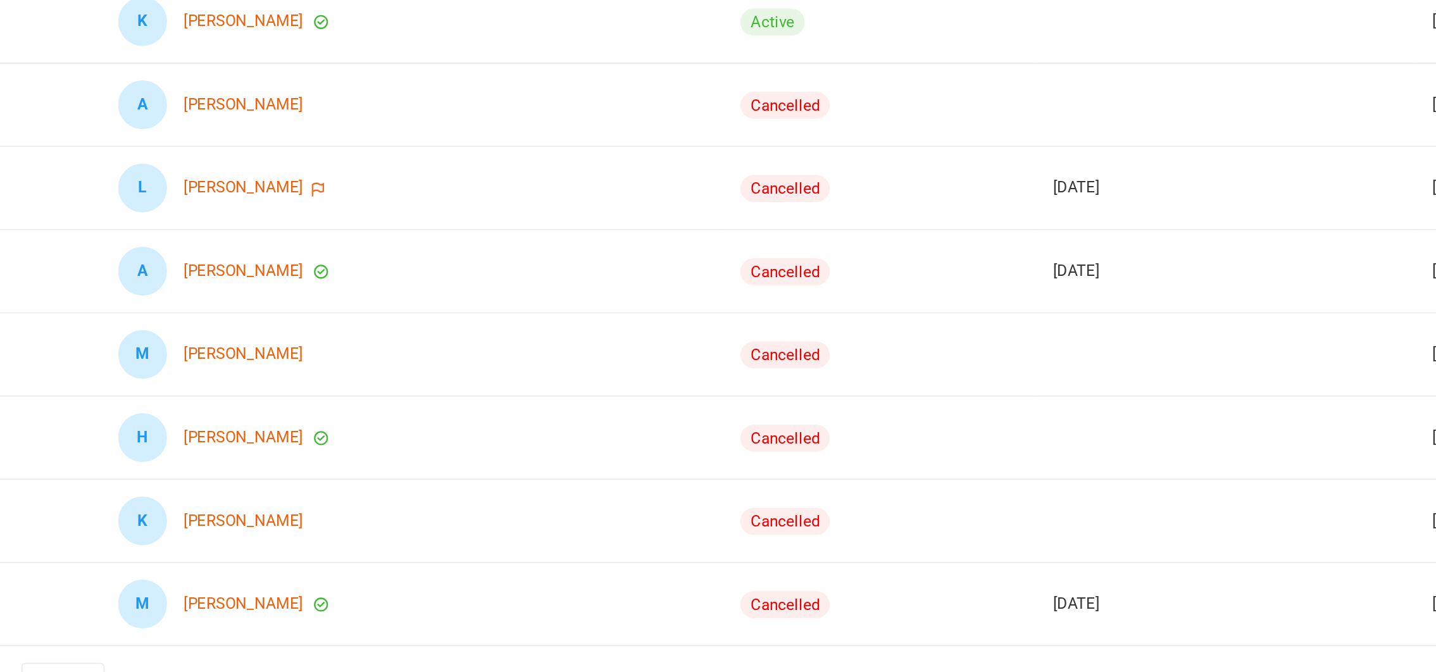
scroll to position [72, 0]
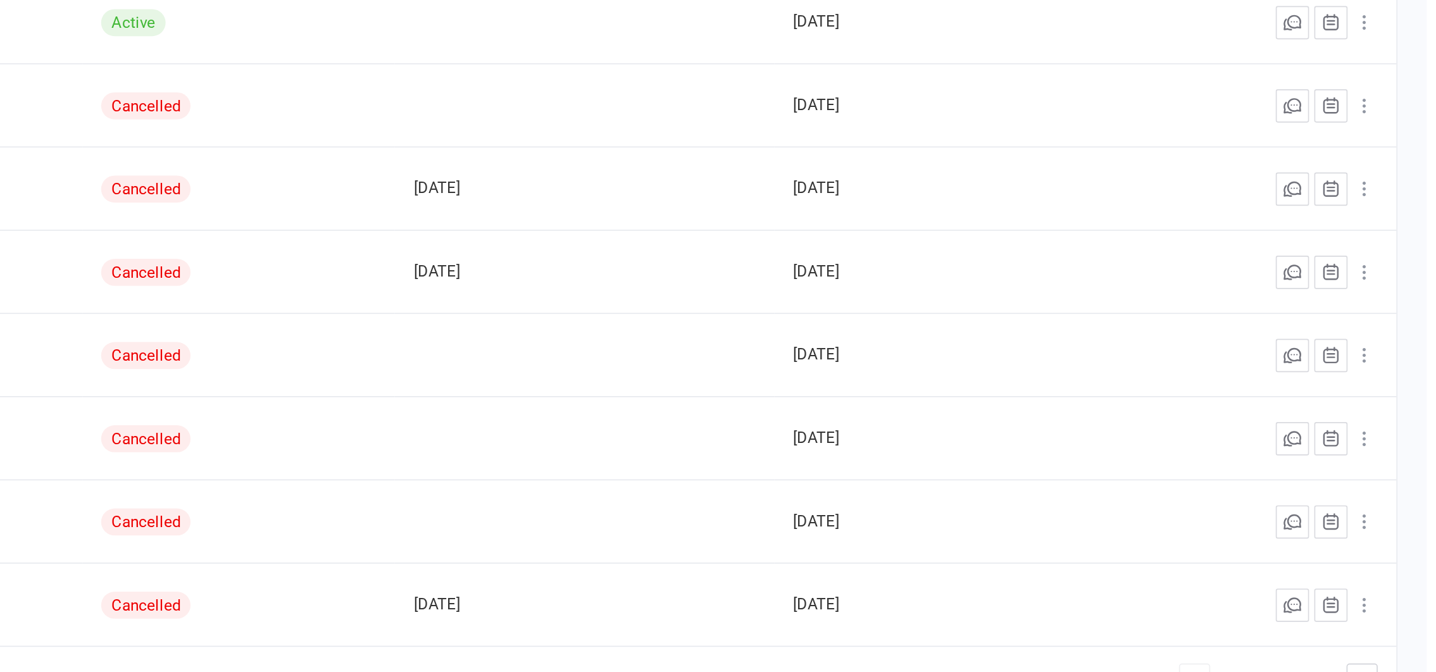
click at [1083, 373] on icon at bounding box center [1398, 378] width 13 height 13
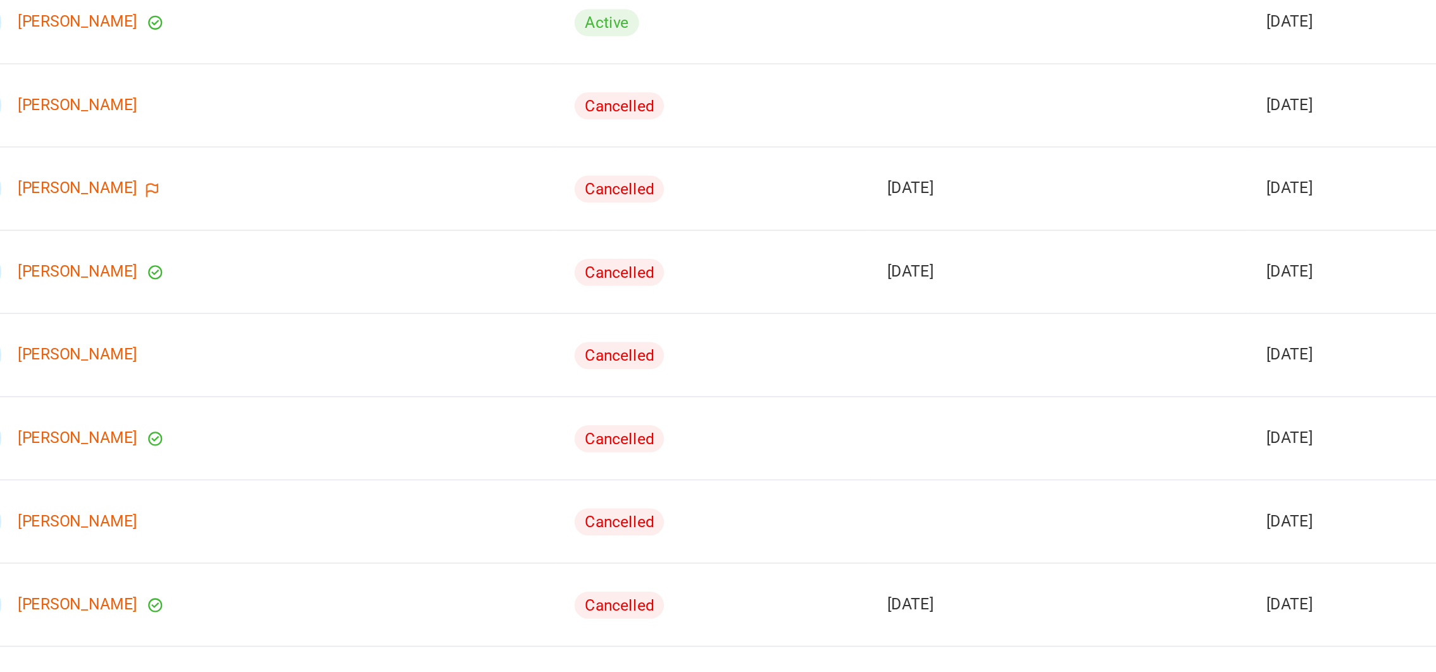
click at [489, 394] on td "L [PERSON_NAME]" at bounding box center [429, 377] width 378 height 51
click at [327, 377] on link "[PERSON_NAME]" at bounding box center [327, 378] width 73 height 11
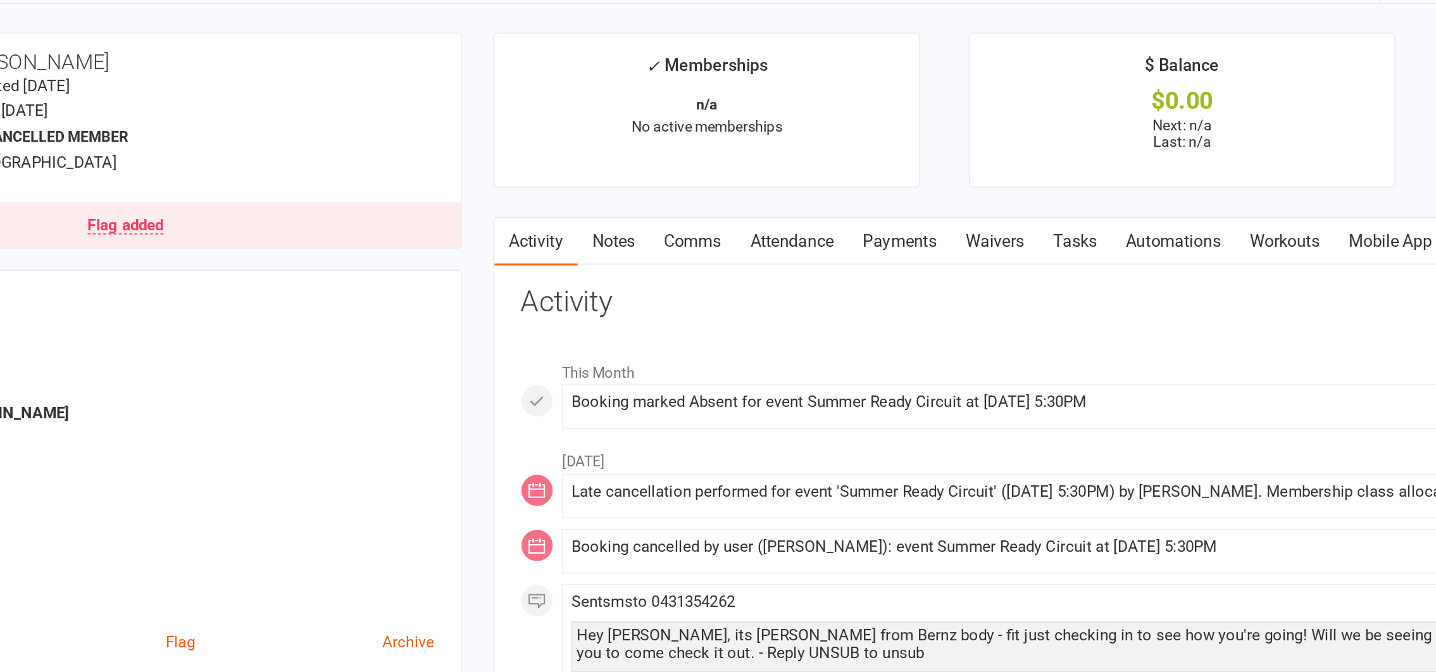
click at [708, 187] on link "Comms" at bounding box center [701, 186] width 53 height 29
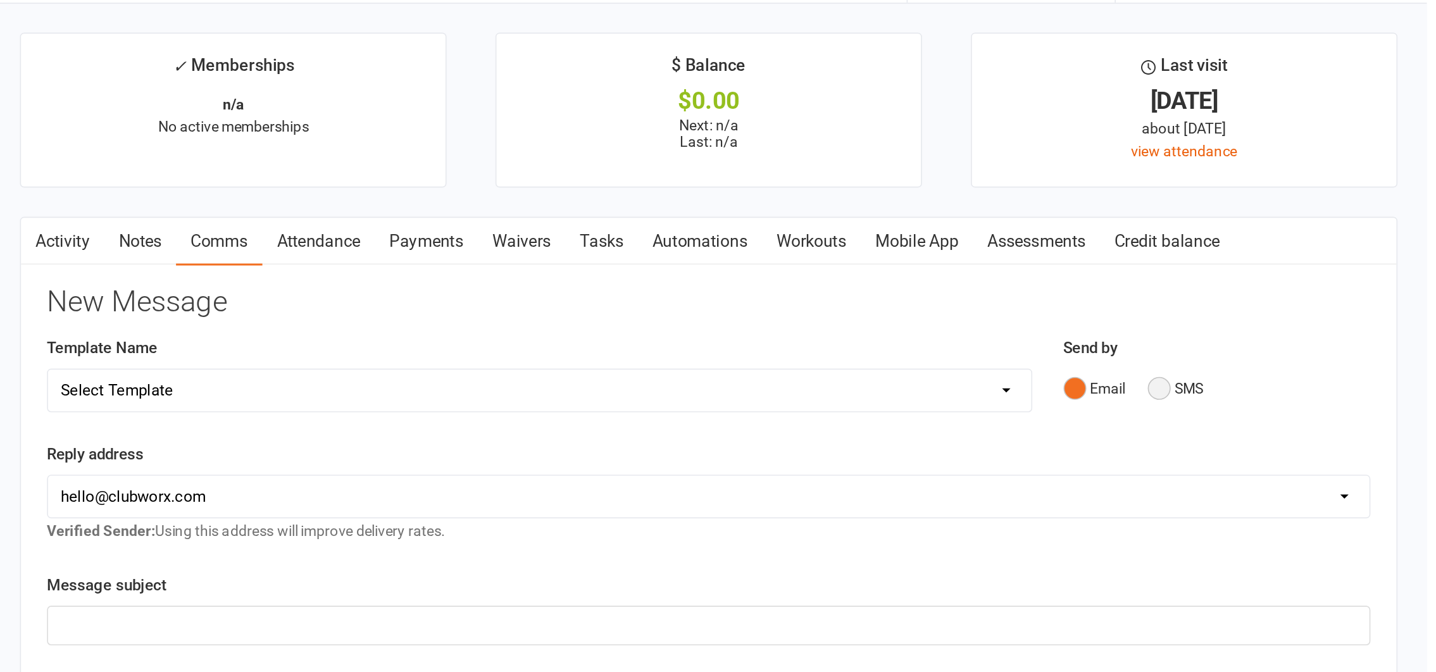
click at [1083, 279] on button "SMS" at bounding box center [1283, 276] width 34 height 24
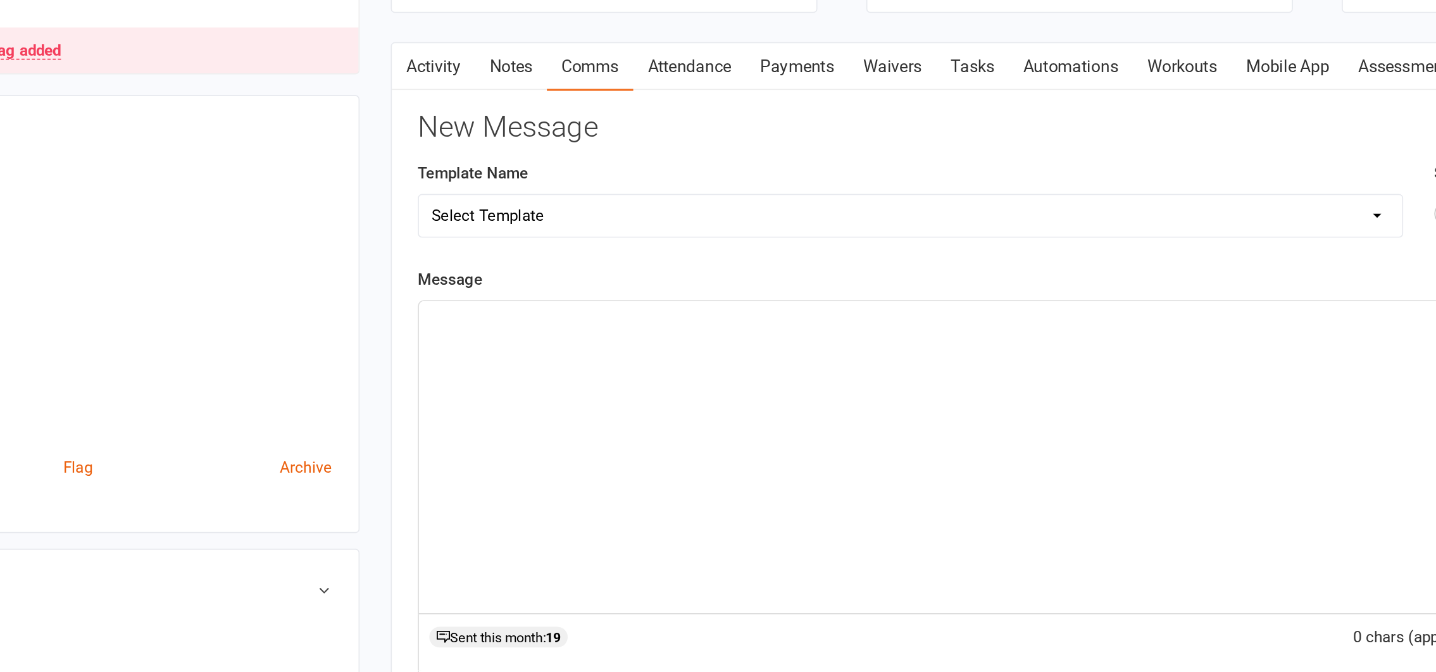
click at [616, 344] on p "﻿" at bounding box center [999, 340] width 789 height 15
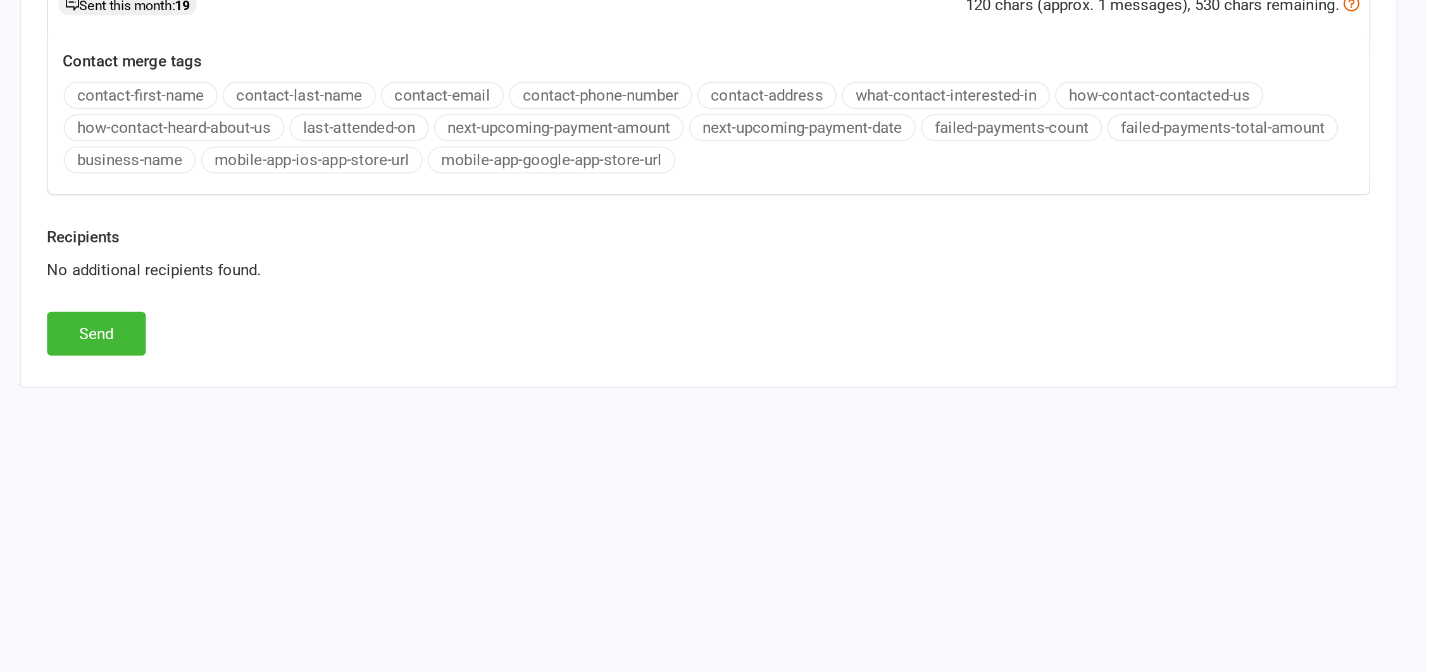
scroll to position [269, 0]
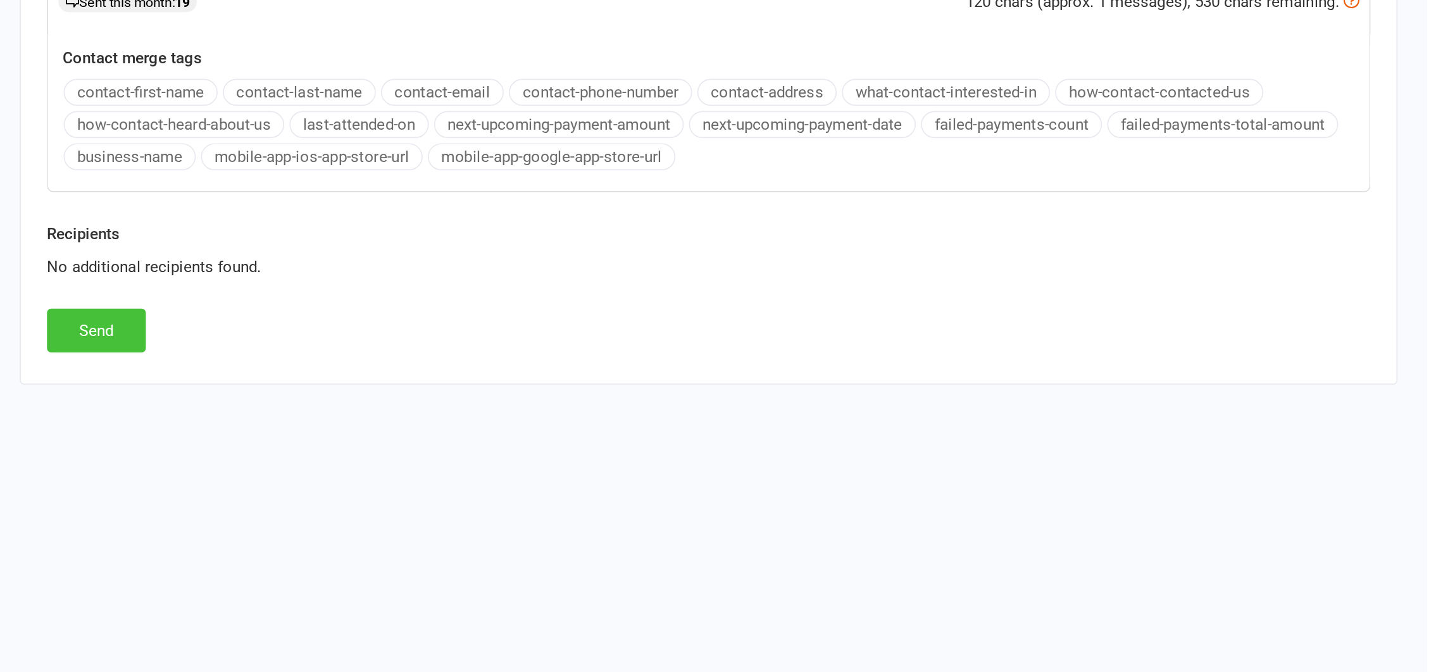
click at [625, 464] on button "Send" at bounding box center [627, 464] width 60 height 27
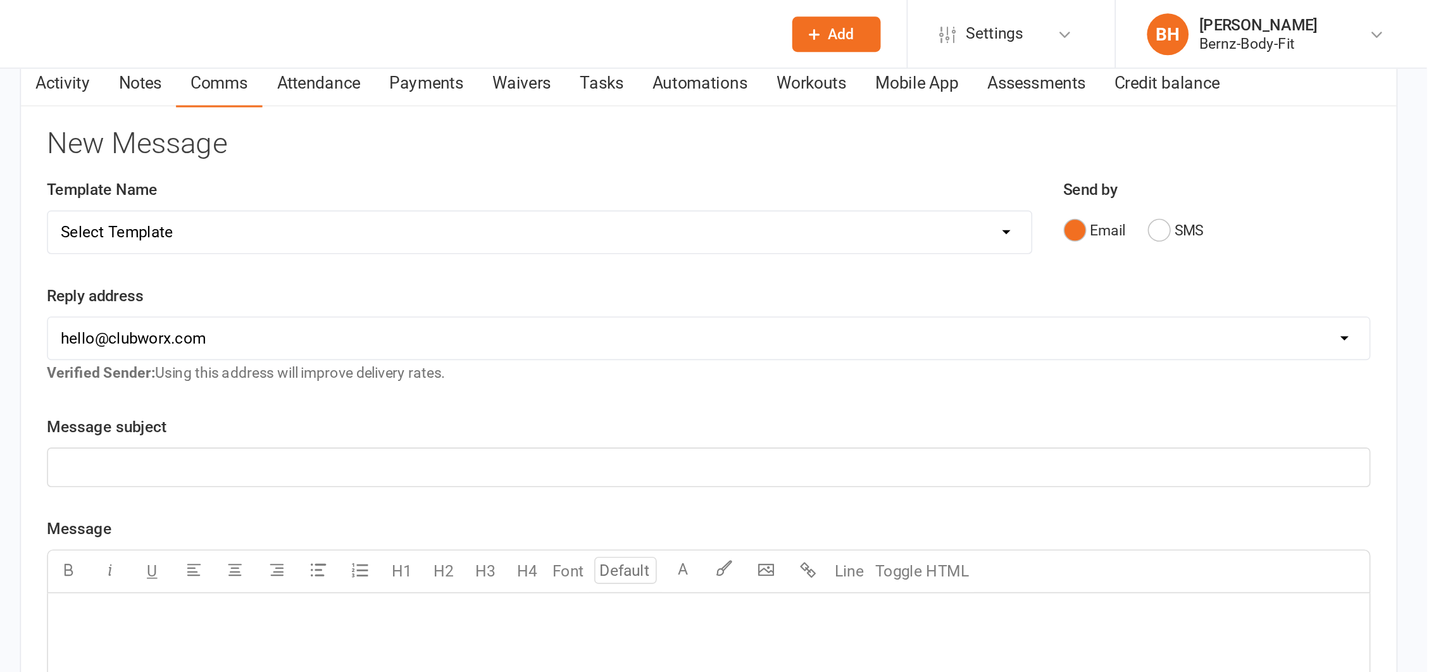
scroll to position [0, 0]
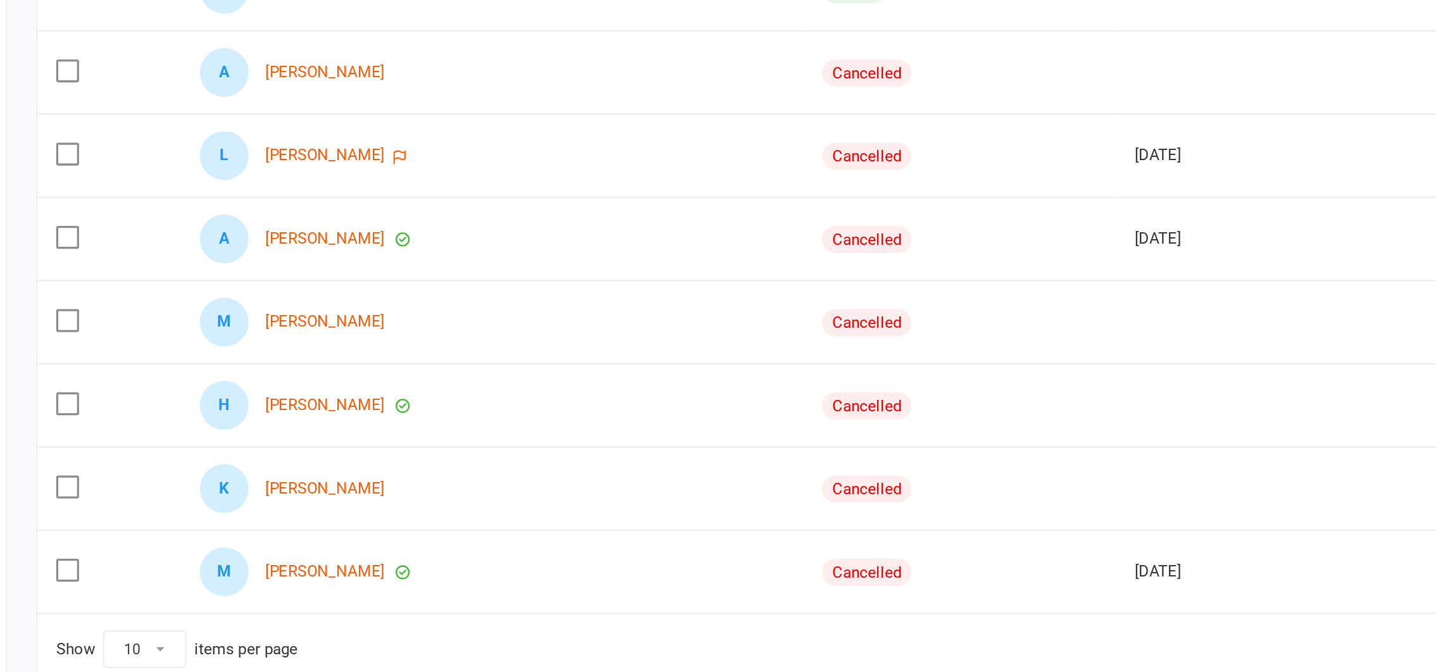
scroll to position [170, 0]
